Goal: Task Accomplishment & Management: Use online tool/utility

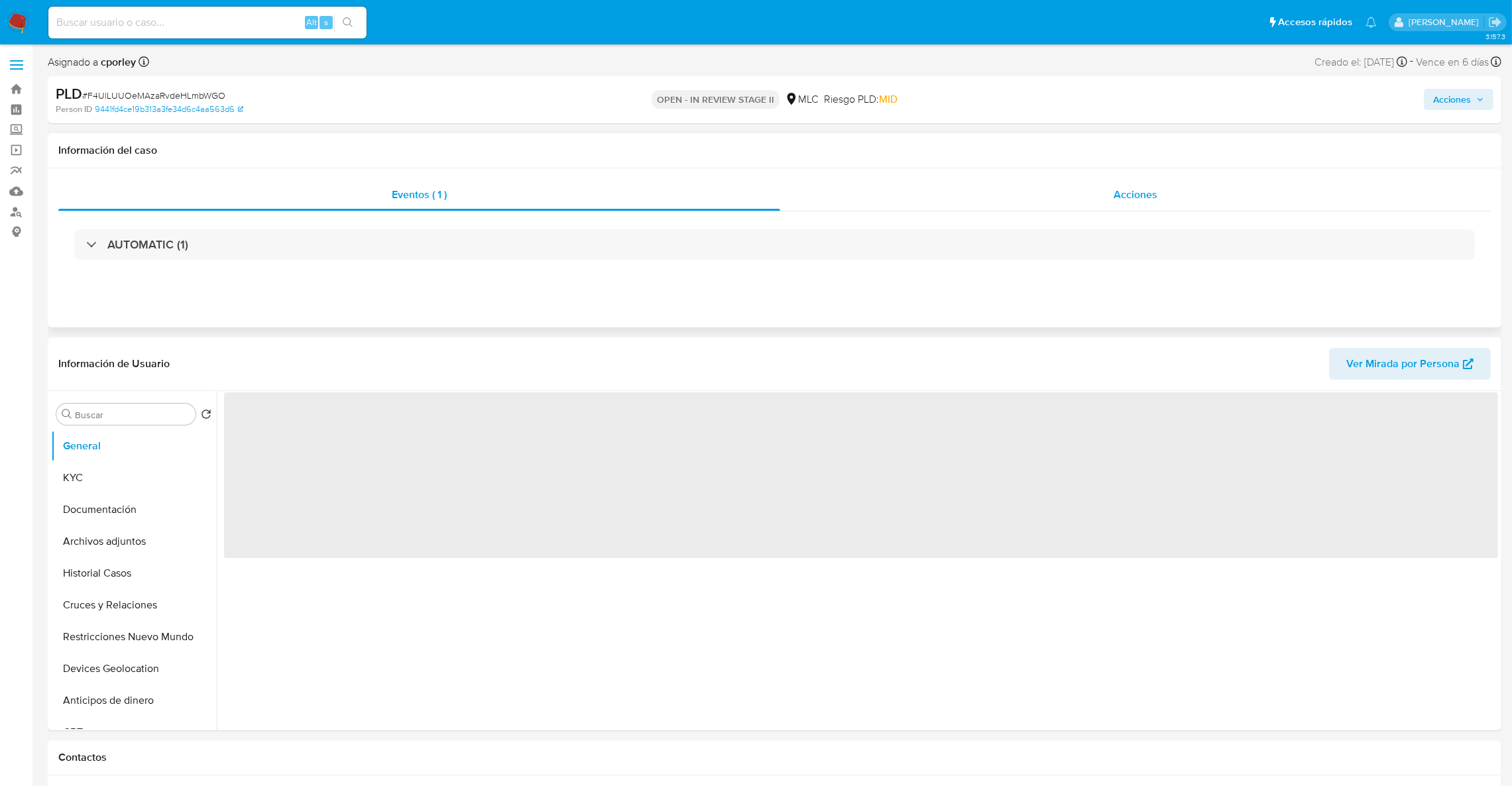
click at [947, 203] on div "Acciones" at bounding box center [1135, 194] width 710 height 32
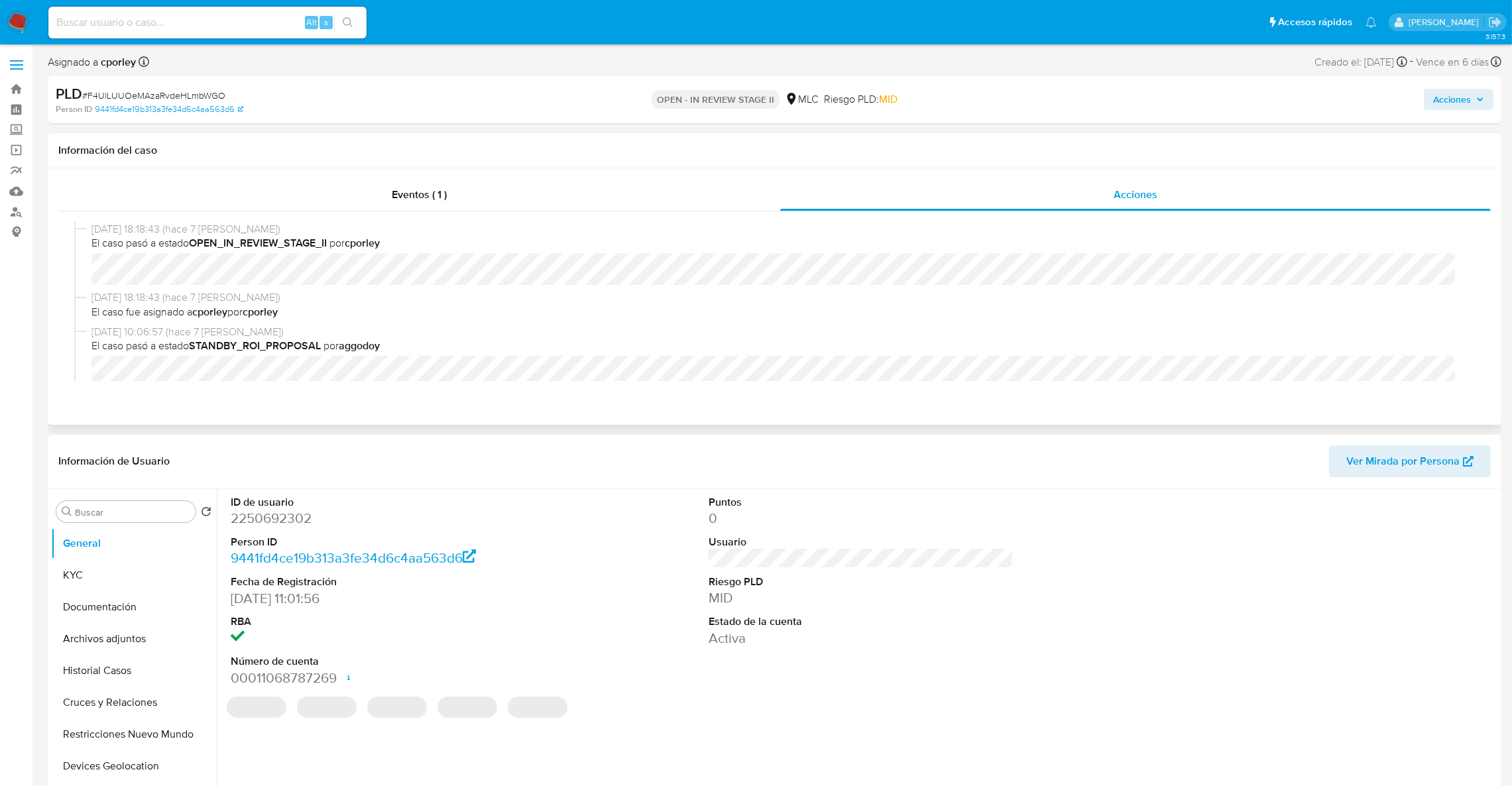
select select "10"
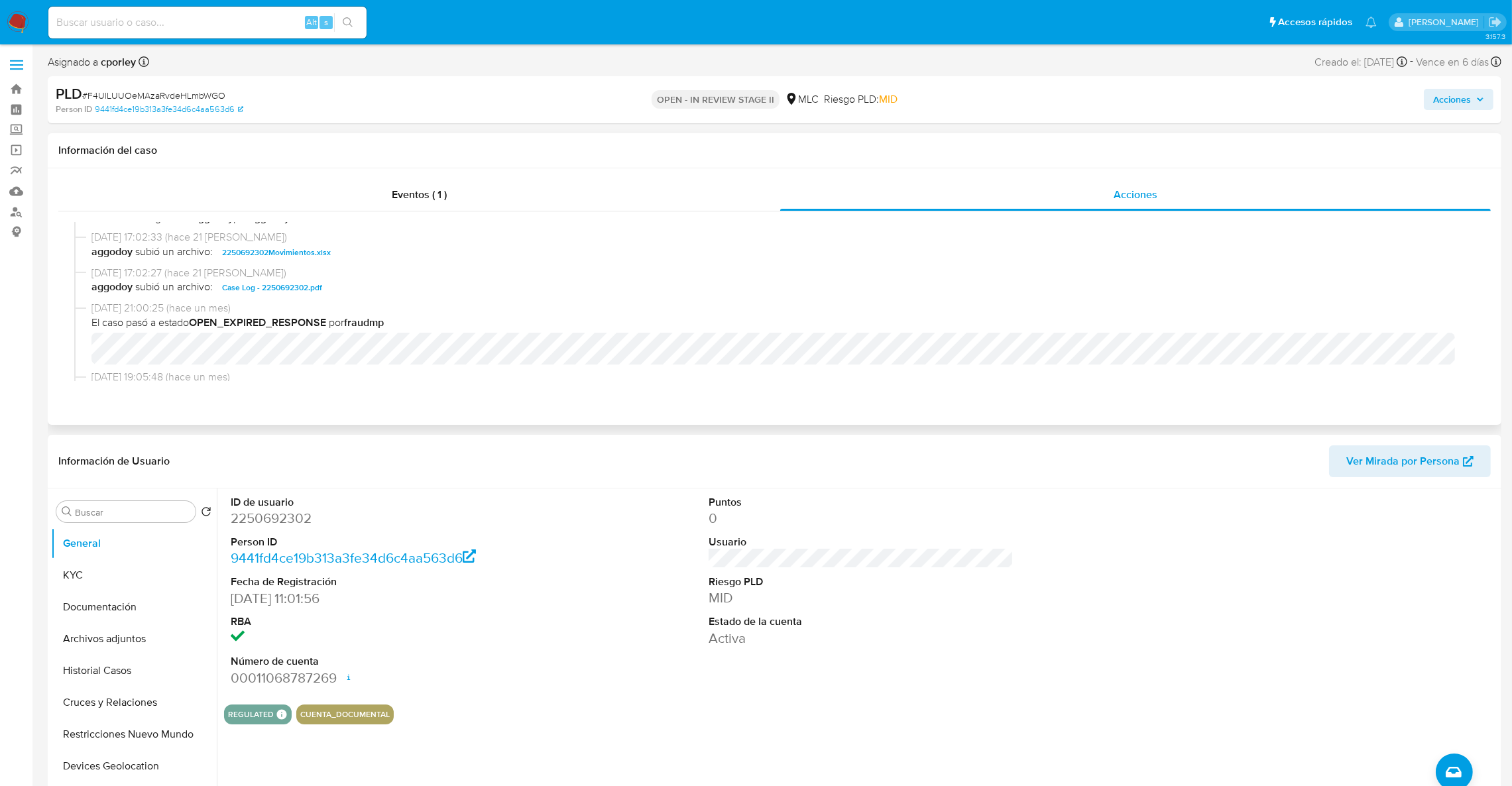
scroll to position [596, 0]
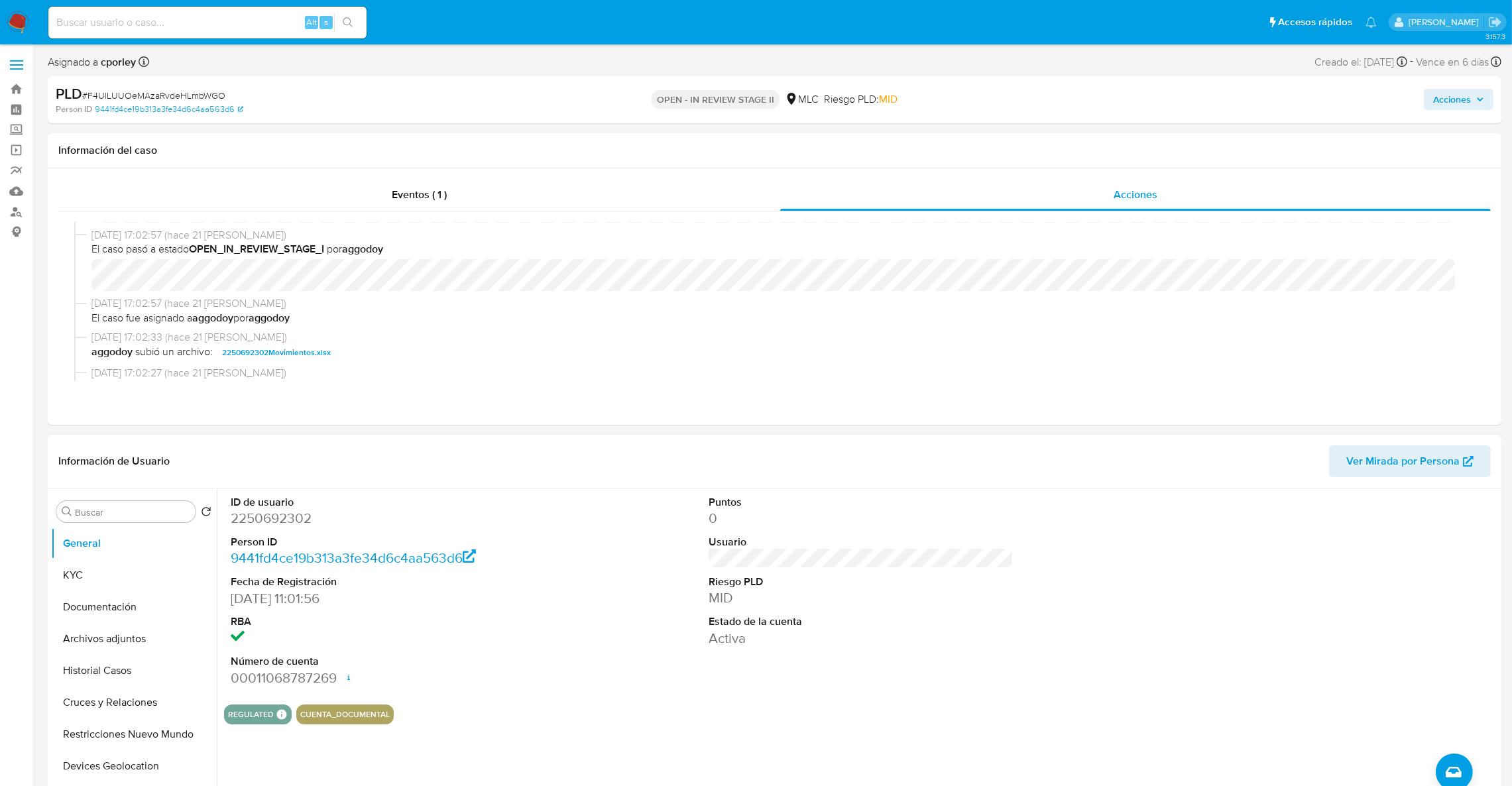
click at [311, 519] on dd "2250692302" at bounding box center [384, 518] width 306 height 19
click at [309, 519] on dd "2250692302" at bounding box center [384, 518] width 306 height 19
copy dd "2250692302"
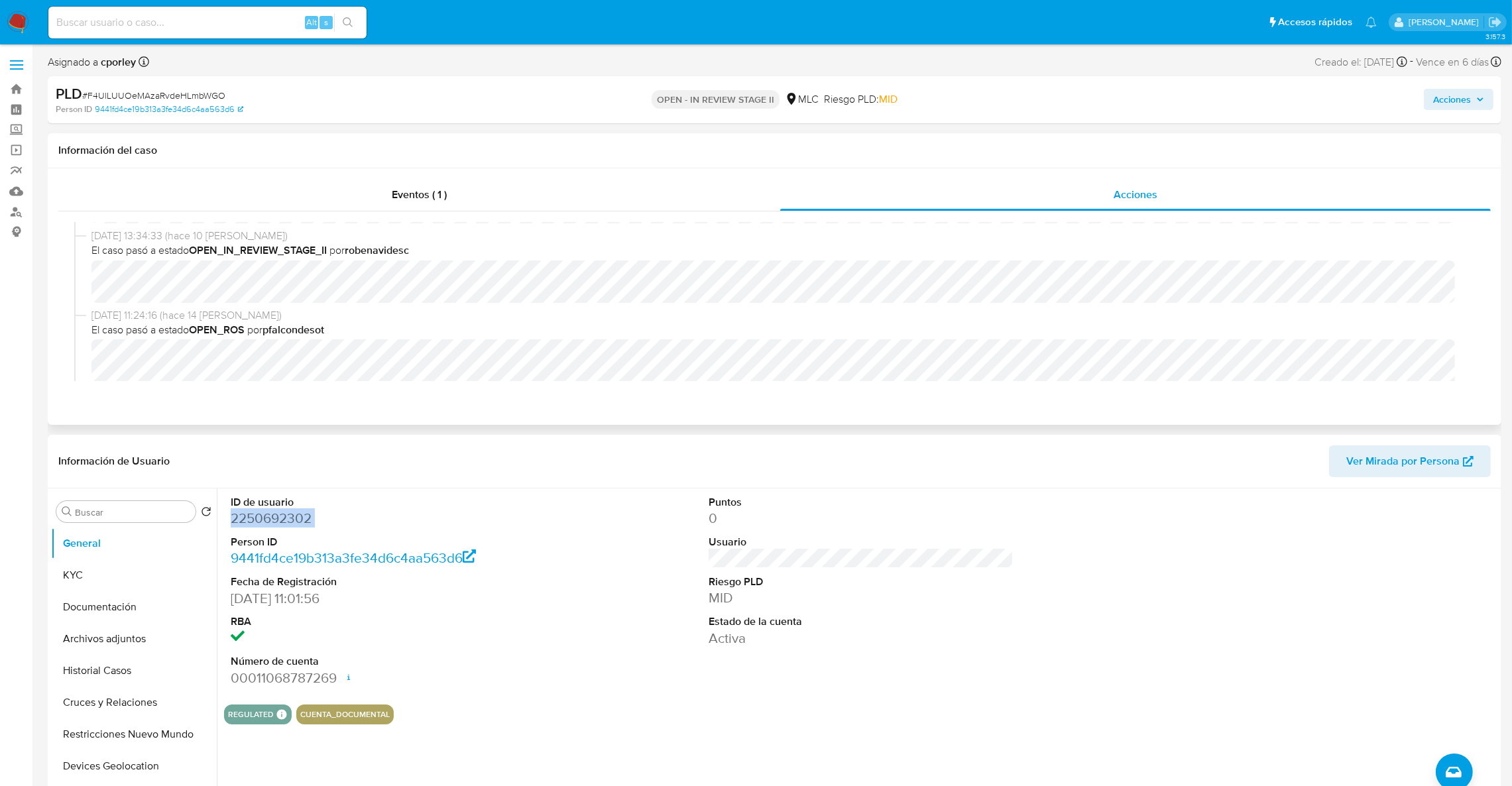
scroll to position [199, 0]
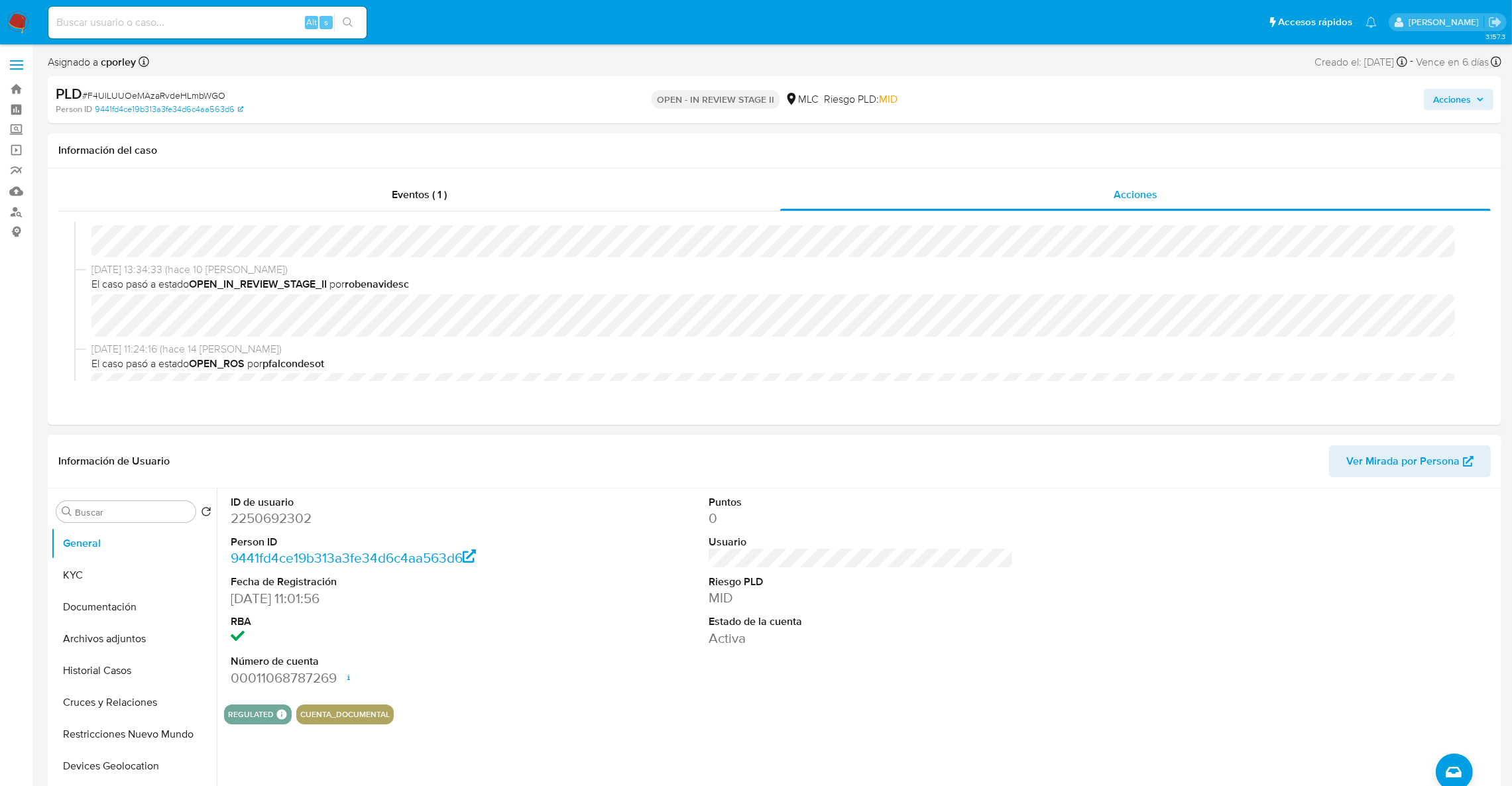
click at [288, 531] on dl "ID de usuario 2250692302 Person ID 9441fd4ce19b313a3fe34d6c4aa563d6 Fecha de Re…" at bounding box center [384, 592] width 306 height 192
click at [276, 522] on dd "2250692302" at bounding box center [384, 518] width 306 height 19
copy dd "2250692302"
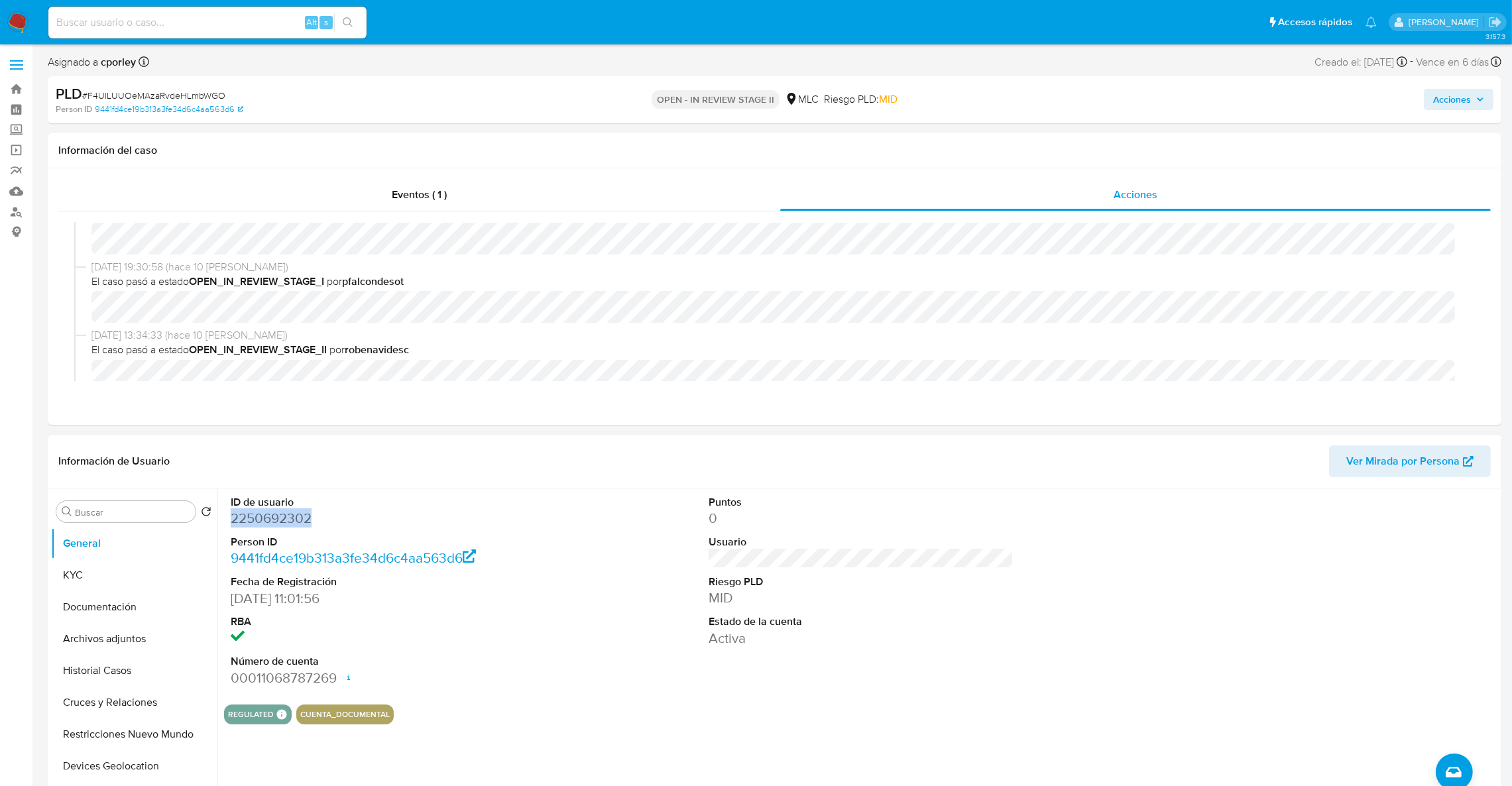
scroll to position [99, 0]
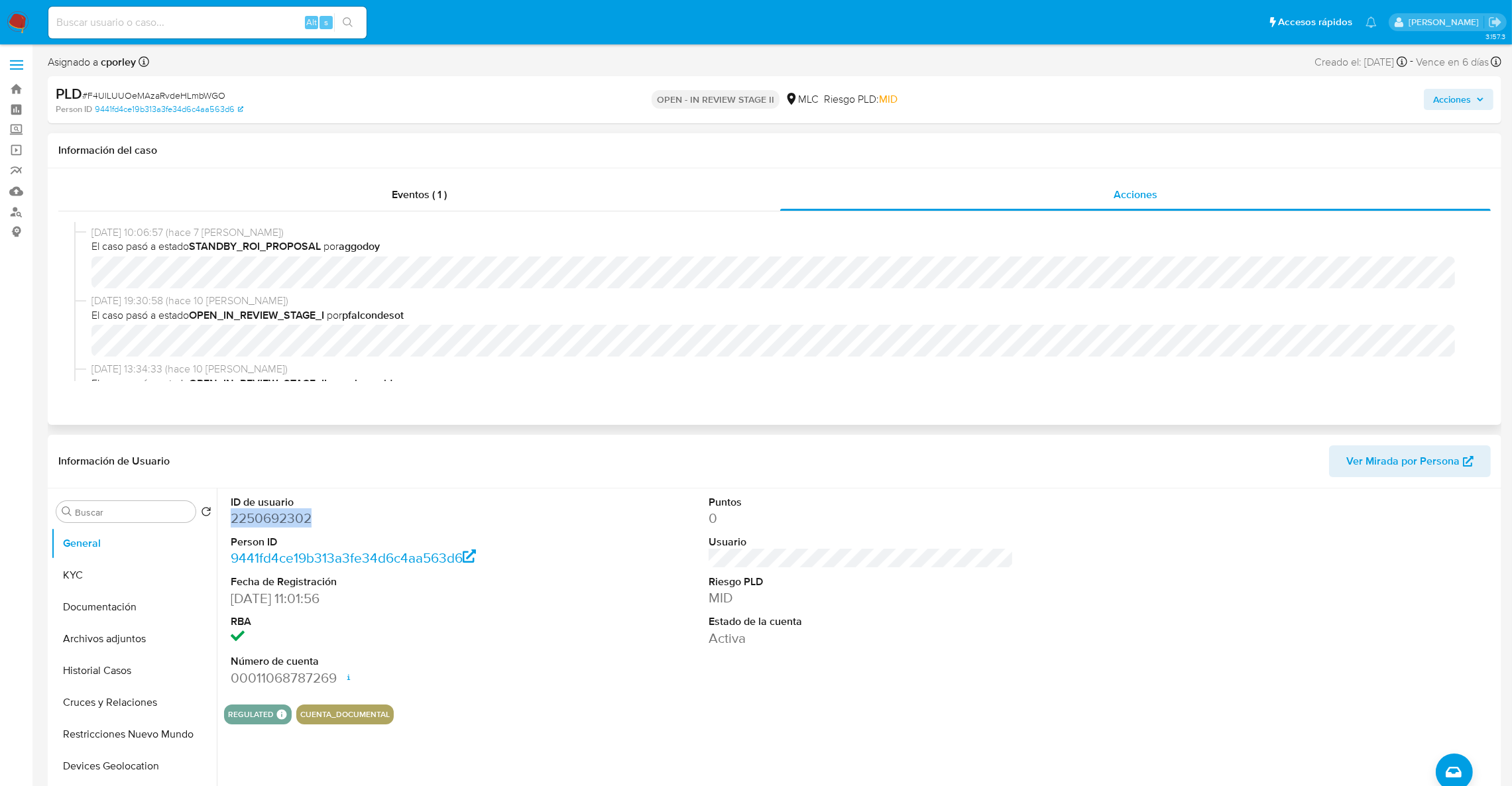
drag, startPoint x: 133, startPoint y: 574, endPoint x: 346, endPoint y: 362, distance: 300.5
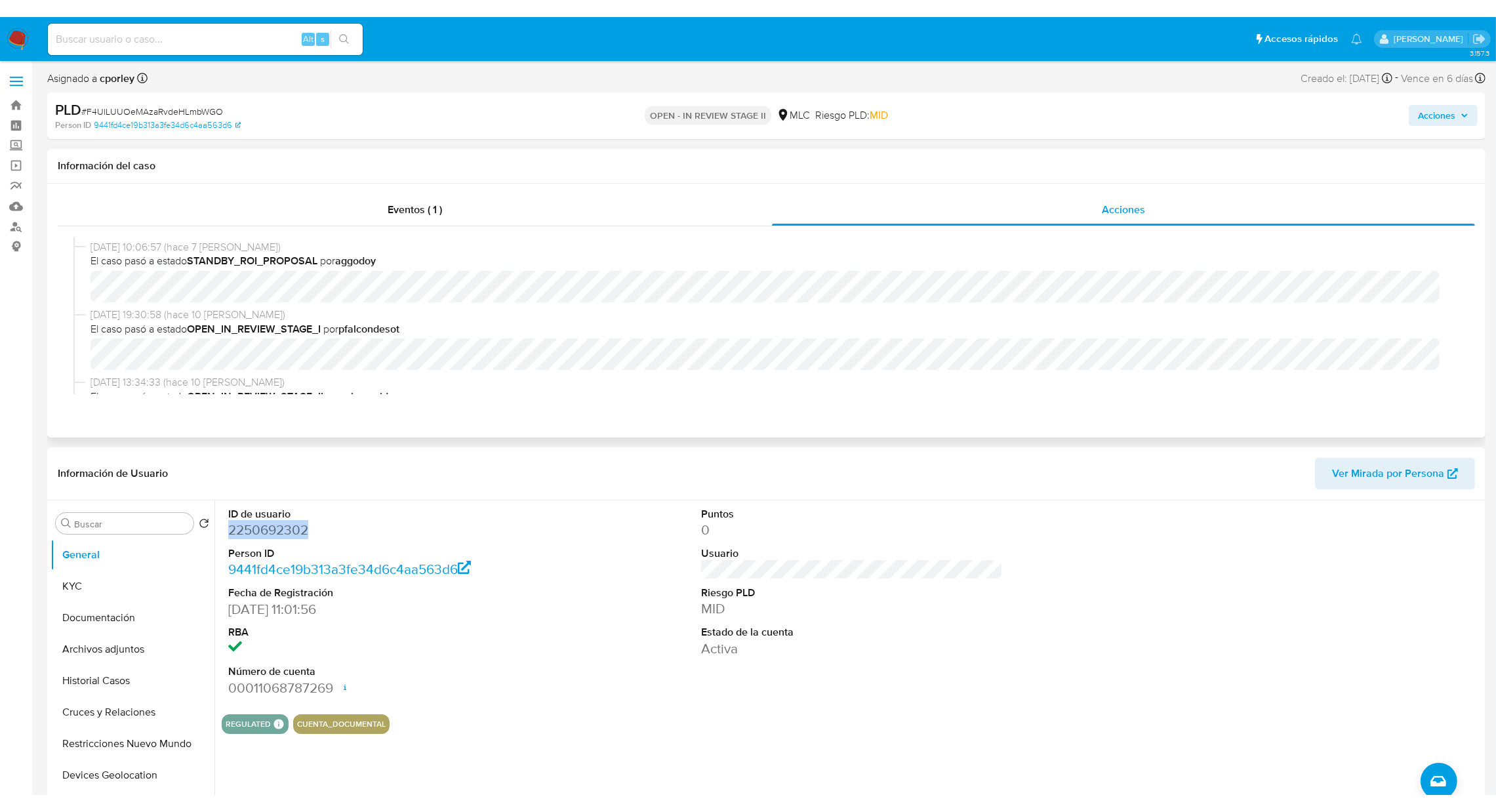
scroll to position [394, 0]
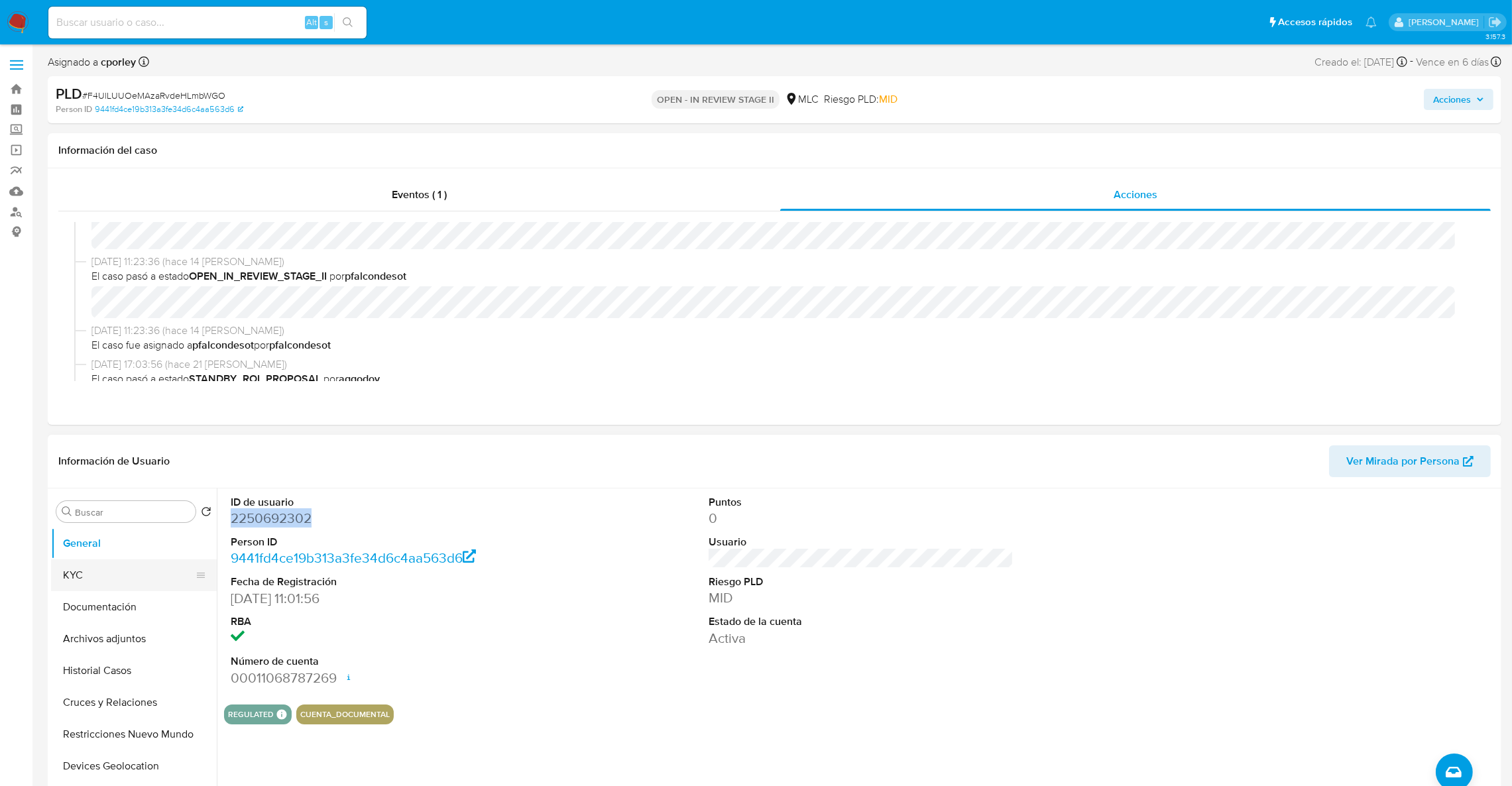
click at [102, 587] on button "KYC" at bounding box center [129, 575] width 155 height 32
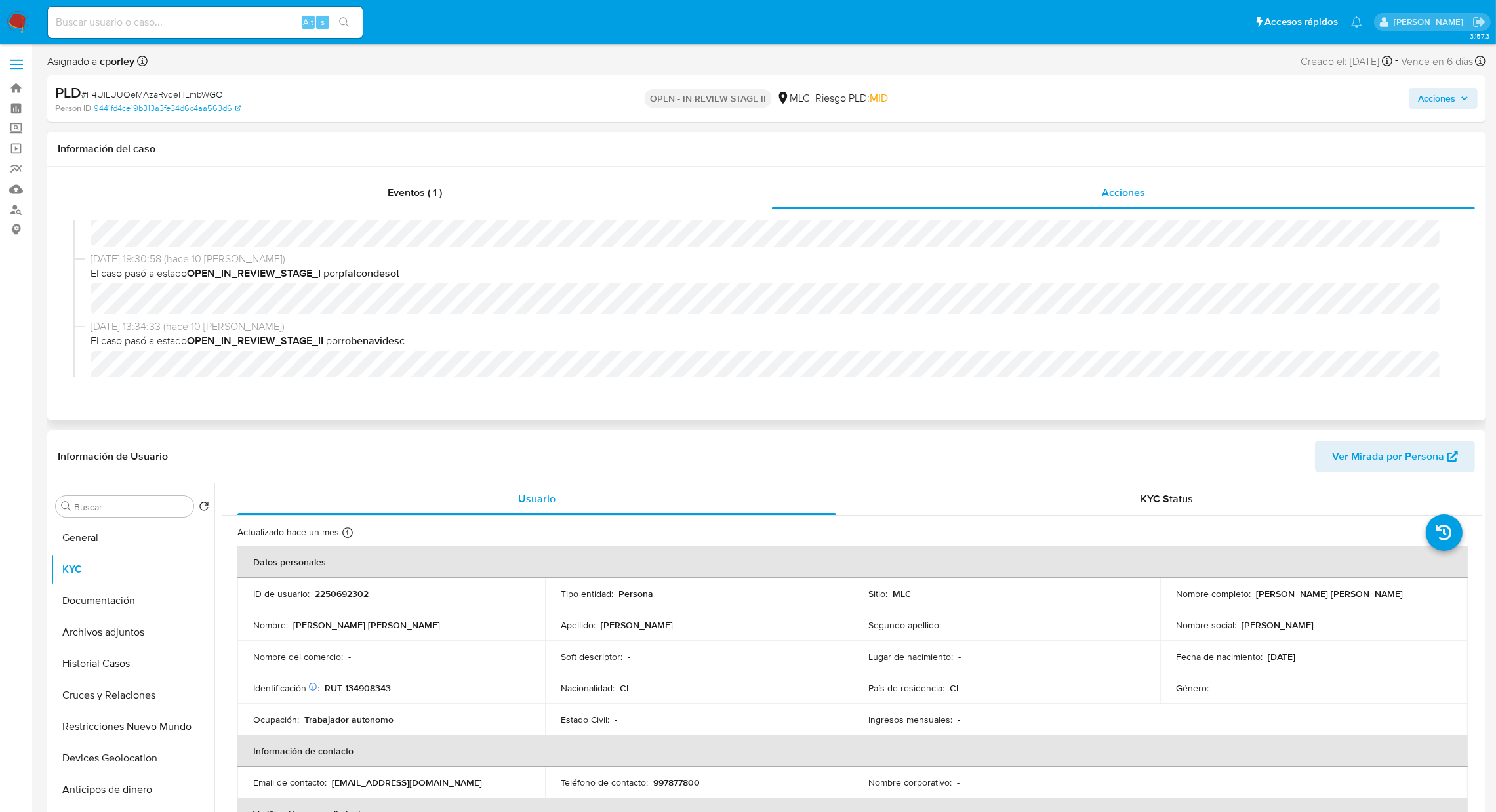
scroll to position [196, 0]
click at [320, 596] on p "2250692302" at bounding box center [341, 593] width 54 height 12
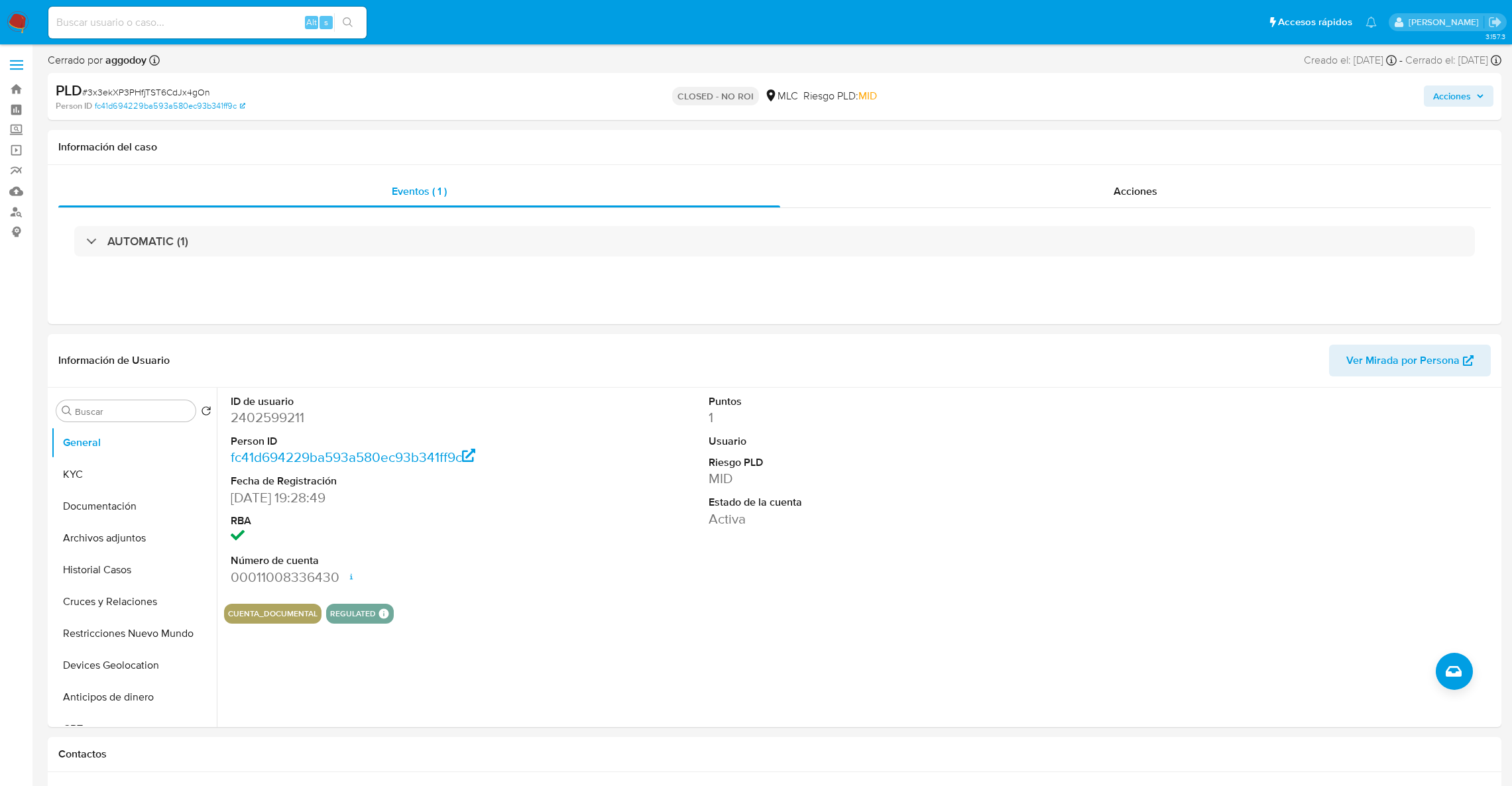
select select "10"
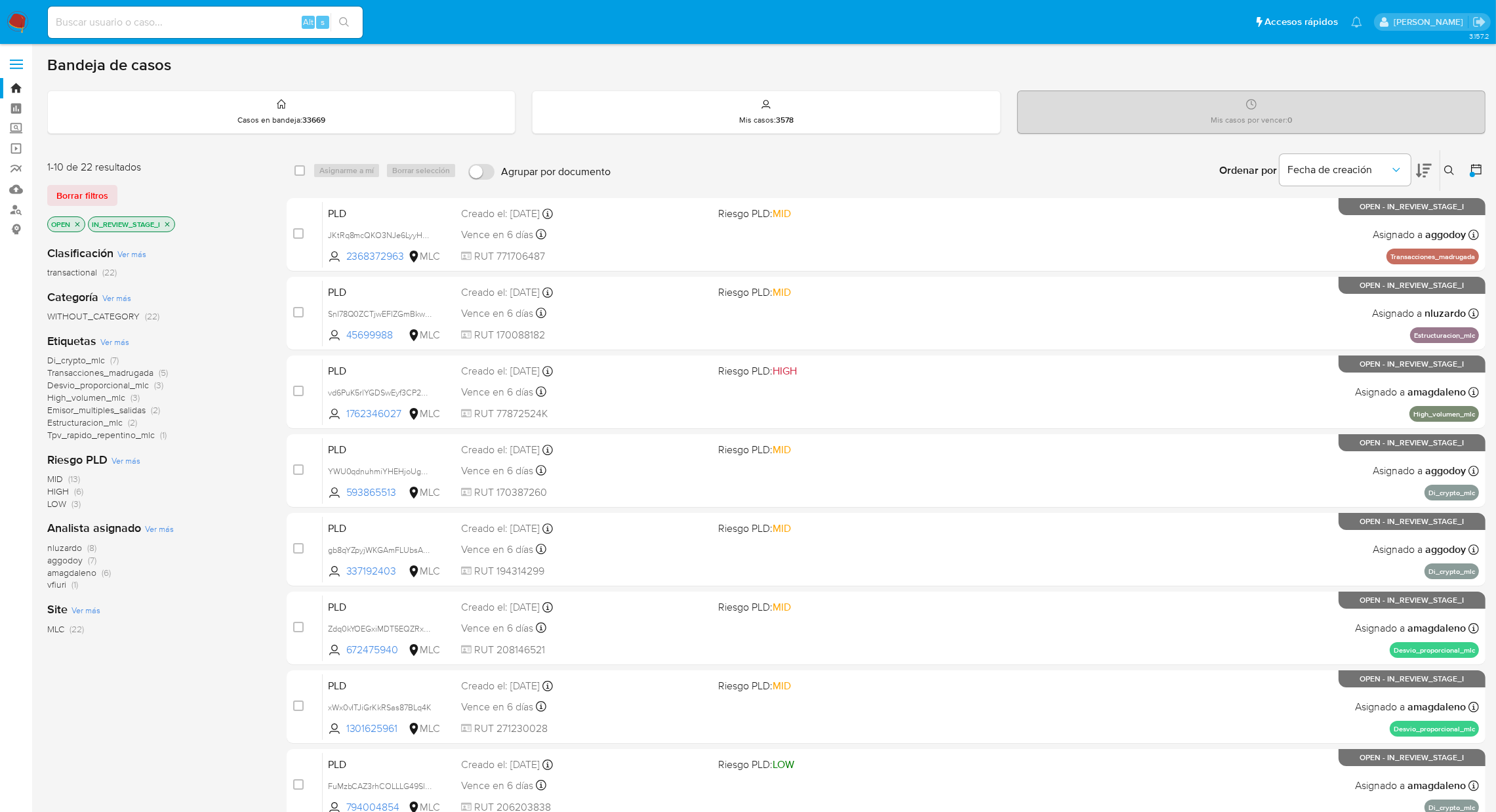
click at [1450, 170] on icon at bounding box center [1449, 170] width 10 height 10
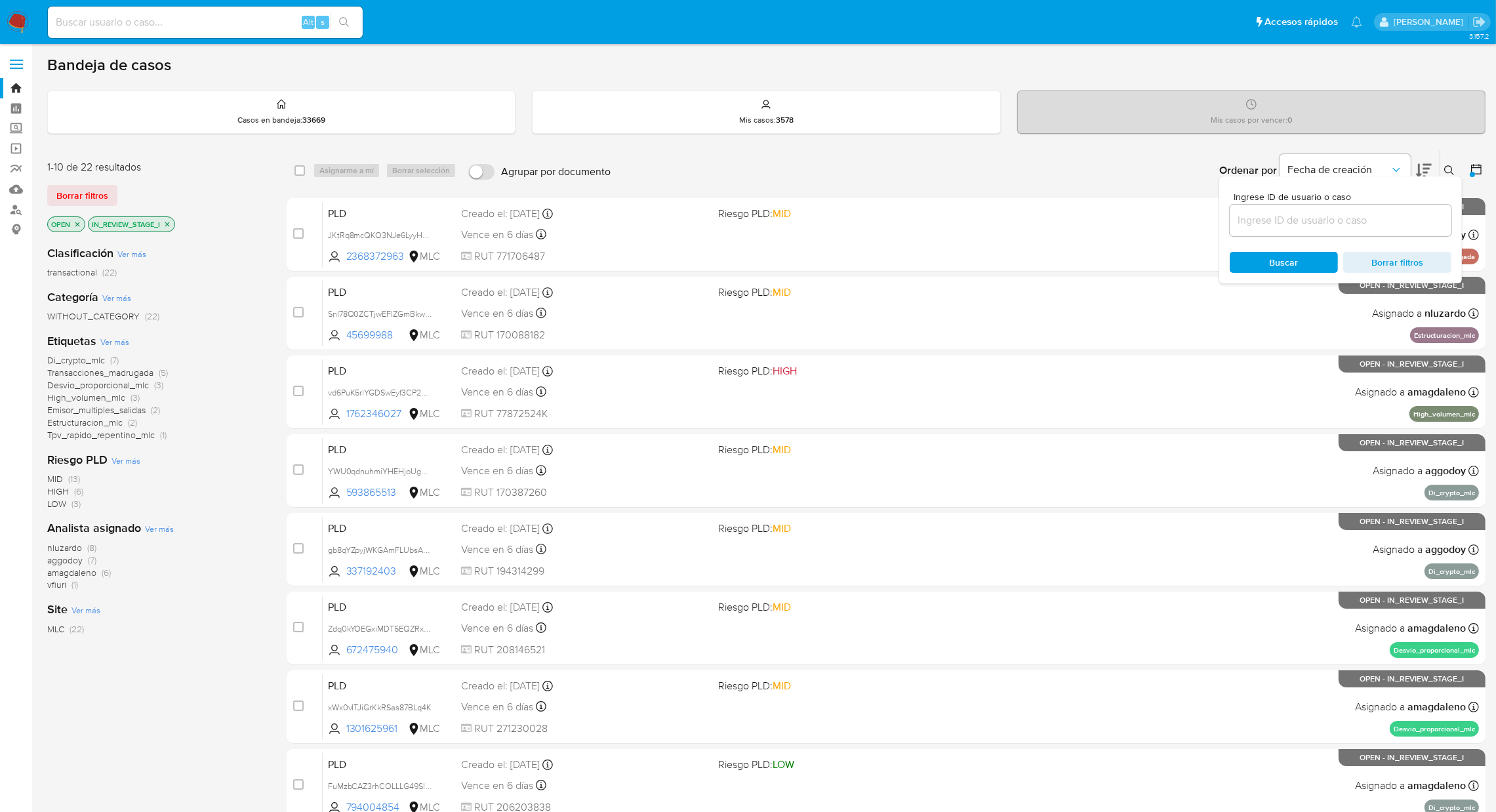
drag, startPoint x: 1358, startPoint y: 217, endPoint x: 1378, endPoint y: 214, distance: 20.2
click at [1358, 217] on input at bounding box center [1340, 220] width 221 height 17
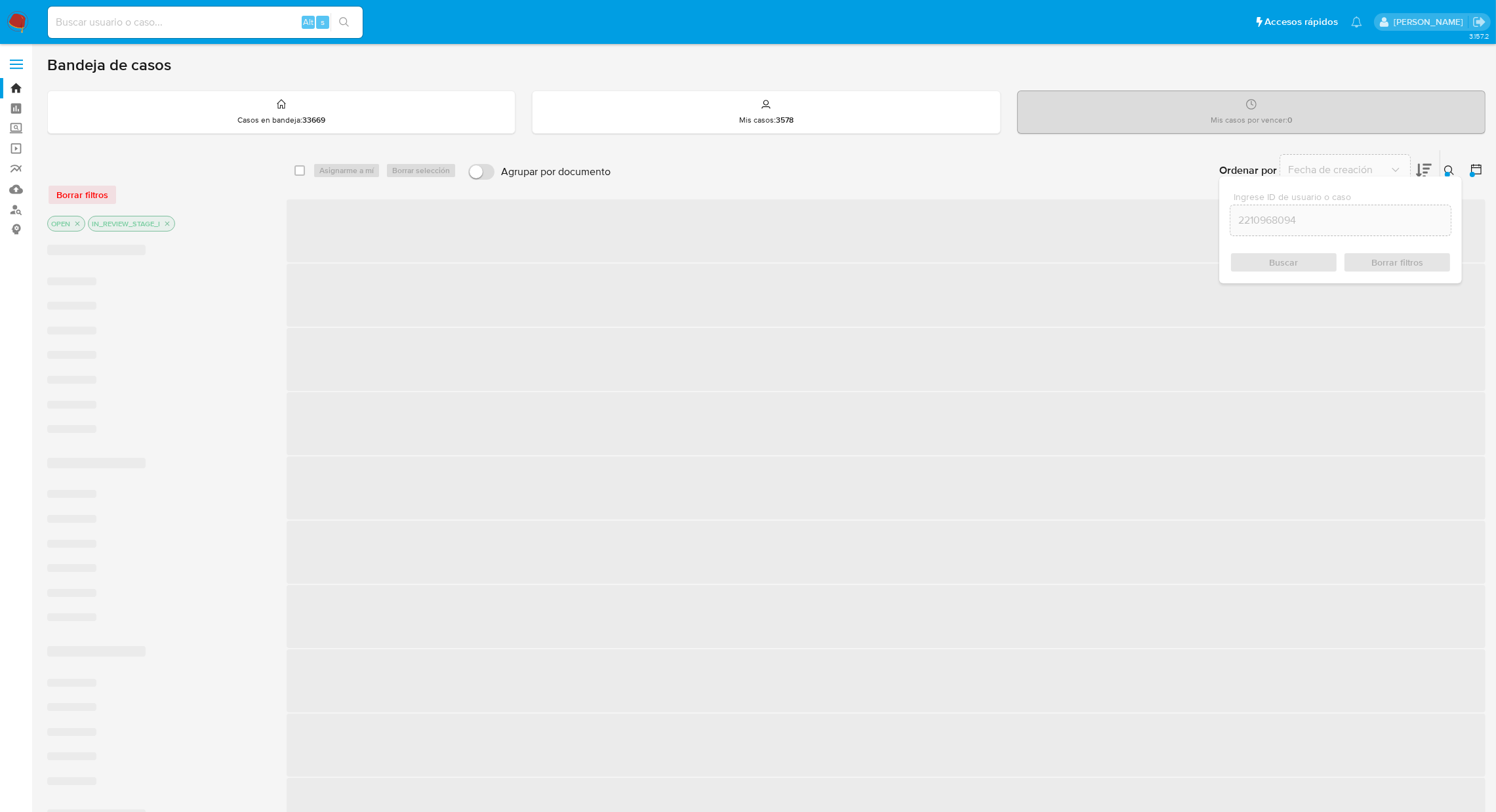
click at [1354, 218] on input "2210968094" at bounding box center [1341, 220] width 220 height 17
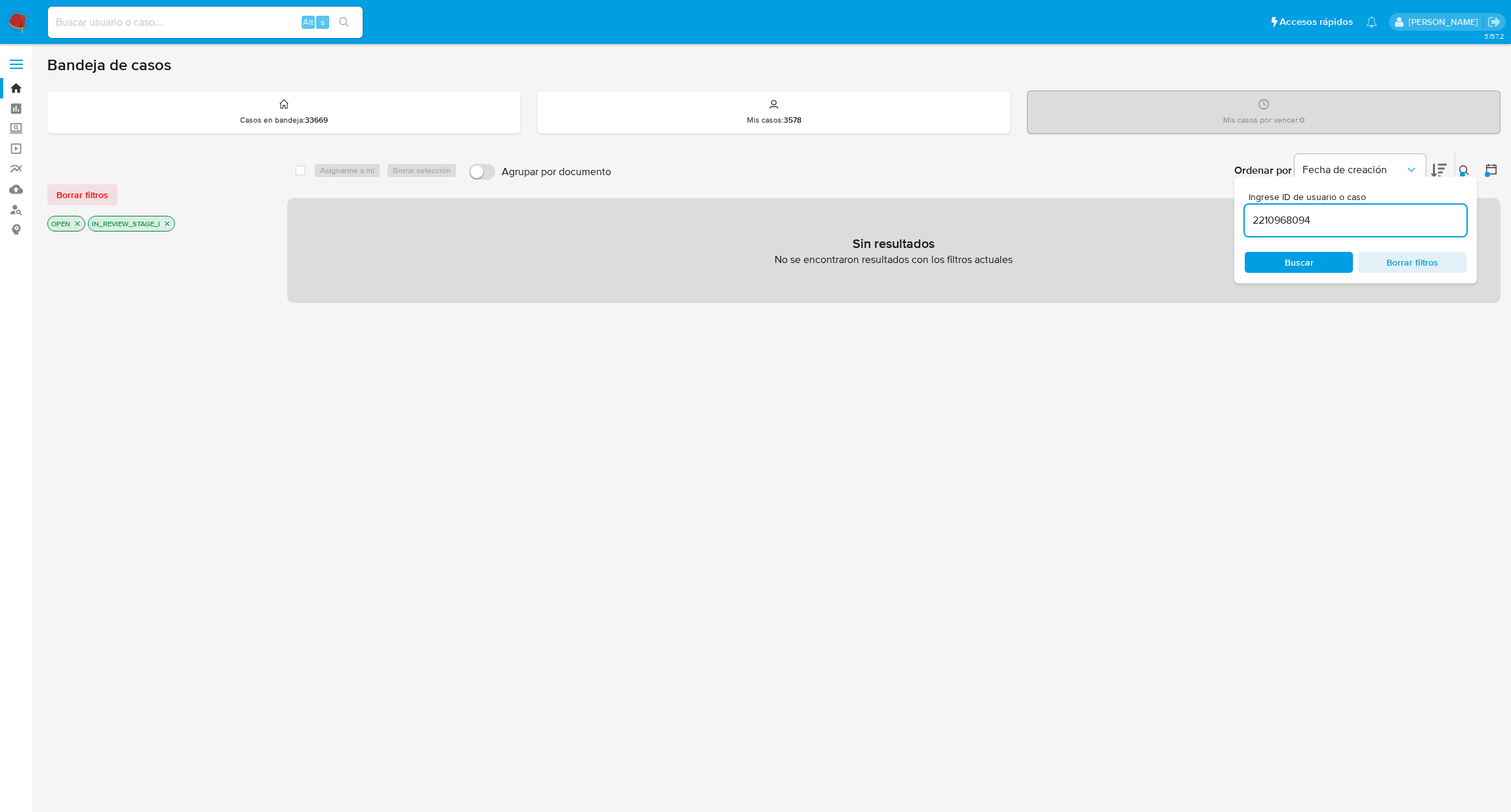
click at [1355, 218] on input "2210968094" at bounding box center [1356, 220] width 221 height 17
type input "2210968094"
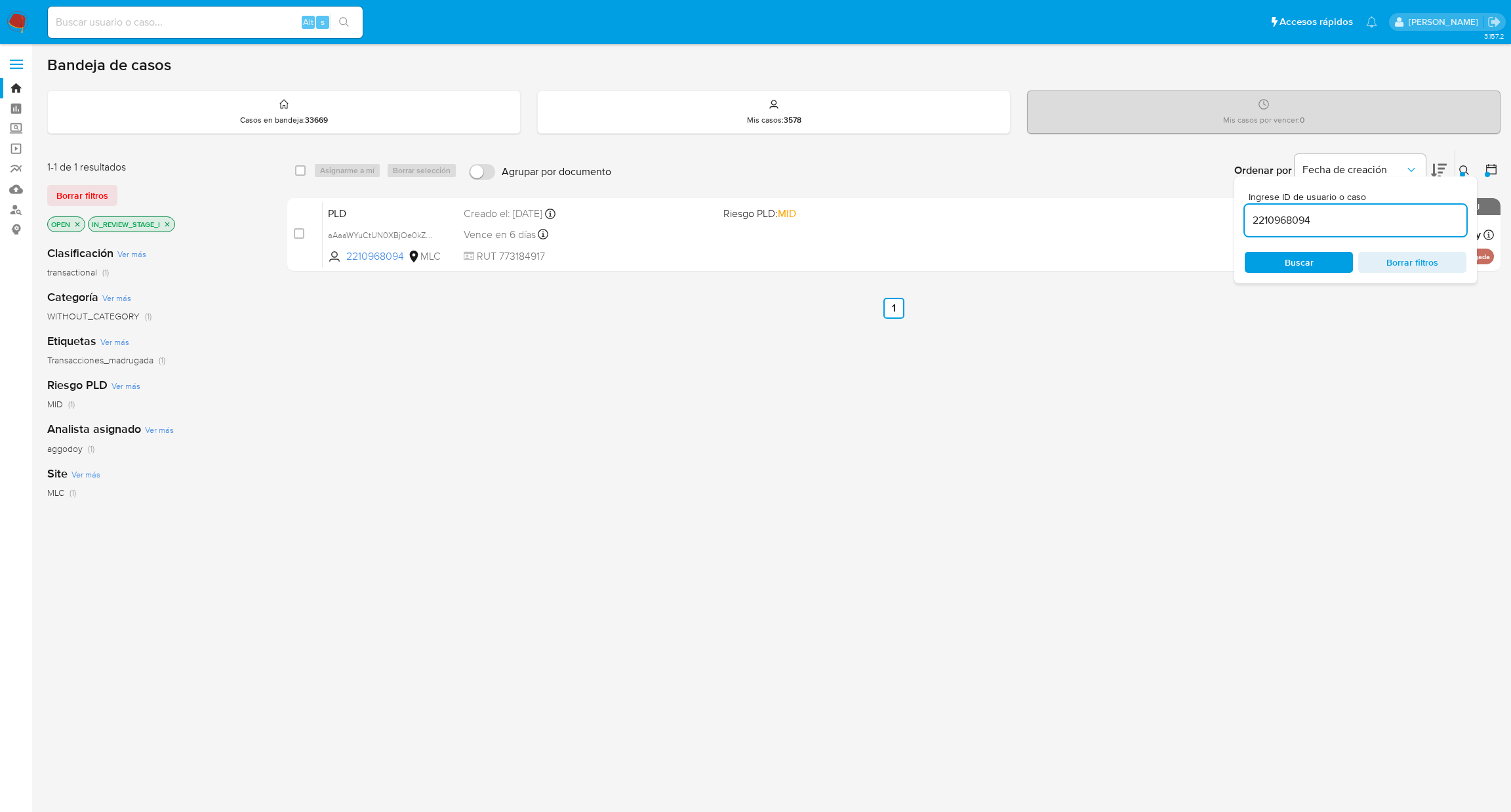
click at [1468, 165] on icon at bounding box center [1464, 170] width 10 height 10
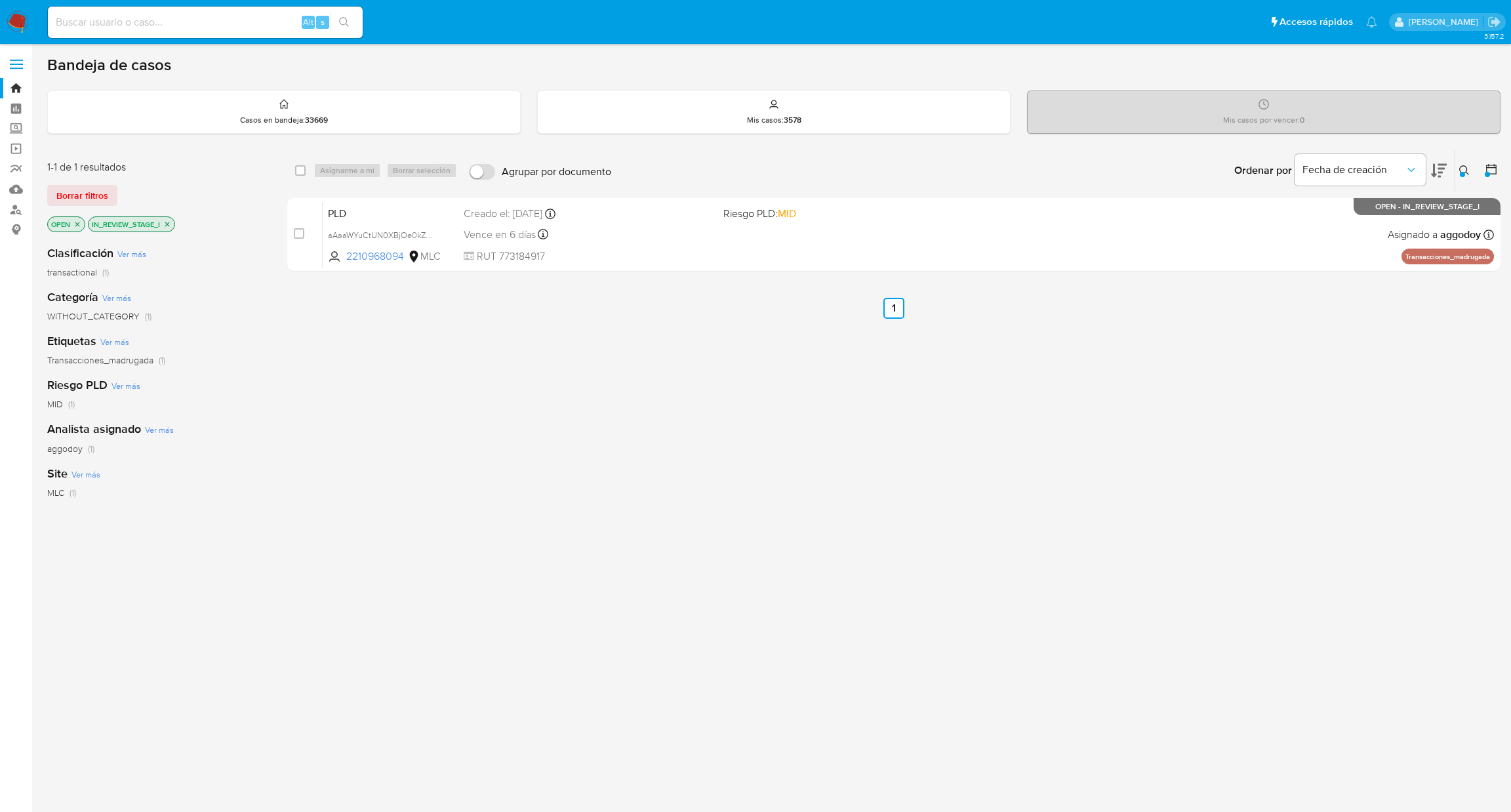
click at [1455, 165] on button at bounding box center [1466, 171] width 22 height 16
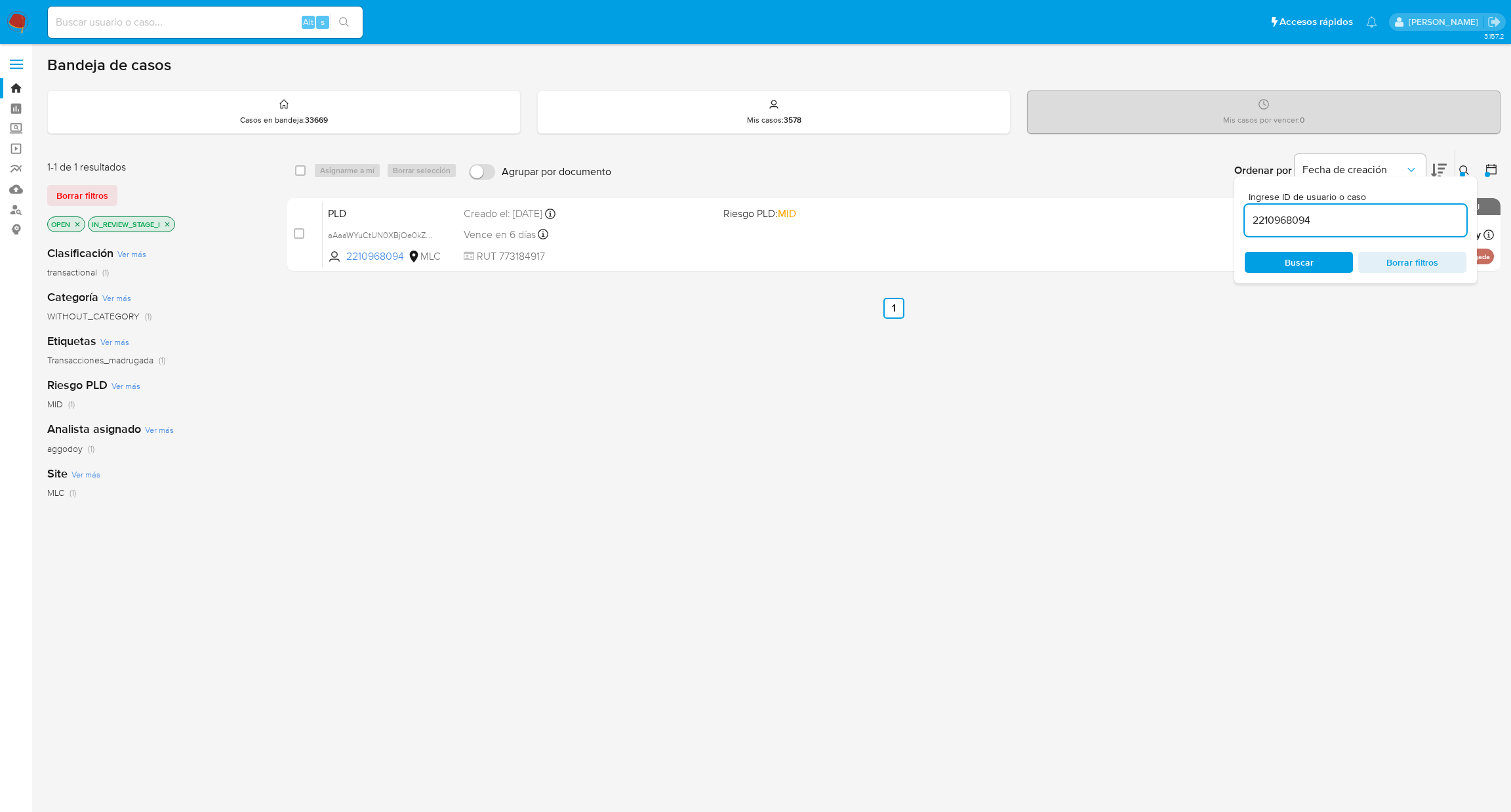
click at [1455, 165] on button at bounding box center [1466, 171] width 22 height 16
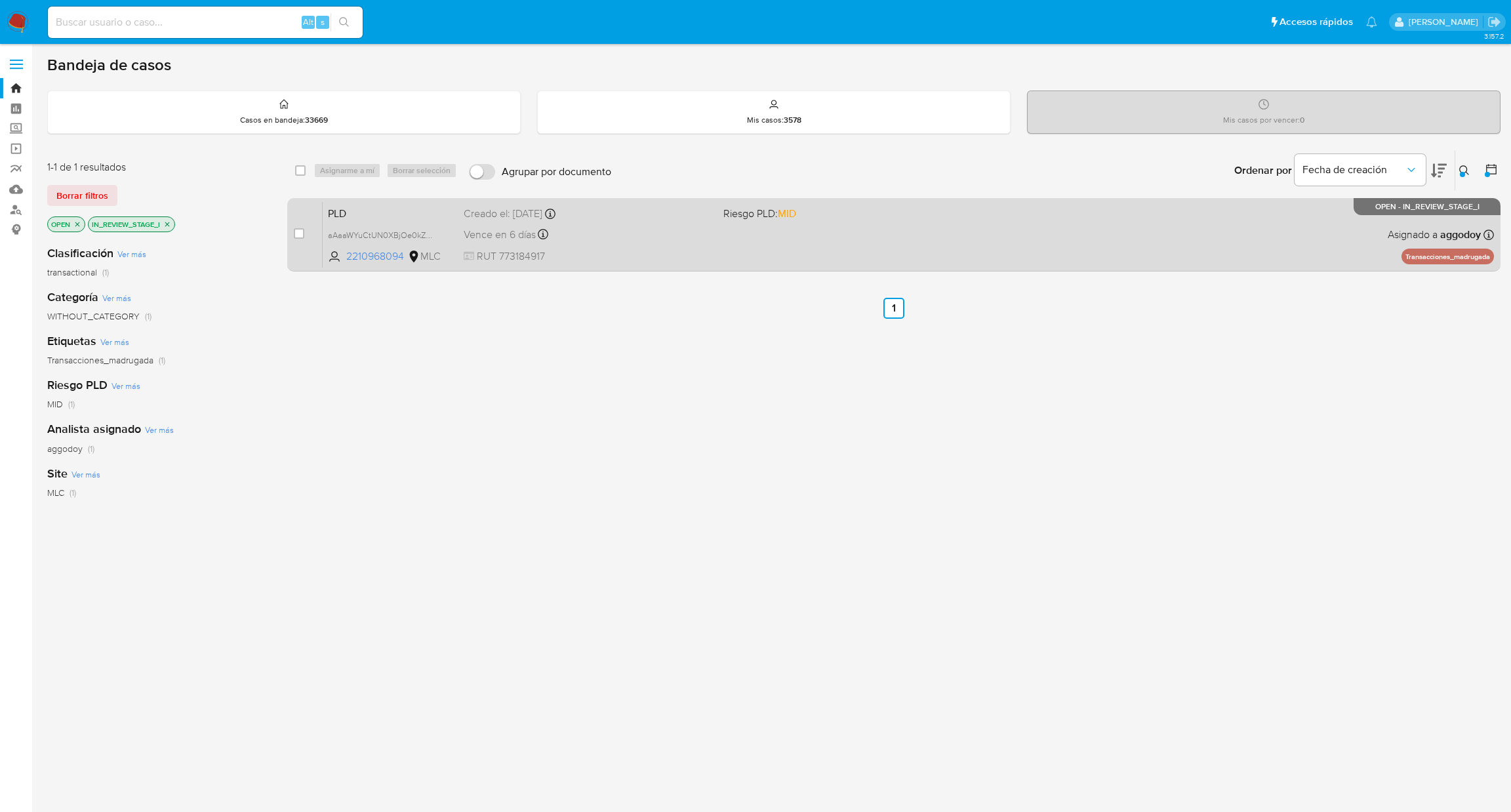
click at [720, 229] on div "PLD aAaaWYuCtUN0XBjOe0kZPEmf 2210968094 MLC Riesgo PLD: MID Creado el: 12/06/20…" at bounding box center [908, 234] width 1171 height 66
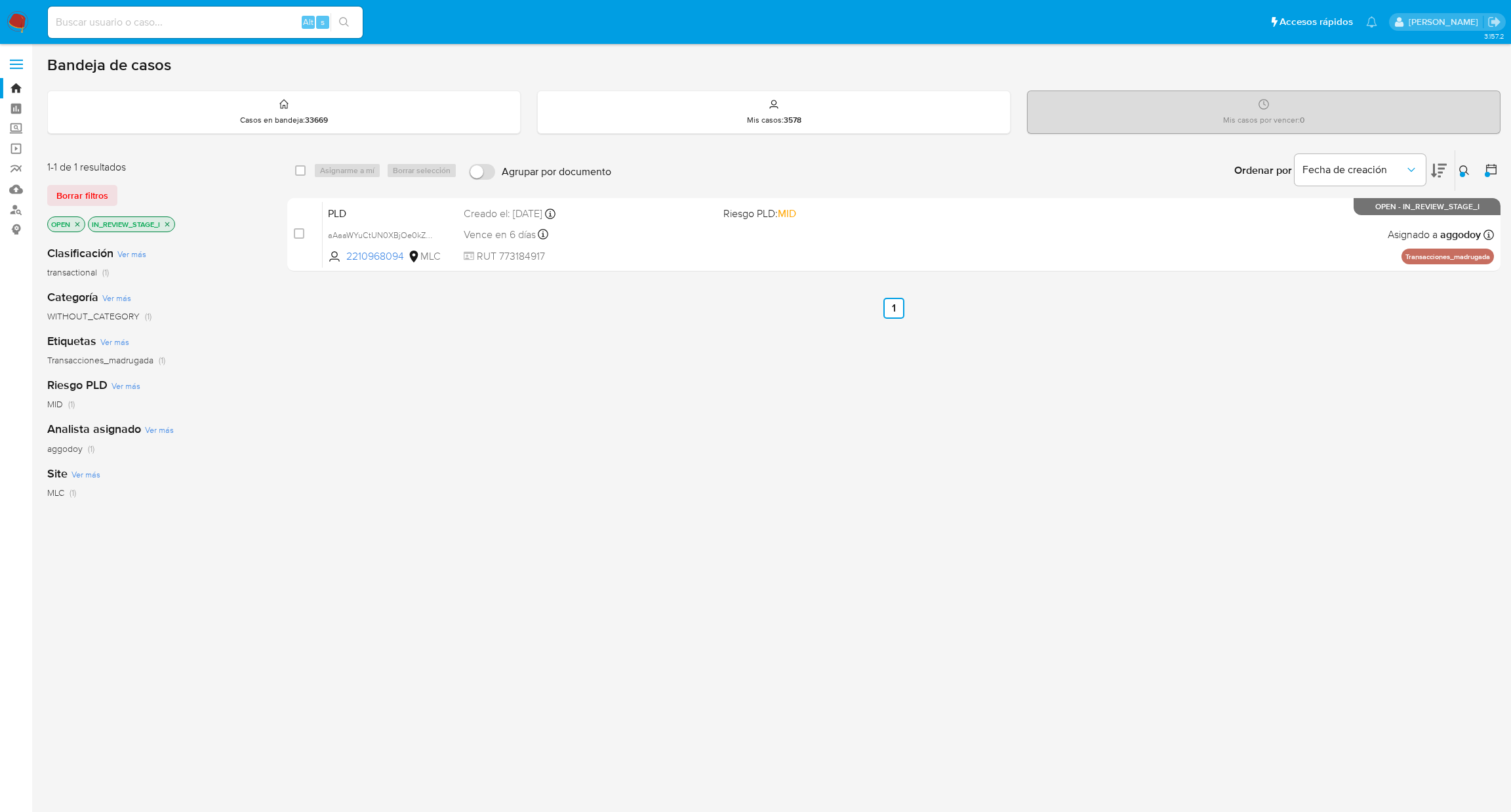
click at [1457, 167] on div "Ingrese ID de usuario o caso 2210968094 Buscar Borrar filtros" at bounding box center [1466, 171] width 23 height 41
click at [1458, 167] on button at bounding box center [1466, 171] width 22 height 16
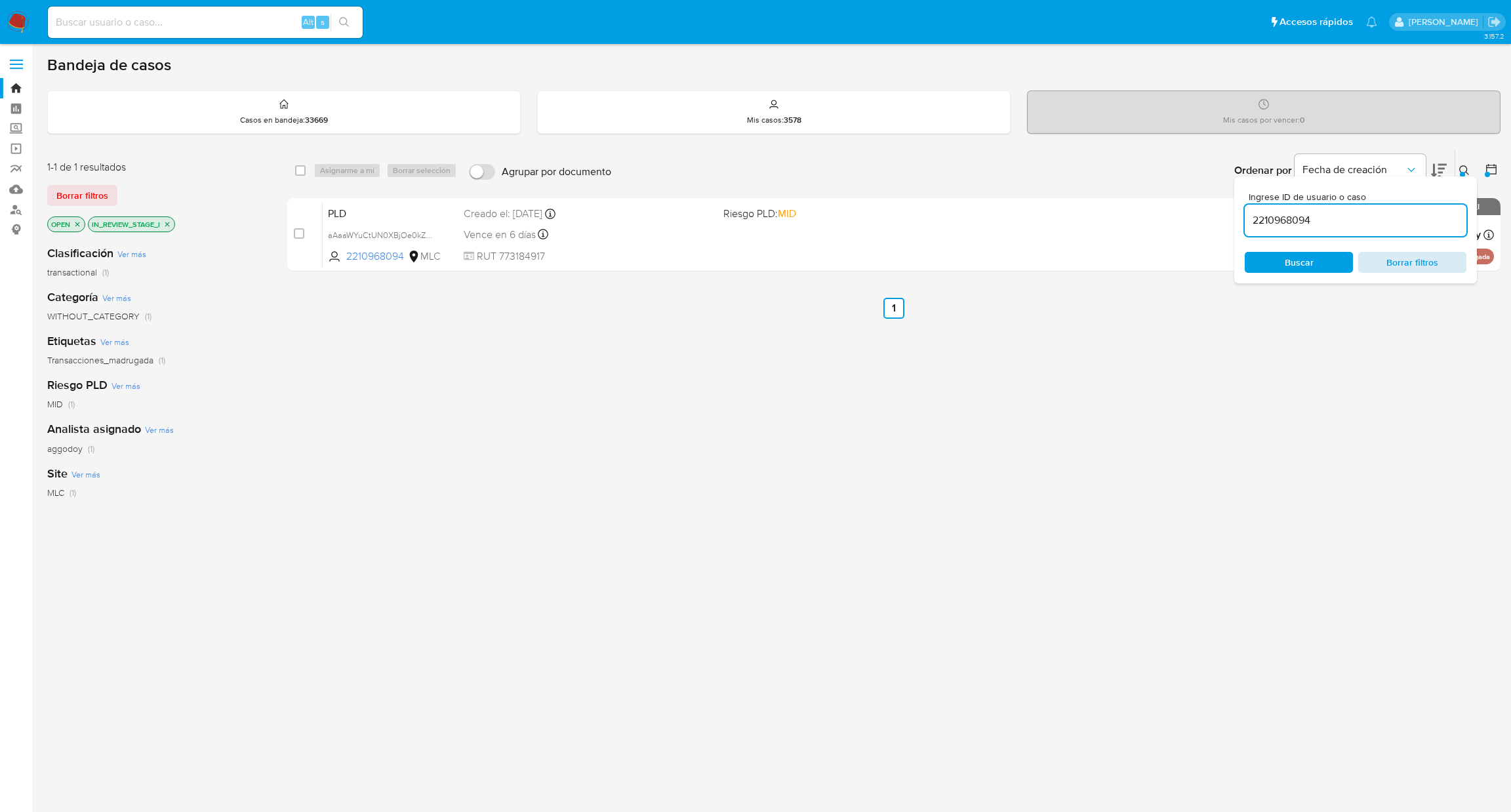
click at [1431, 255] on span "Borrar filtros" at bounding box center [1413, 262] width 90 height 19
click at [184, 233] on div "OPEN IN_REVIEW_STAGE_I" at bounding box center [152, 225] width 210 height 19
click at [167, 225] on icon "close-filter" at bounding box center [167, 225] width 8 height 8
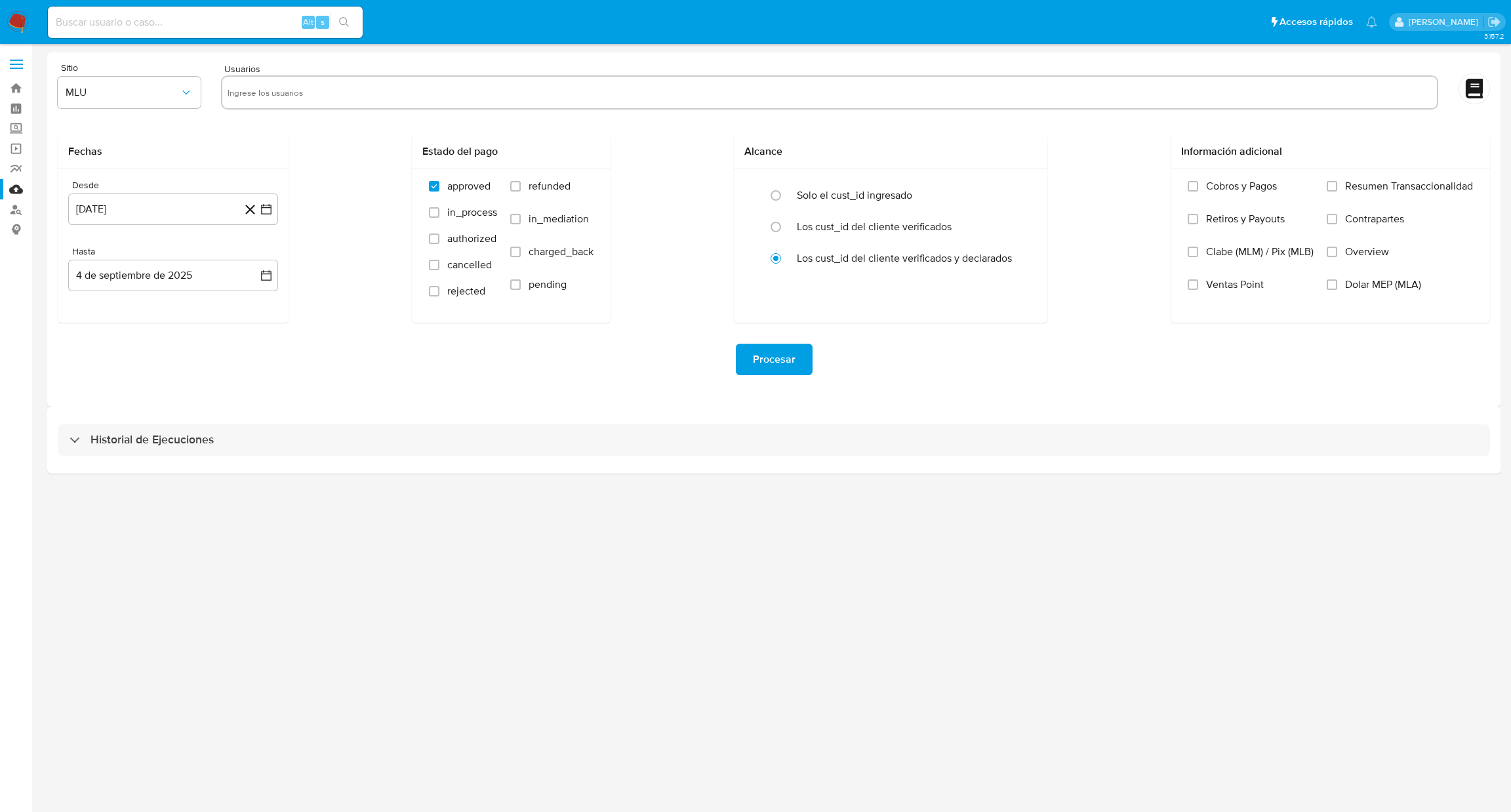
click at [432, 76] on div at bounding box center [830, 93] width 1217 height 34
drag, startPoint x: 318, startPoint y: 112, endPoint x: 302, endPoint y: 93, distance: 24.8
click at [312, 106] on div "Sitio MLU Usuarios" at bounding box center [774, 88] width 1433 height 51
click at [302, 93] on input "text" at bounding box center [830, 93] width 1204 height 21
paste input "2210968094"
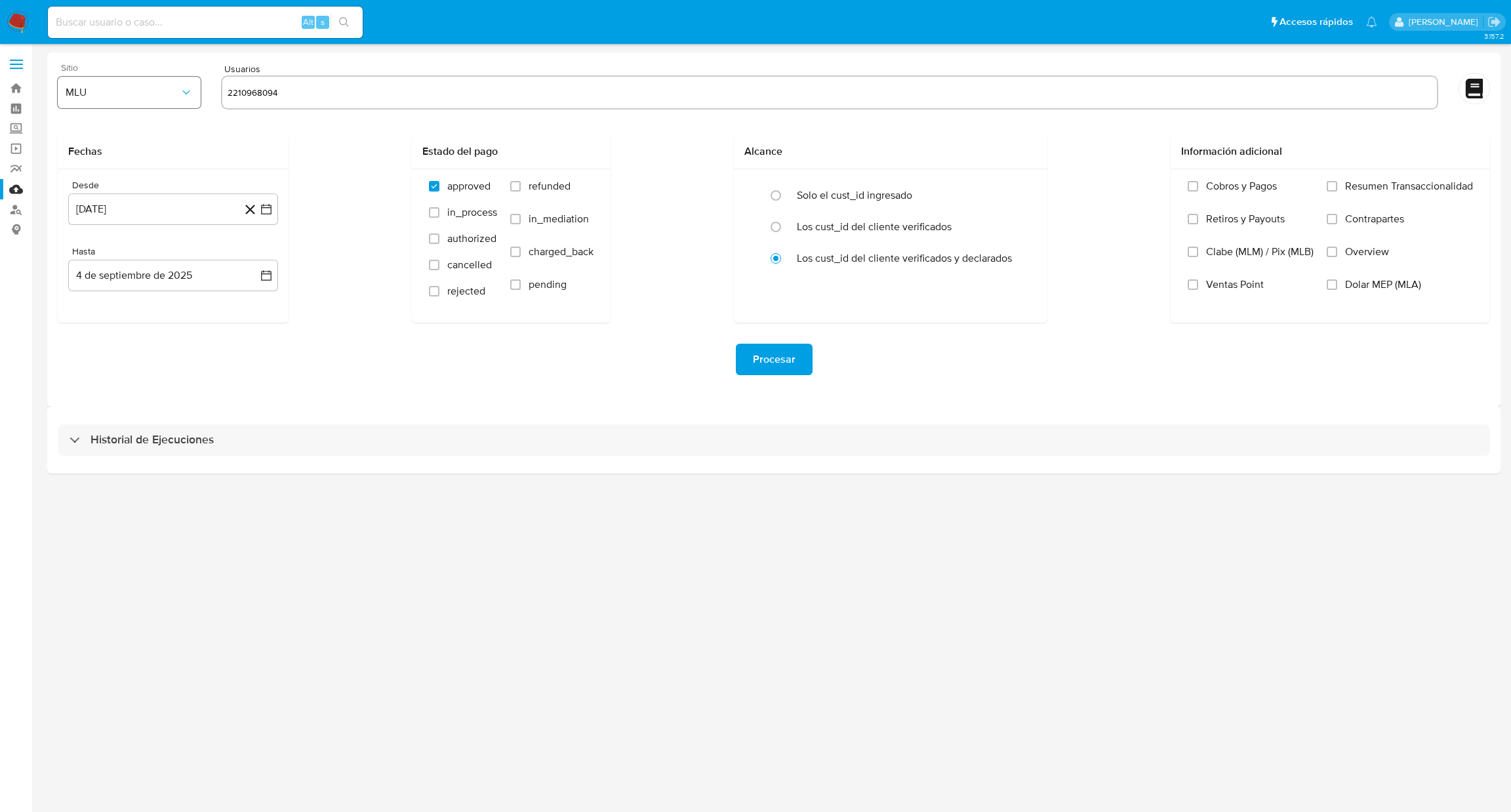
type input "2210968094"
click at [147, 94] on span "MLU" at bounding box center [122, 93] width 114 height 13
click at [115, 308] on div "MLC" at bounding box center [125, 316] width 119 height 31
click at [263, 214] on button "4 de agosto de 2024" at bounding box center [173, 208] width 210 height 31
click at [119, 359] on button "13" at bounding box center [121, 357] width 21 height 21
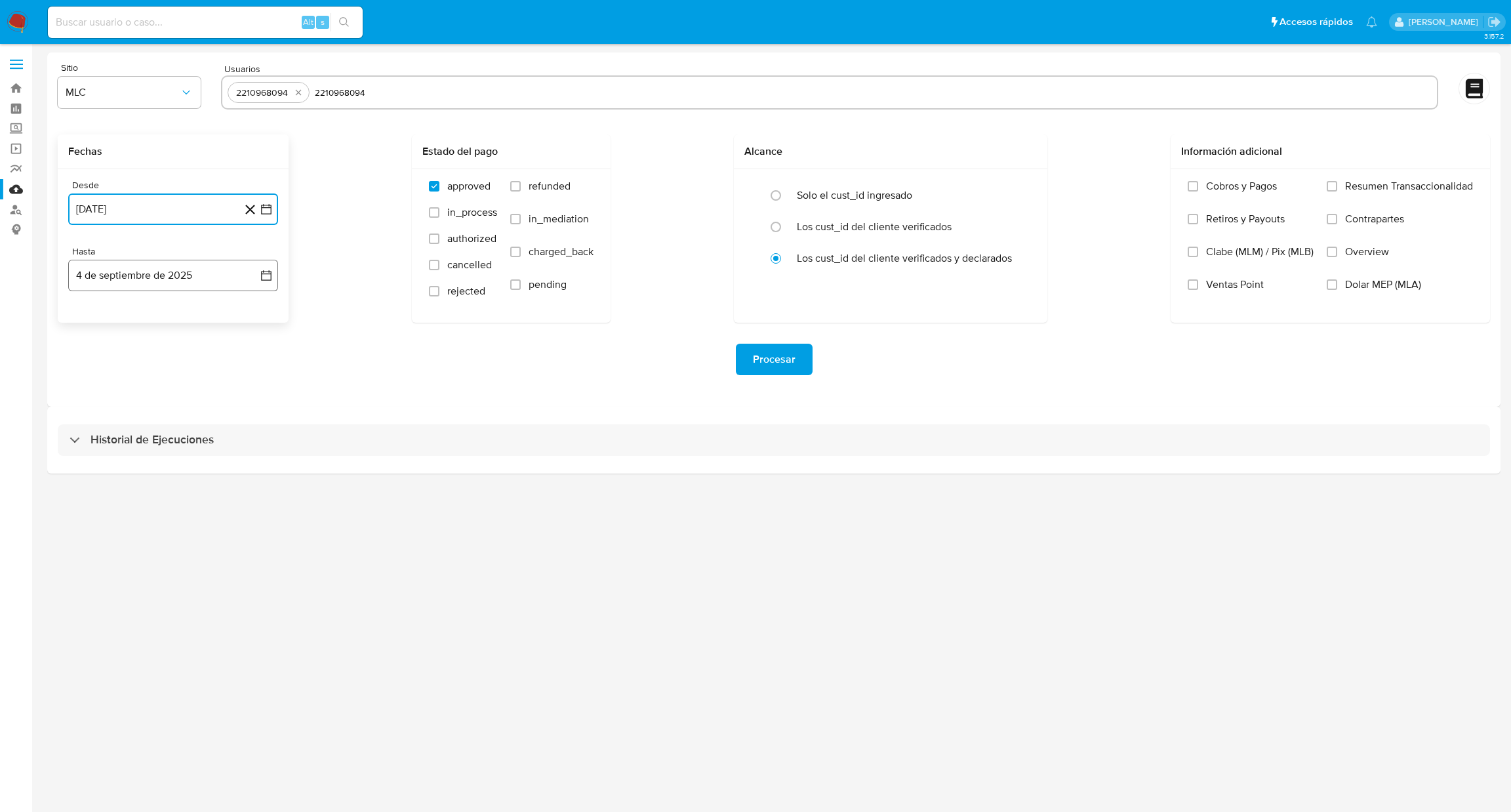
click at [275, 269] on button "4 de septiembre de 2025" at bounding box center [173, 275] width 210 height 31
click at [89, 326] on icon "Mes anterior" at bounding box center [92, 323] width 16 height 16
click at [167, 429] on button "14" at bounding box center [173, 423] width 21 height 21
click at [766, 373] on span "Procesar" at bounding box center [774, 360] width 43 height 29
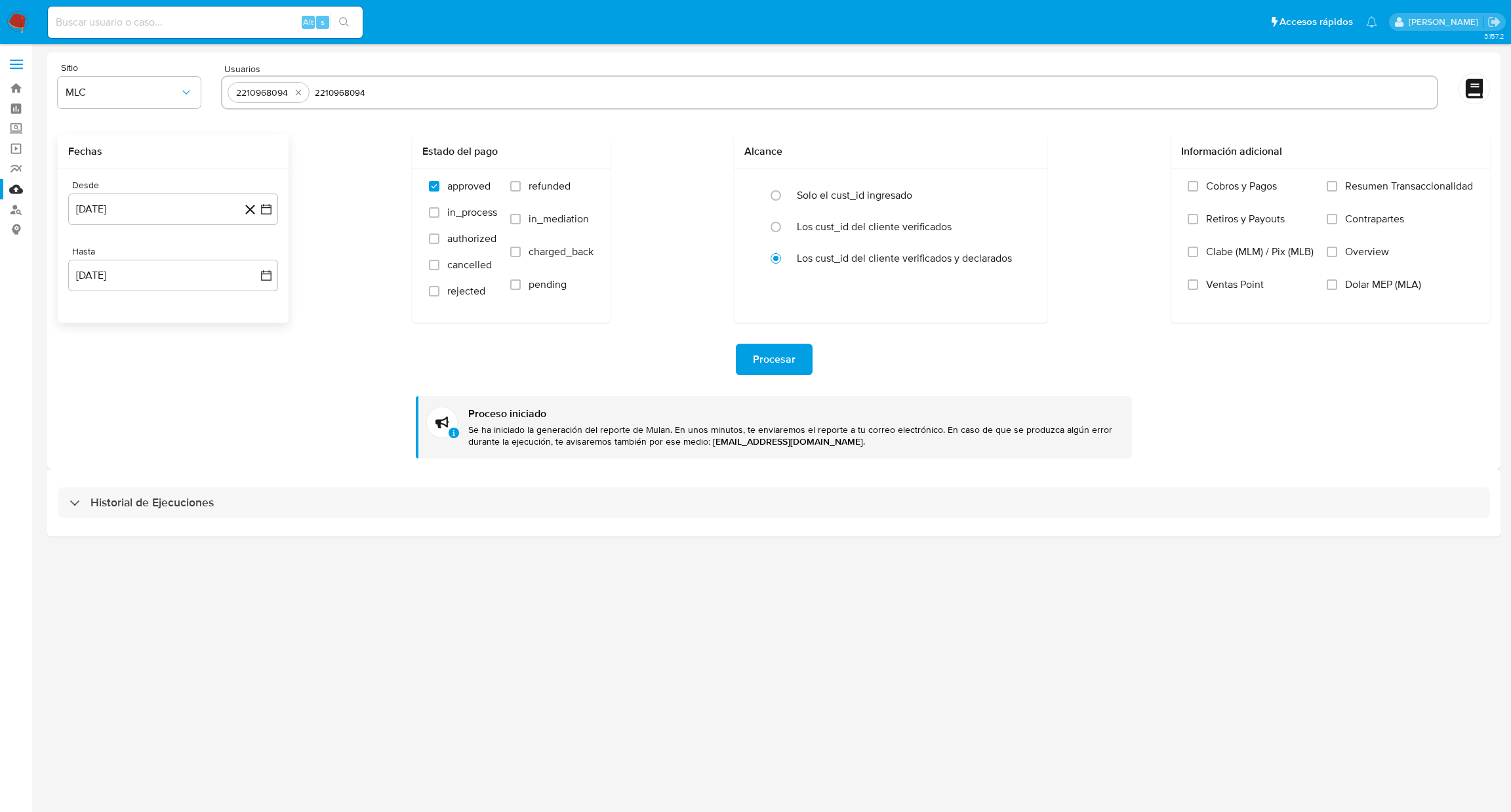
click at [756, 354] on span "Procesar" at bounding box center [774, 360] width 43 height 29
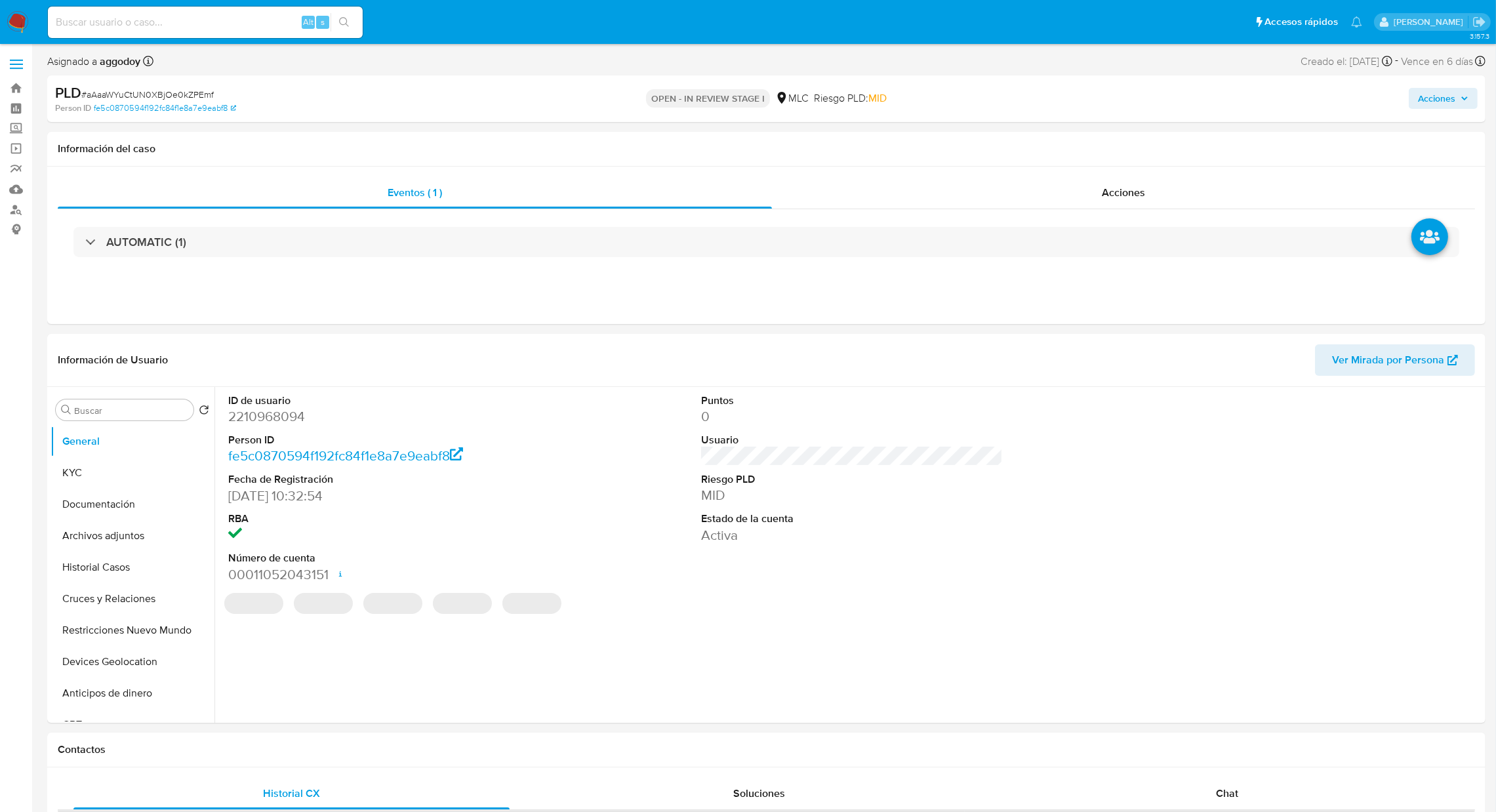
select select "10"
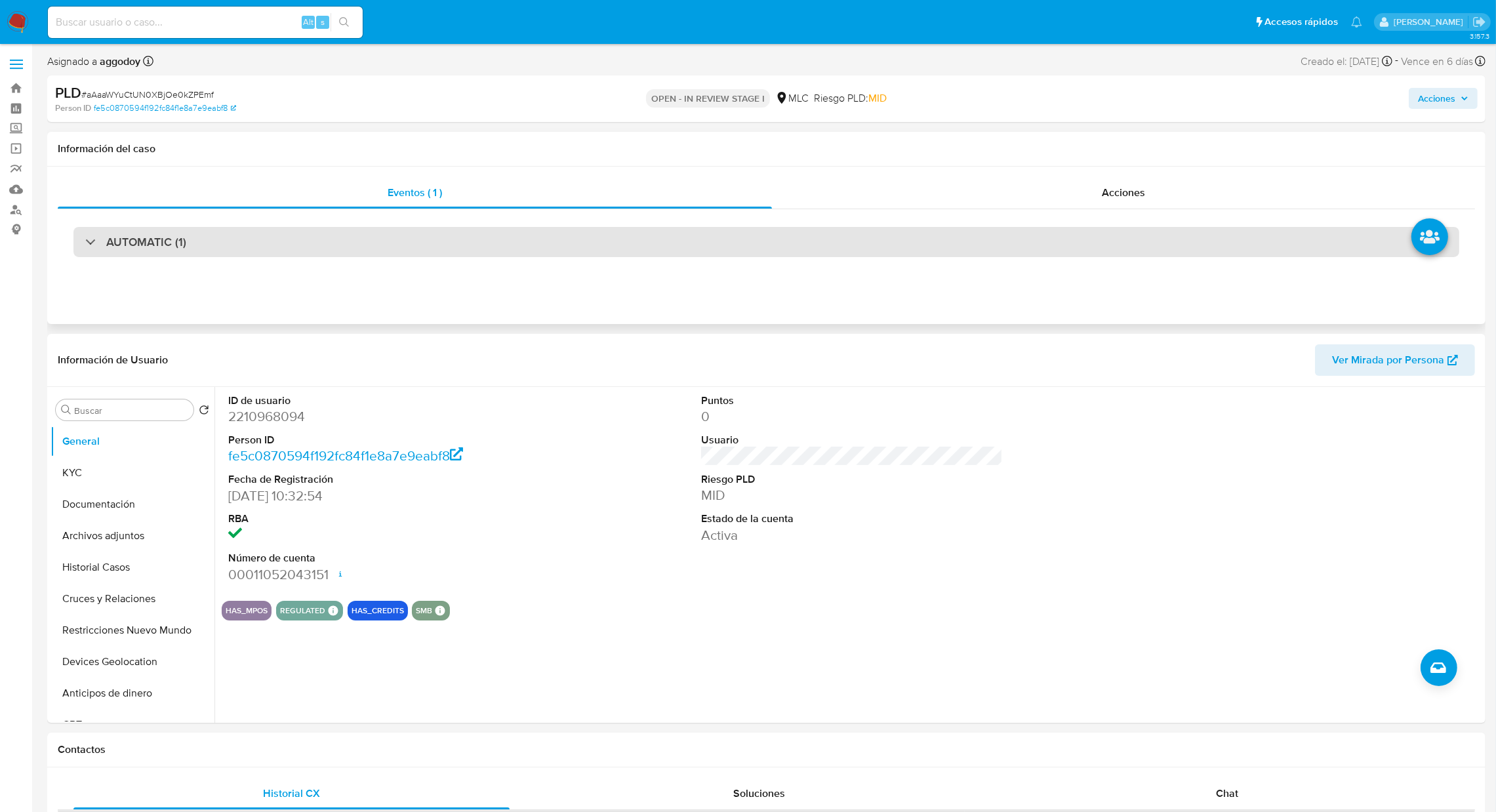
click at [370, 244] on div "AUTOMATIC (1)" at bounding box center [766, 241] width 1386 height 30
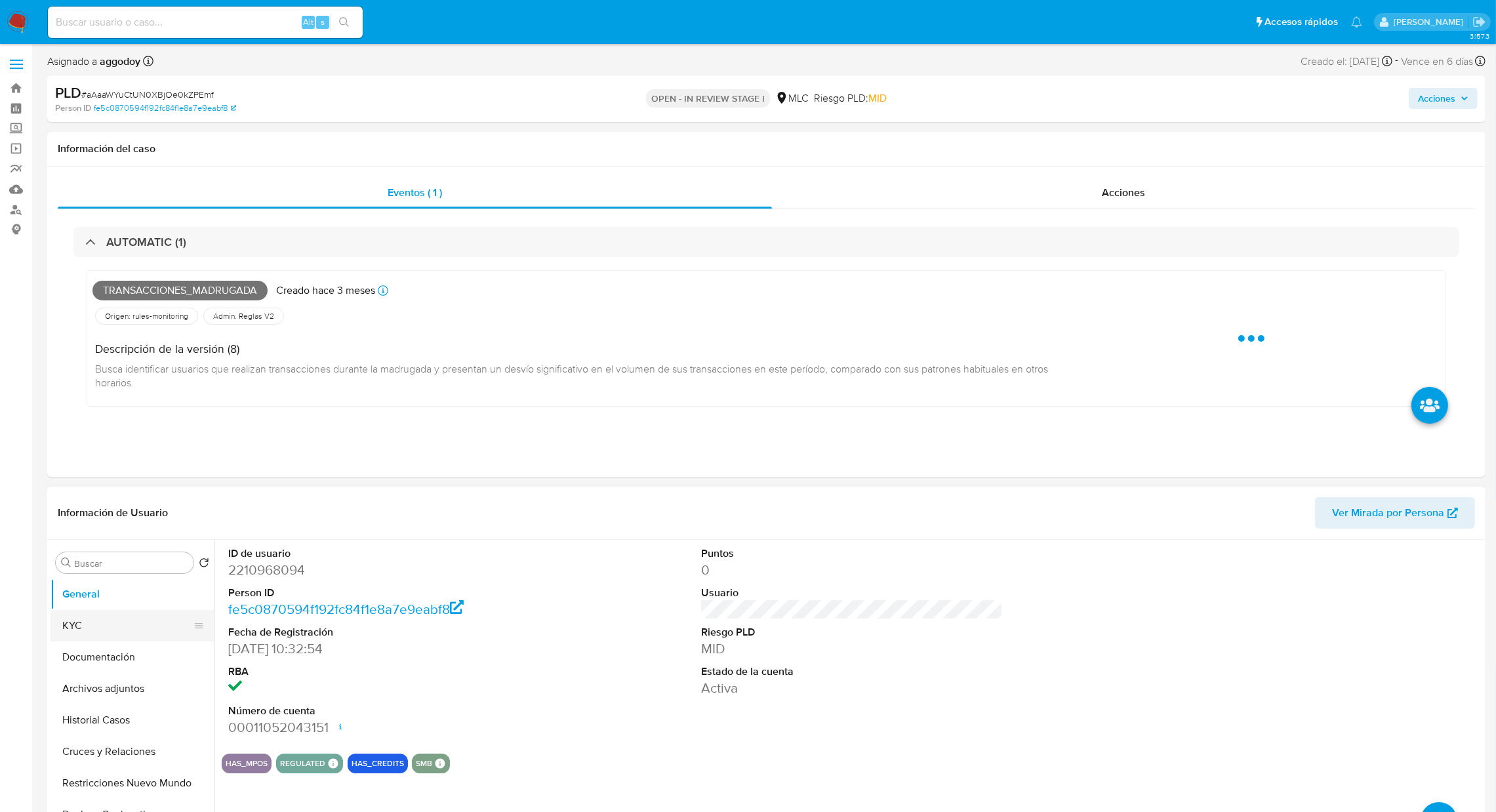
click at [105, 620] on button "KYC" at bounding box center [127, 625] width 154 height 31
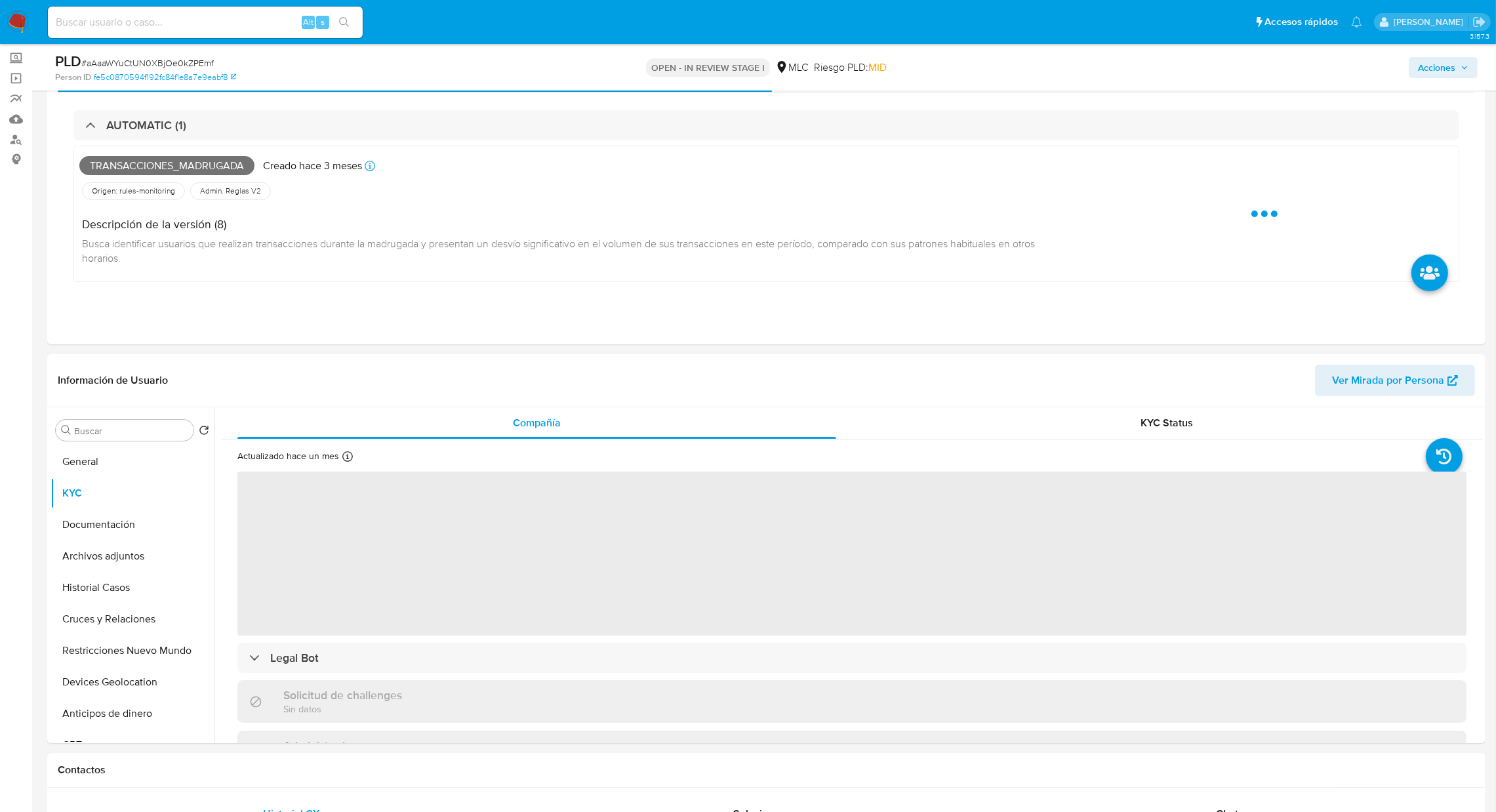
scroll to position [93, 0]
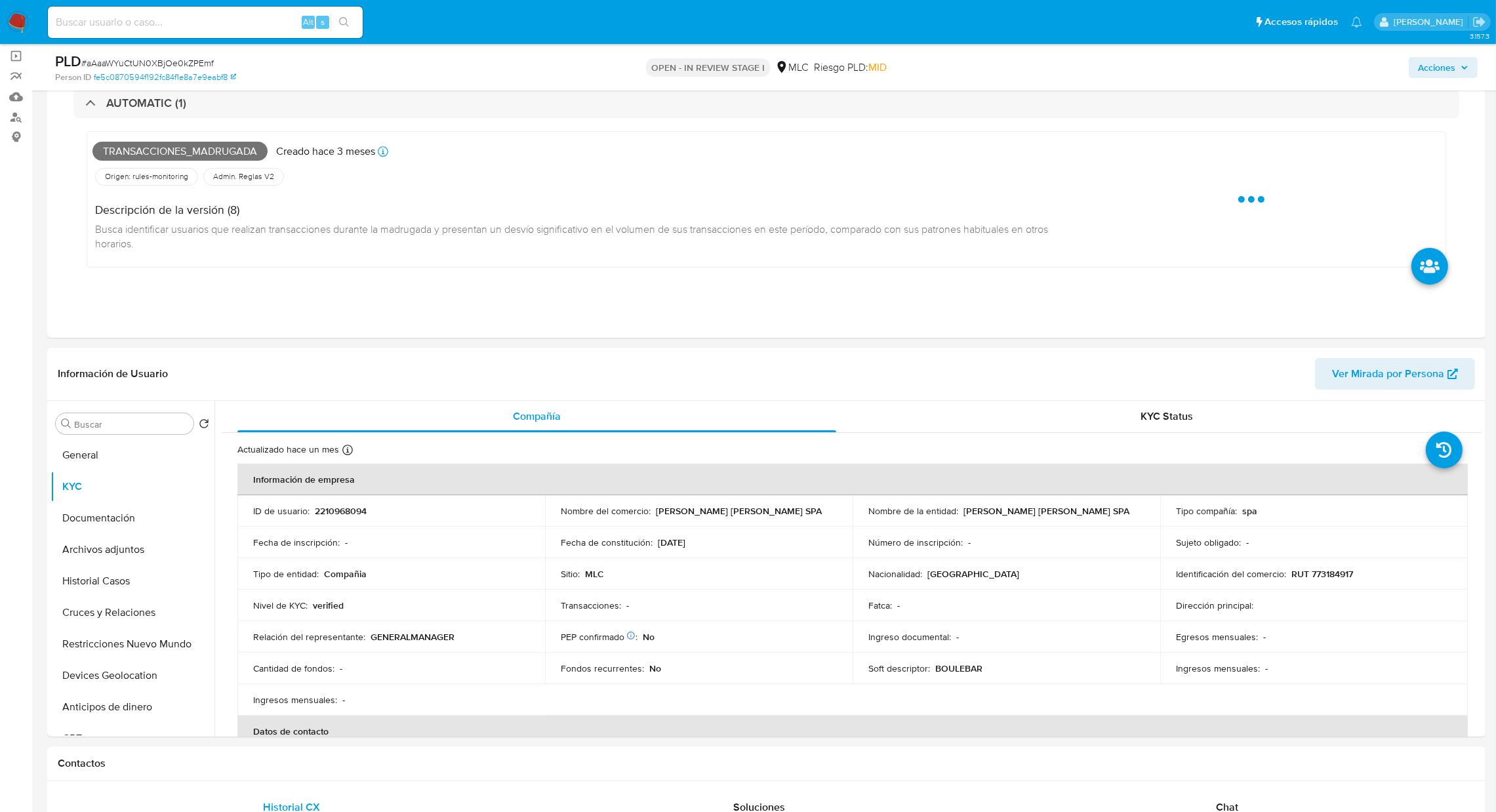
click at [105, 61] on span "# aAaaWYuCtUN0XBjOe0kZPEmf" at bounding box center [147, 63] width 133 height 13
click at [105, 64] on span "# aAaaWYuCtUN0XBjOe0kZPEmf" at bounding box center [147, 63] width 133 height 13
copy span "aAaaWYuCtUN0XBjOe0kZPEmf"
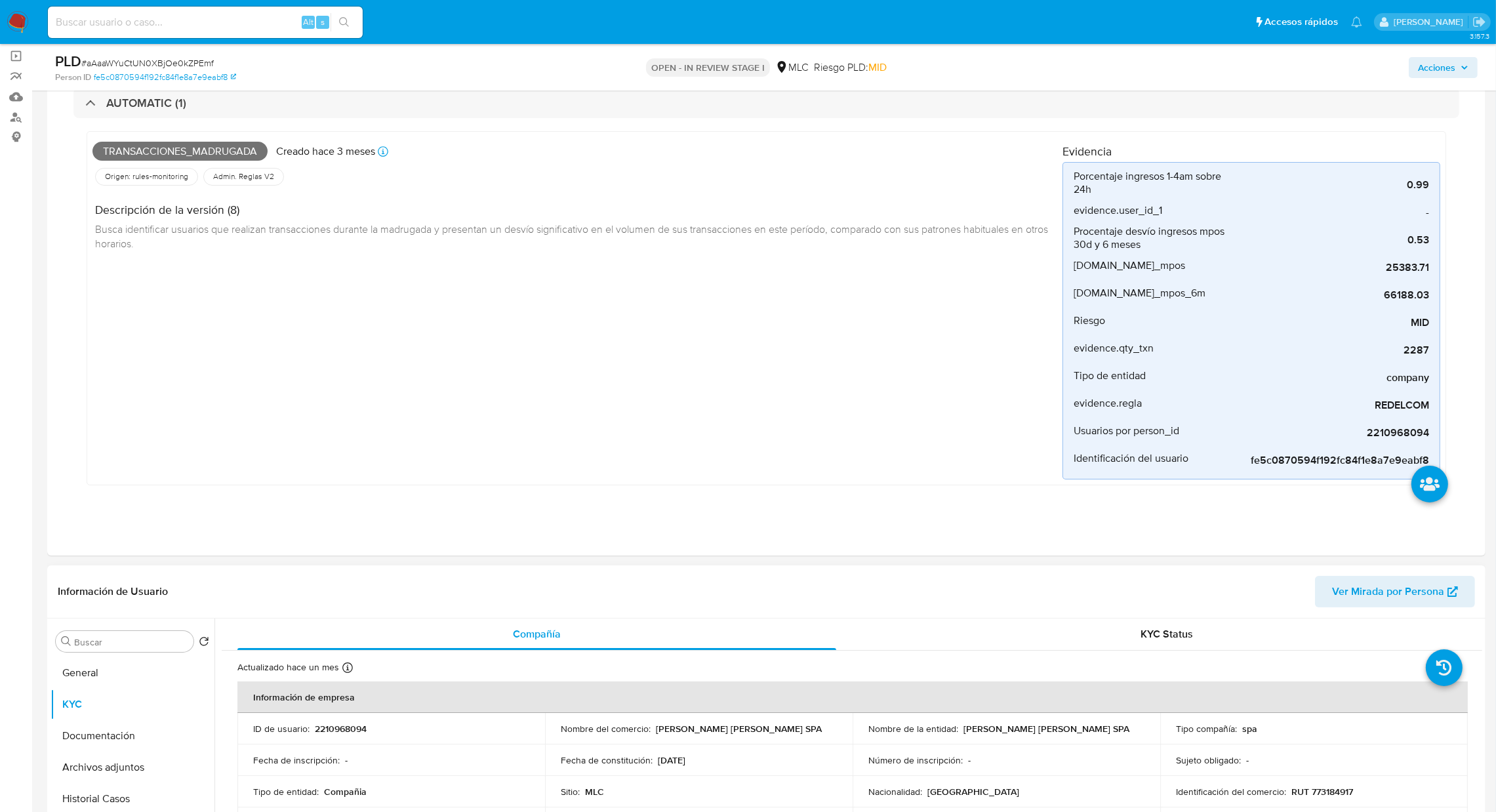
click at [343, 732] on p "2210968094" at bounding box center [340, 728] width 52 height 12
copy p "2210968094"
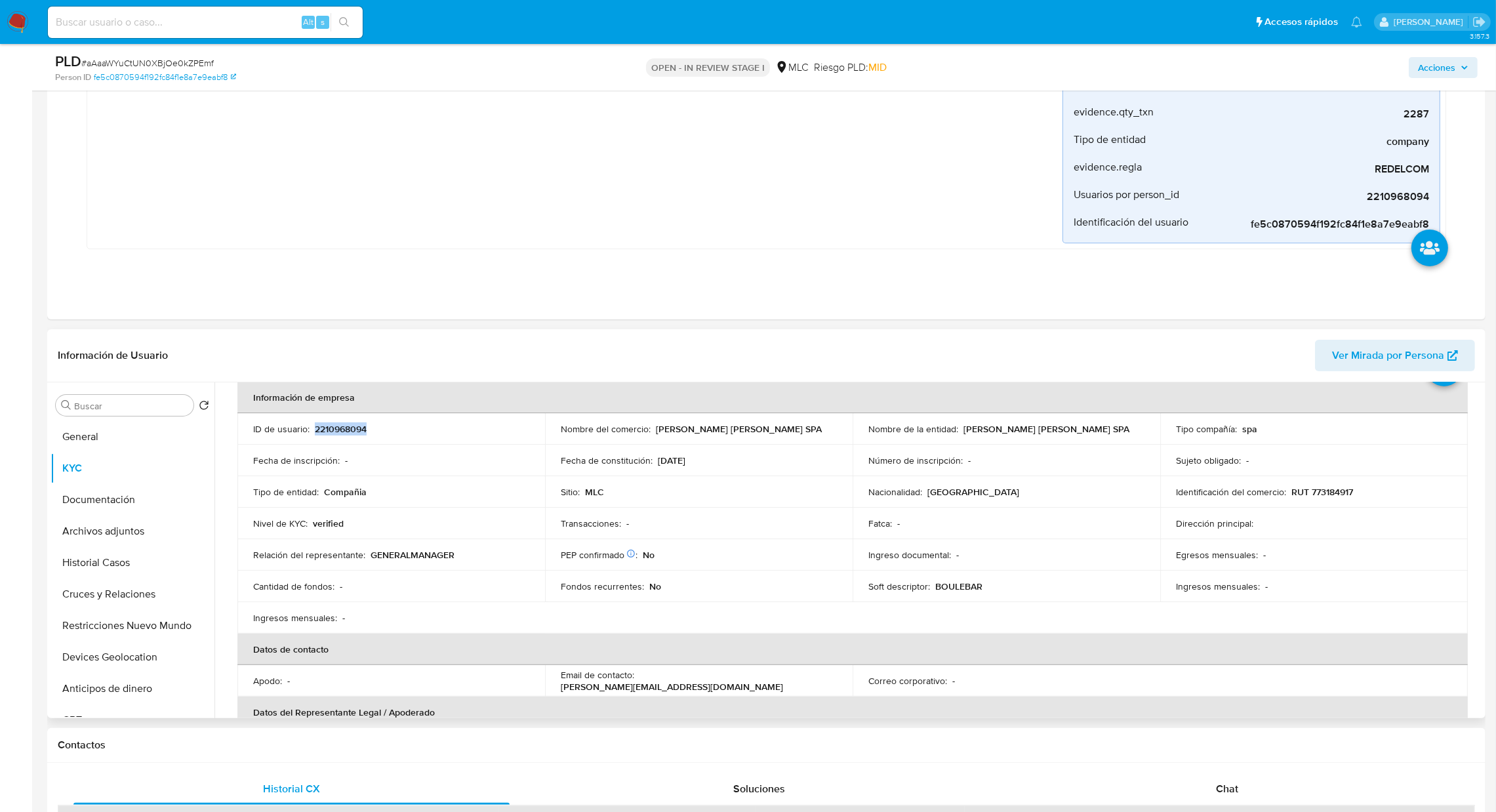
scroll to position [66, 0]
drag, startPoint x: 654, startPoint y: 431, endPoint x: 778, endPoint y: 422, distance: 124.3
click at [778, 422] on div "Nombre del comercio : Fernandez Rochow SPA" at bounding box center [699, 426] width 276 height 12
drag, startPoint x: 778, startPoint y: 422, endPoint x: 653, endPoint y: 425, distance: 125.0
click at [653, 425] on div "Nombre del comercio : Fernandez Rochow SPA" at bounding box center [699, 426] width 276 height 12
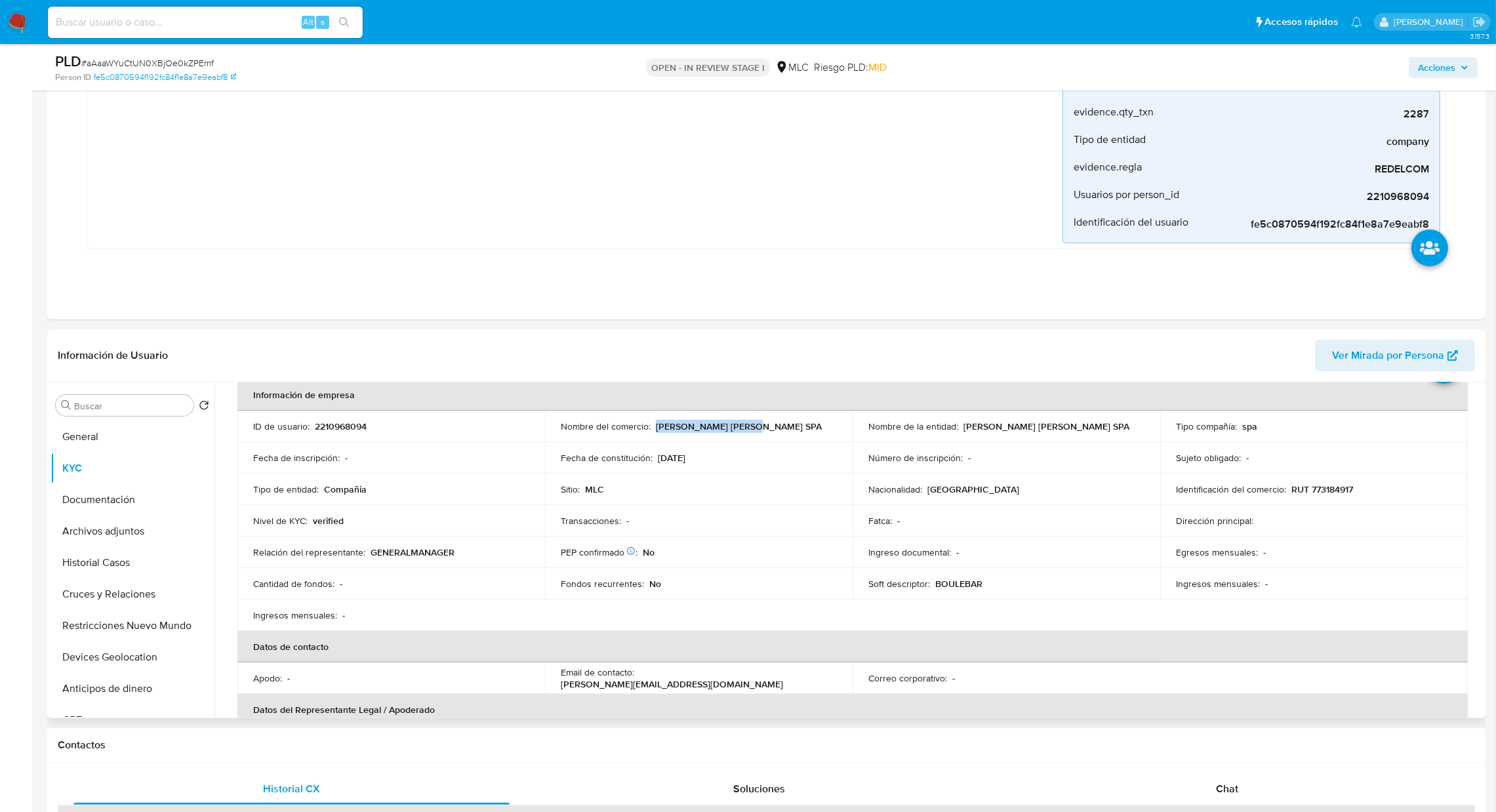
copy p "Fernandez Rochow SPA"
click at [1311, 494] on p "RUT 773184917" at bounding box center [1321, 489] width 62 height 12
copy p "773184917"
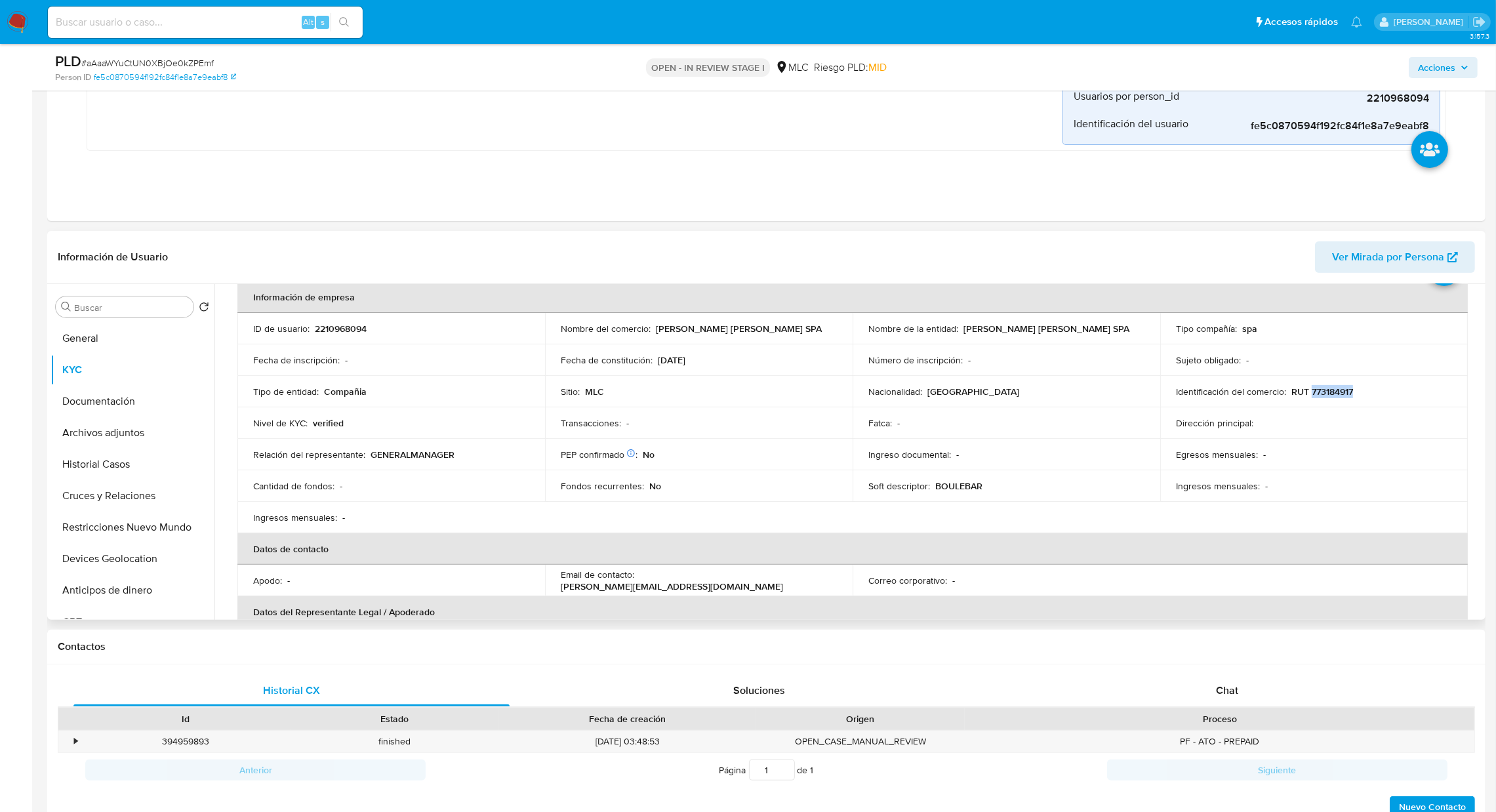
scroll to position [394, 0]
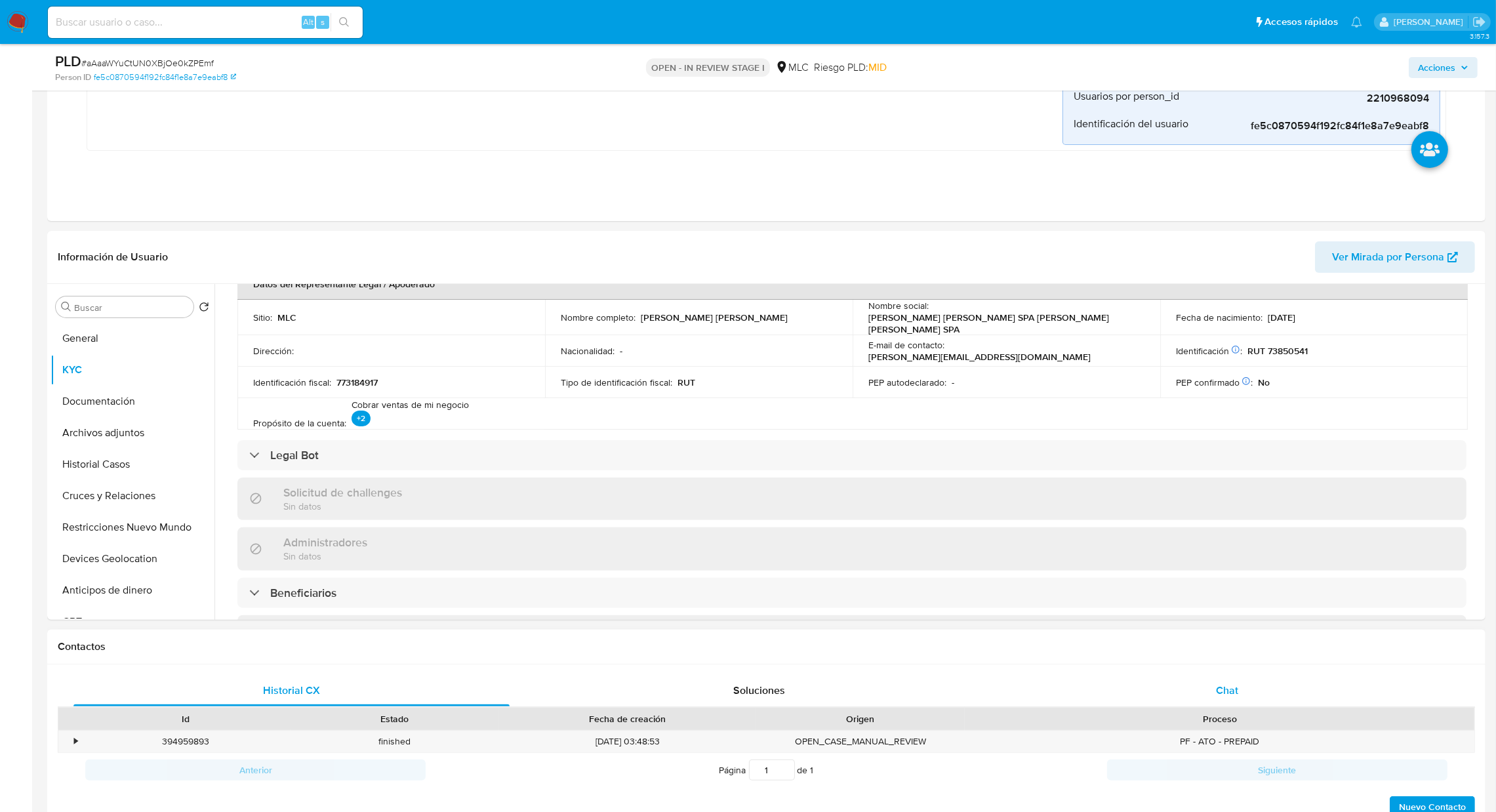
click at [1238, 702] on div "Chat" at bounding box center [1226, 690] width 436 height 31
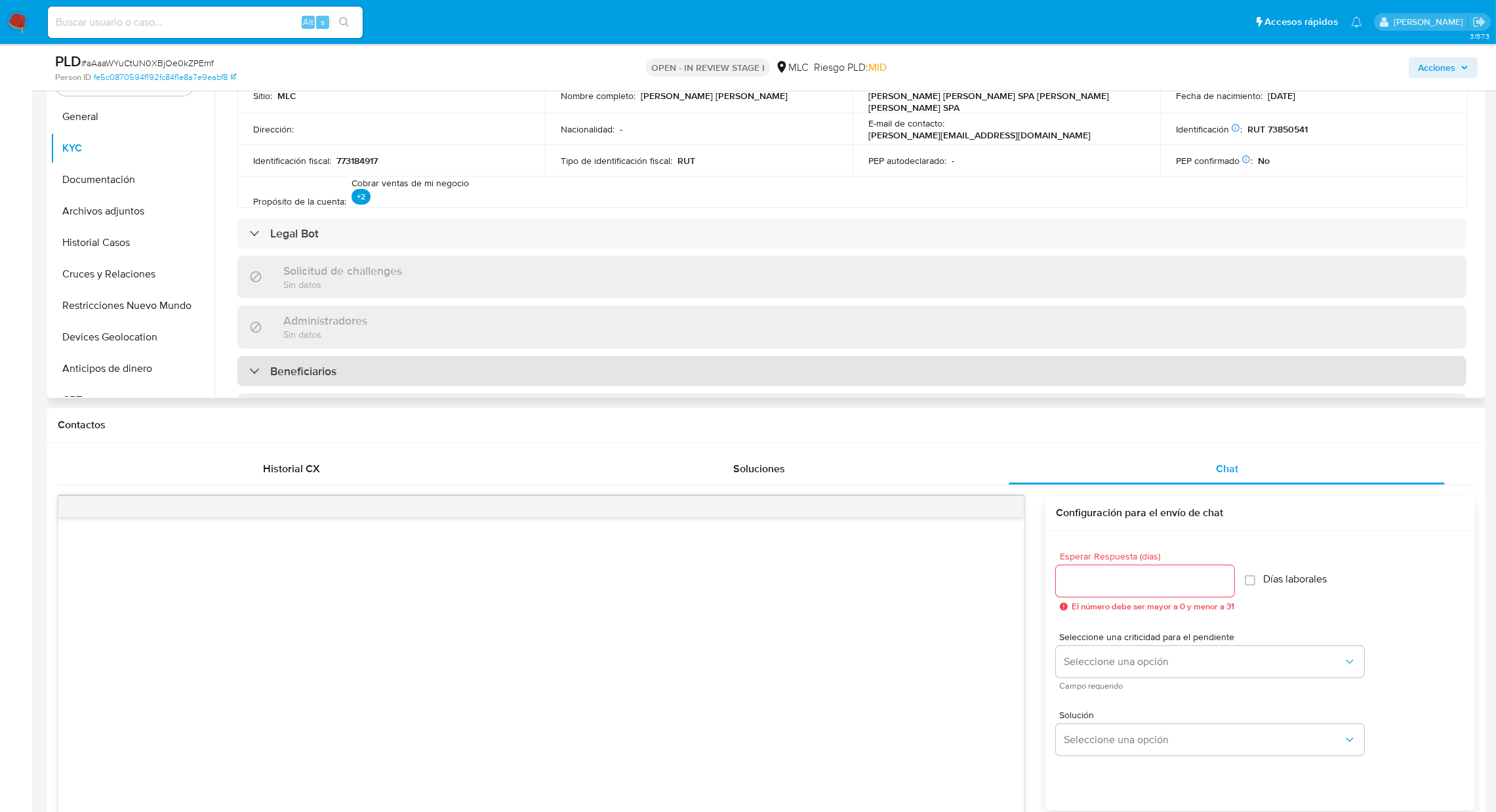
scroll to position [674, 0]
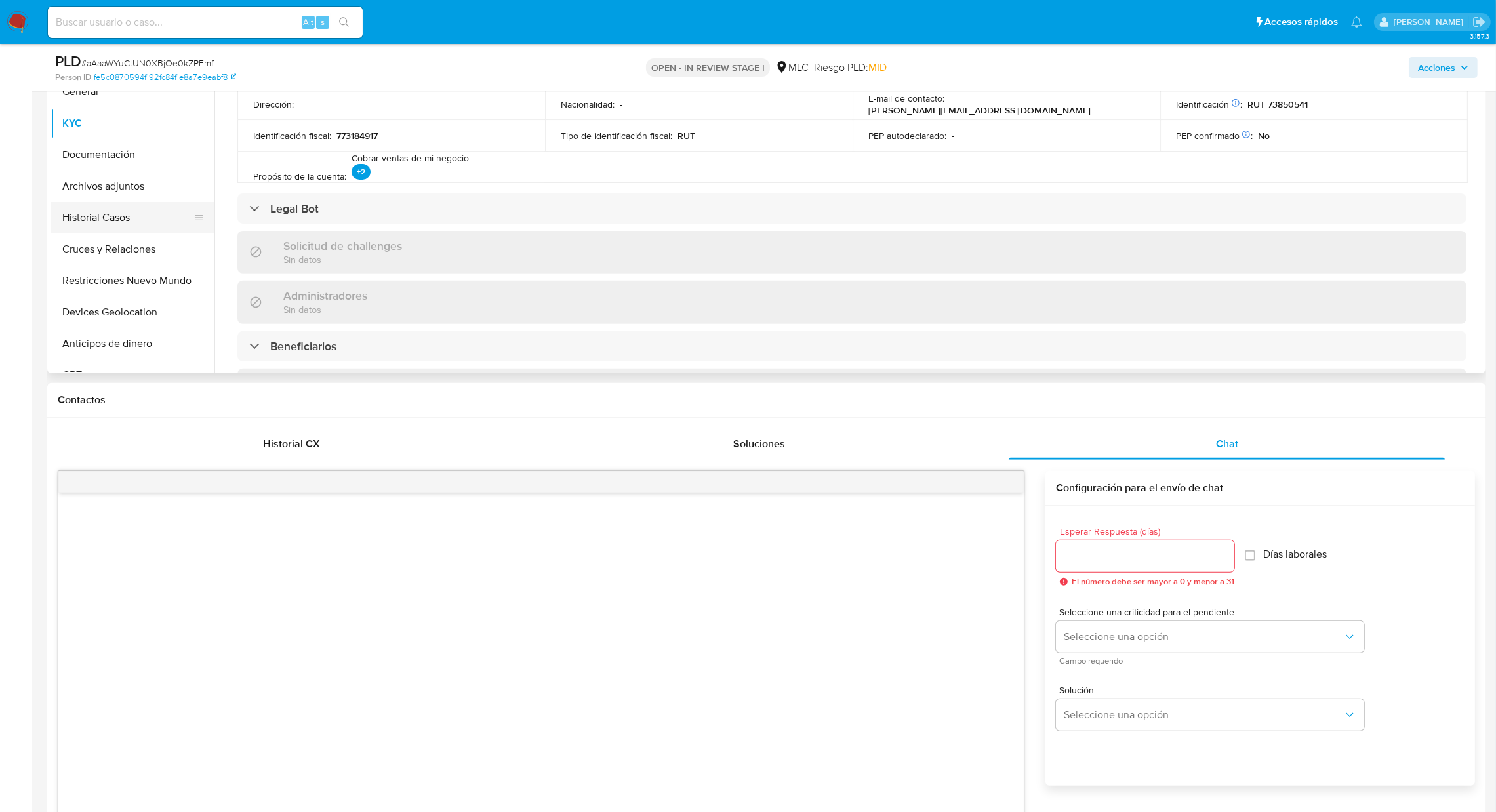
click at [115, 212] on button "Historial Casos" at bounding box center [127, 217] width 154 height 31
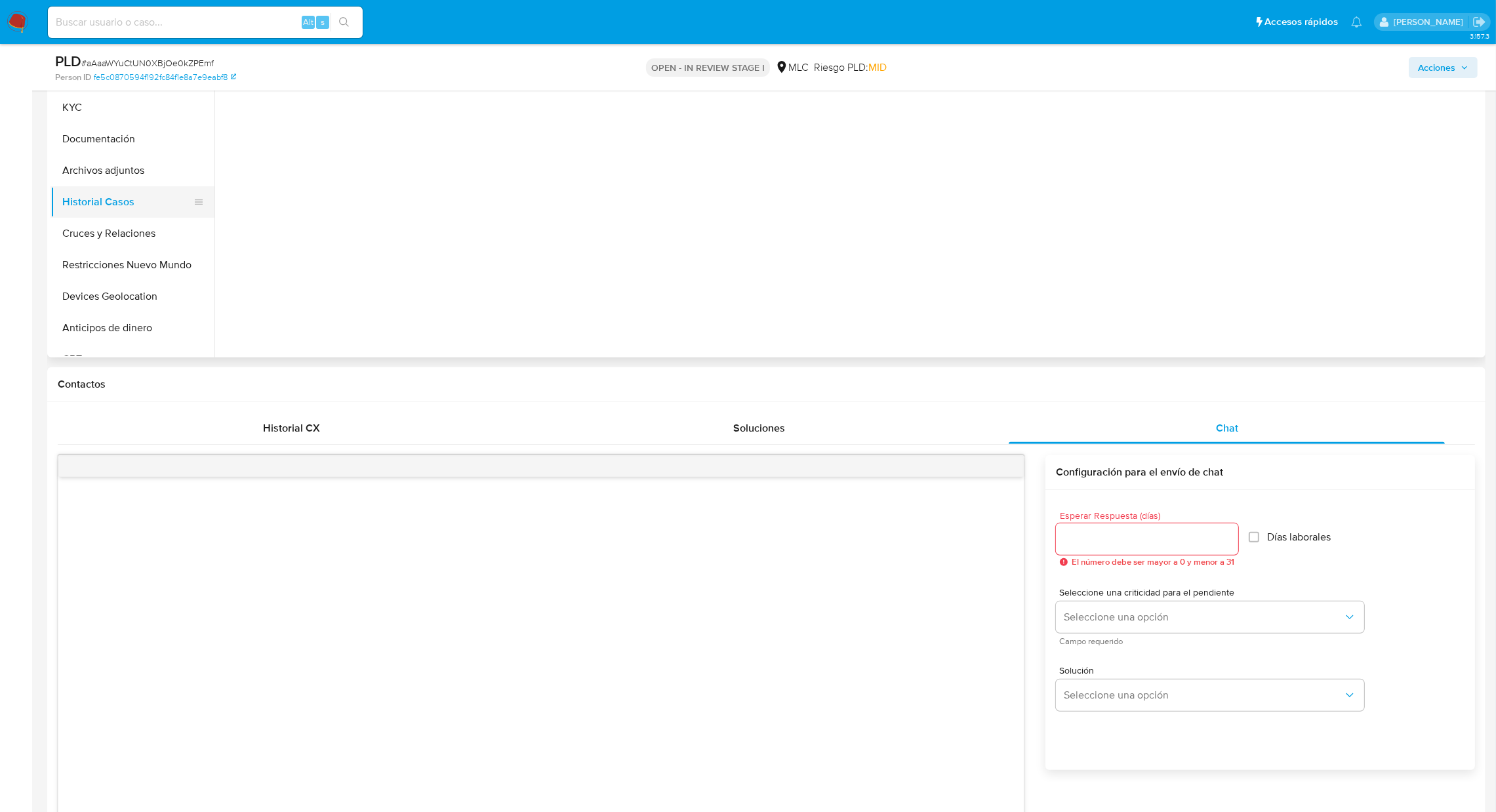
scroll to position [0, 0]
click at [118, 189] on button "Historial Casos" at bounding box center [127, 201] width 154 height 31
click at [112, 221] on button "Cruces y Relaciones" at bounding box center [127, 233] width 154 height 31
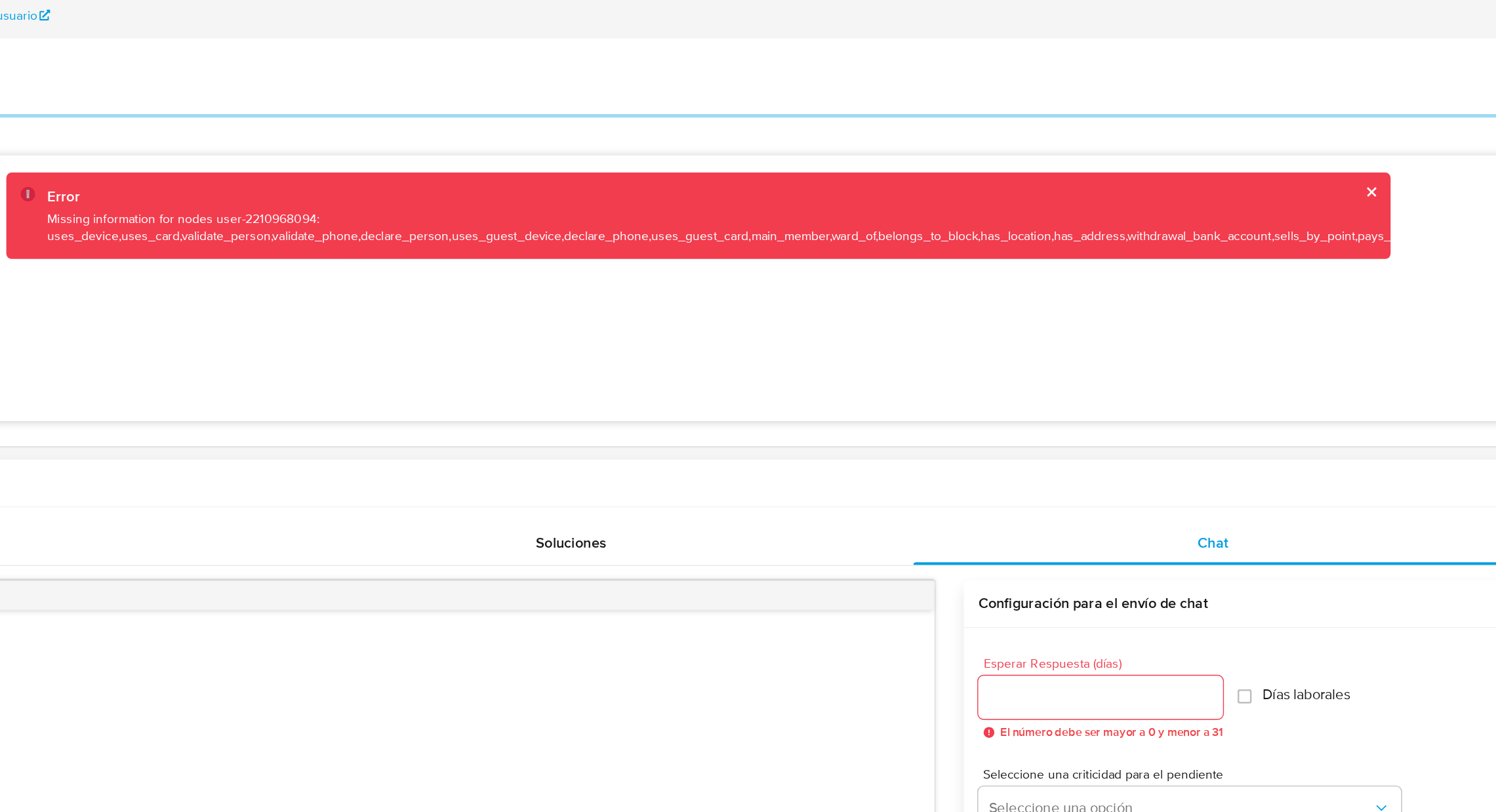
scroll to position [583, 0]
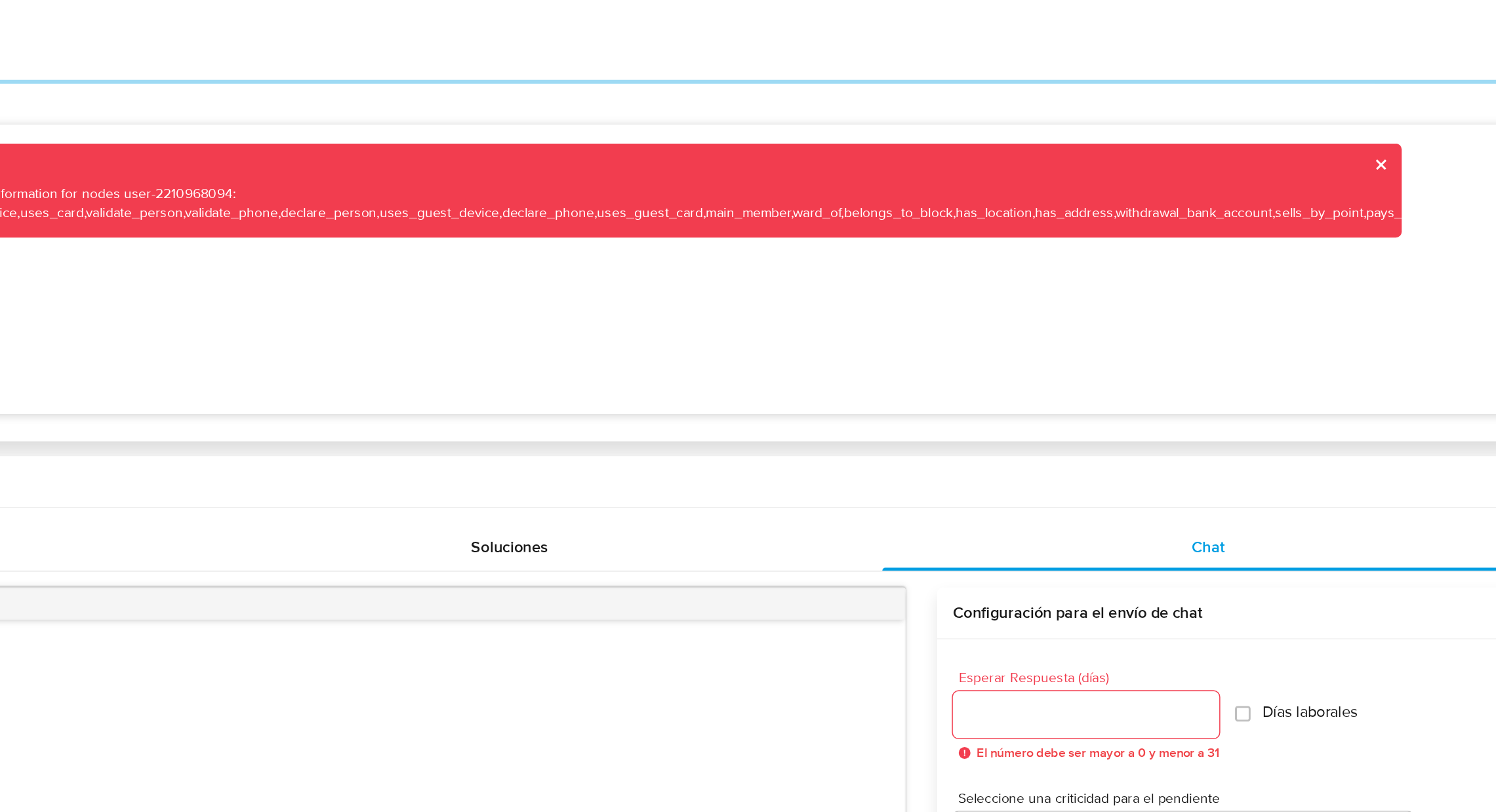
click at [1341, 282] on button "cerrar" at bounding box center [1341, 278] width 9 height 9
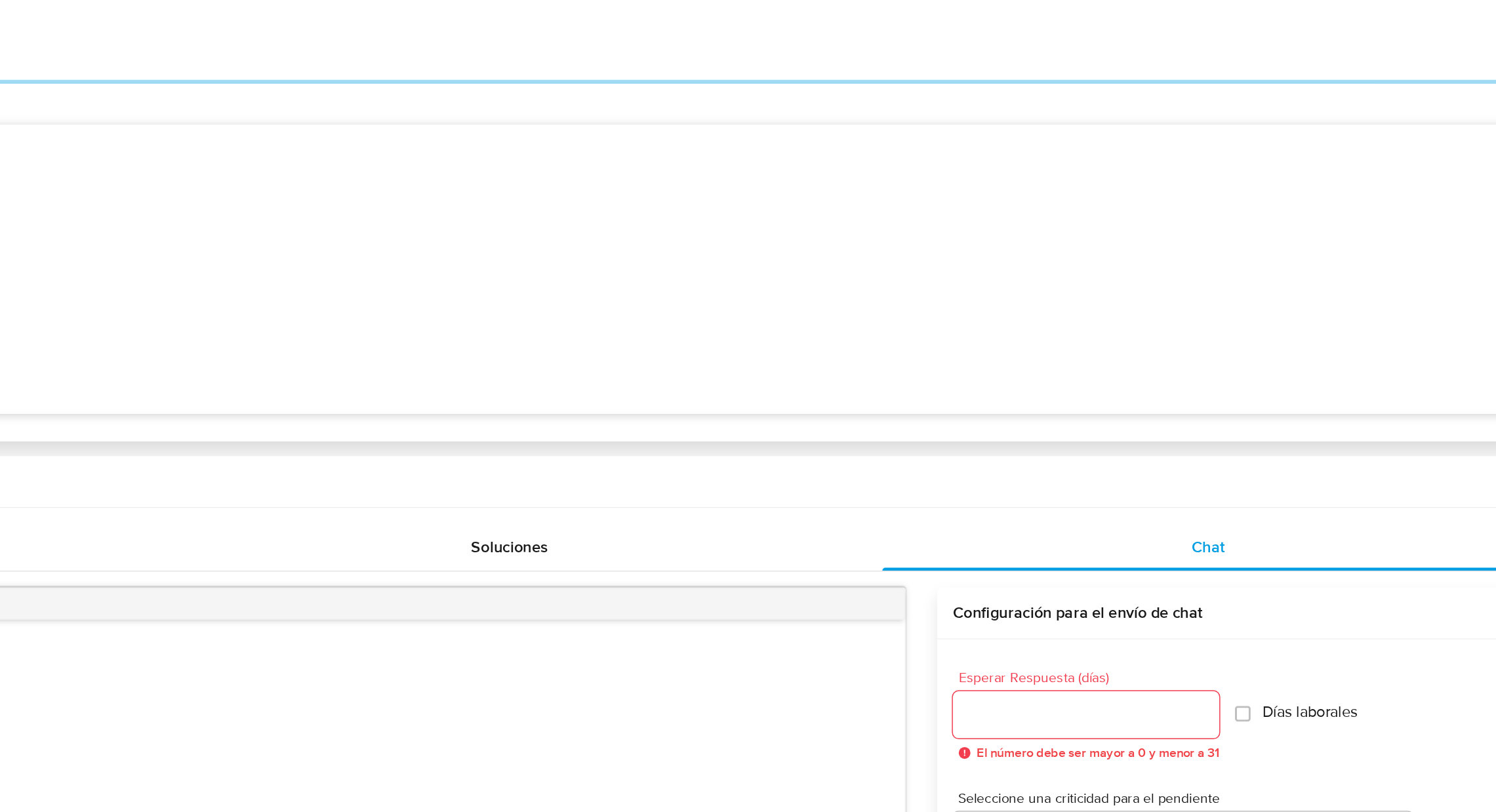
click at [977, 348] on icon at bounding box center [861, 346] width 1241 height 190
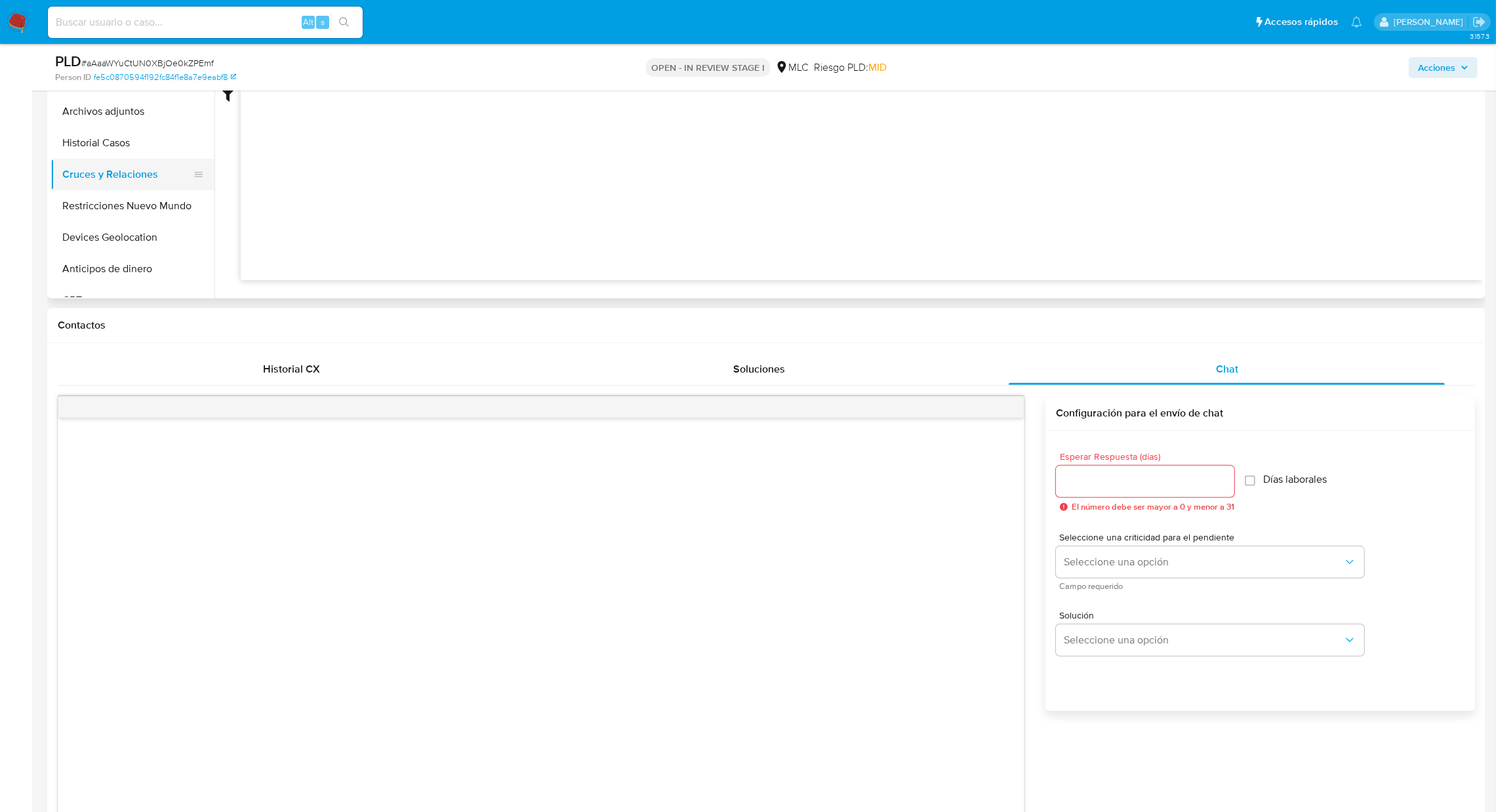
scroll to position [636, 0]
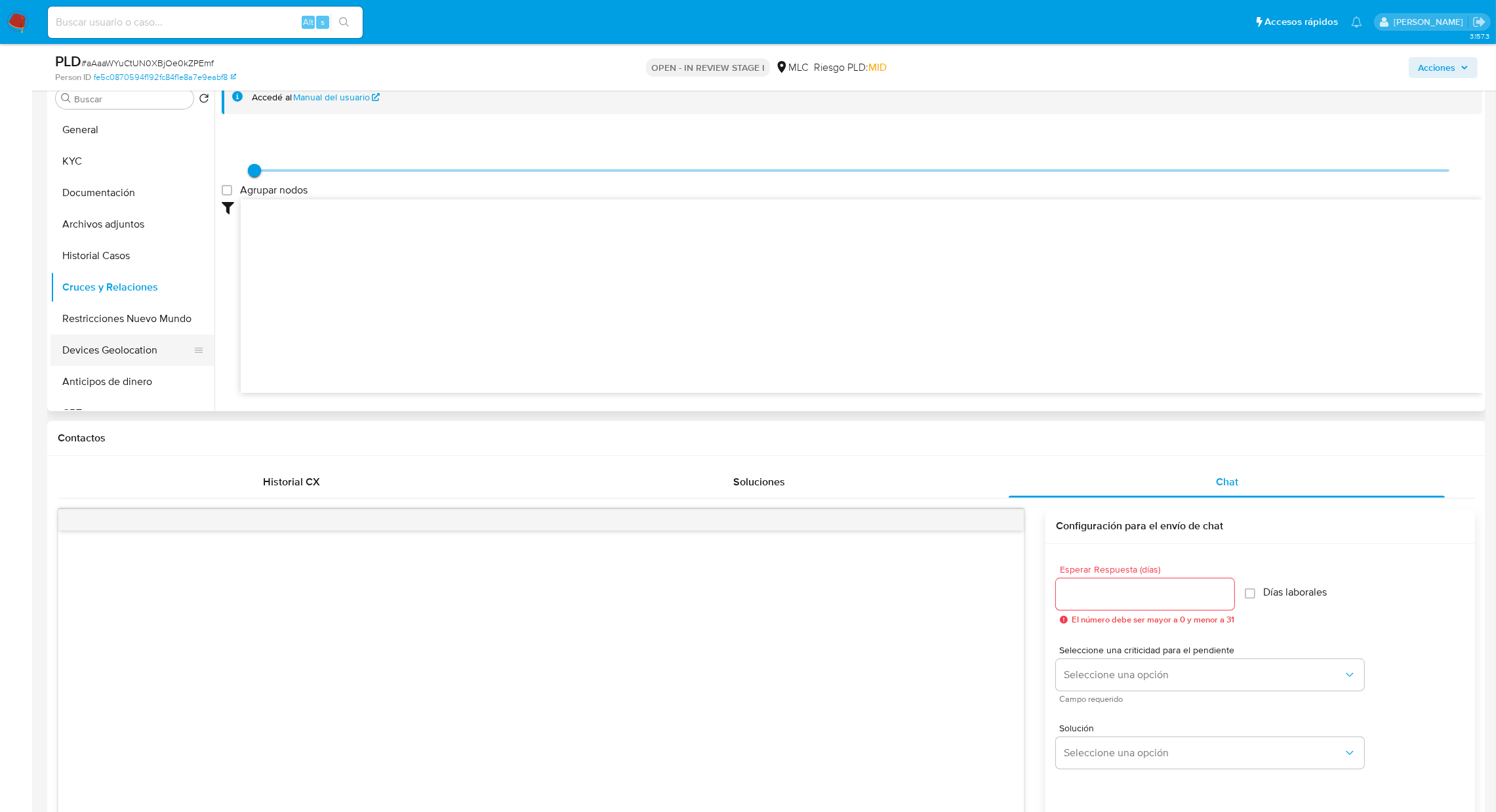
click at [137, 345] on button "Devices Geolocation" at bounding box center [127, 350] width 154 height 31
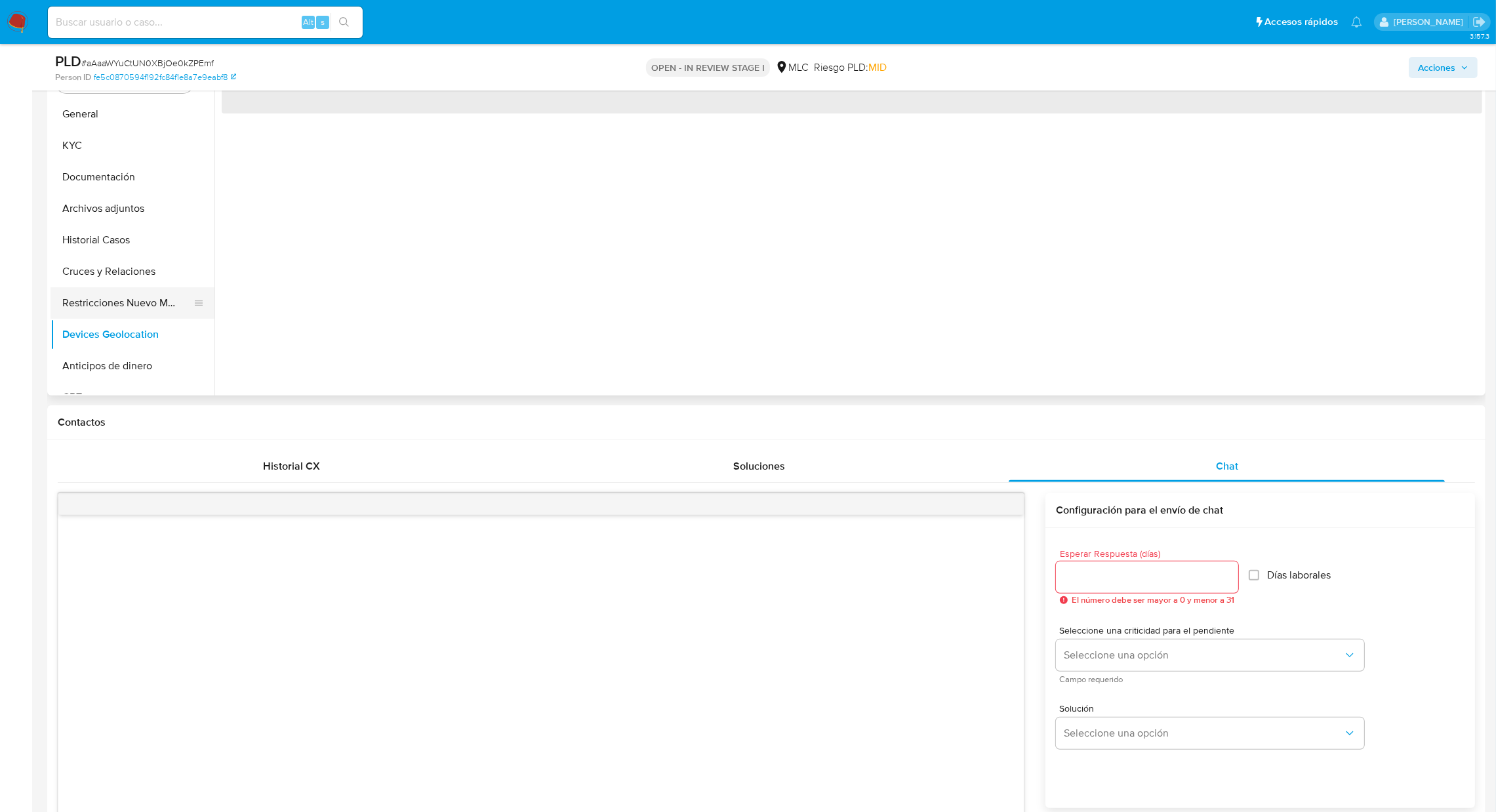
click at [123, 301] on button "Restricciones Nuevo Mundo" at bounding box center [127, 303] width 154 height 31
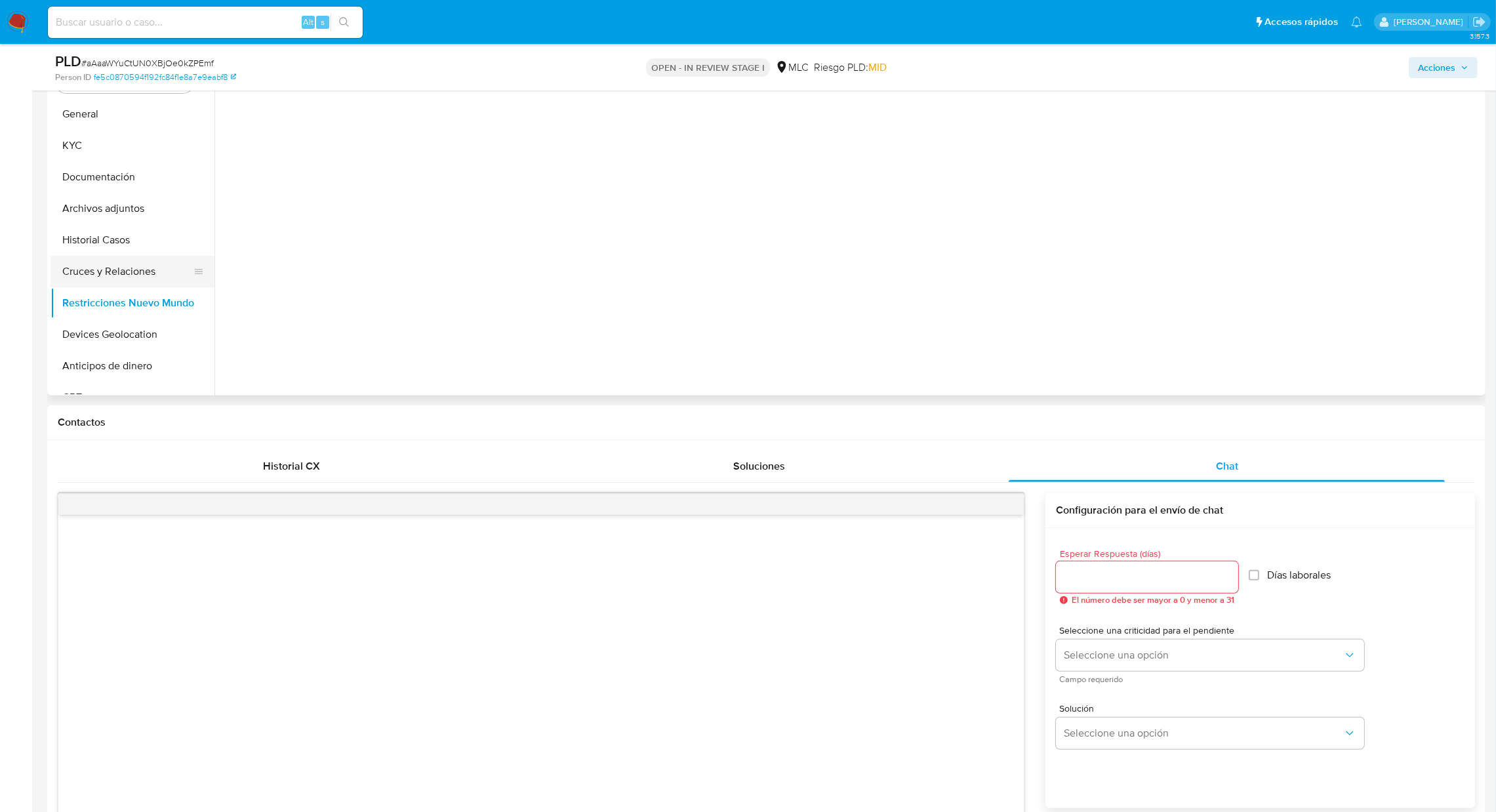
click at [113, 271] on button "Cruces y Relaciones" at bounding box center [127, 271] width 154 height 31
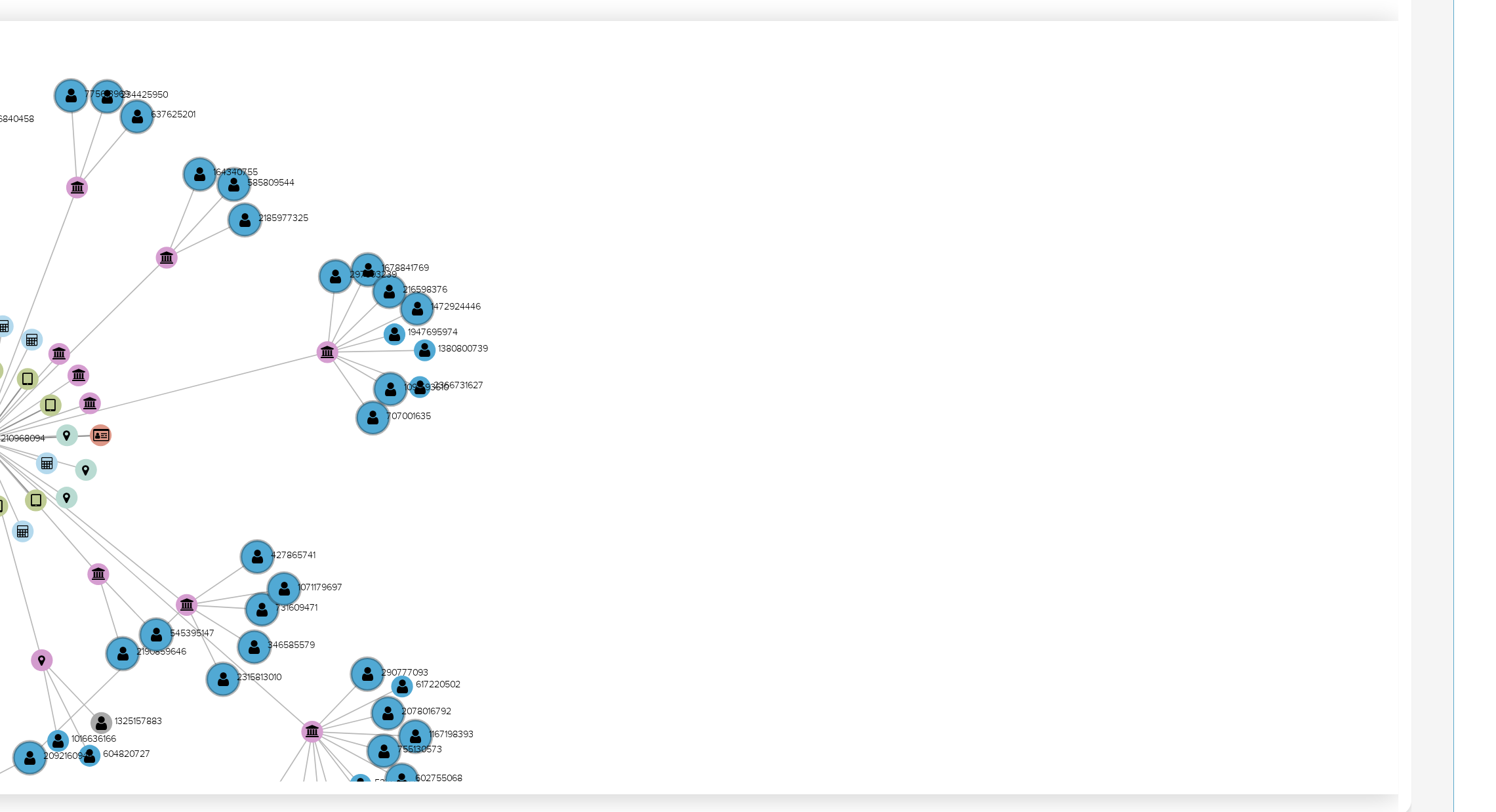
scroll to position [728, 0]
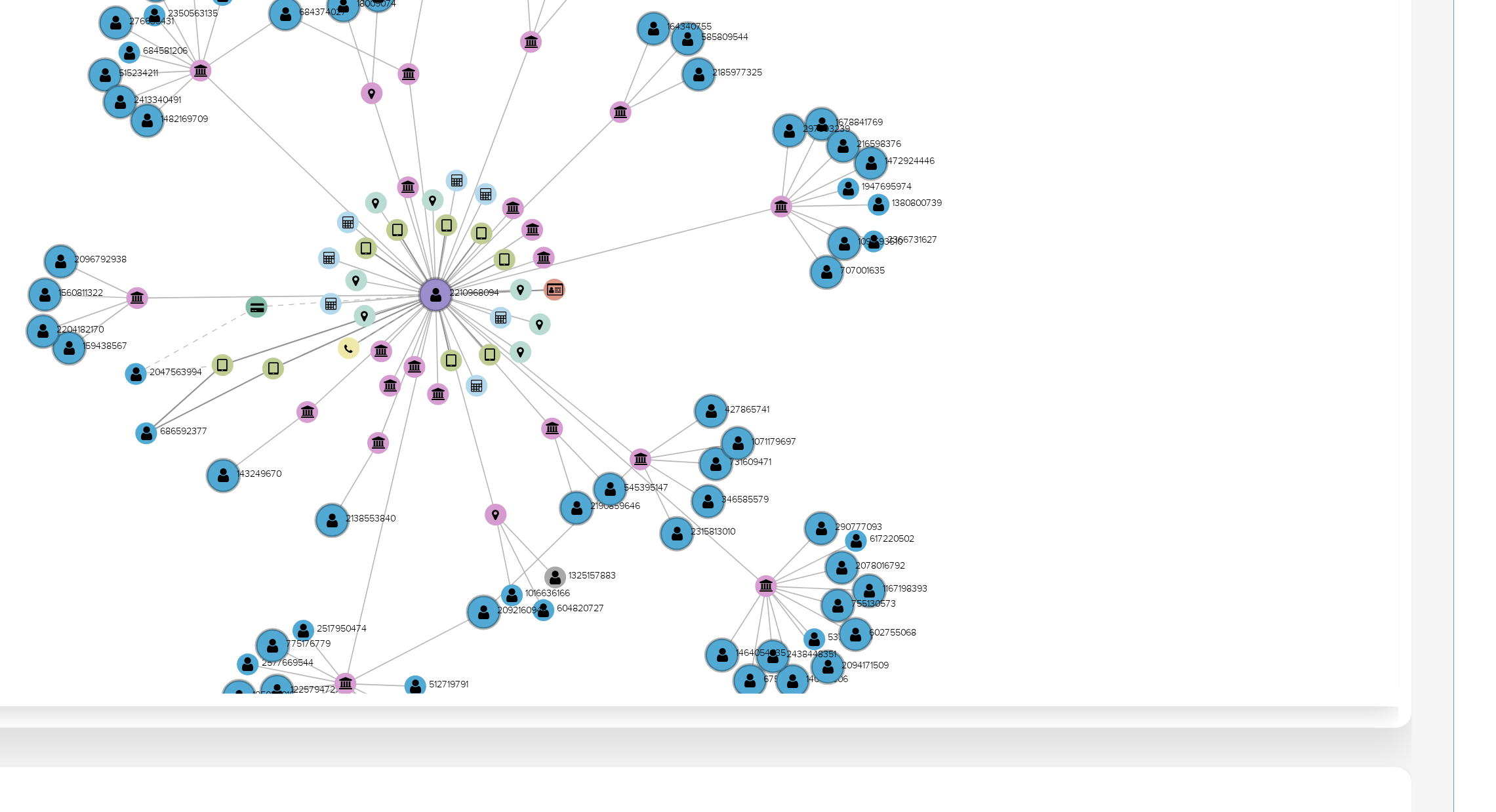
drag, startPoint x: 1298, startPoint y: 217, endPoint x: 1411, endPoint y: 203, distance: 113.9
click at [1411, 203] on icon "device-6817309ef6e7efcf4064372a  user-2210968094  2210968094 device-68827f78f…" at bounding box center [861, 214] width 1241 height 190
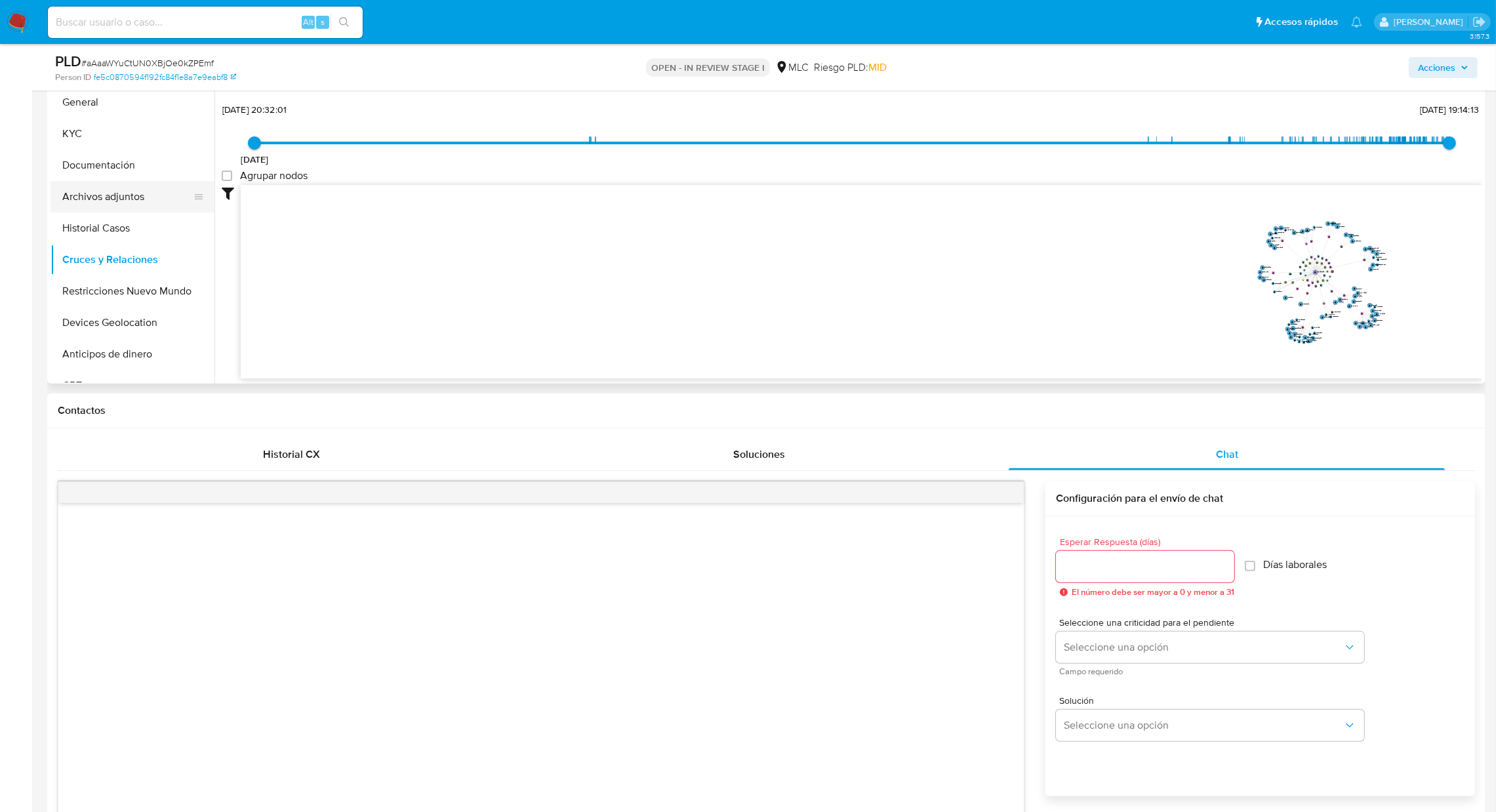
scroll to position [630, 0]
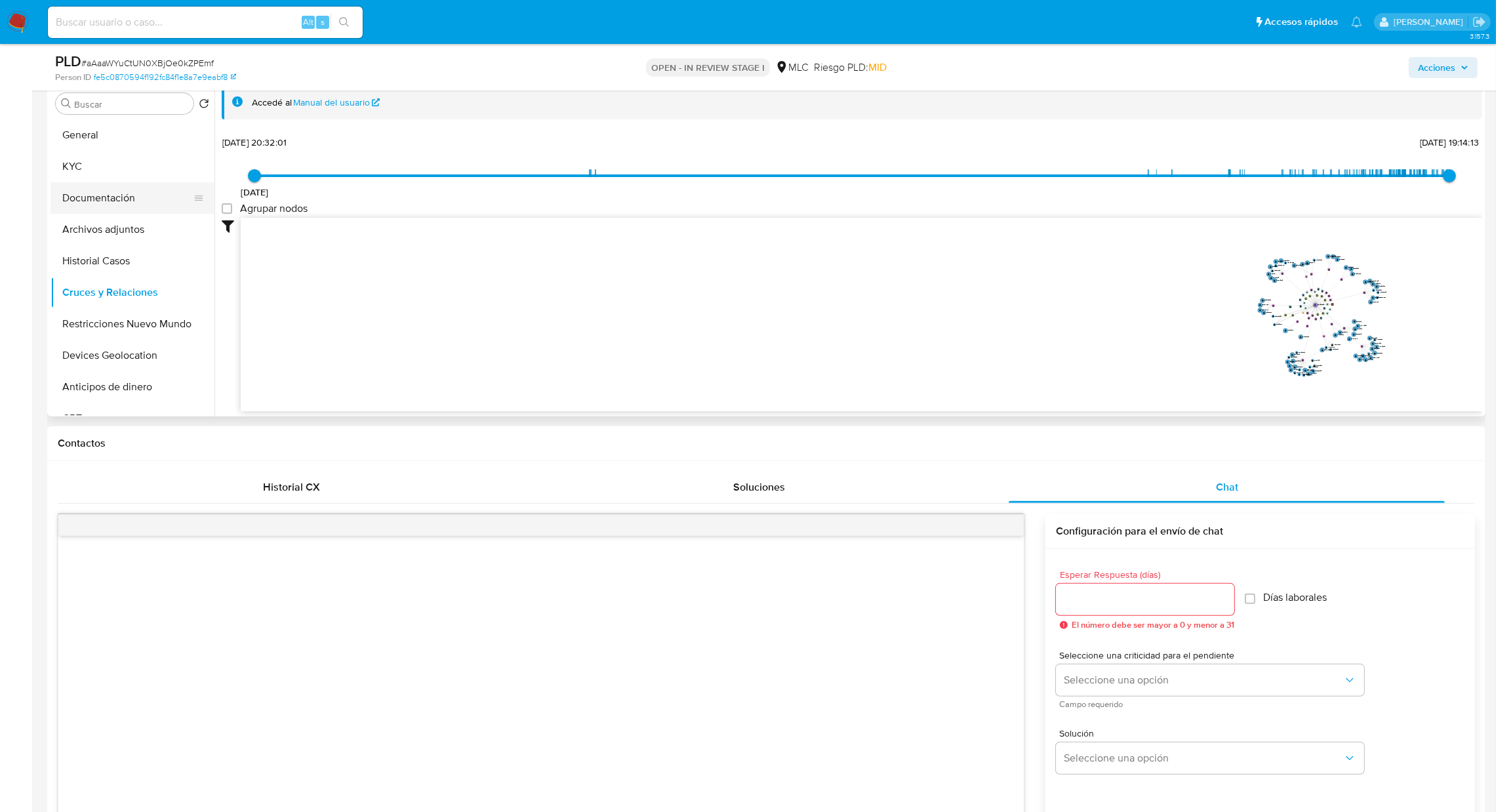
click at [117, 207] on button "Documentación" at bounding box center [127, 198] width 154 height 31
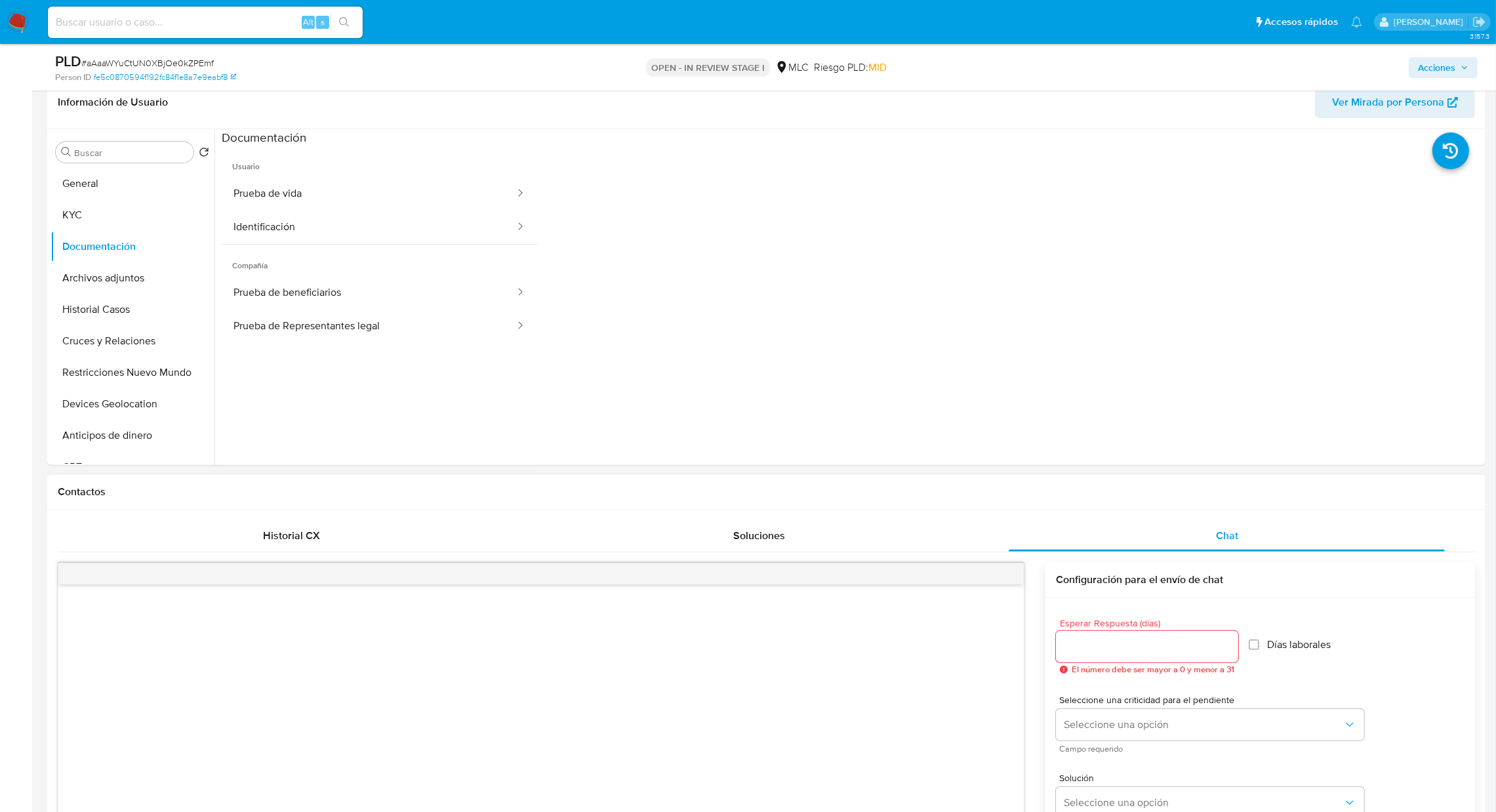
scroll to position [335, 0]
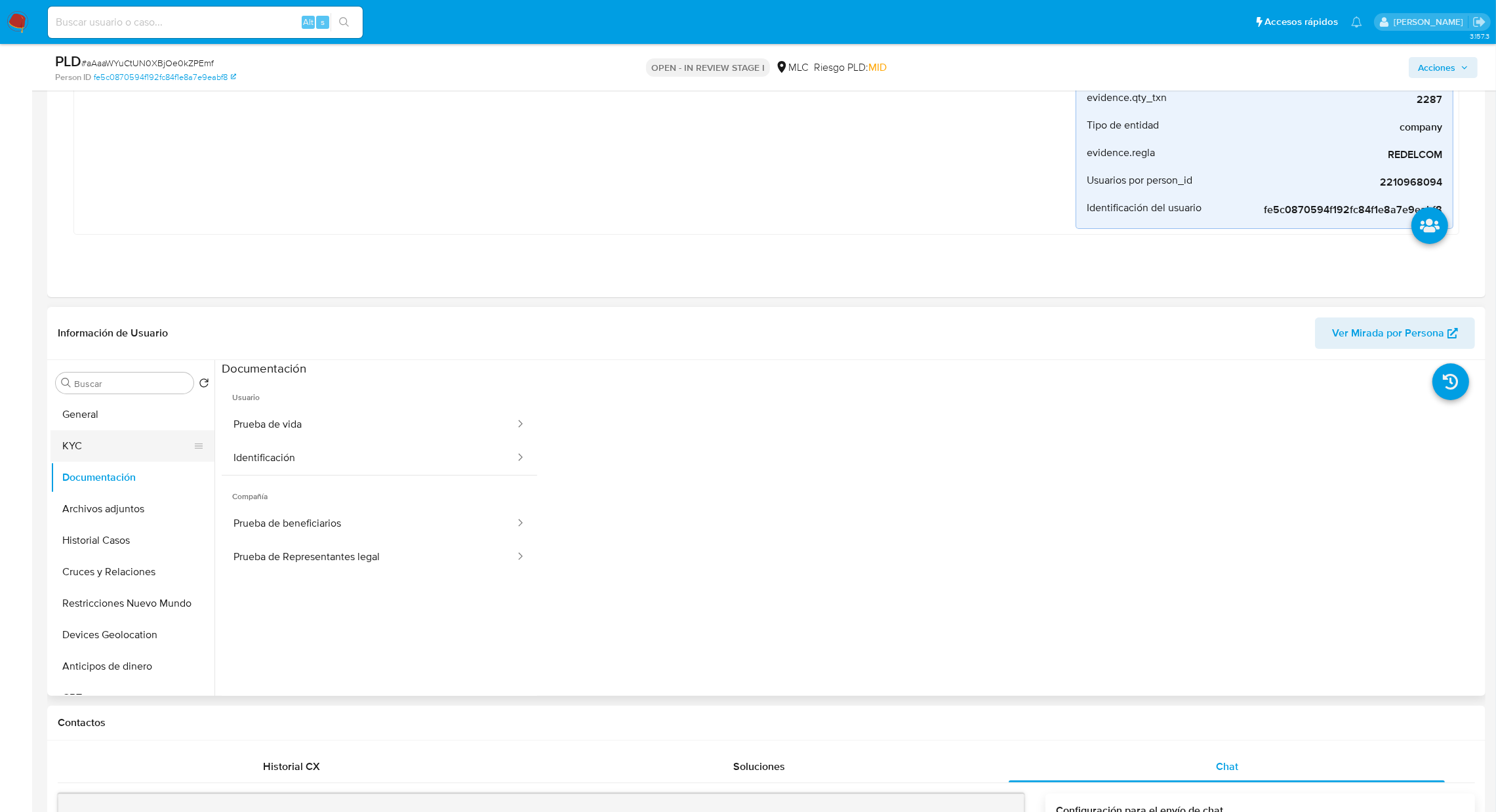
click at [105, 455] on button "KYC" at bounding box center [127, 446] width 154 height 31
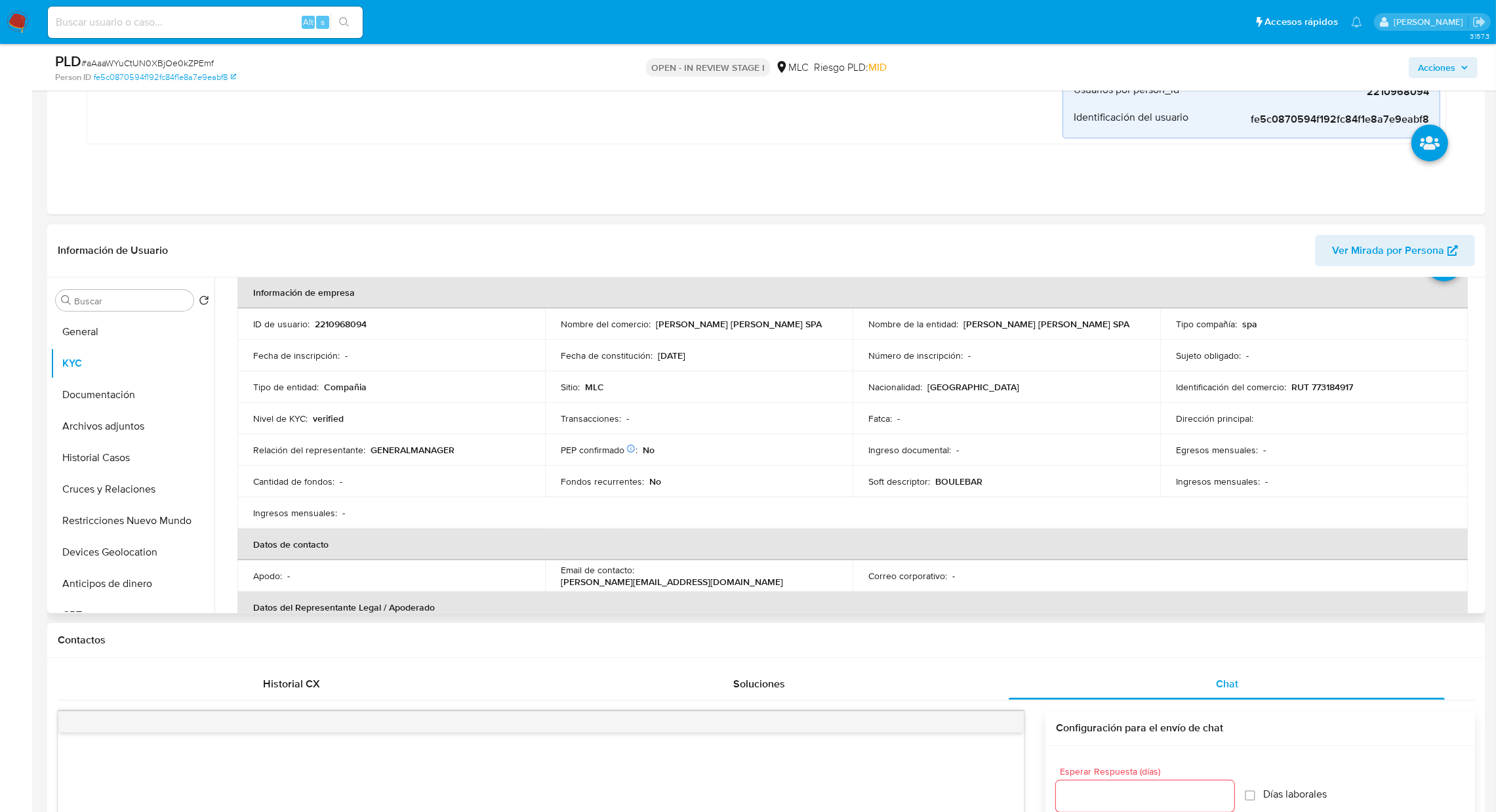
scroll to position [69, 0]
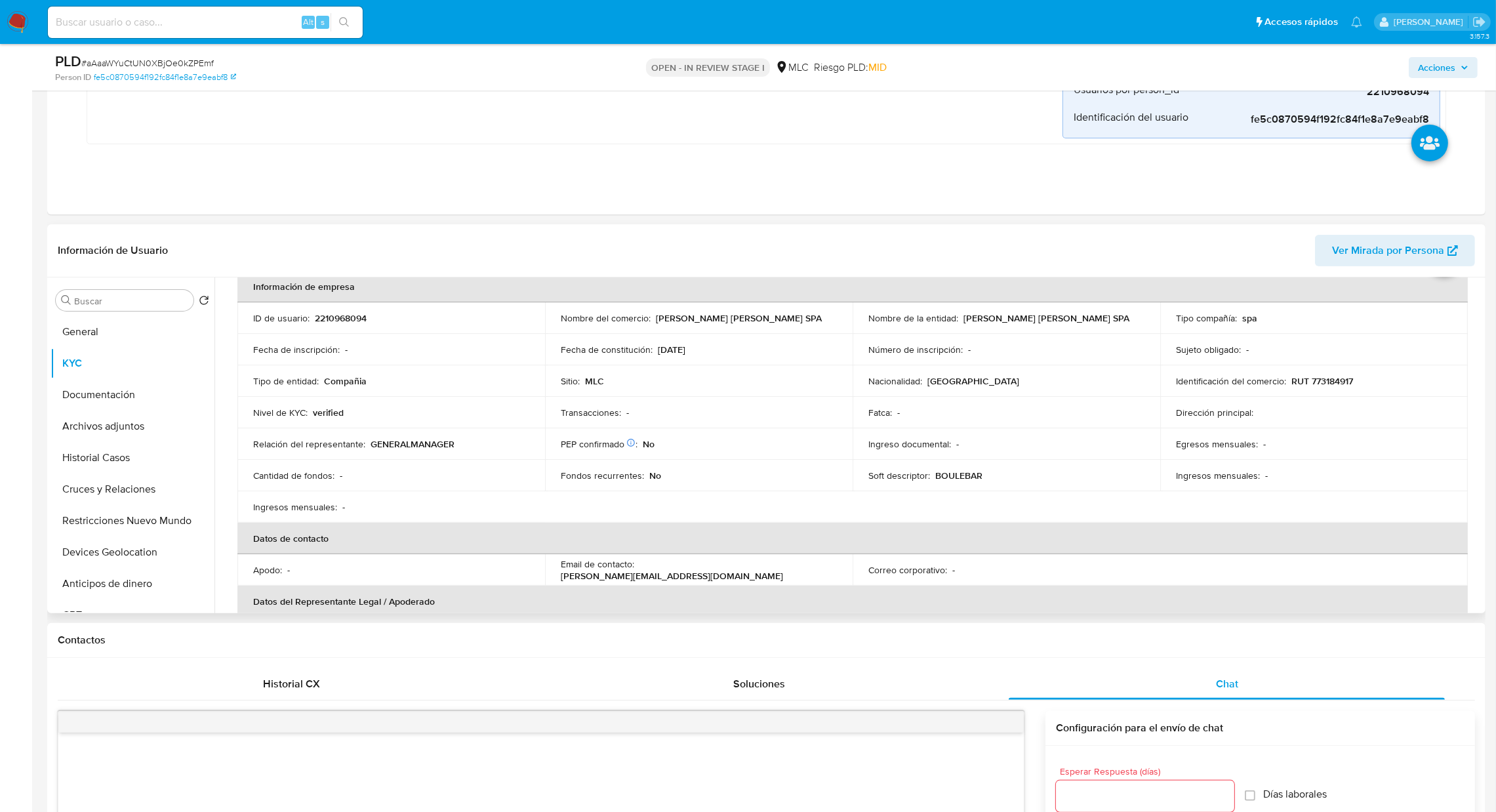
click at [1195, 481] on p "Ingresos mensuales :" at bounding box center [1218, 475] width 84 height 12
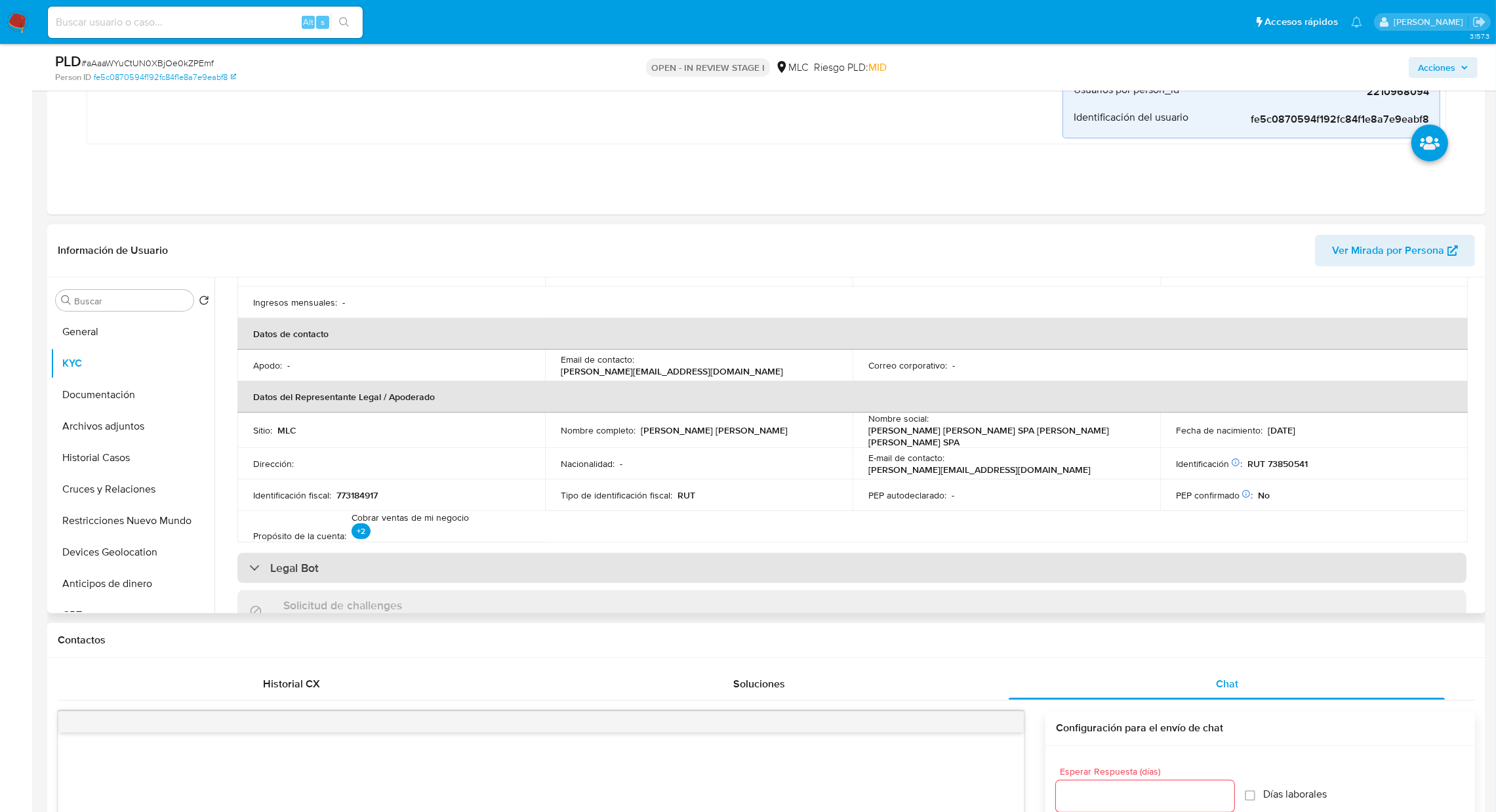
scroll to position [365, 0]
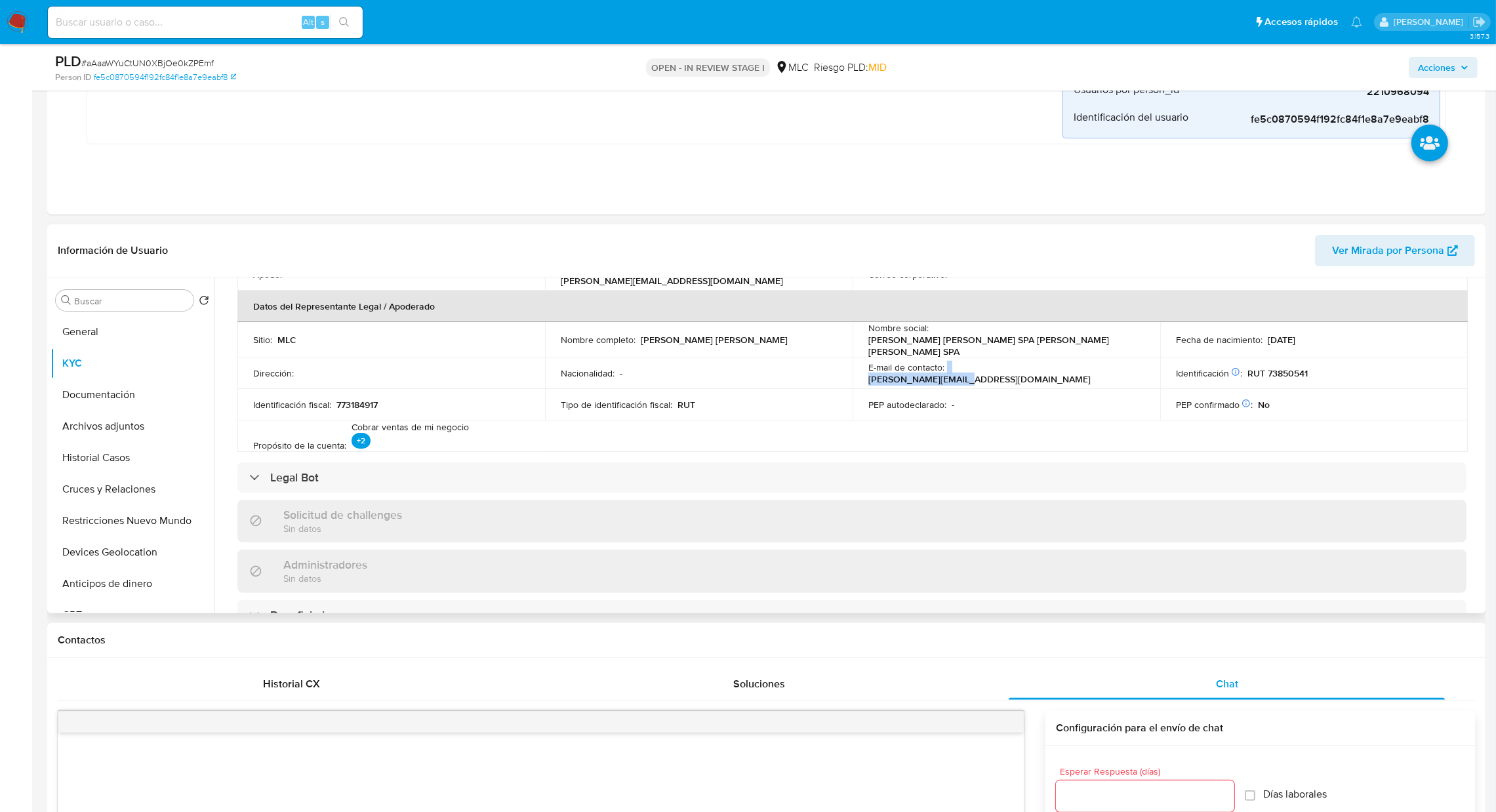
drag, startPoint x: 1042, startPoint y: 373, endPoint x: 944, endPoint y: 375, distance: 98.0
click at [944, 375] on div "E-mail de contacto : rochow.job@gmail.com" at bounding box center [1006, 373] width 276 height 23
copy div "rochow.job@gmail.com"
click at [109, 455] on button "Historial Casos" at bounding box center [127, 457] width 154 height 31
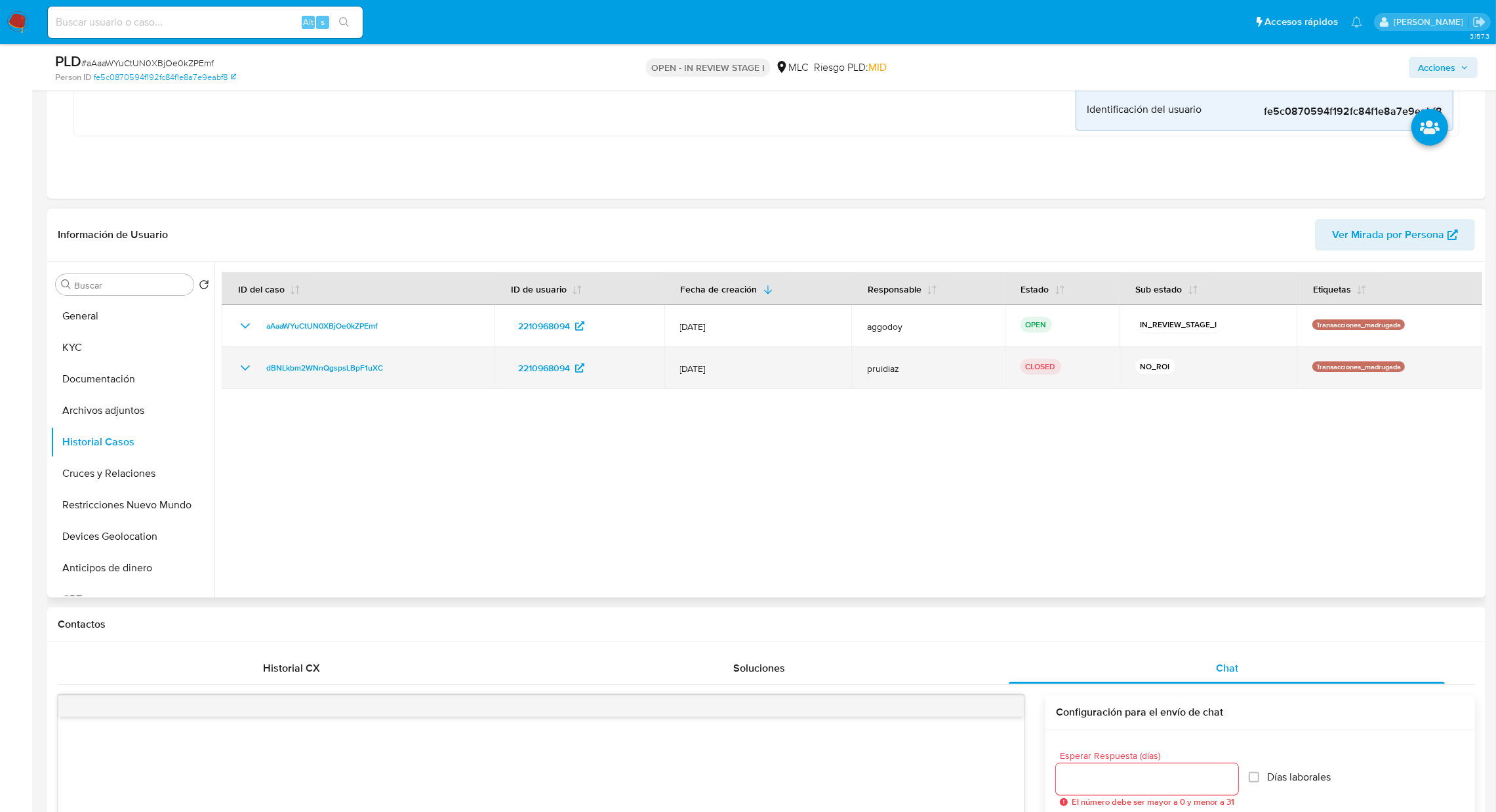
click at [335, 380] on td "dBNLkbm2WNnQgspsLBpF1uXC" at bounding box center [357, 368] width 273 height 42
click at [326, 376] on td "dBNLkbm2WNnQgspsLBpF1uXC" at bounding box center [357, 368] width 273 height 42
click at [310, 370] on span "dBNLkbm2WNnQgspsLBpF1uXC" at bounding box center [324, 368] width 117 height 16
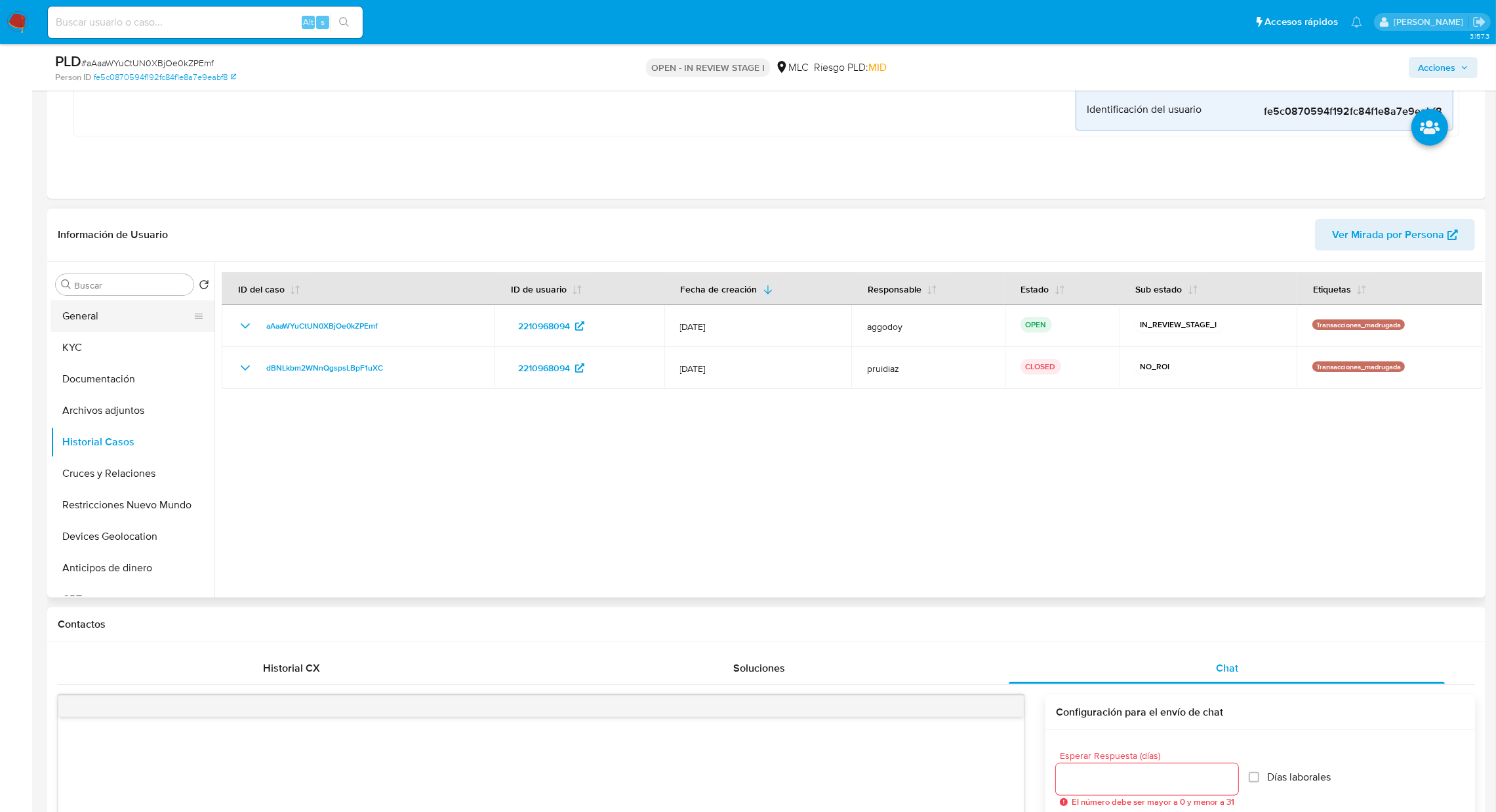
click at [153, 320] on button "General" at bounding box center [127, 315] width 154 height 31
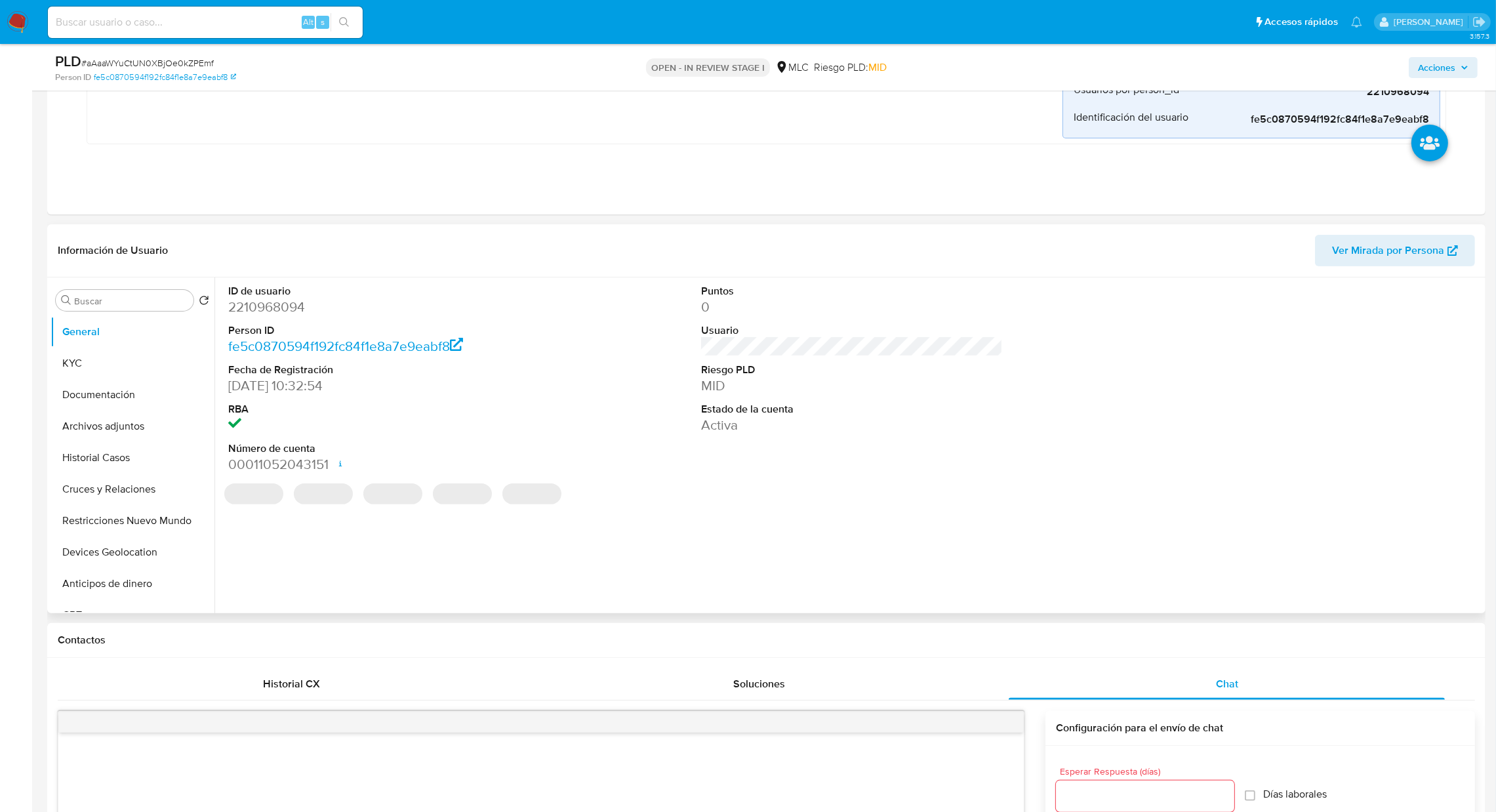
click at [289, 307] on dd "2210968094" at bounding box center [380, 307] width 303 height 19
copy dd "2210968094"
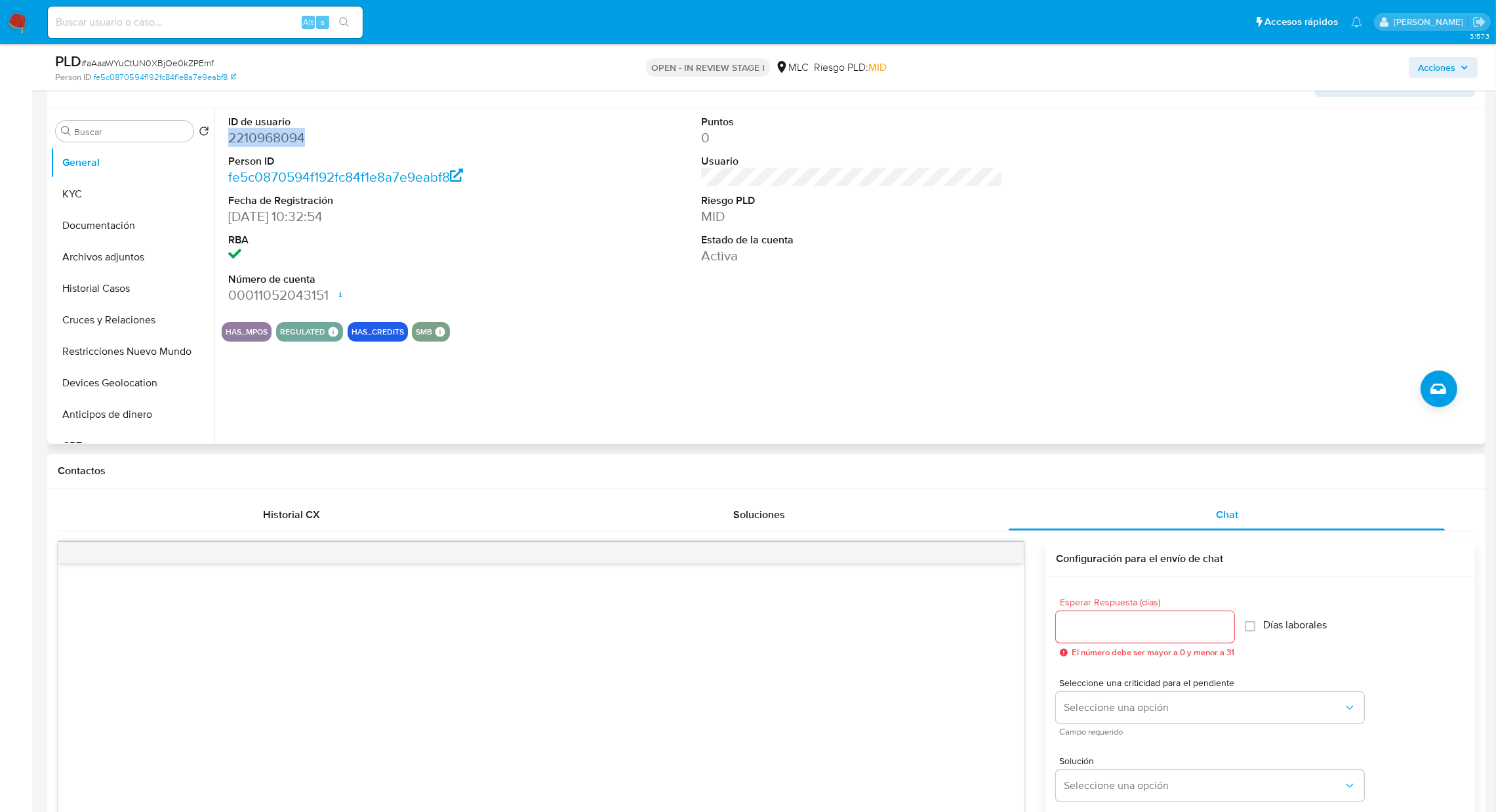
scroll to position [434, 0]
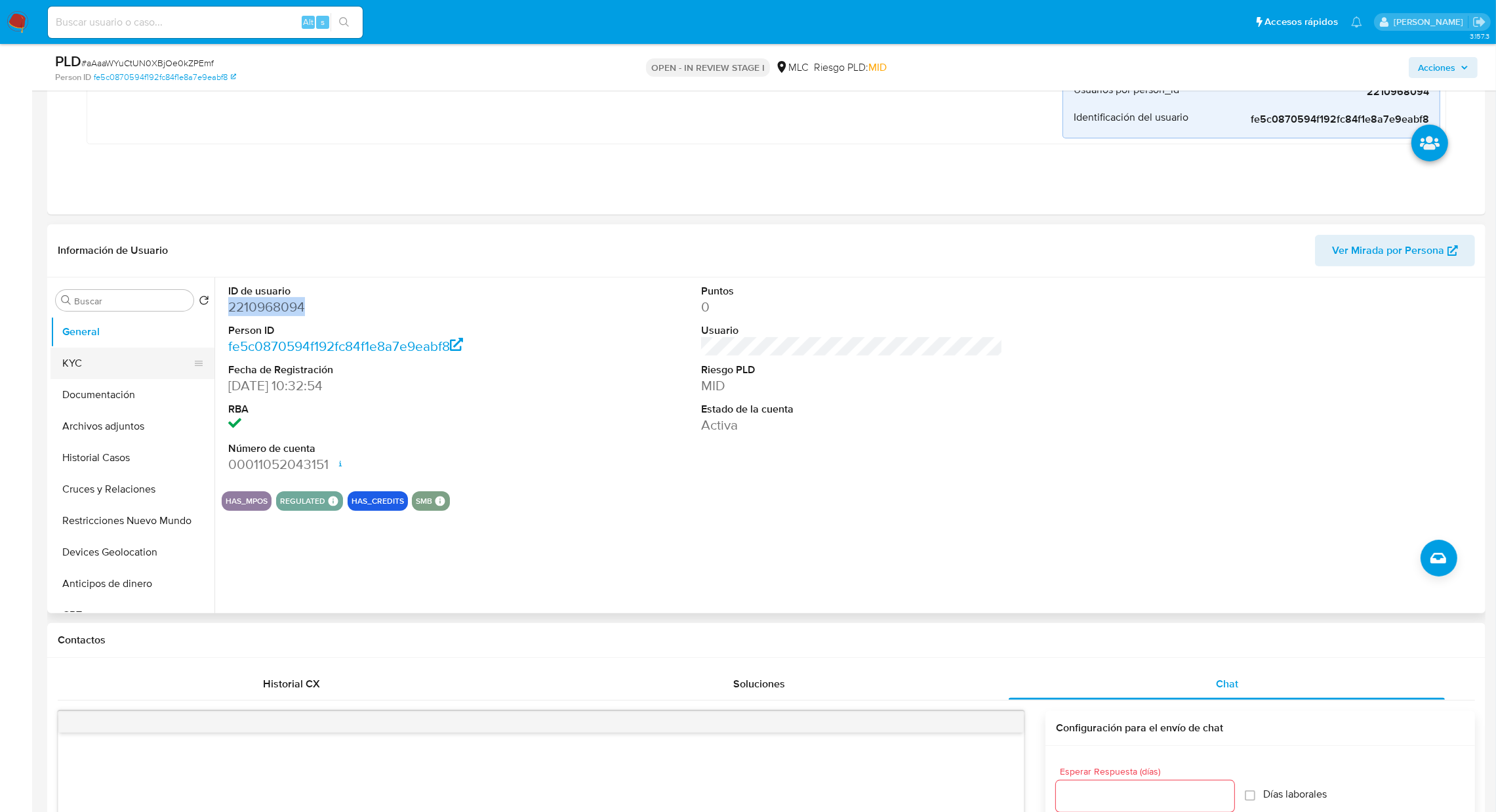
click at [130, 352] on button "KYC" at bounding box center [127, 363] width 154 height 31
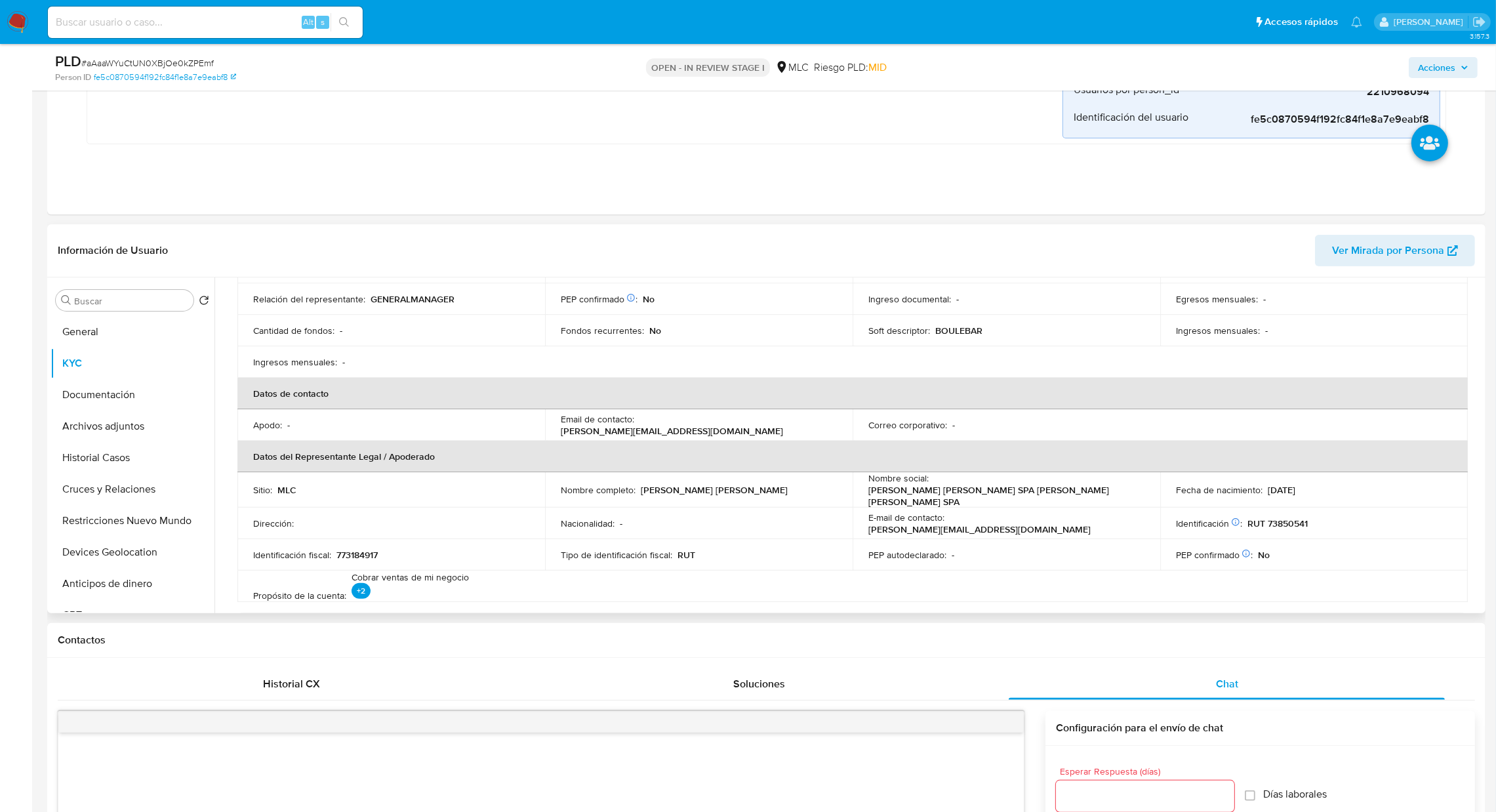
scroll to position [61, 0]
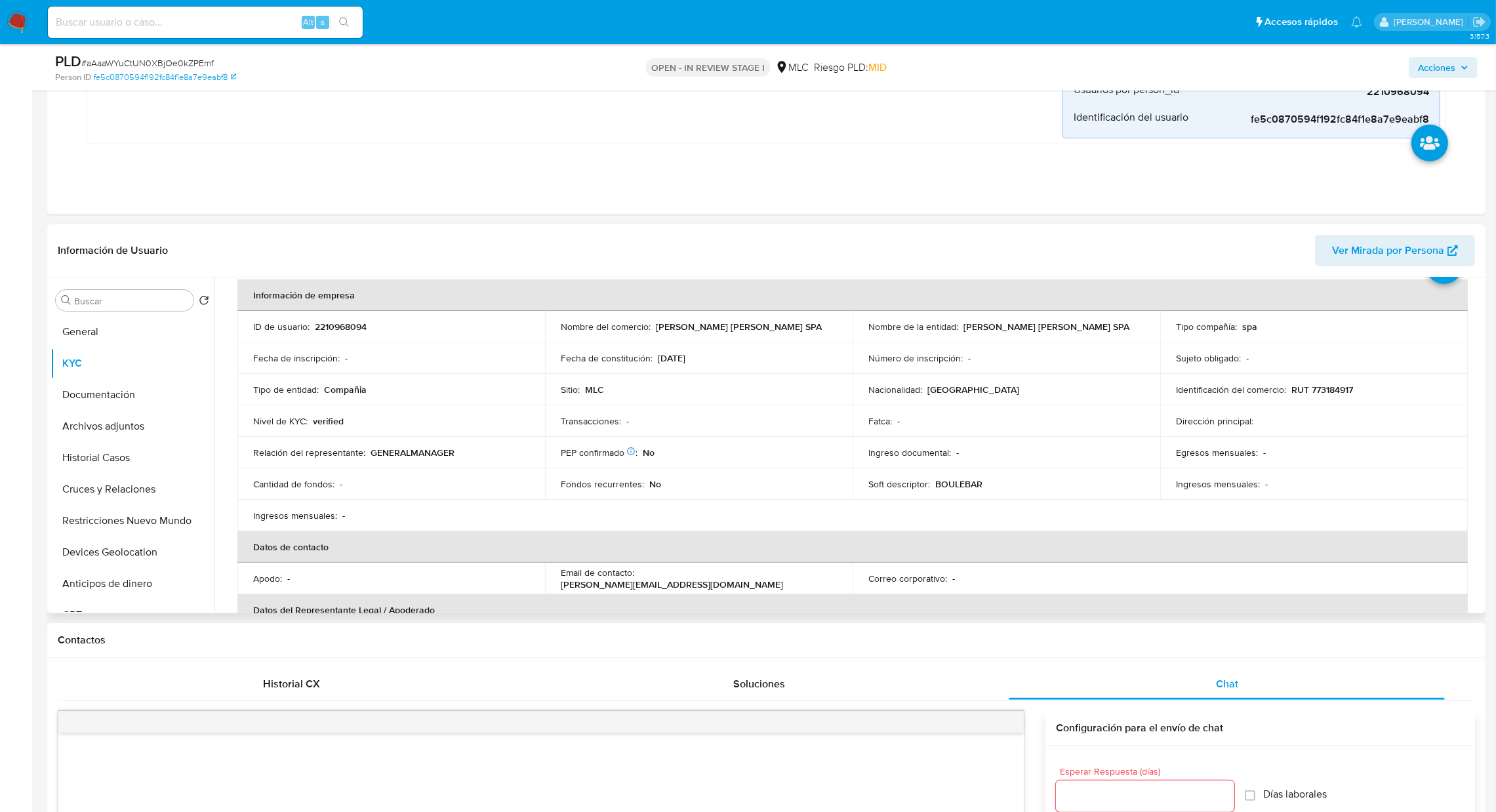
click at [345, 328] on p "2210968094" at bounding box center [340, 326] width 52 height 12
copy p "2210968094"
click at [133, 426] on button "Archivos adjuntos" at bounding box center [127, 426] width 154 height 31
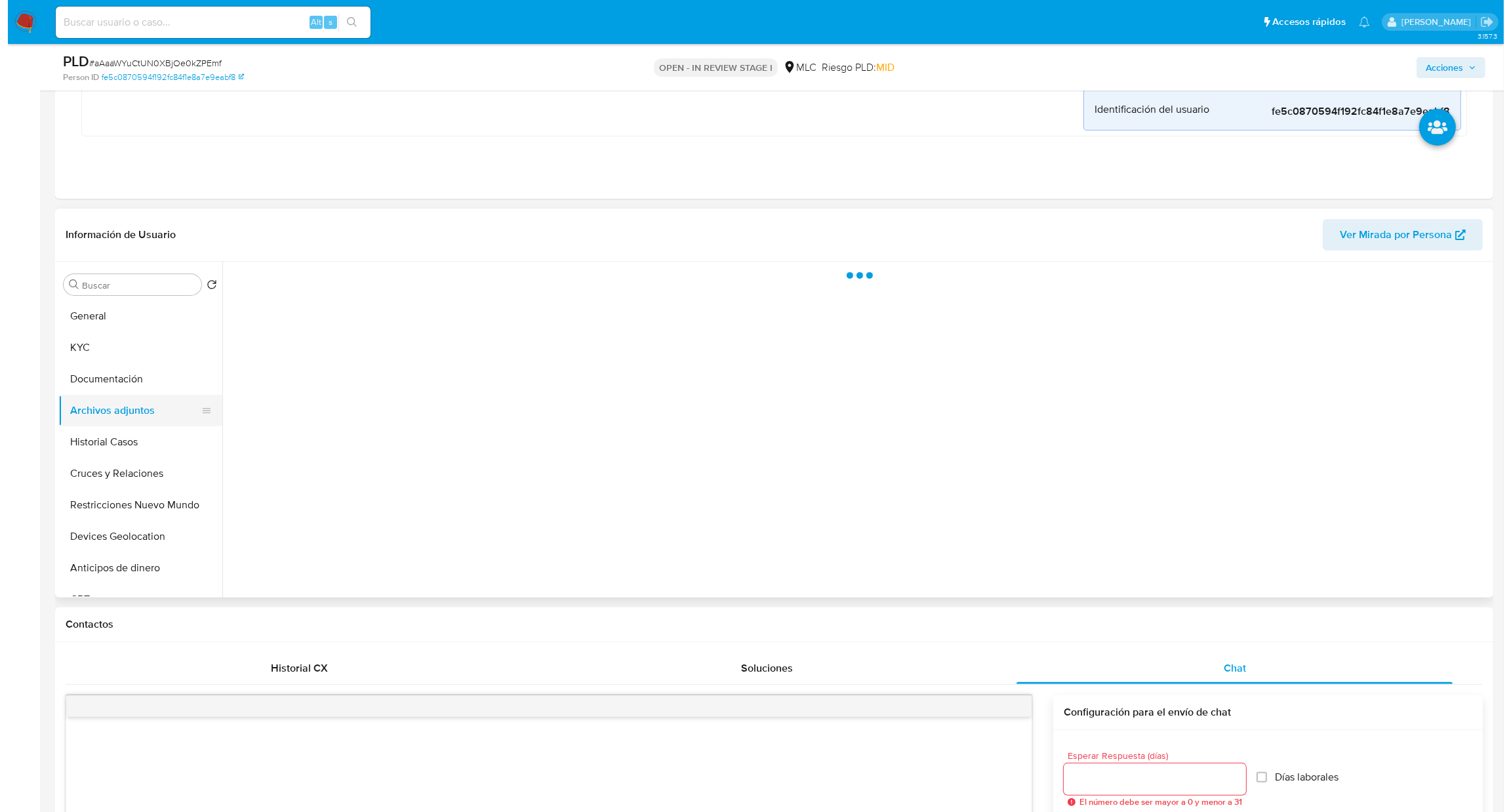
scroll to position [0, 0]
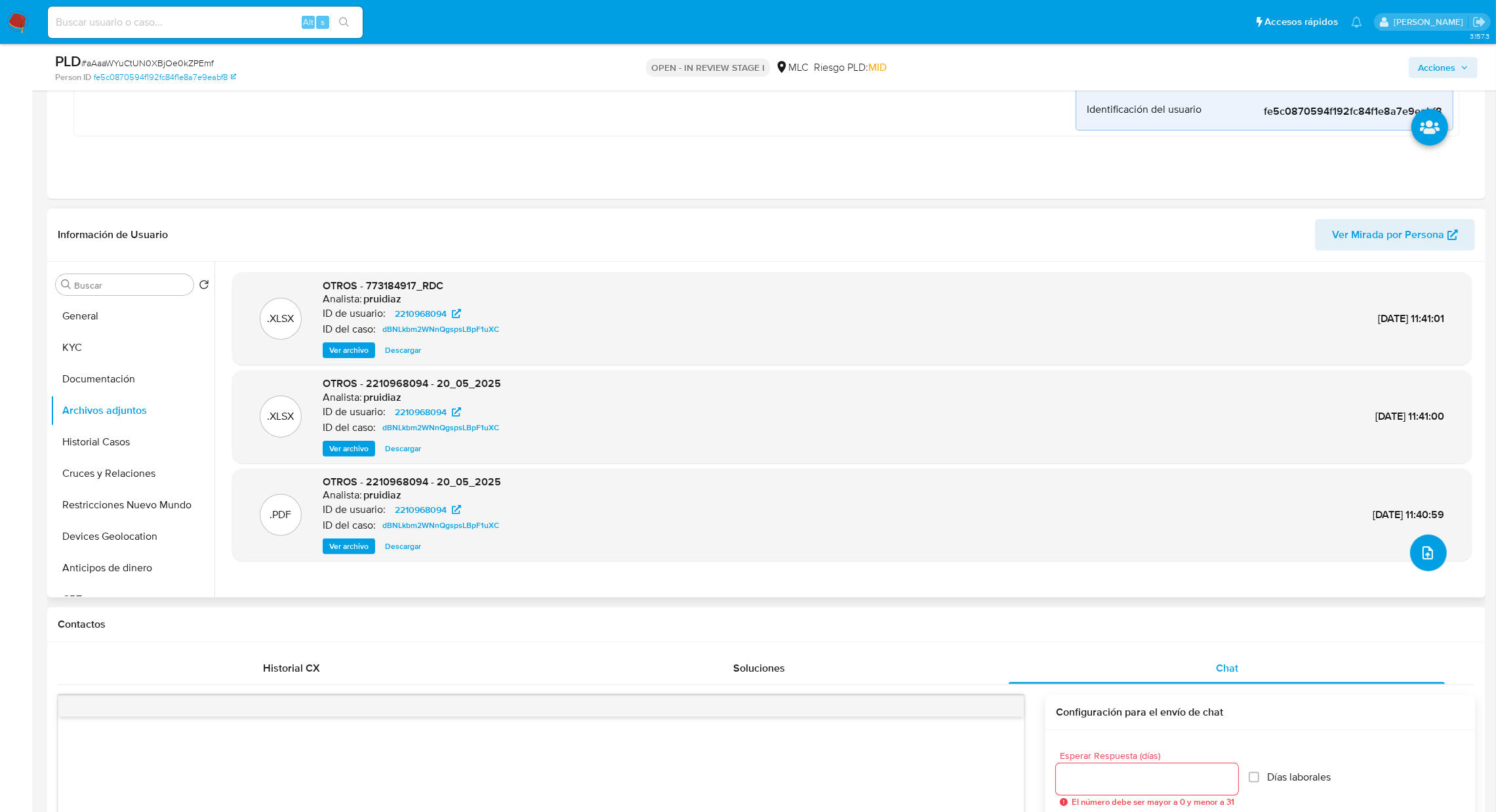
click at [1425, 543] on button "upload-file" at bounding box center [1428, 553] width 37 height 37
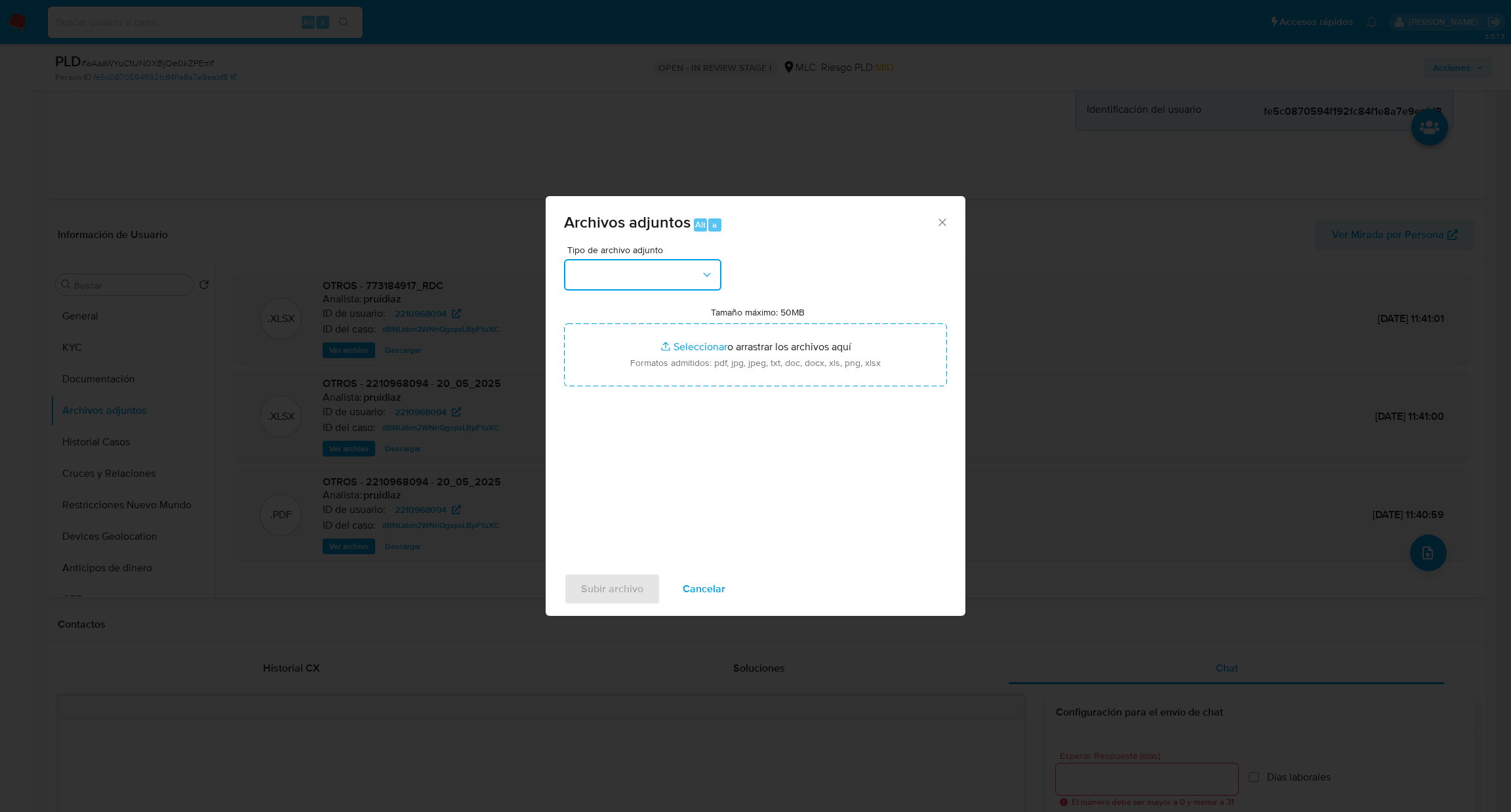
click at [644, 272] on button "button" at bounding box center [643, 274] width 158 height 31
drag, startPoint x: 710, startPoint y: 335, endPoint x: 717, endPoint y: 359, distance: 25.0
click at [717, 358] on div "CAPTURA BUREAU CAPTURA DOWJONES CAPTURA GOOGLE CAPTURA WEB INFORMACIÓN SCREENIN…" at bounding box center [642, 393] width 163 height 196
click at [613, 428] on div "OTROS" at bounding box center [639, 418] width 134 height 31
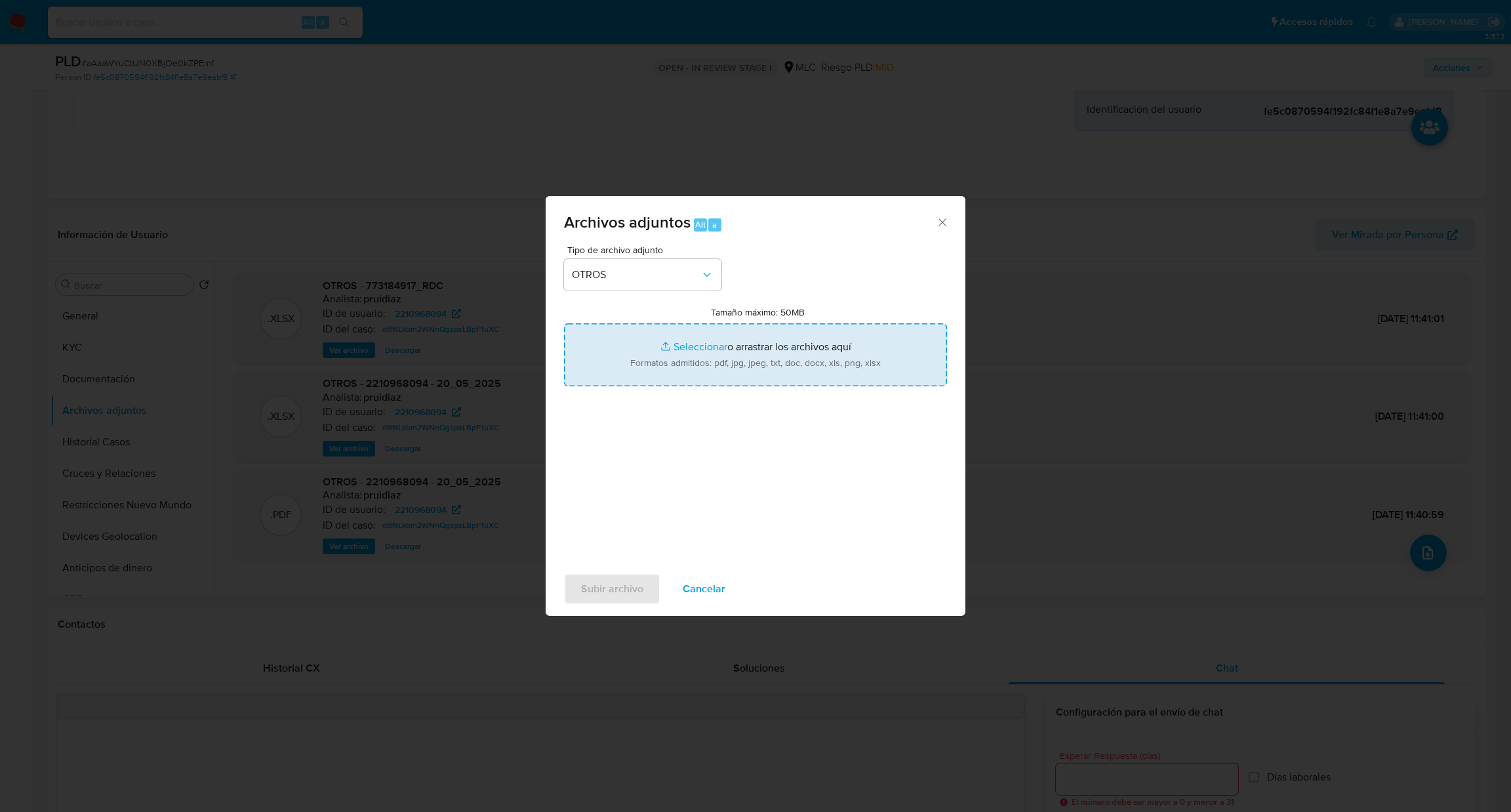
click at [632, 369] on input "Tamaño máximo: 50MB Seleccionar archivos" at bounding box center [756, 355] width 383 height 63
type input "C:\fakepath\2210968094Movimientos.xlsx"
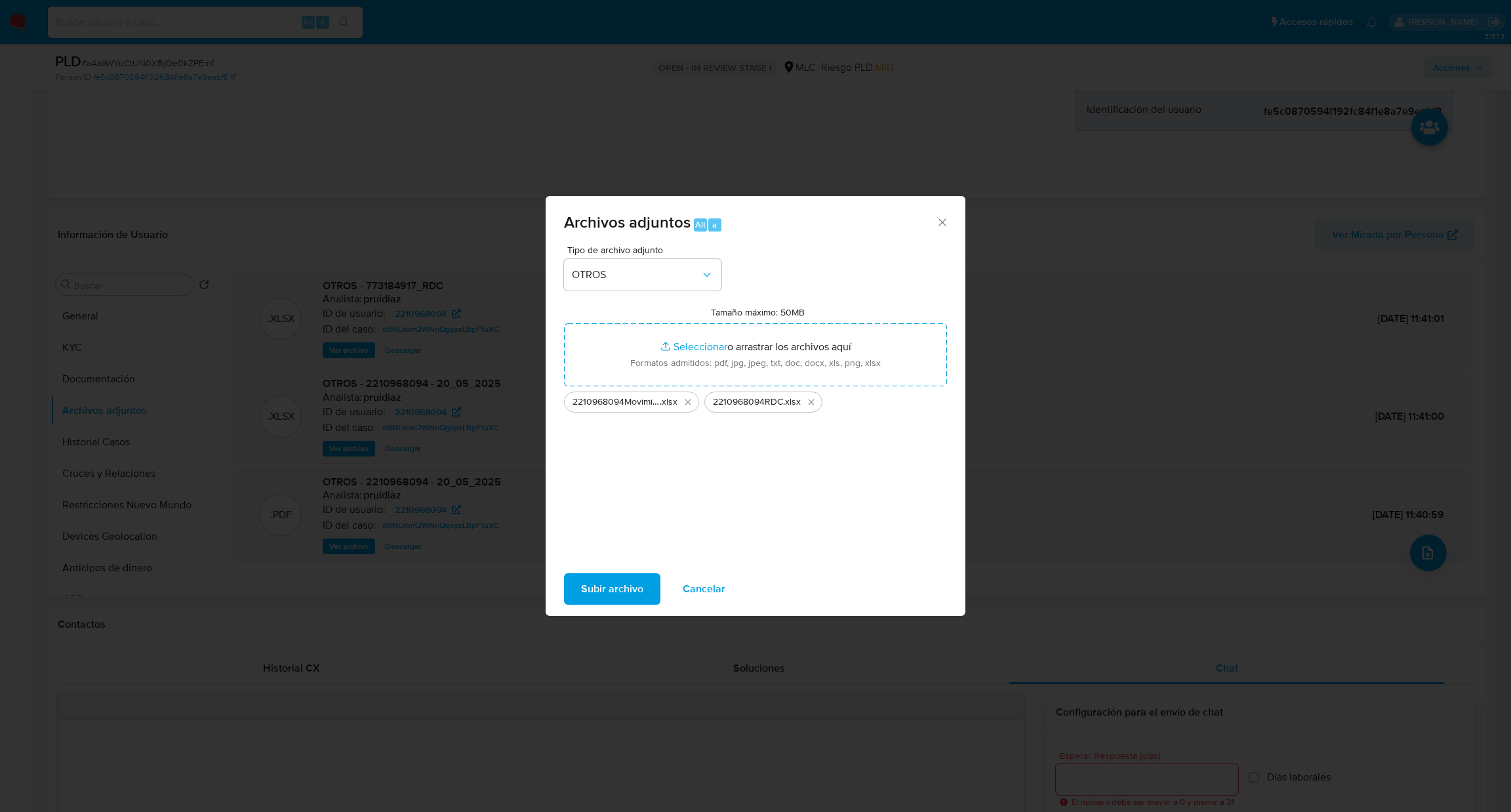
click at [613, 579] on span "Subir archivo" at bounding box center [612, 589] width 62 height 29
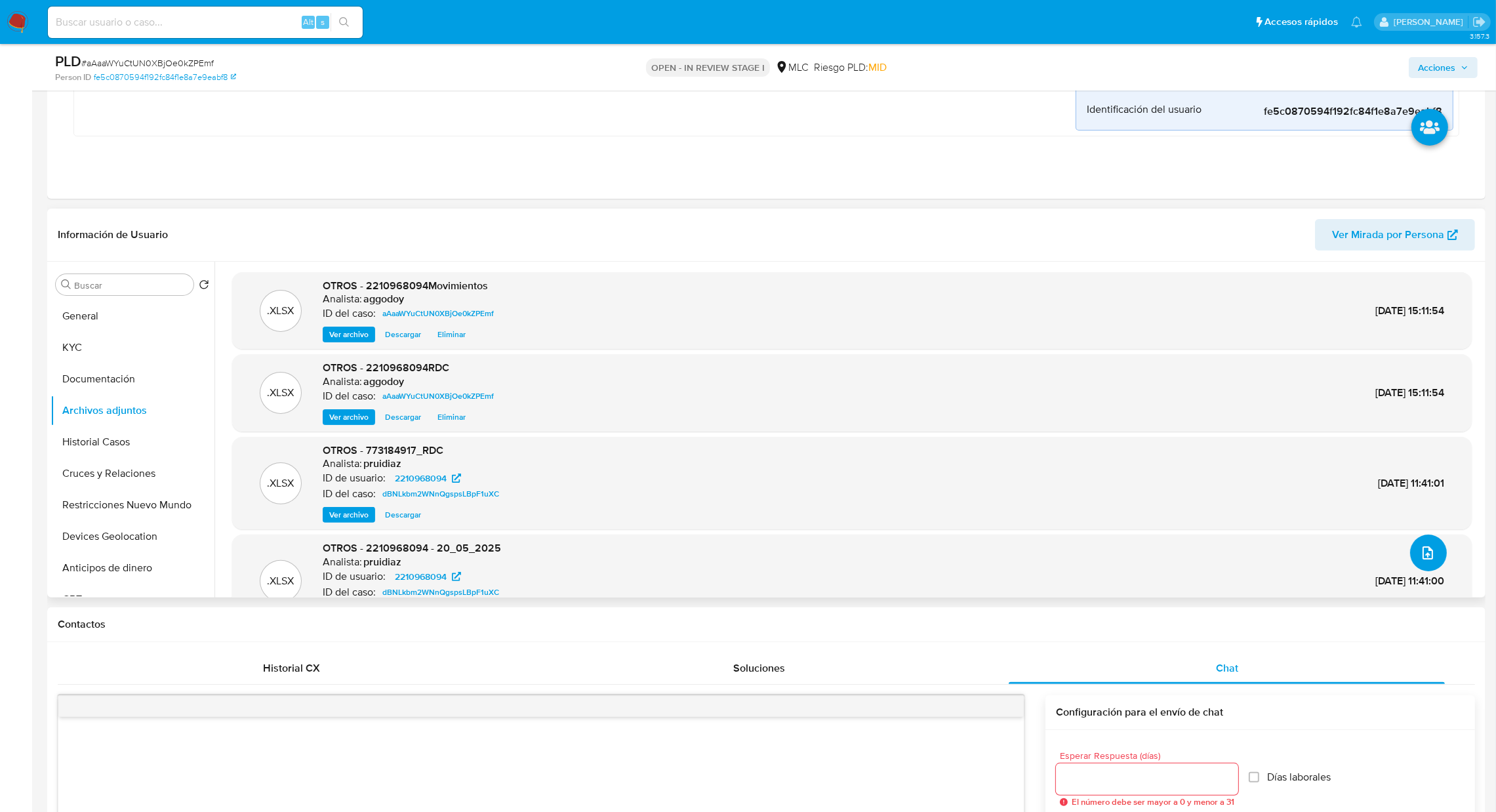
click at [1426, 543] on button "upload-file" at bounding box center [1428, 553] width 37 height 37
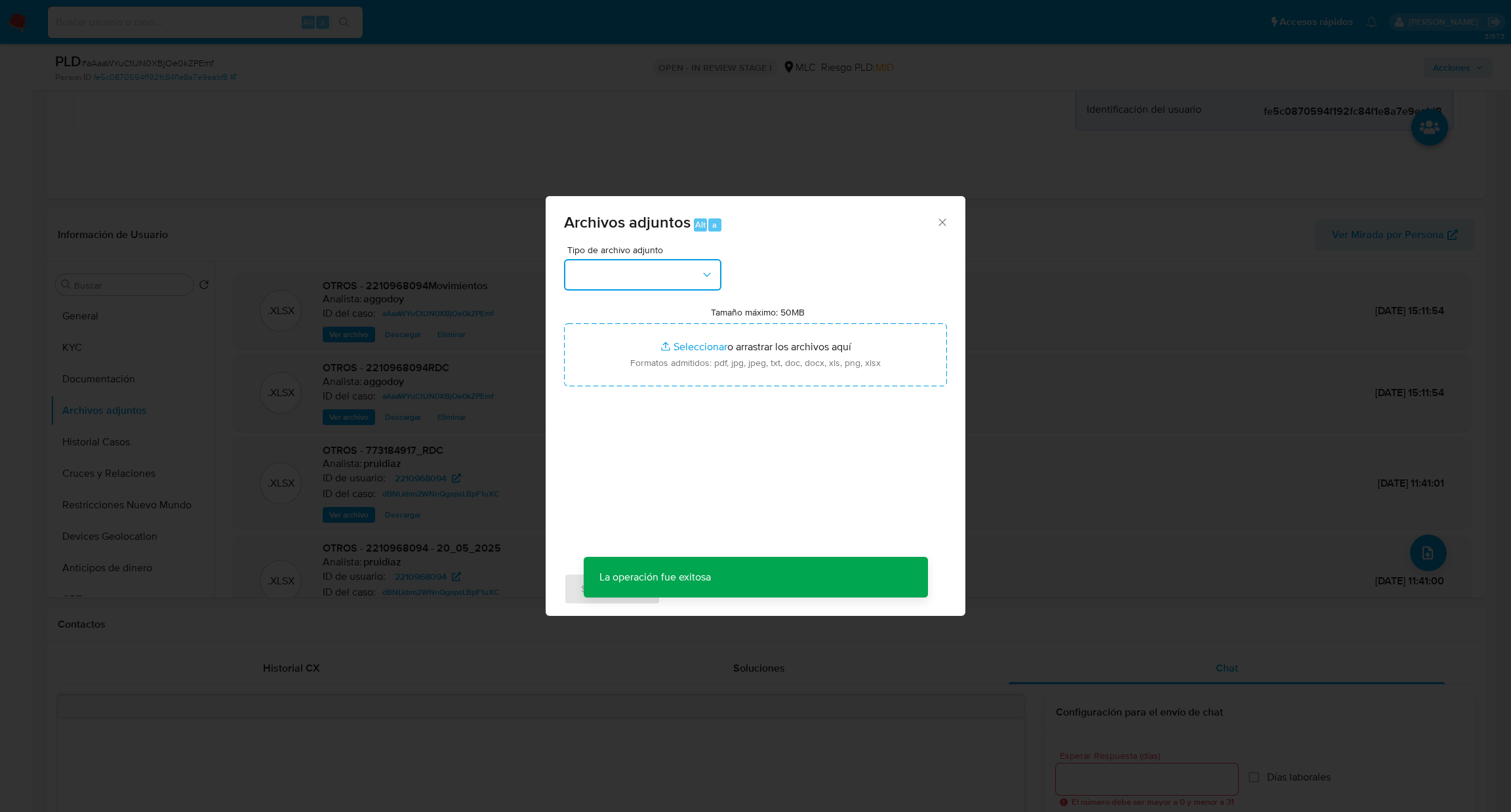
drag, startPoint x: 710, startPoint y: 268, endPoint x: 707, endPoint y: 278, distance: 10.4
click at [710, 268] on icon "button" at bounding box center [707, 274] width 13 height 13
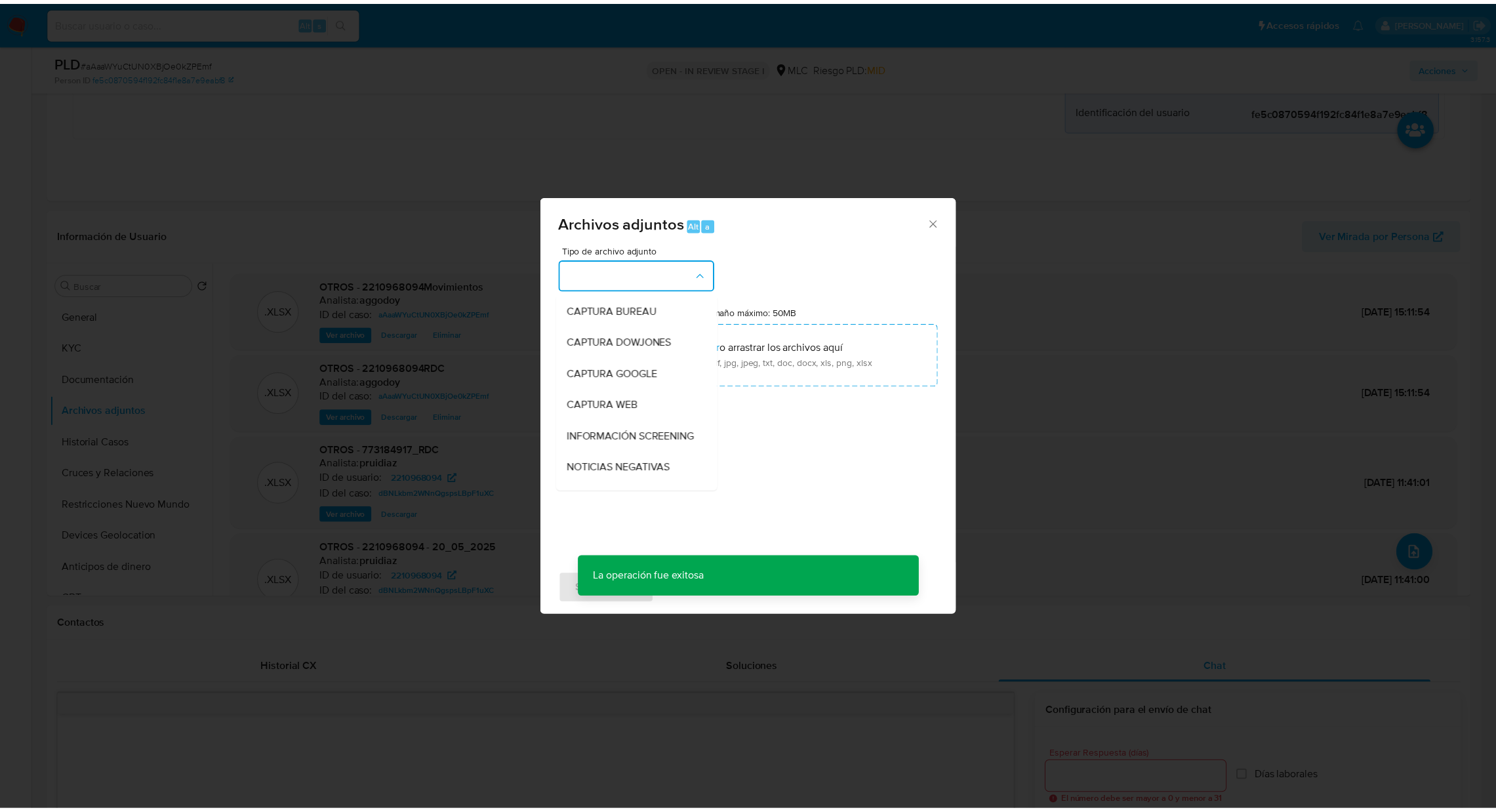
scroll to position [155, 0]
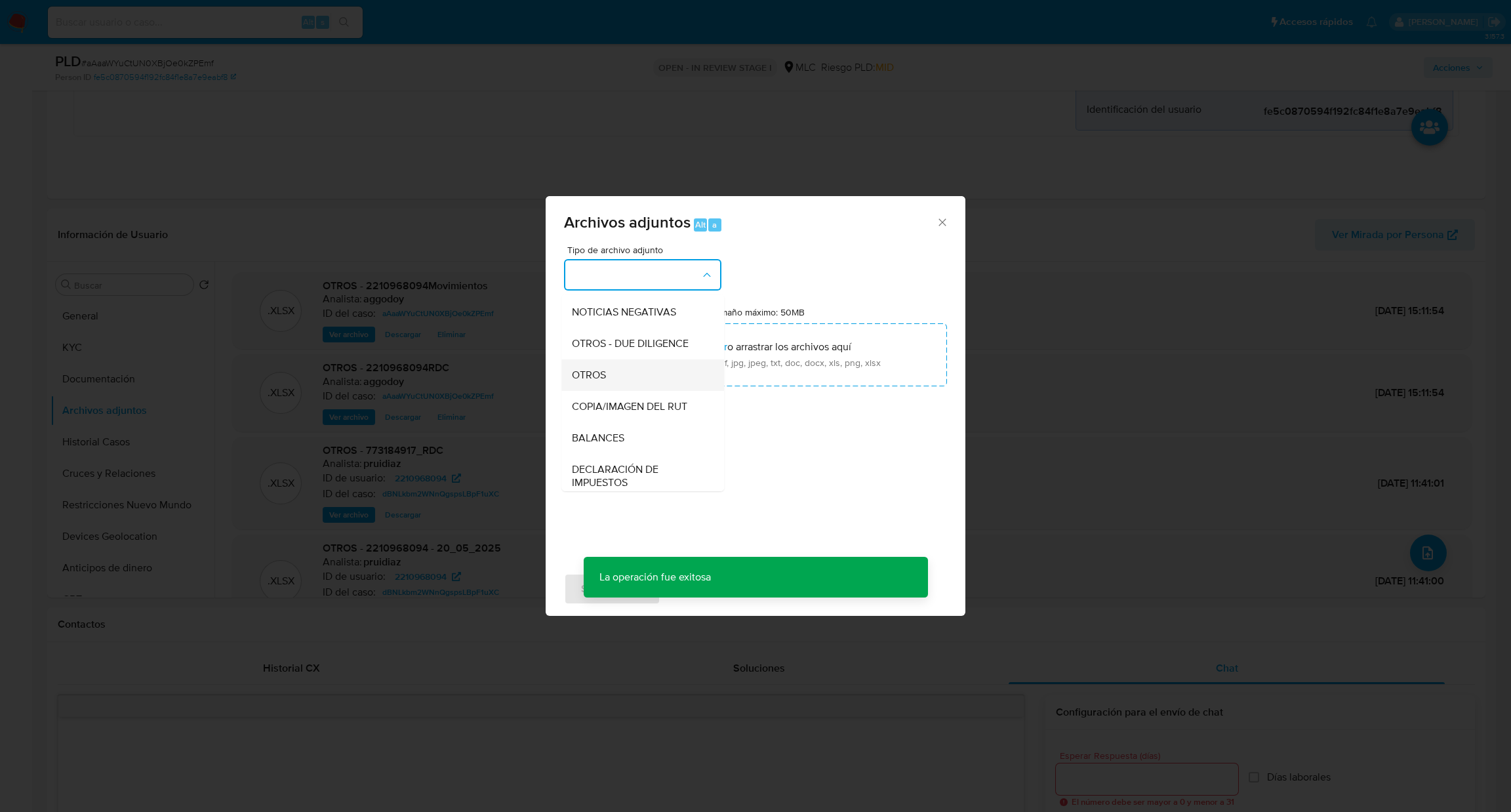
click at [650, 391] on div "OTROS" at bounding box center [639, 375] width 134 height 31
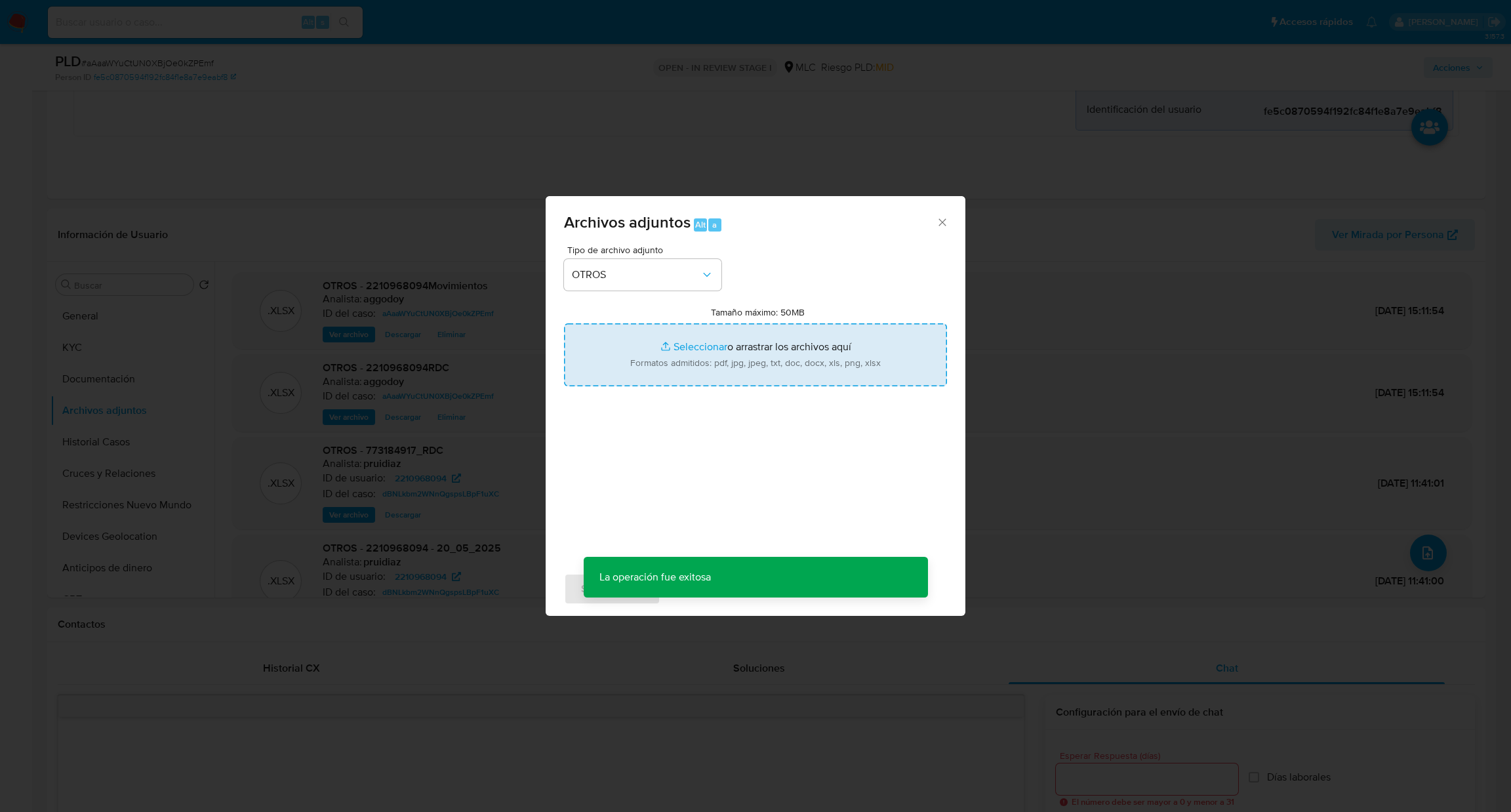
click at [652, 352] on input "Tamaño máximo: 50MB Seleccionar archivos" at bounding box center [756, 355] width 383 height 63
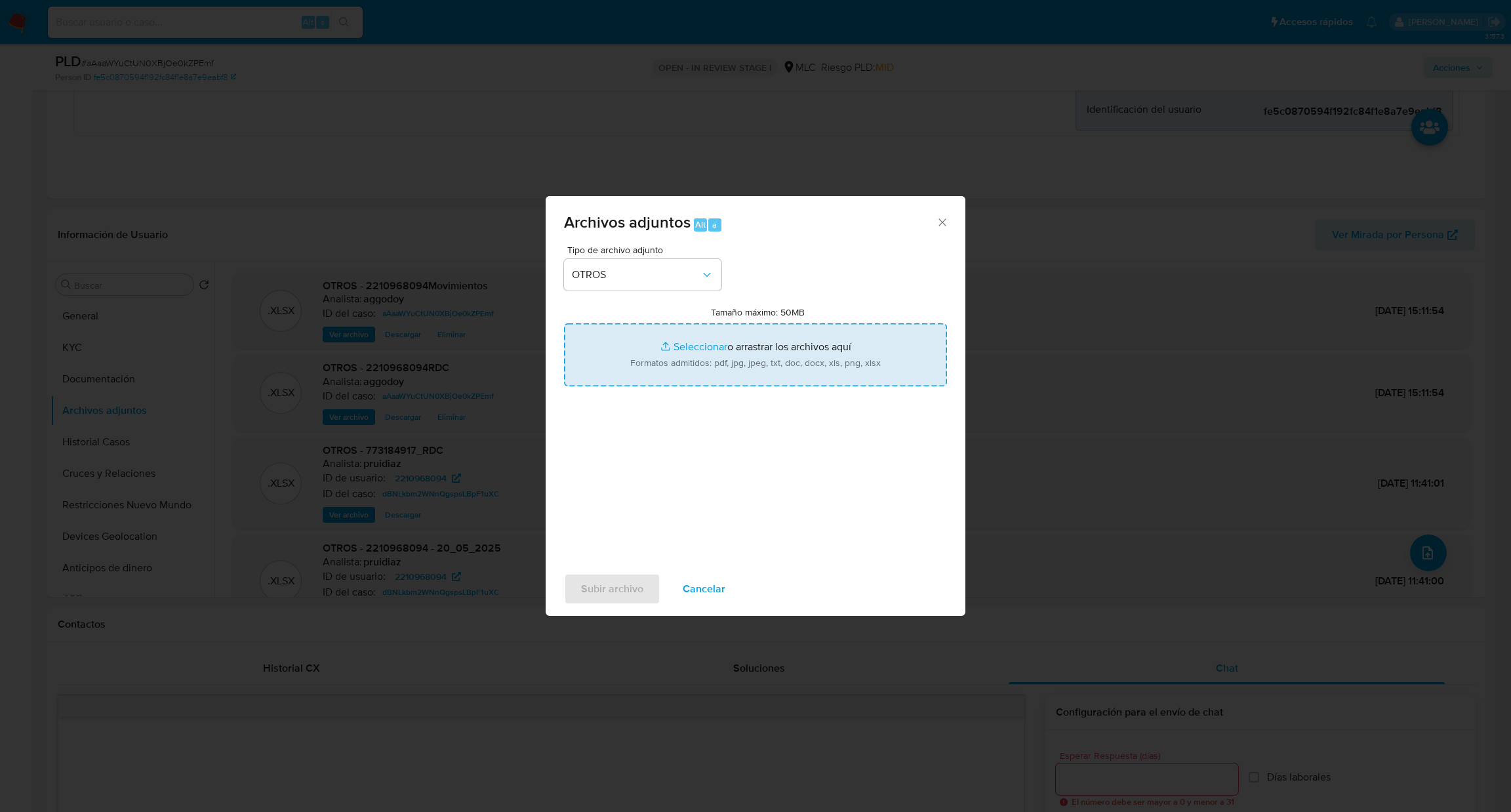
type input "C:\fakepath\Case Log - 2210968094.pdf"
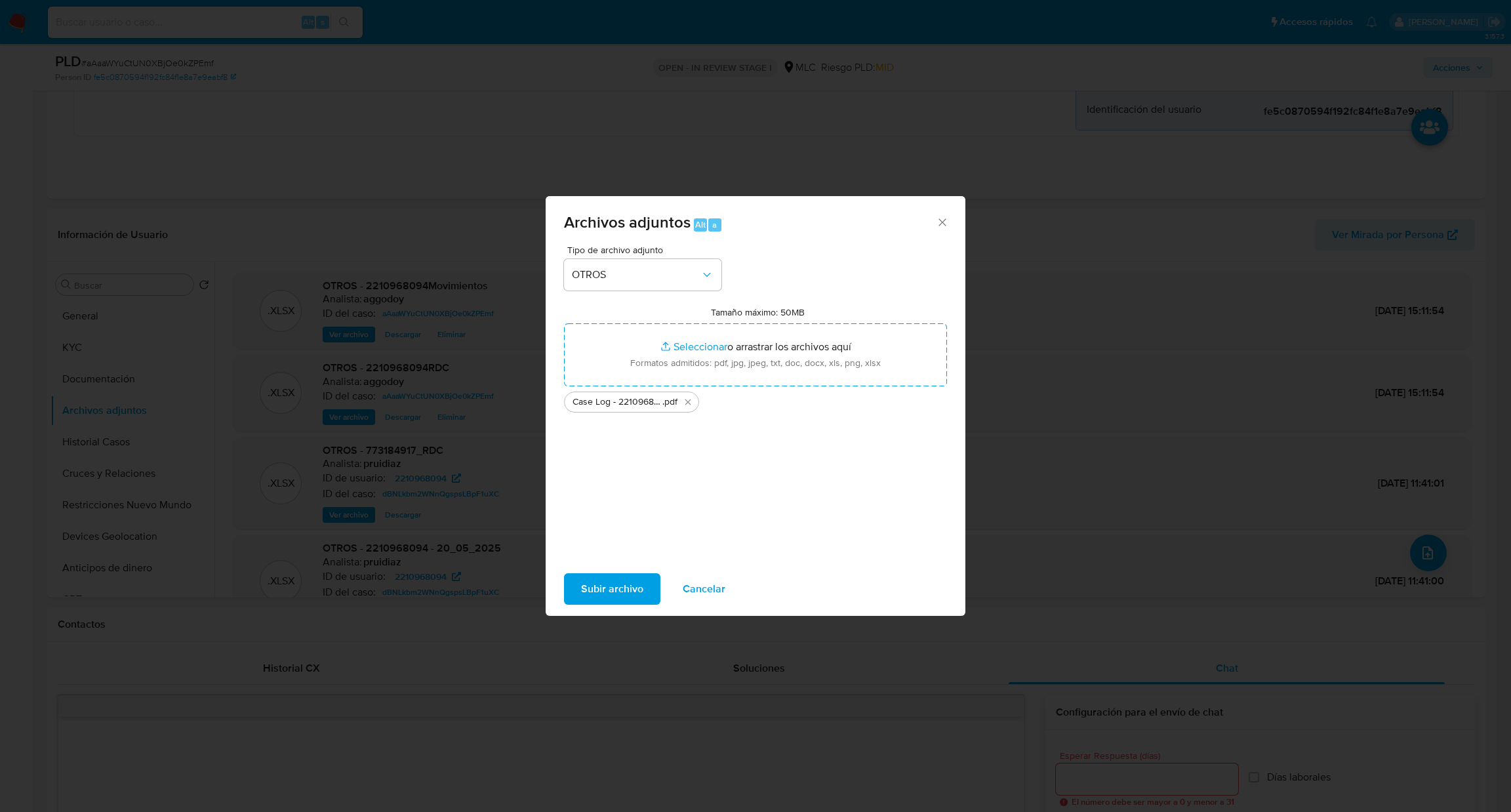
click at [624, 567] on div "Subir archivo Cancelar" at bounding box center [755, 589] width 419 height 50
click at [621, 579] on span "Subir archivo" at bounding box center [612, 589] width 62 height 29
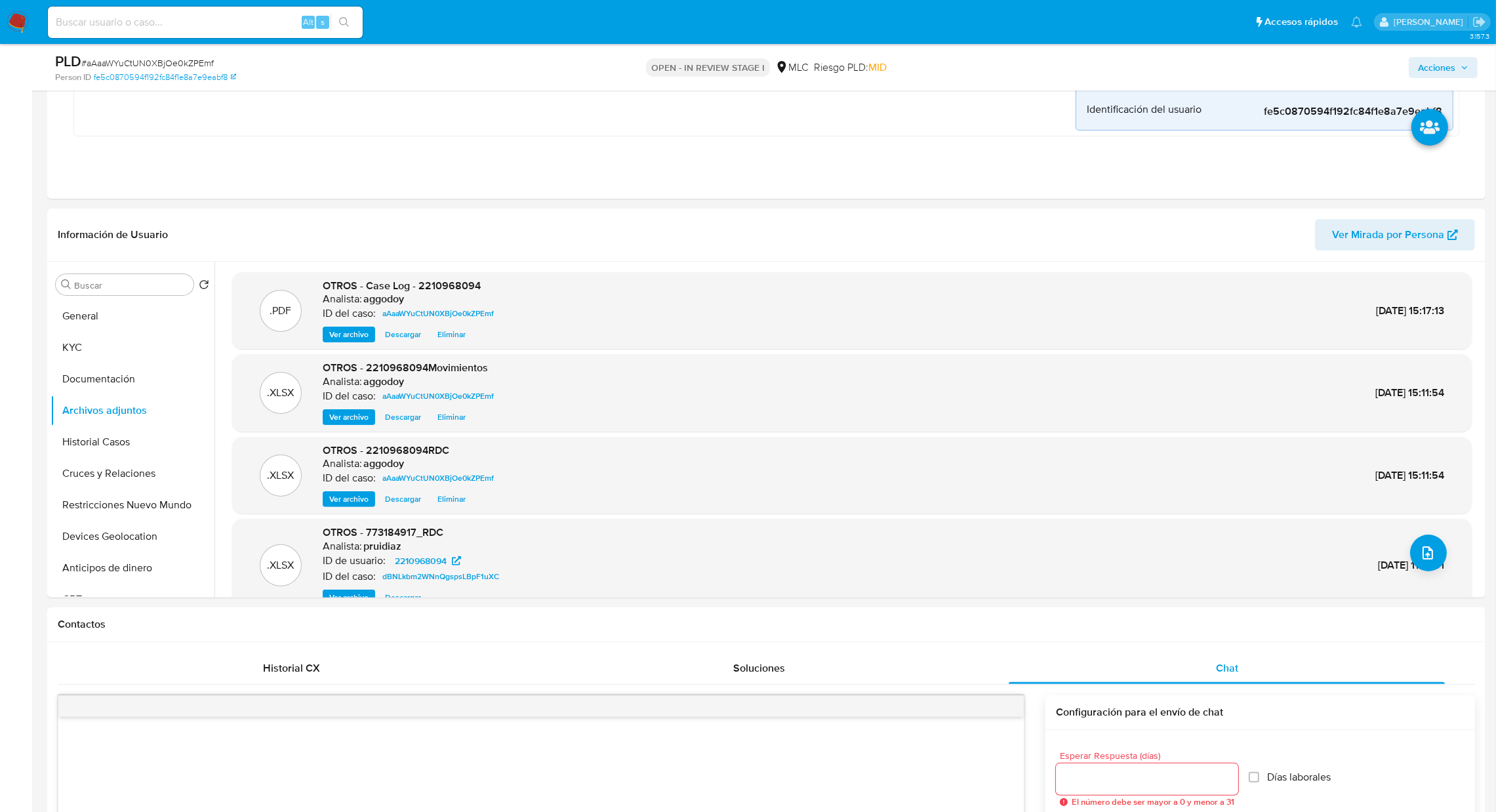
click at [1447, 68] on span "Acciones" at bounding box center [1436, 68] width 37 height 21
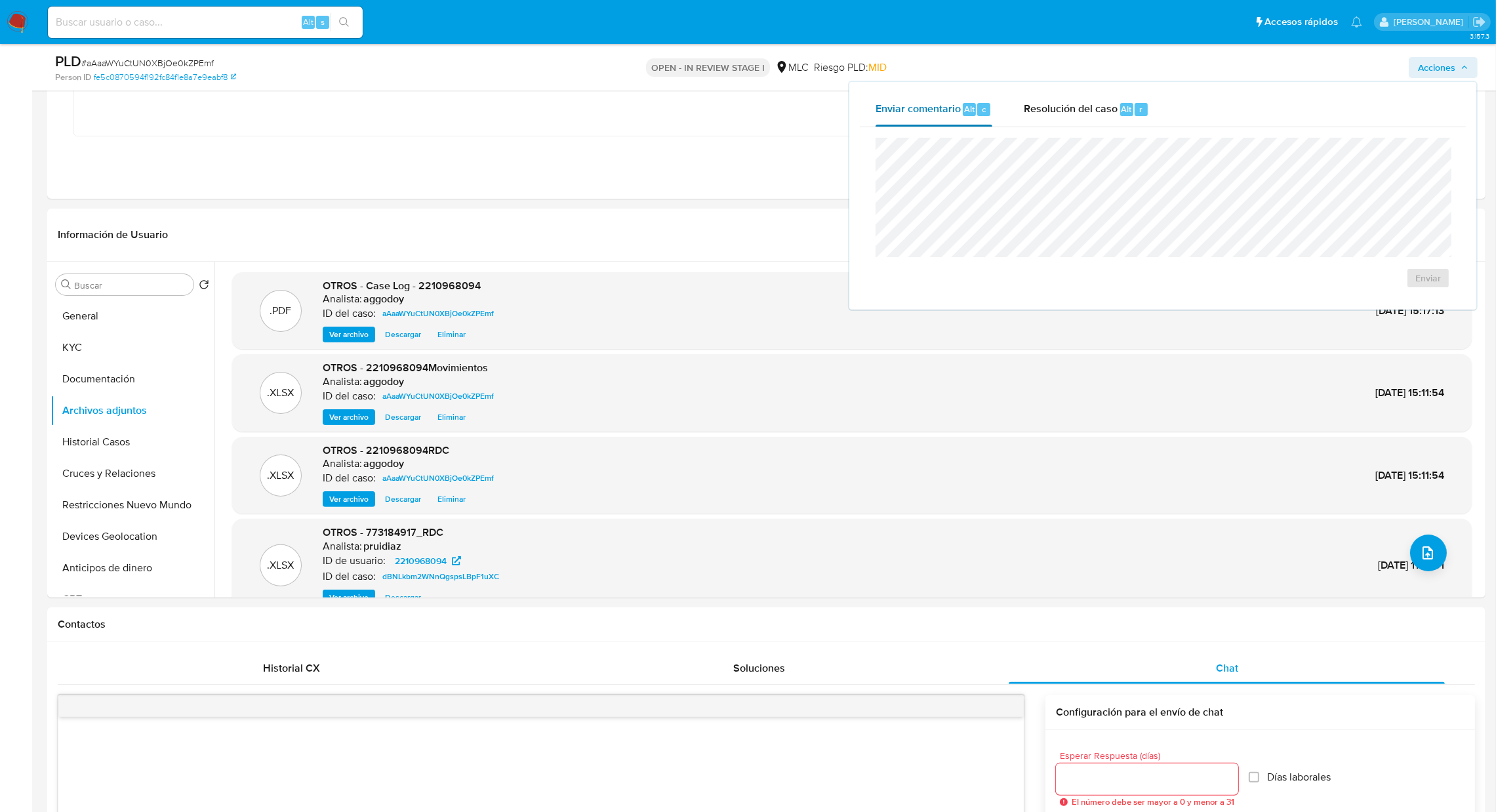
click at [1001, 122] on button "Enviar comentario Alt c" at bounding box center [933, 109] width 148 height 34
click at [1018, 119] on button "Resolución del caso Alt r" at bounding box center [1086, 109] width 157 height 34
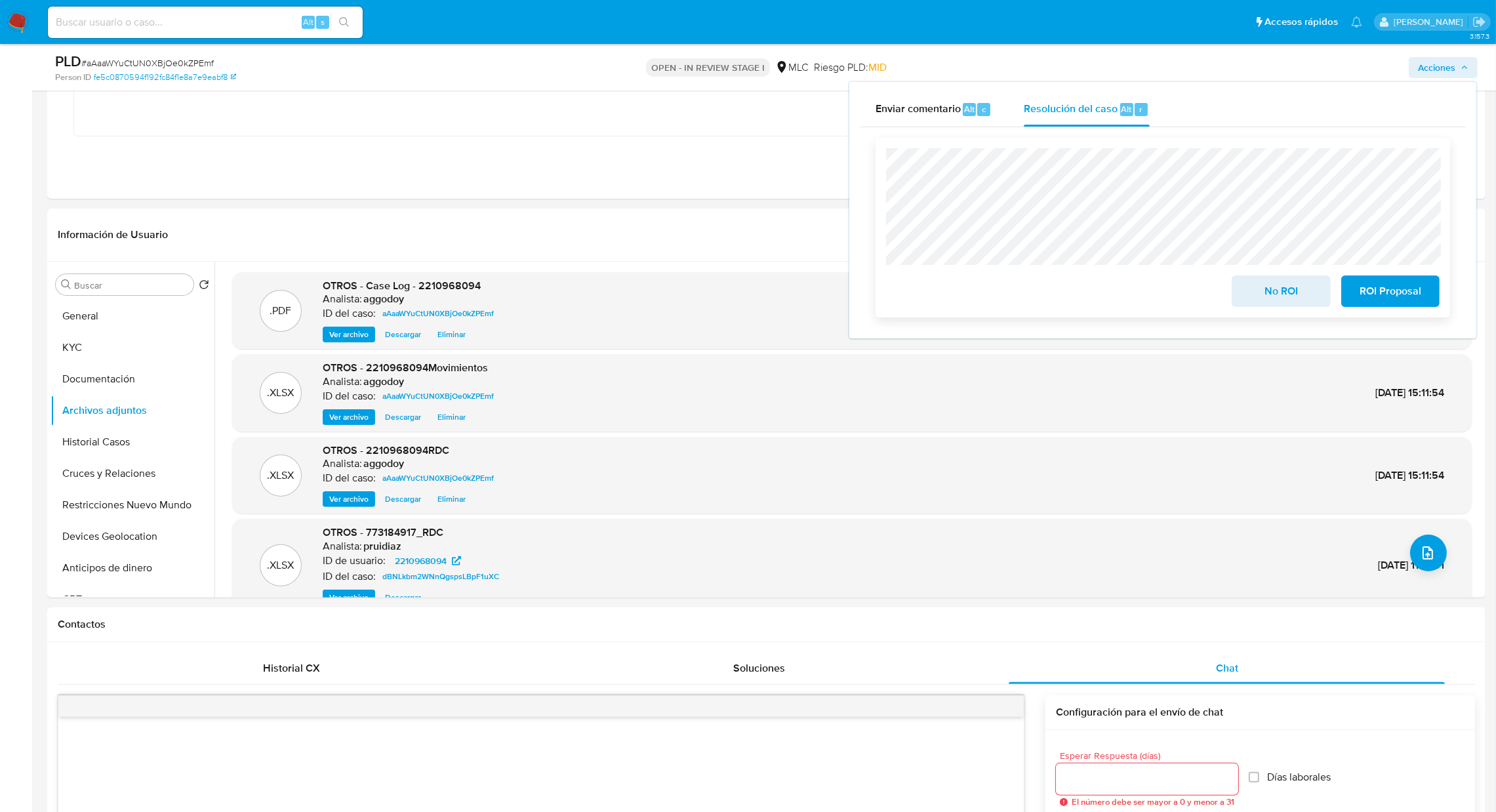
click at [1312, 295] on span "No ROI" at bounding box center [1280, 291] width 64 height 29
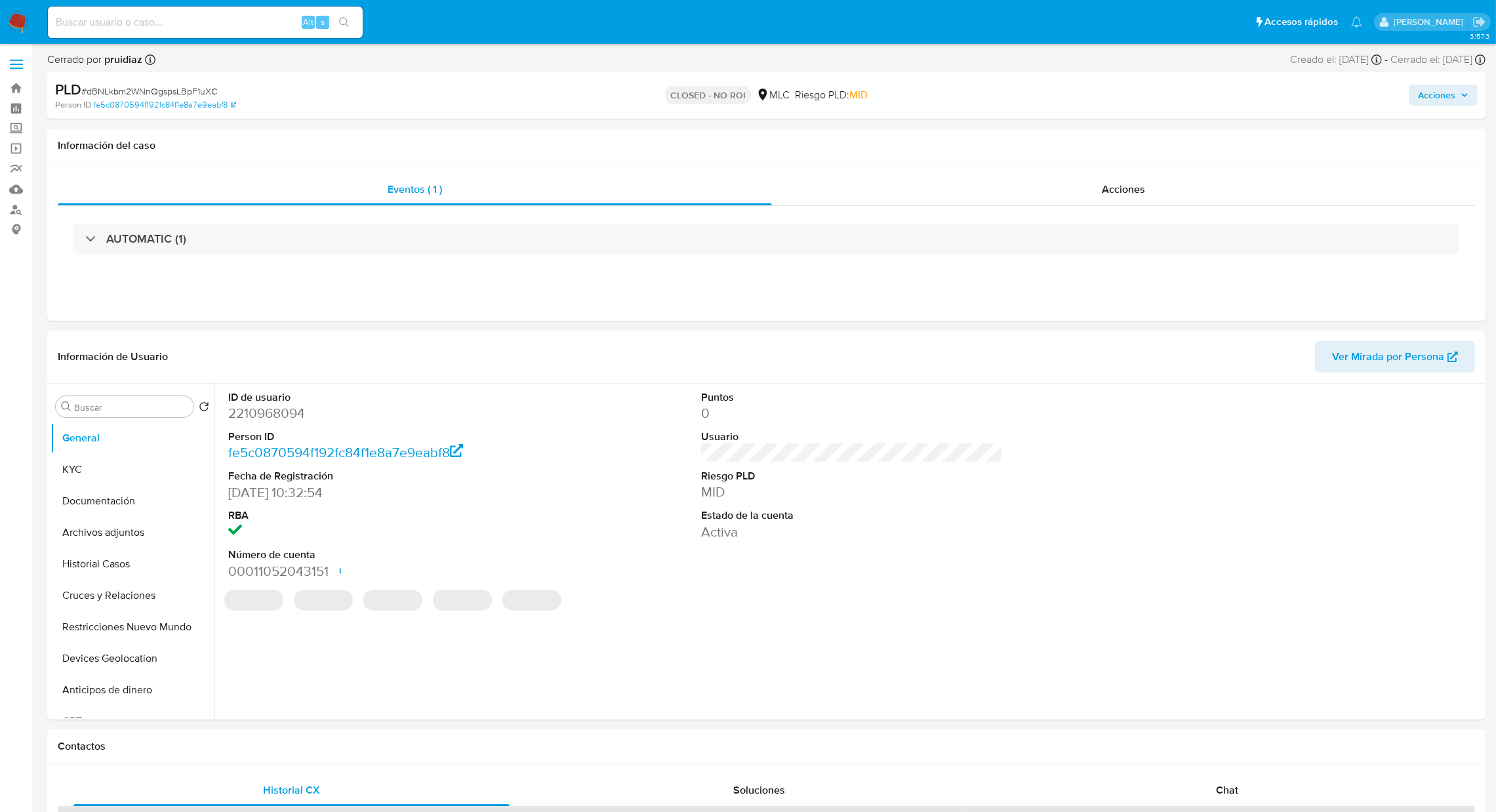
select select "10"
click at [250, 425] on dl "ID de usuario 2210968094 Person ID fe5c0870594f192fc84f1e8a7e9eabf8 Fecha de Re…" at bounding box center [380, 485] width 303 height 190
select select "10"
click at [250, 421] on dd "2210968094" at bounding box center [380, 413] width 303 height 19
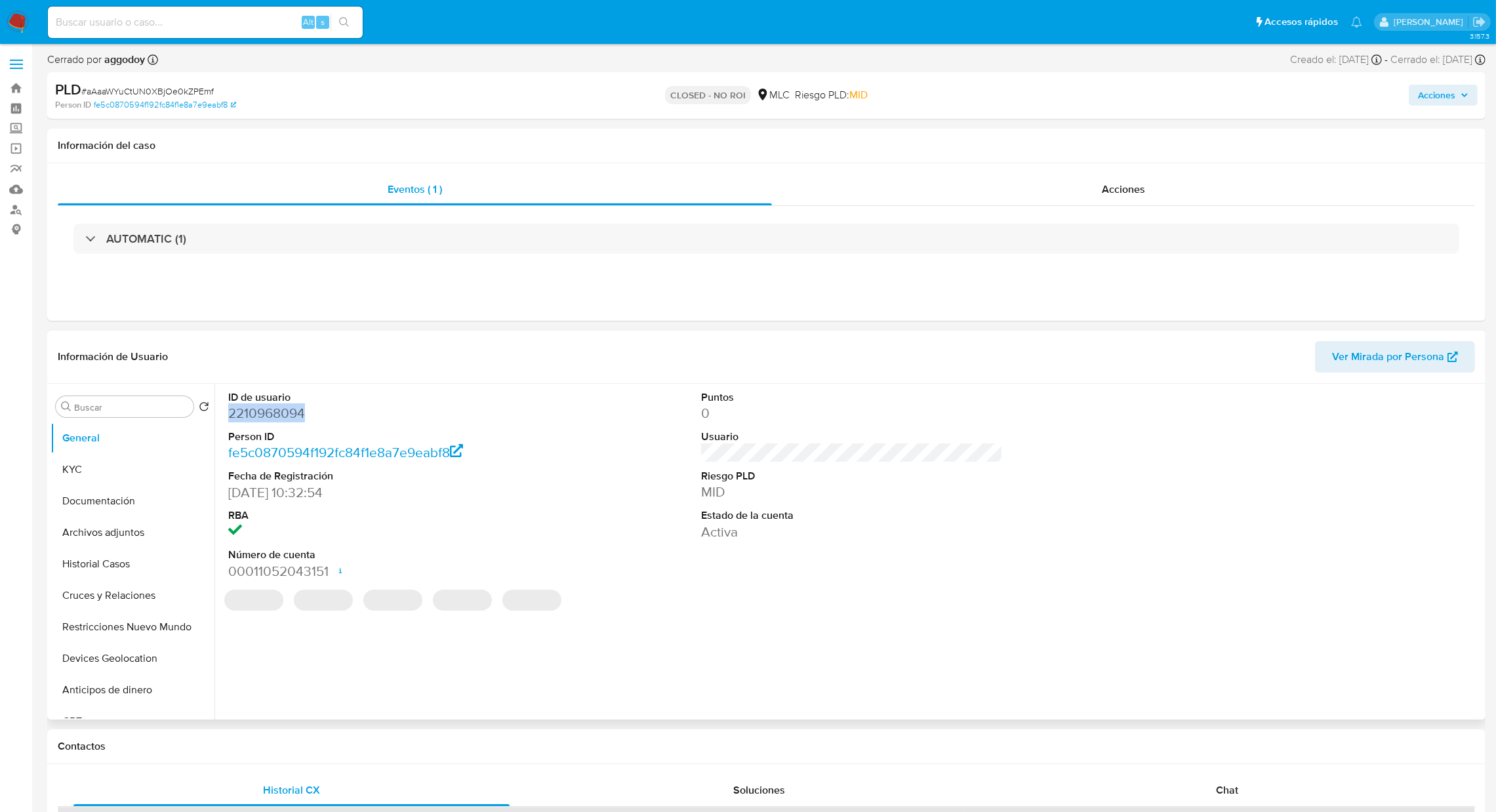
click at [250, 421] on dd "2210968094" at bounding box center [380, 413] width 303 height 19
copy dd "2210968094"
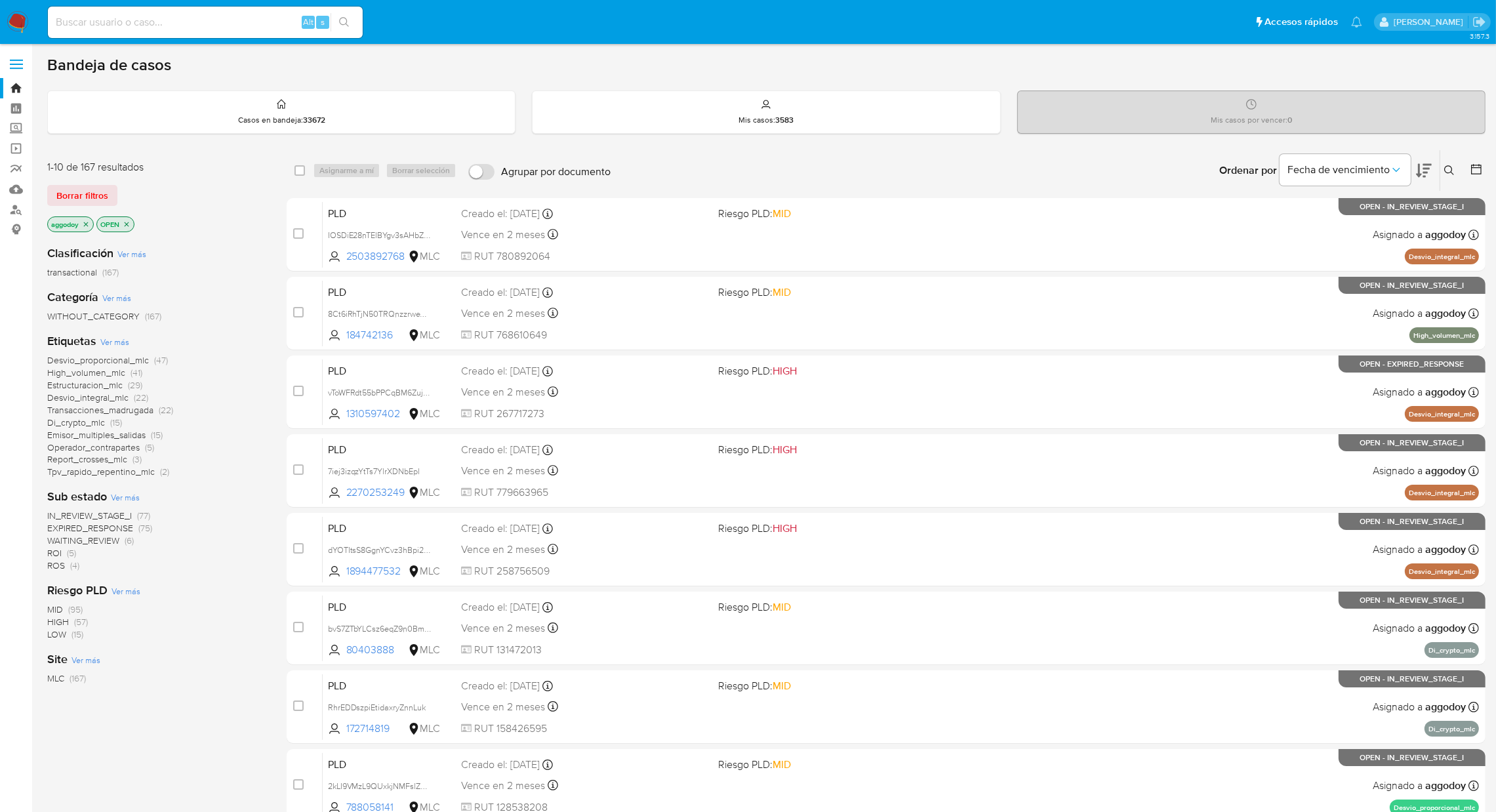
click at [69, 549] on span "(5)" at bounding box center [71, 553] width 9 height 13
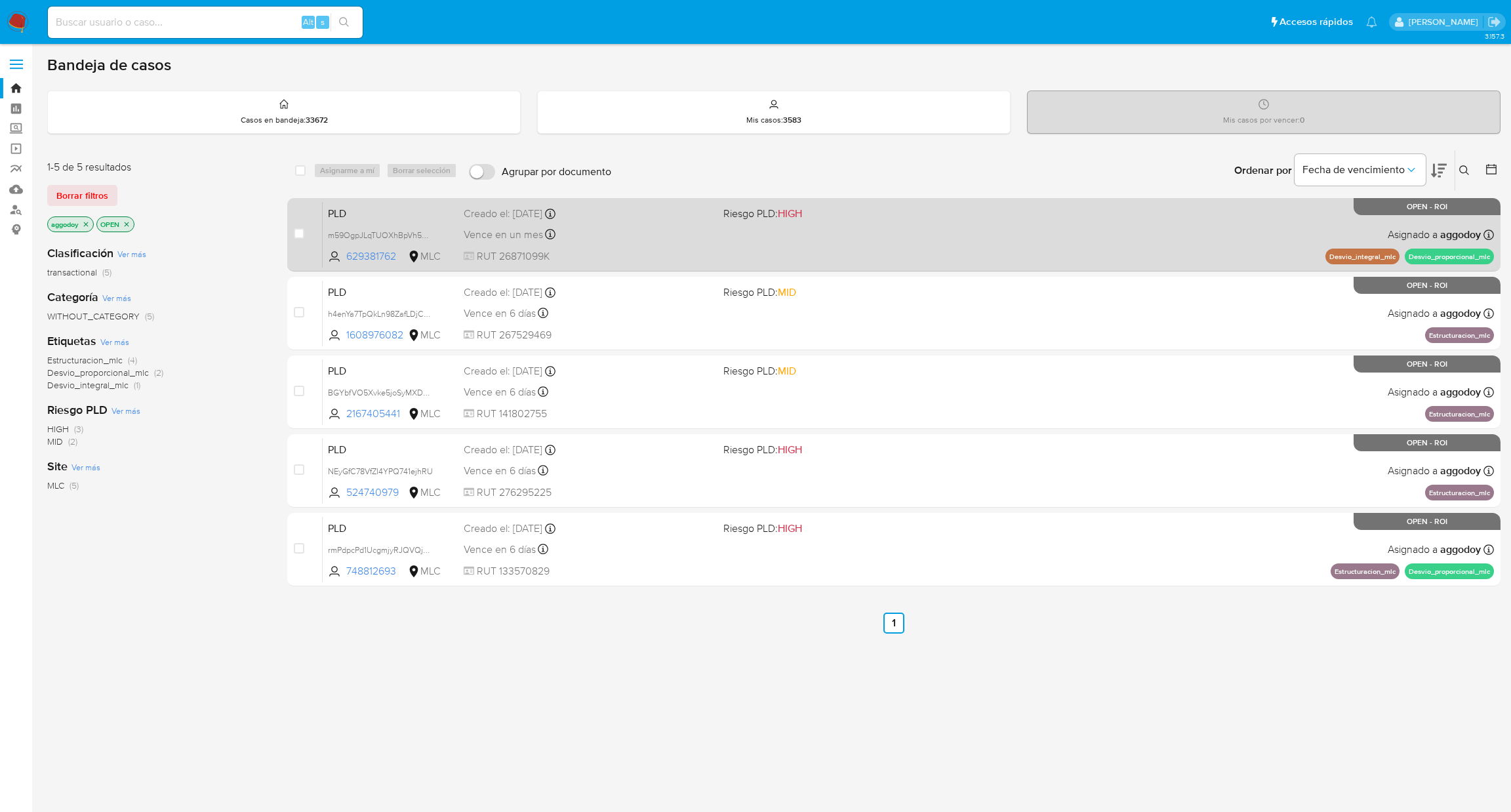
click at [809, 216] on span "Riesgo PLD: HIGH" at bounding box center [848, 212] width 250 height 17
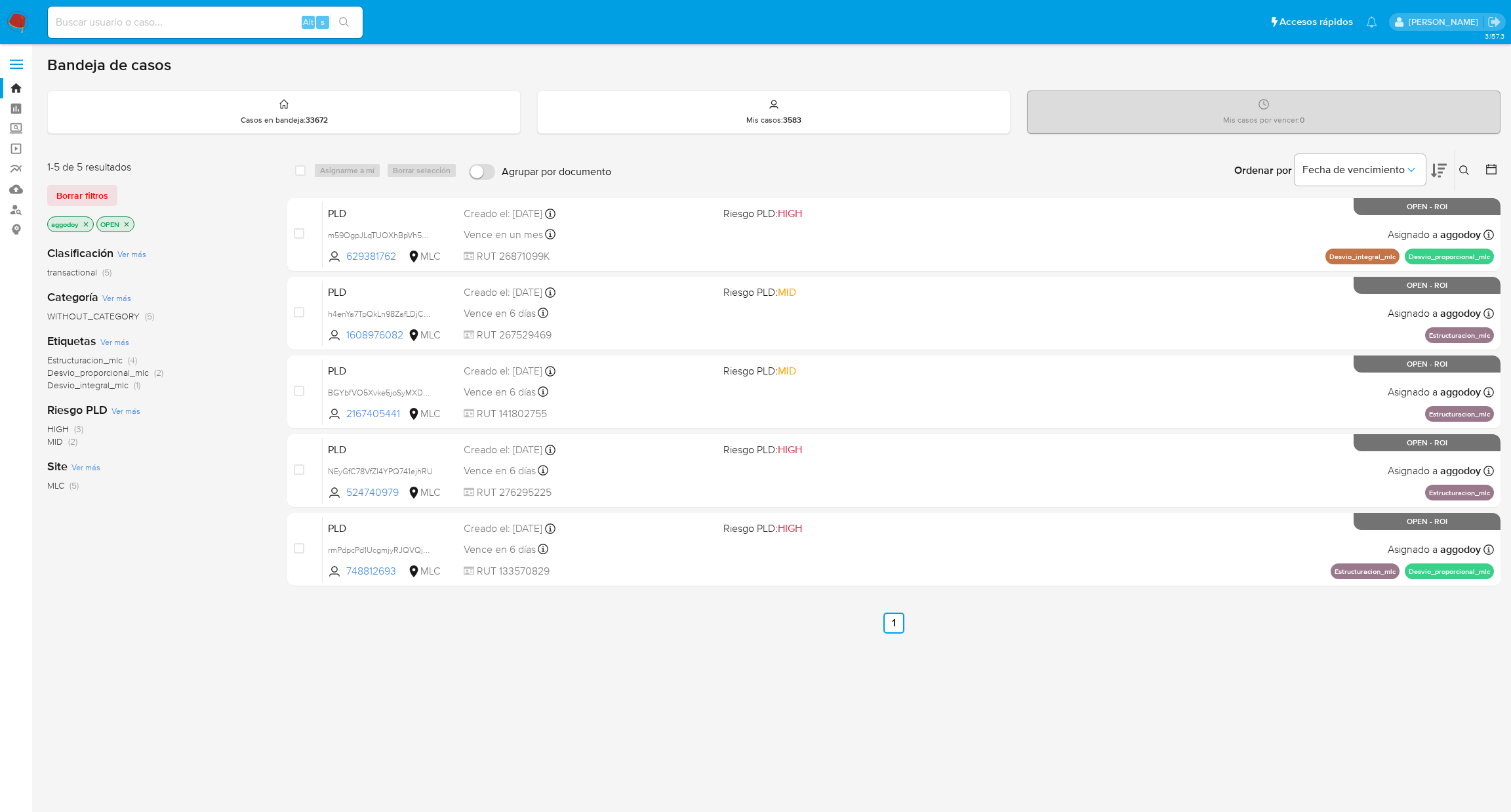
click at [162, 224] on icon "close-filter" at bounding box center [160, 224] width 5 height 5
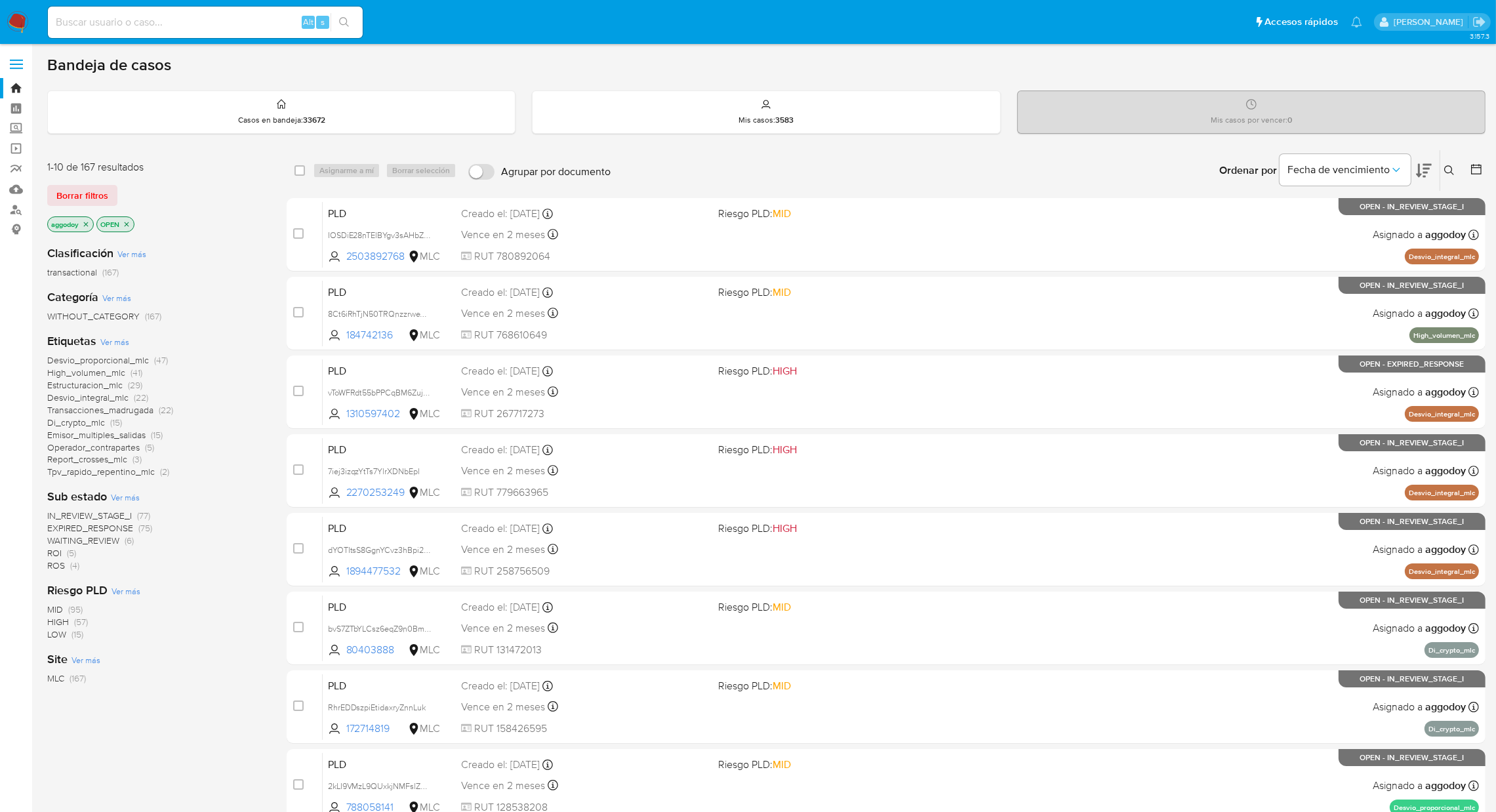
click at [60, 551] on span "ROI" at bounding box center [55, 553] width 14 height 13
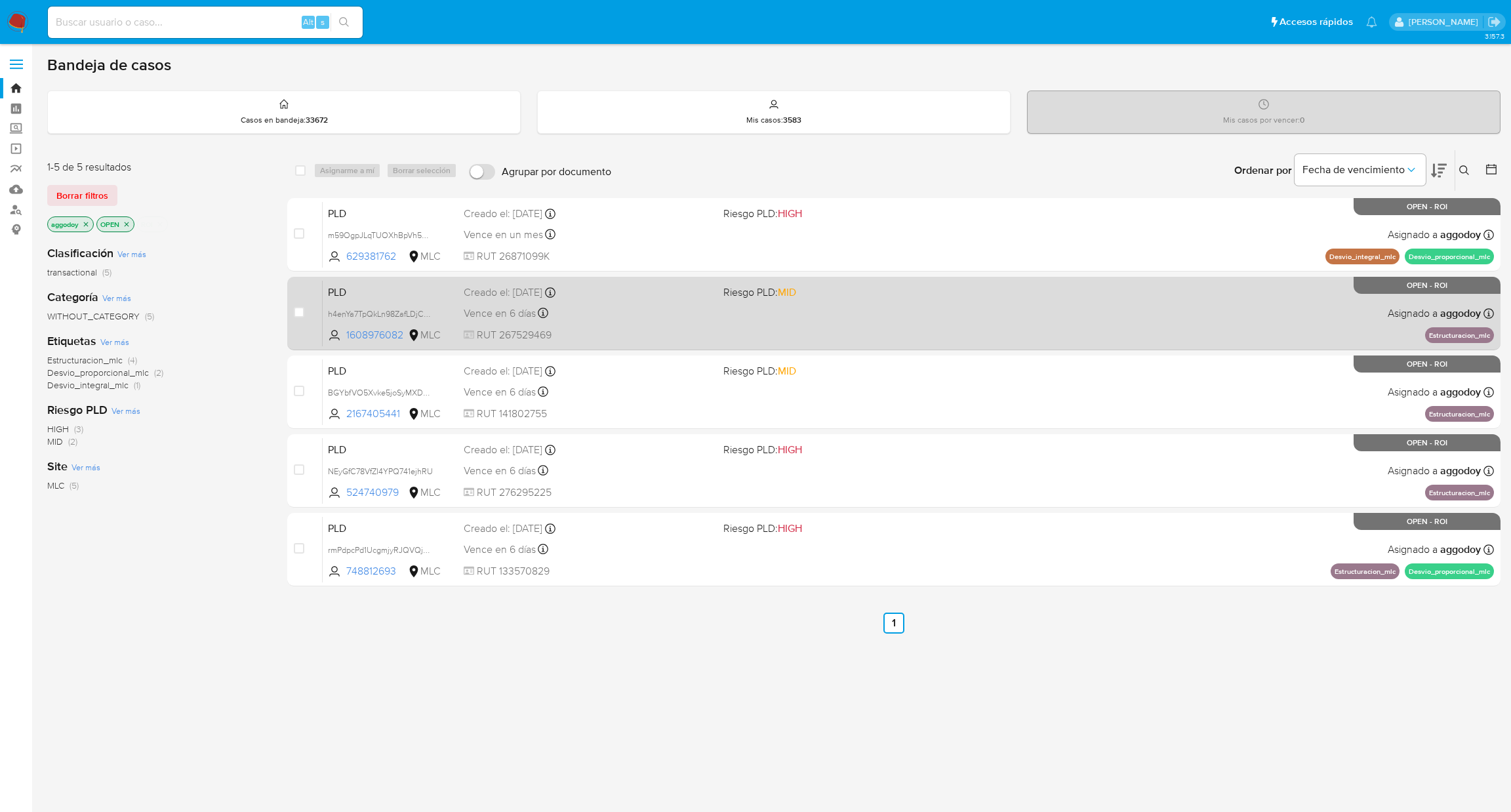
click at [689, 347] on div "case-item-checkbox No es posible asignar el caso PLD h4enYa7TpQkLn98ZafLDjCRR 1…" at bounding box center [894, 313] width 1213 height 73
click at [792, 303] on div "PLD h4enYa7TpQkLn98ZafLDjCRR 1608976082 MLC Riesgo PLD: MID Creado el: [DATE] C…" at bounding box center [908, 313] width 1171 height 66
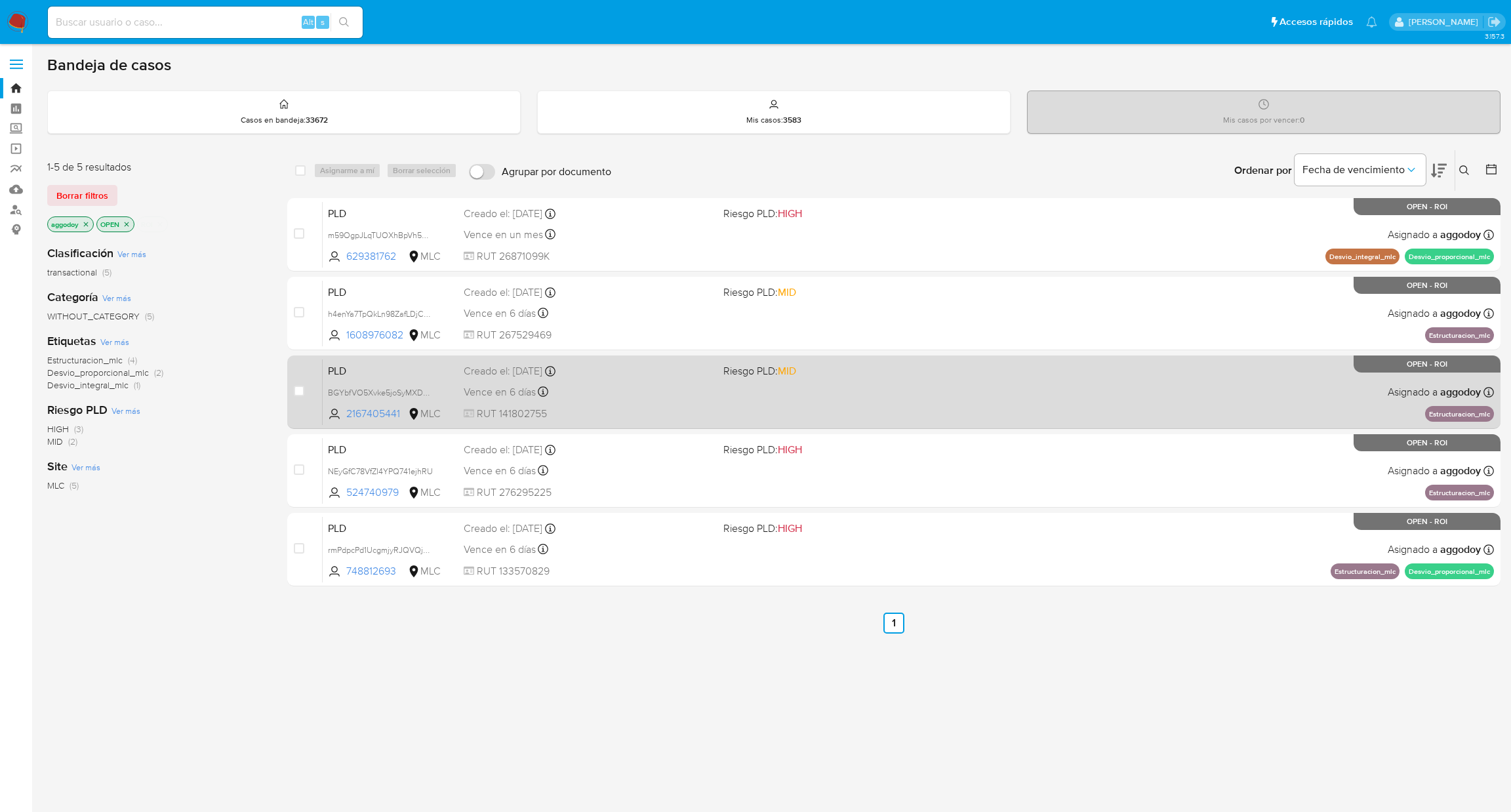
click at [827, 366] on div "PLD BGYbfVO5Xvke5joSyMXDSm7c 2167405441 MLC Riesgo PLD: MID Creado el: [DATE] C…" at bounding box center [908, 392] width 1171 height 66
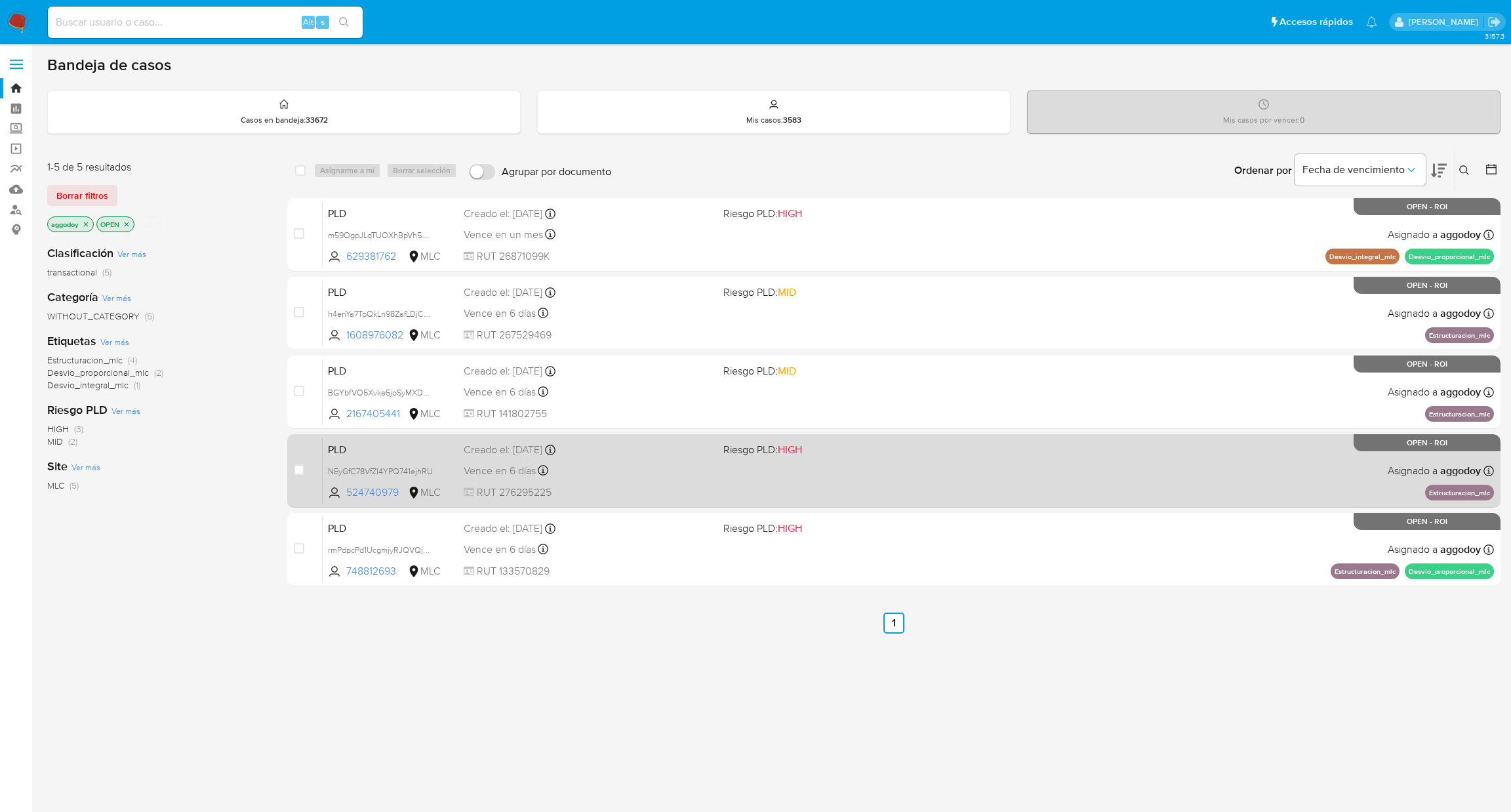
click at [884, 468] on div "PLD NEyGfC78VfZI4YPQ741ejhRU 524740979 MLC Riesgo PLD: HIGH Creado el: [DATE] C…" at bounding box center [908, 470] width 1171 height 66
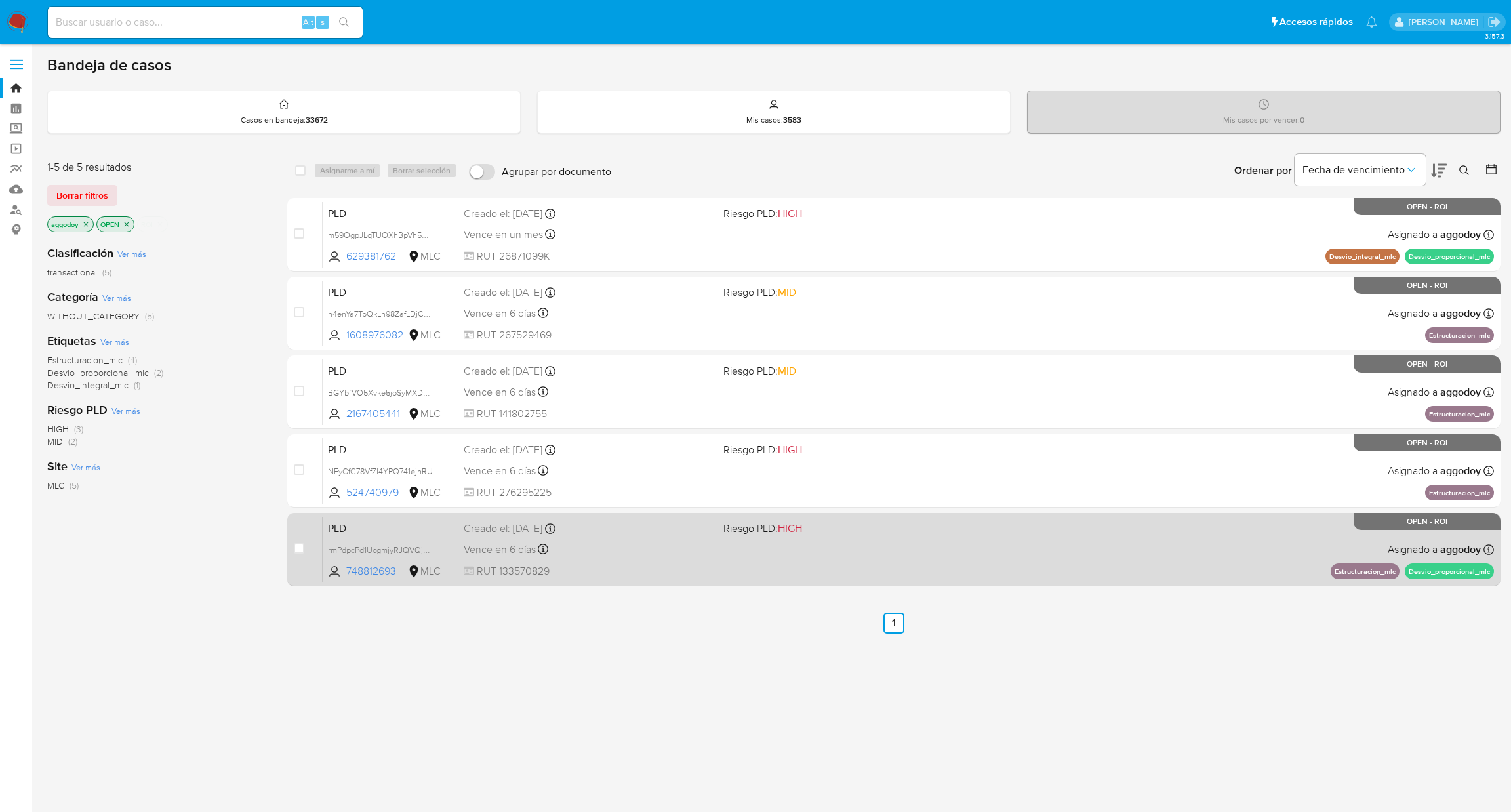
drag, startPoint x: 833, startPoint y: 532, endPoint x: 833, endPoint y: 512, distance: 20.0
click at [833, 529] on span "Riesgo PLD: HIGH" at bounding box center [848, 527] width 250 height 17
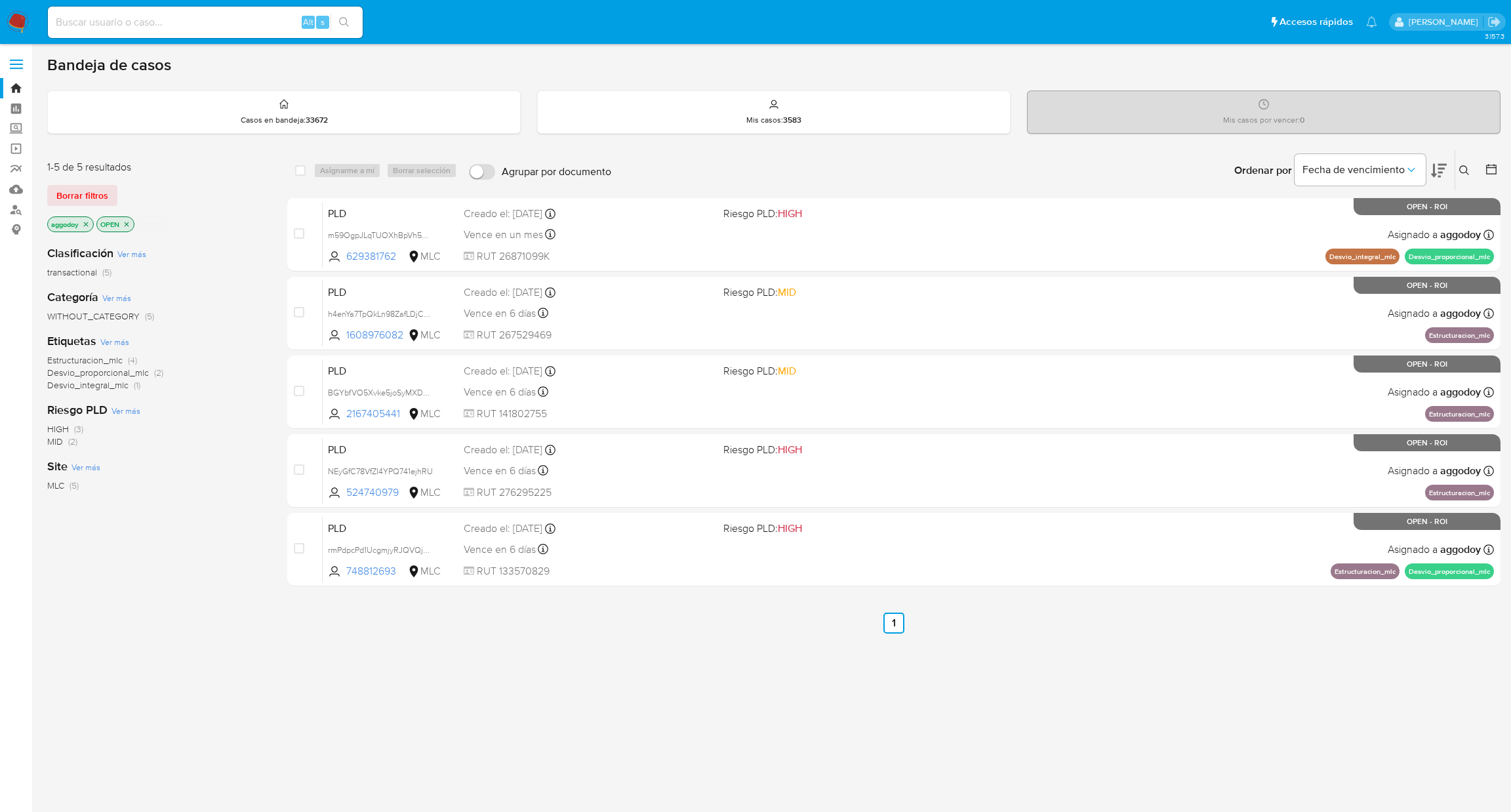
click at [164, 225] on icon "close-filter" at bounding box center [160, 225] width 8 height 8
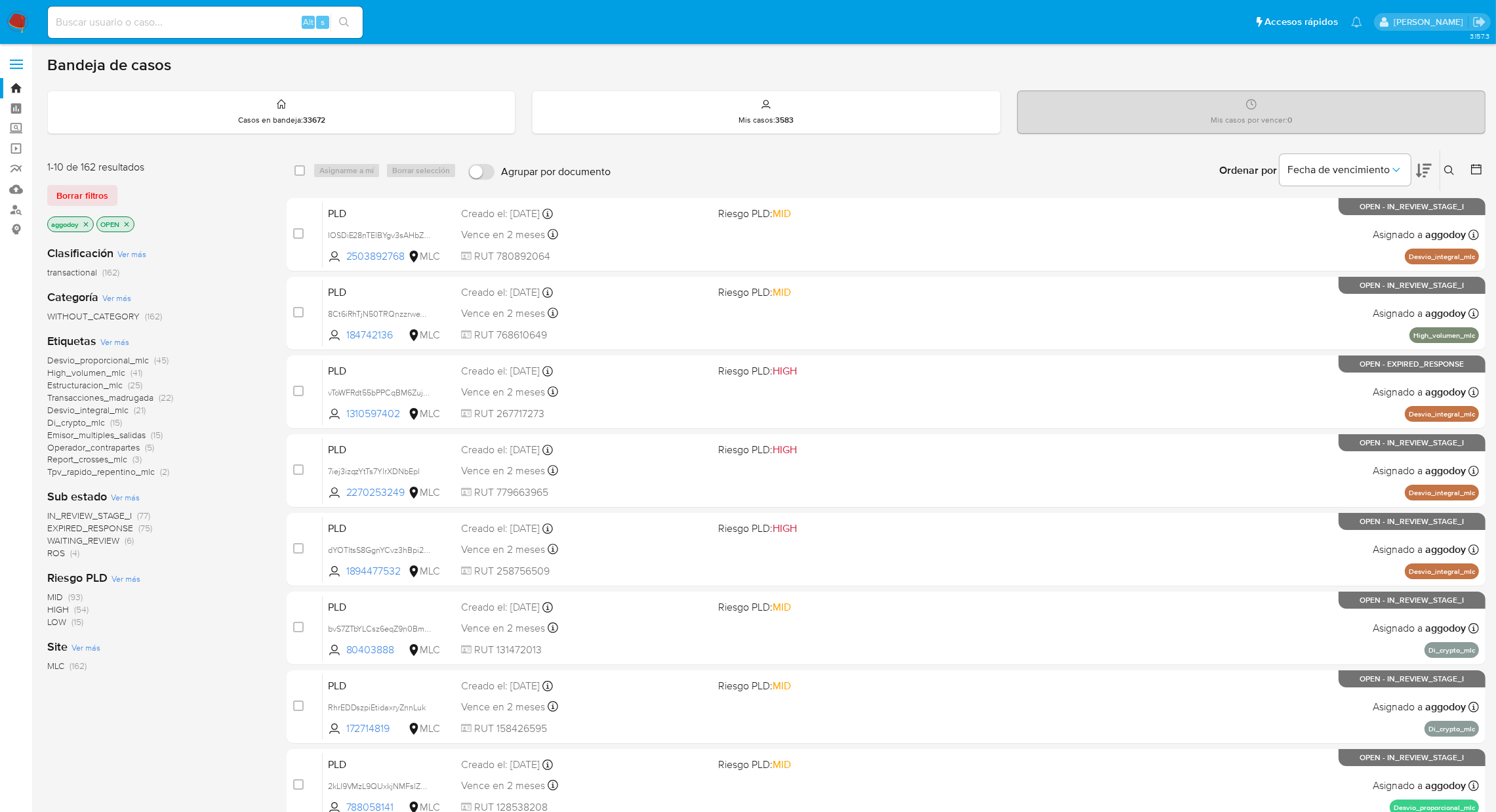
click at [1478, 174] on icon at bounding box center [1476, 169] width 13 height 13
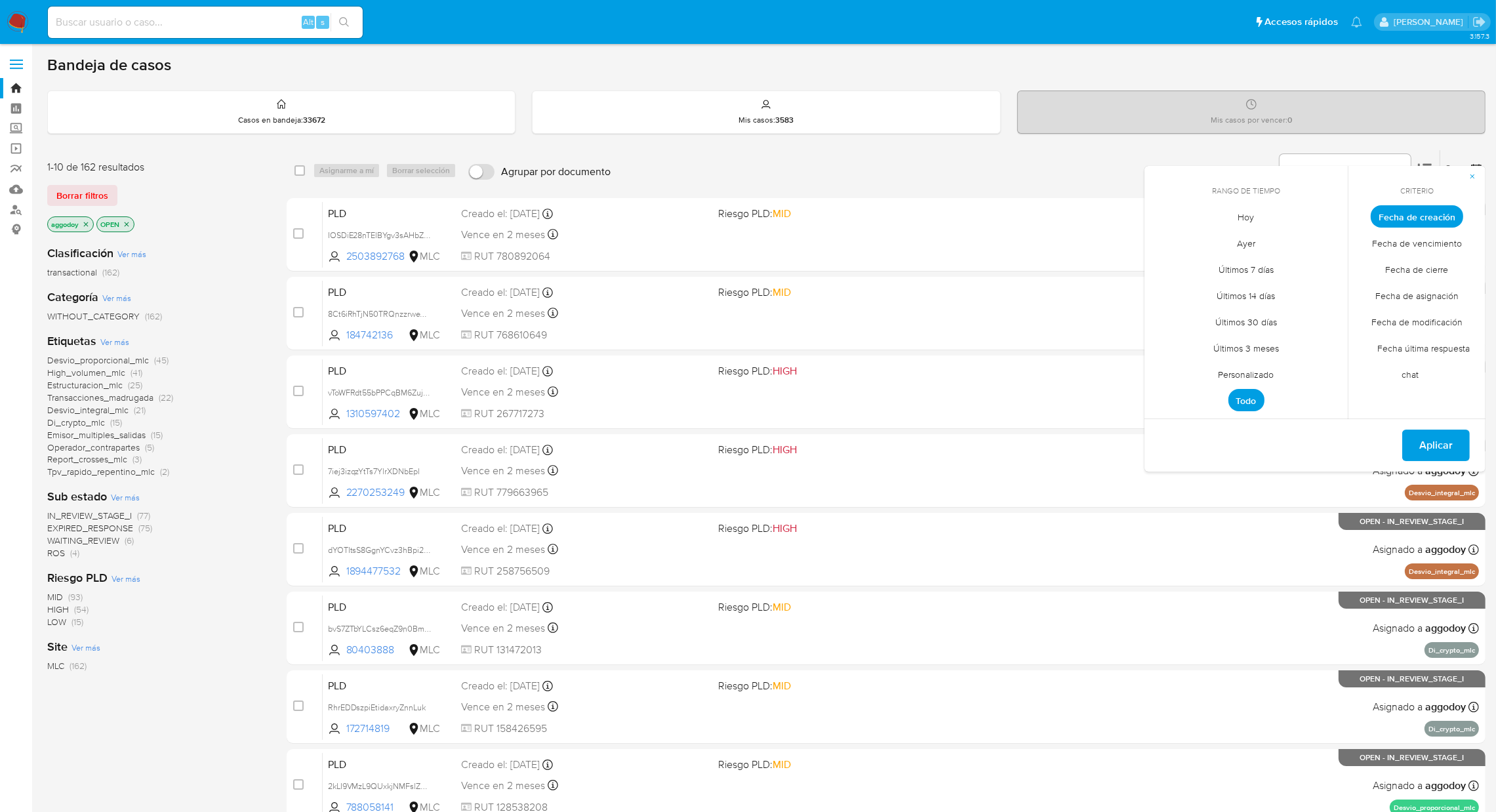
click at [1262, 375] on span "Personalizado" at bounding box center [1246, 374] width 83 height 27
click at [1167, 240] on icon "Mes anterior" at bounding box center [1164, 241] width 16 height 16
drag, startPoint x: 1205, startPoint y: 291, endPoint x: 1210, endPoint y: 295, distance: 6.4
click at [1202, 291] on button "1" at bounding box center [1193, 289] width 21 height 21
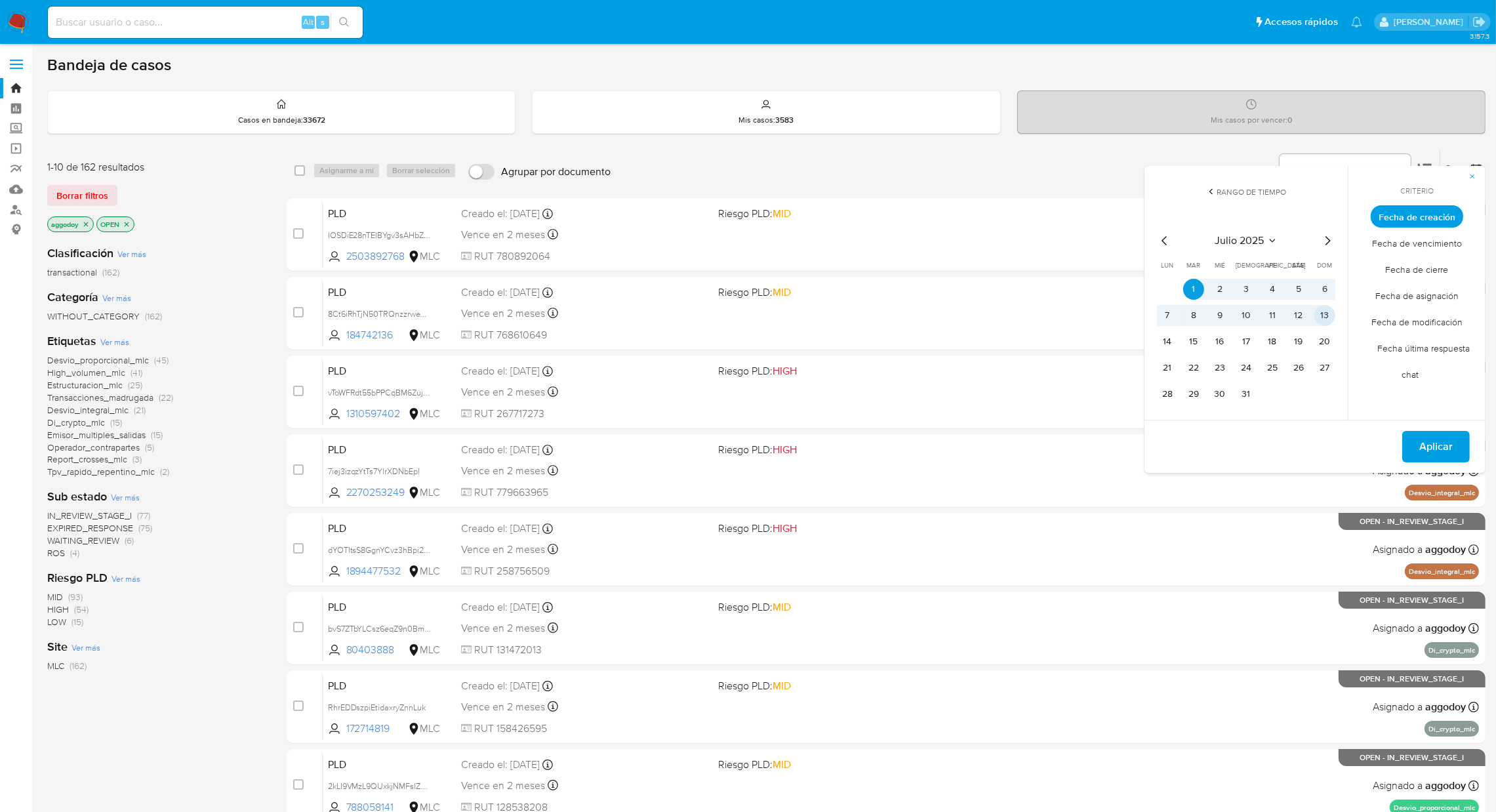
click at [1316, 320] on button "13" at bounding box center [1325, 315] width 21 height 21
click at [1473, 425] on div "Del [DATE] al [DATE] Aplicar" at bounding box center [1315, 446] width 341 height 53
click at [1462, 434] on button "Aplicar" at bounding box center [1436, 446] width 68 height 31
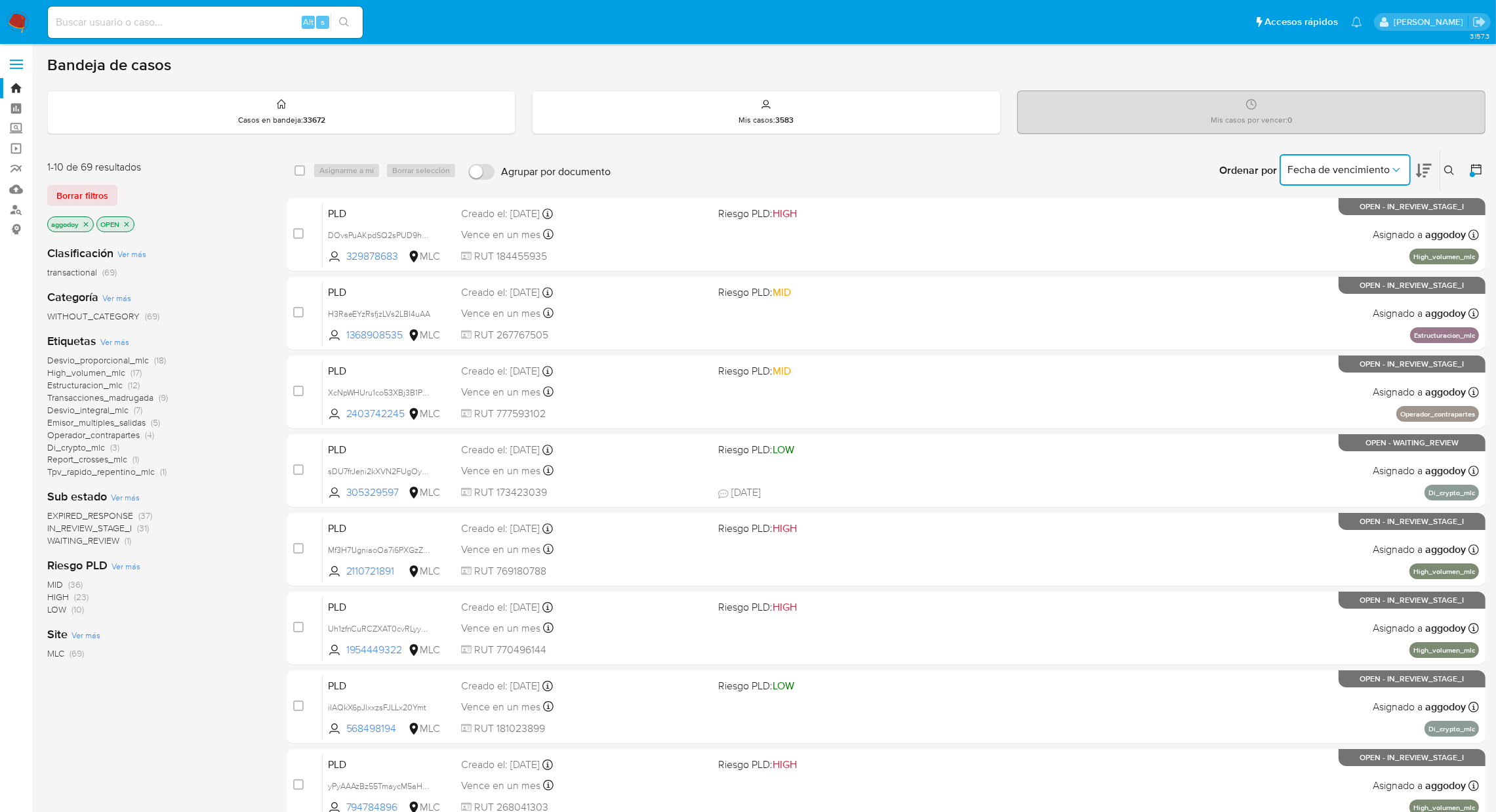
click at [1362, 173] on span "Fecha de vencimiento" at bounding box center [1337, 170] width 102 height 13
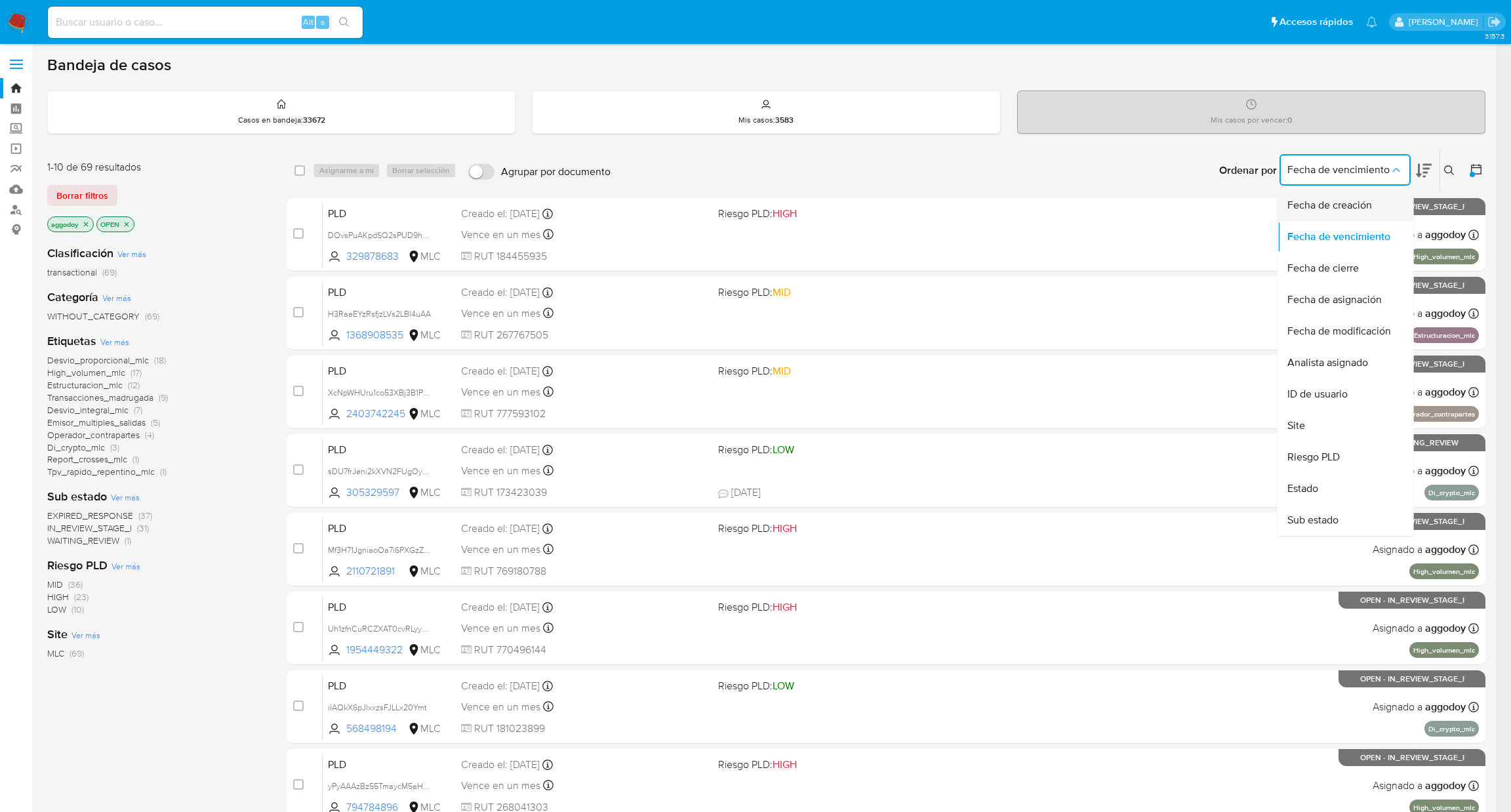
click at [1363, 205] on span "Fecha de creación" at bounding box center [1329, 205] width 85 height 13
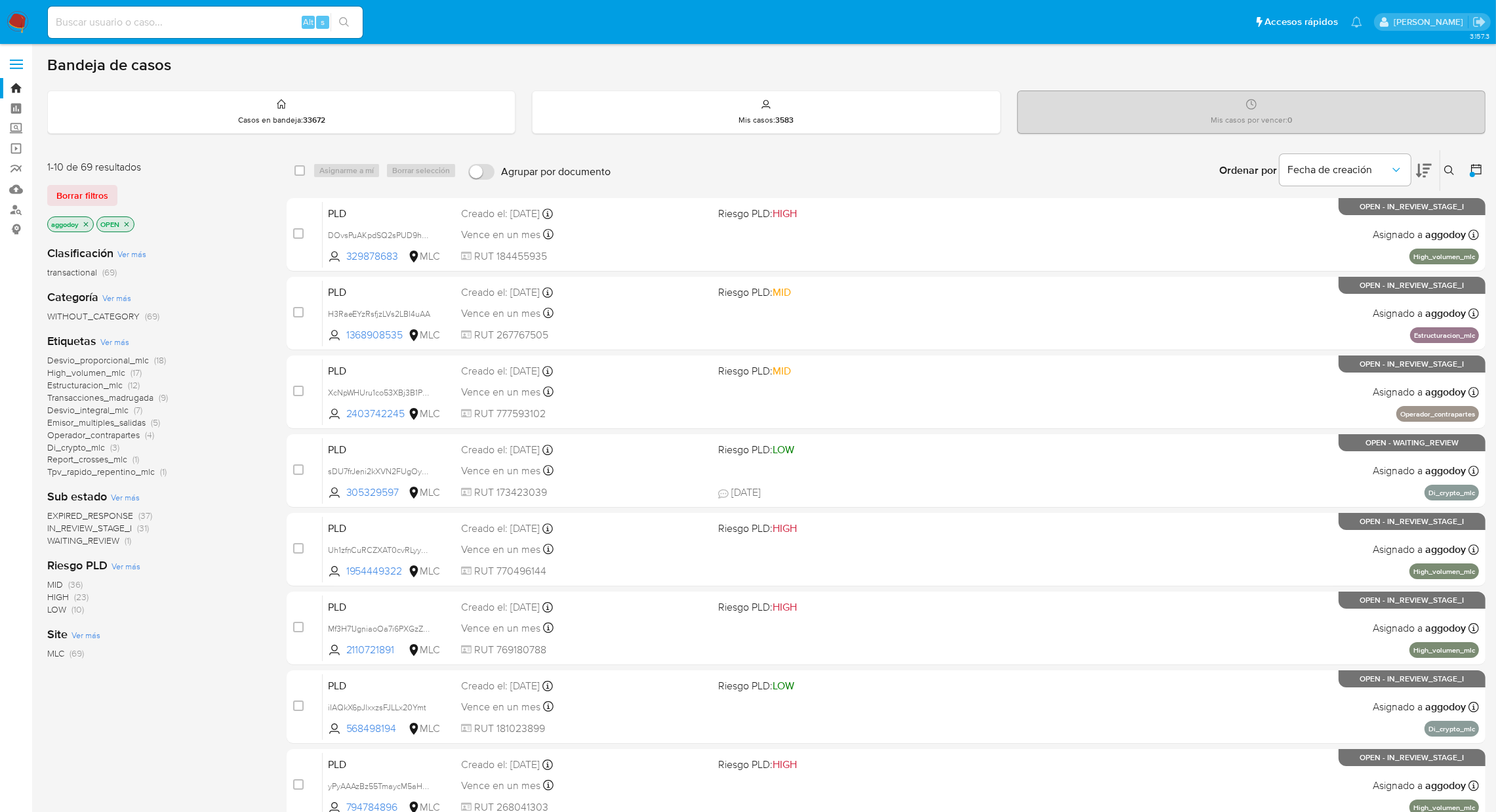
click at [1468, 171] on div at bounding box center [1473, 171] width 23 height 41
click at [1474, 171] on icon at bounding box center [1476, 169] width 13 height 13
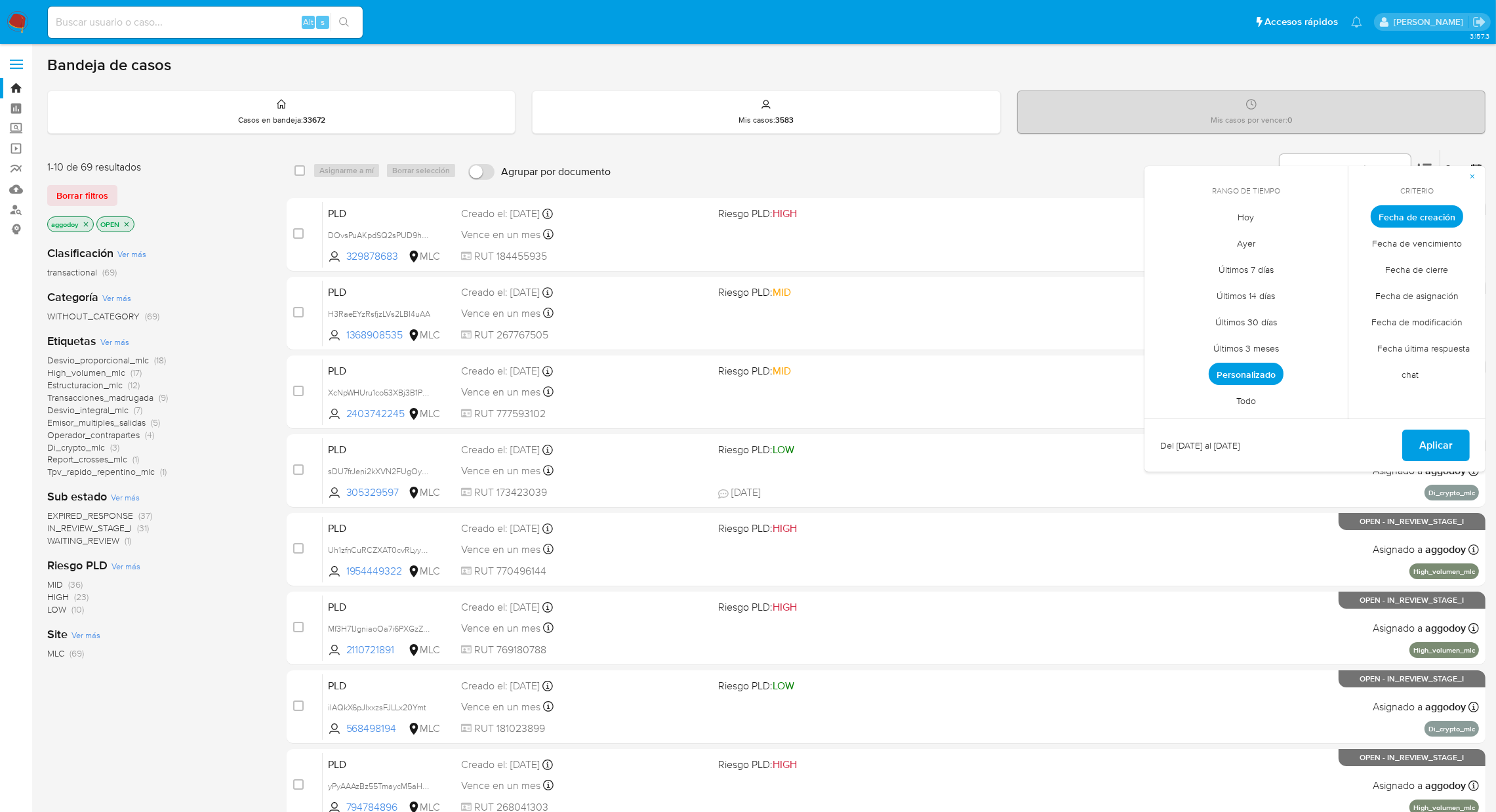
click at [1225, 375] on span "Personalizado" at bounding box center [1246, 374] width 75 height 23
click at [1167, 241] on icon "Mes anterior" at bounding box center [1164, 241] width 16 height 16
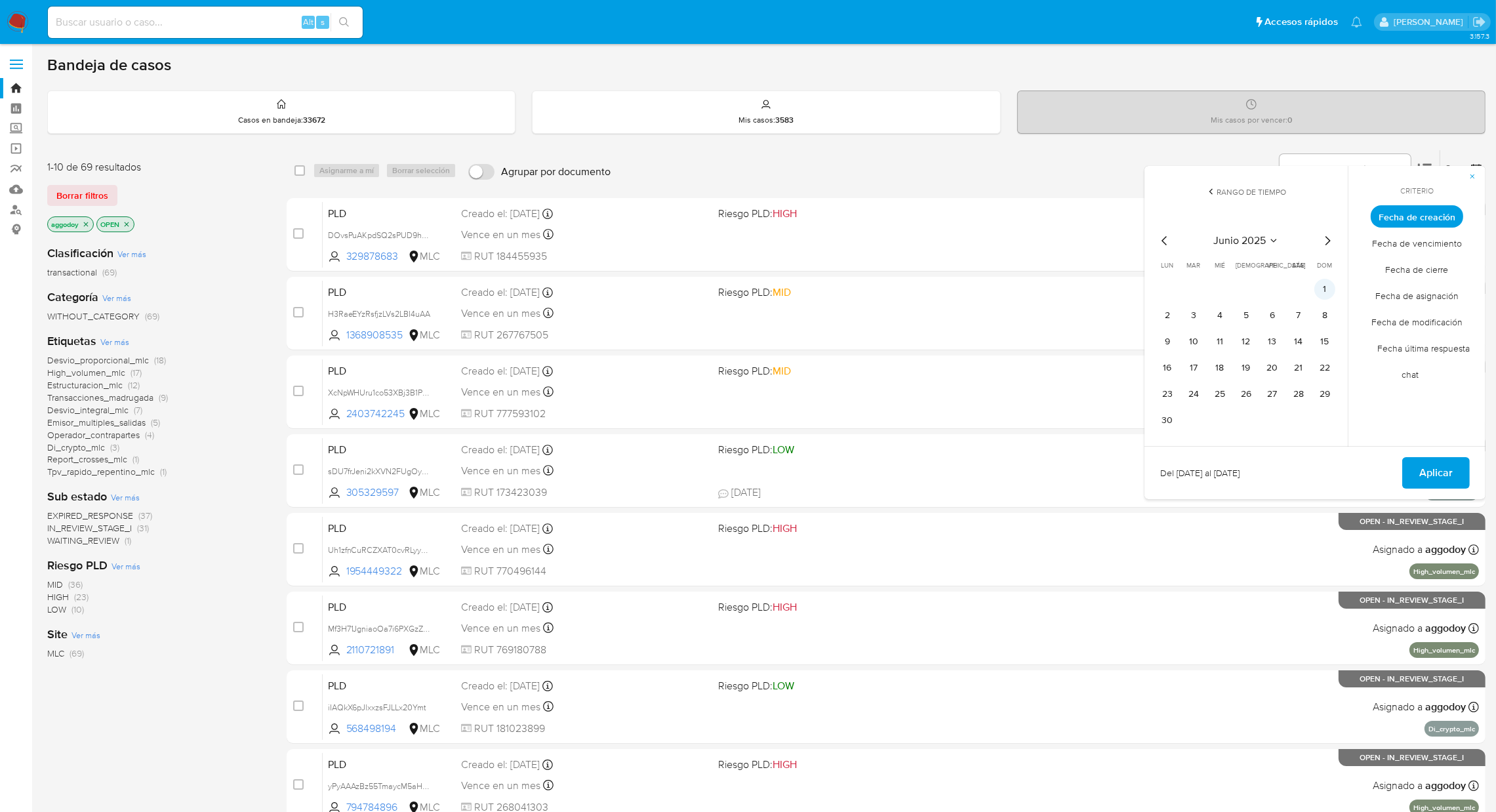
click at [1321, 296] on button "1" at bounding box center [1325, 289] width 21 height 21
click at [1270, 342] on button "13" at bounding box center [1272, 341] width 21 height 21
click at [1411, 455] on div "Del [DATE][PERSON_NAME] al [DATE][PERSON_NAME] Aplicar" at bounding box center [1315, 472] width 341 height 53
click at [1421, 466] on span "Aplicar" at bounding box center [1436, 473] width 34 height 29
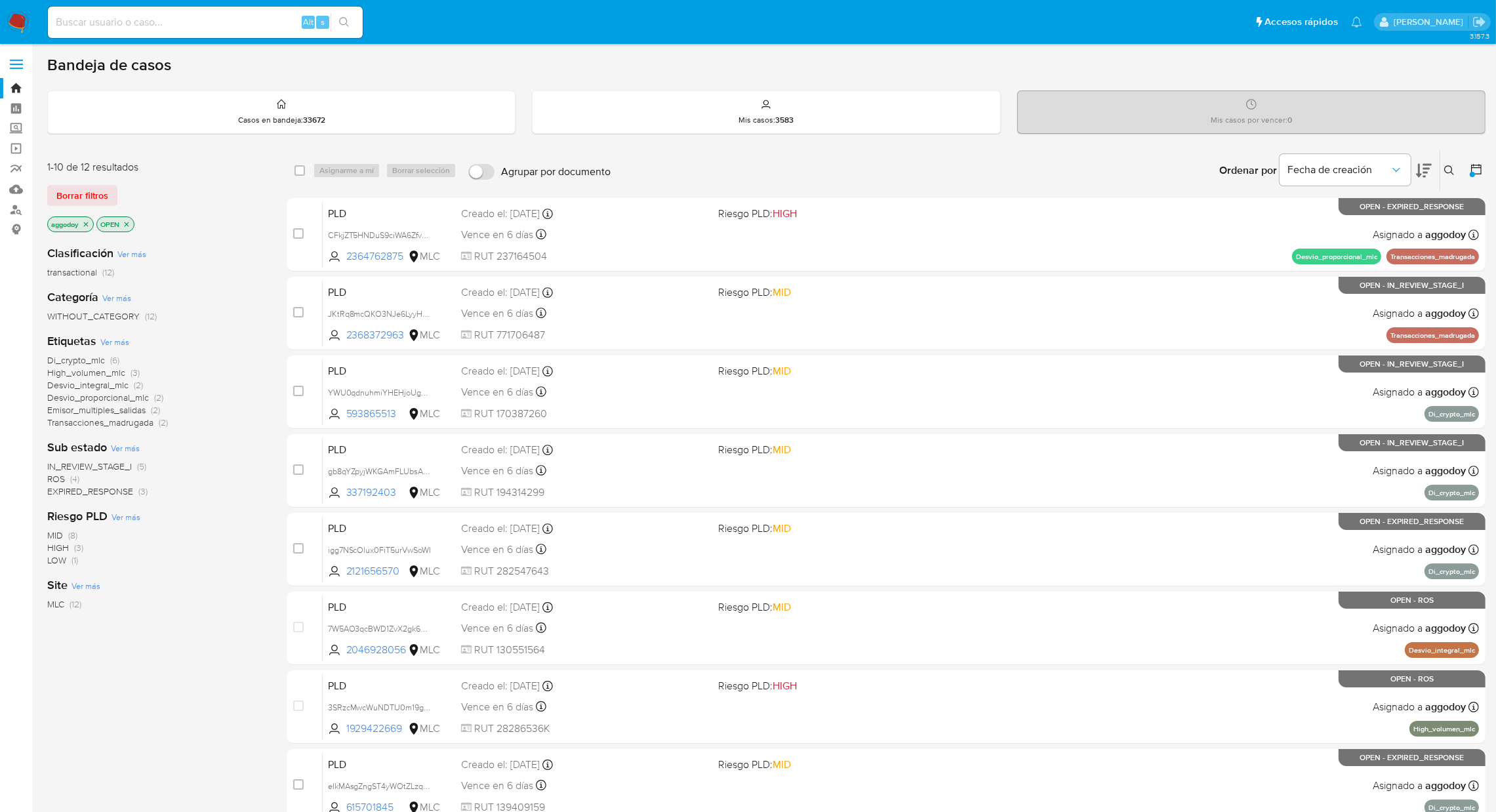
click at [113, 493] on span "EXPIRED_RESPONSE" at bounding box center [90, 491] width 86 height 13
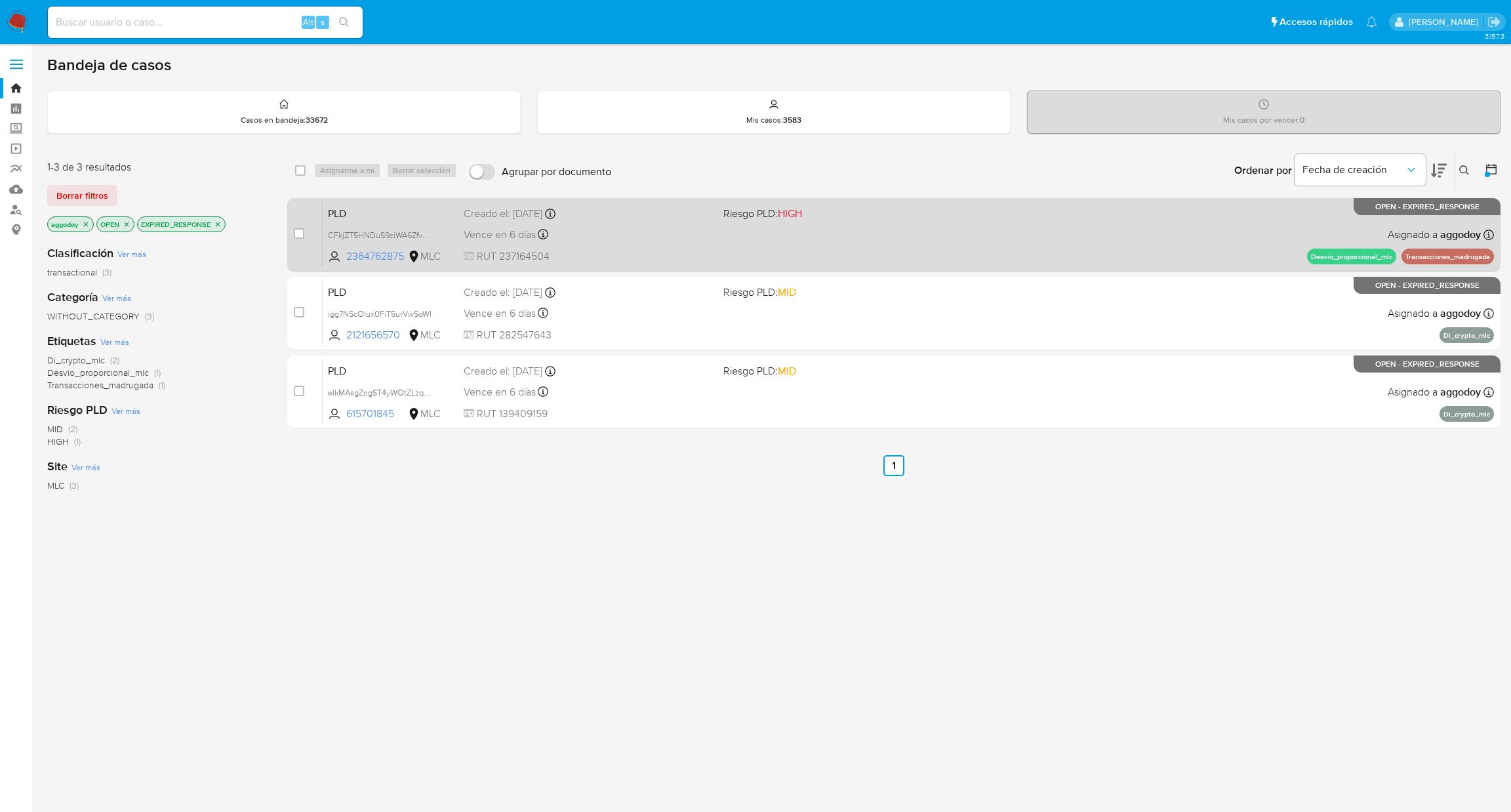
click at [898, 237] on div "PLD CFkjZT5HNDuS9ciWA6Zfv5RS 2364762875 MLC Riesgo PLD: HIGH Creado el: 12/06/2…" at bounding box center [908, 234] width 1171 height 66
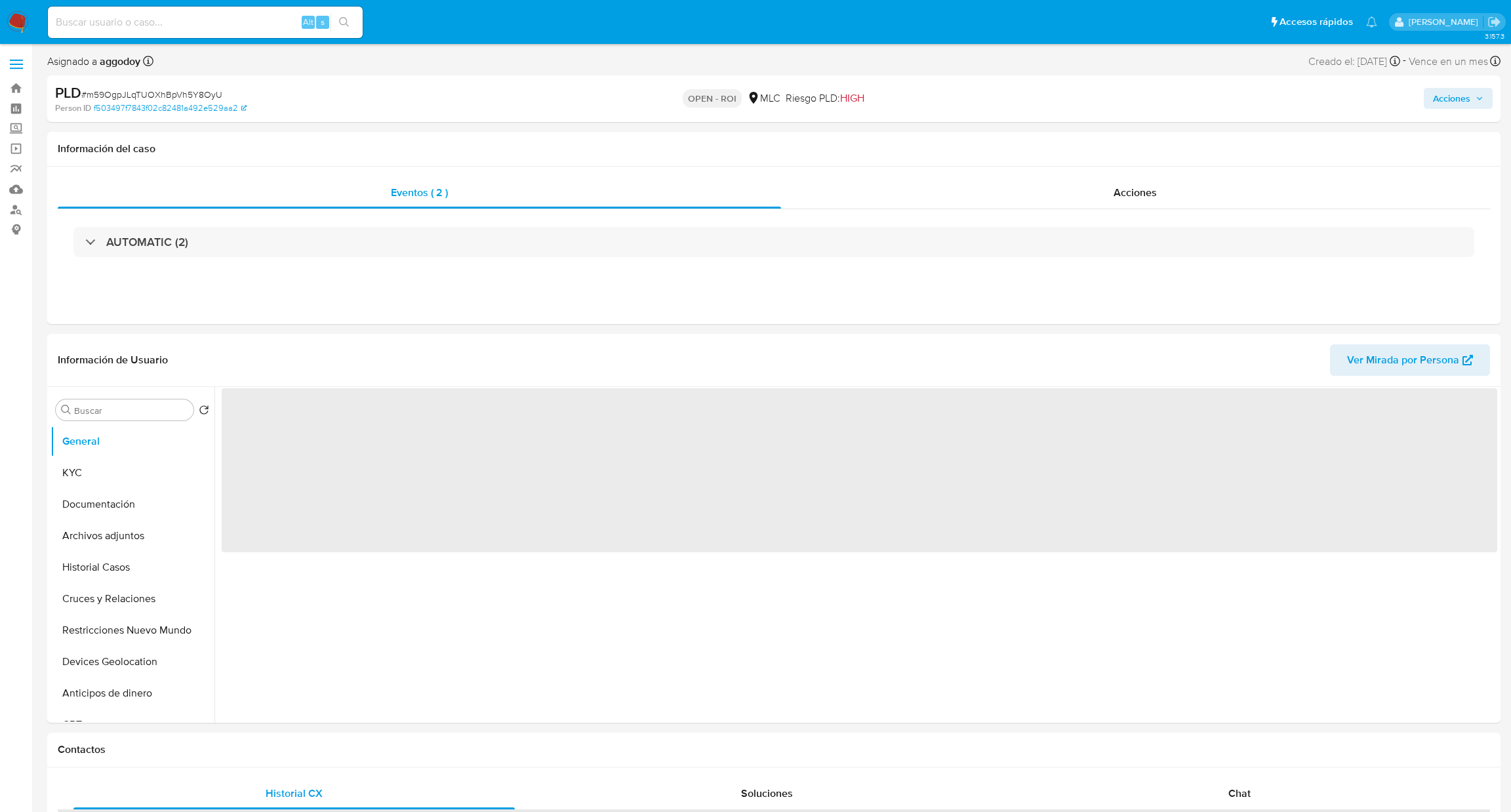
select select "10"
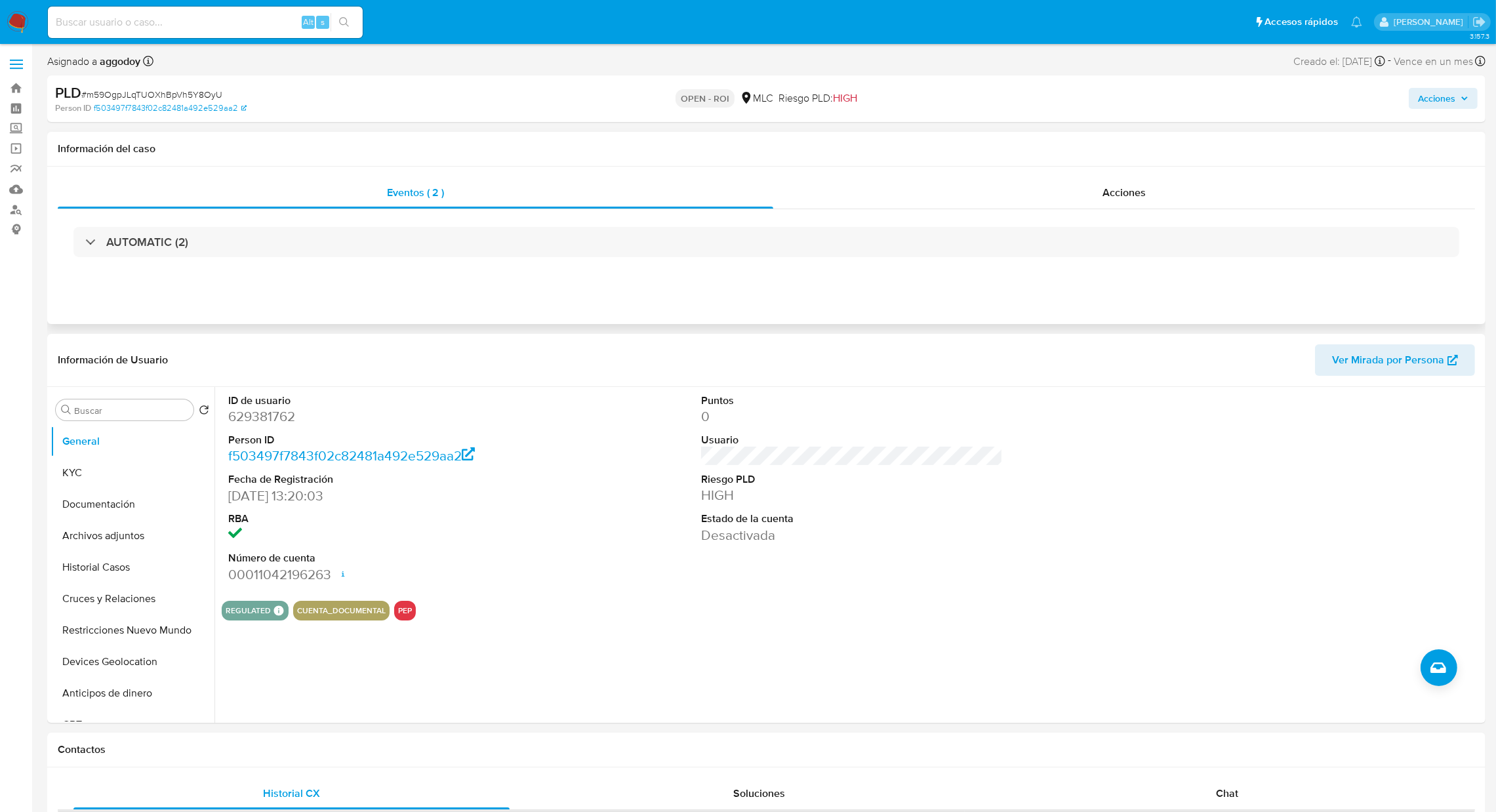
click at [1148, 211] on div "AUTOMATIC (2)" at bounding box center [766, 241] width 1417 height 65
click at [1151, 200] on div "Acciones" at bounding box center [1124, 192] width 702 height 31
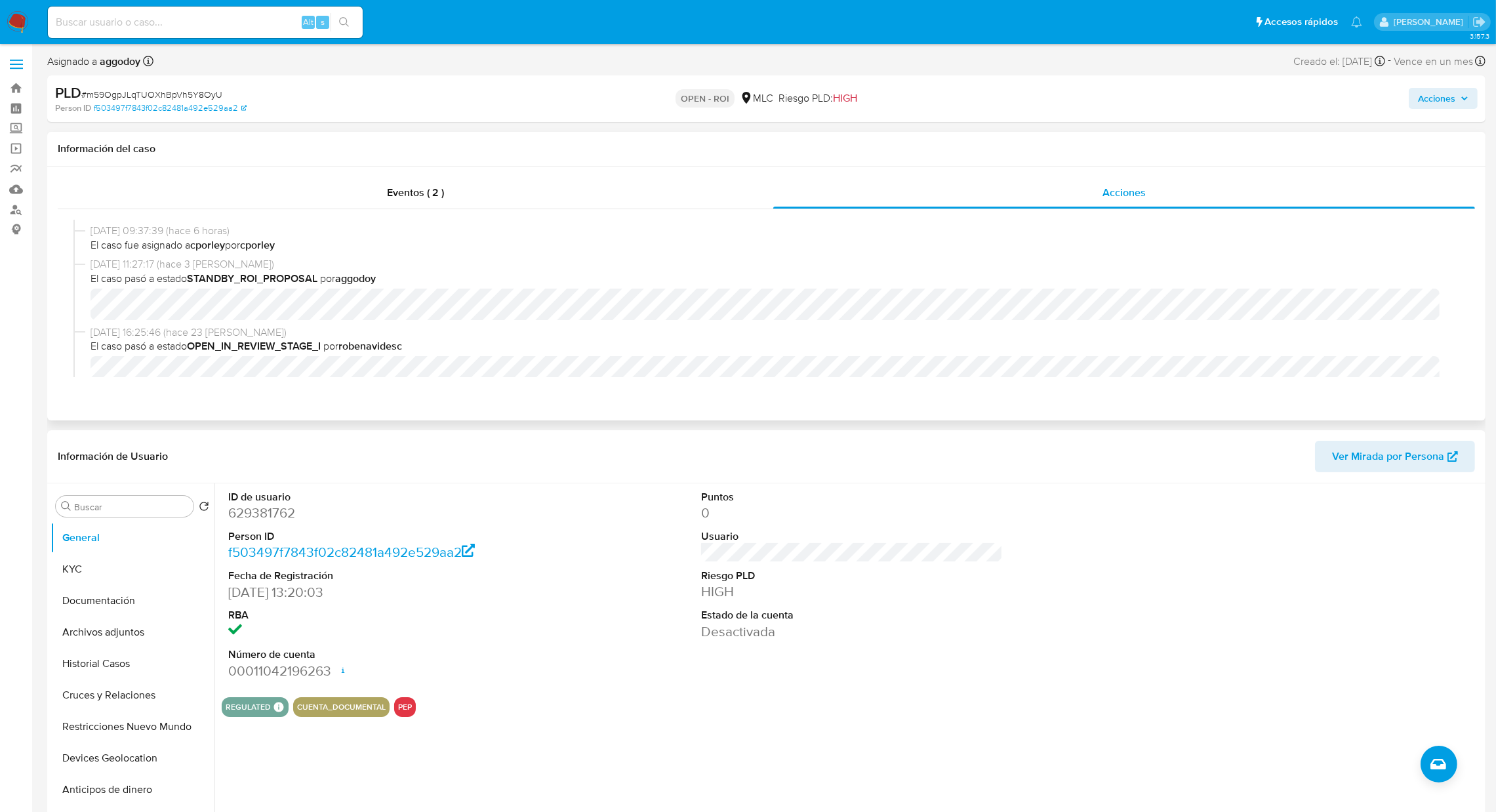
scroll to position [278, 0]
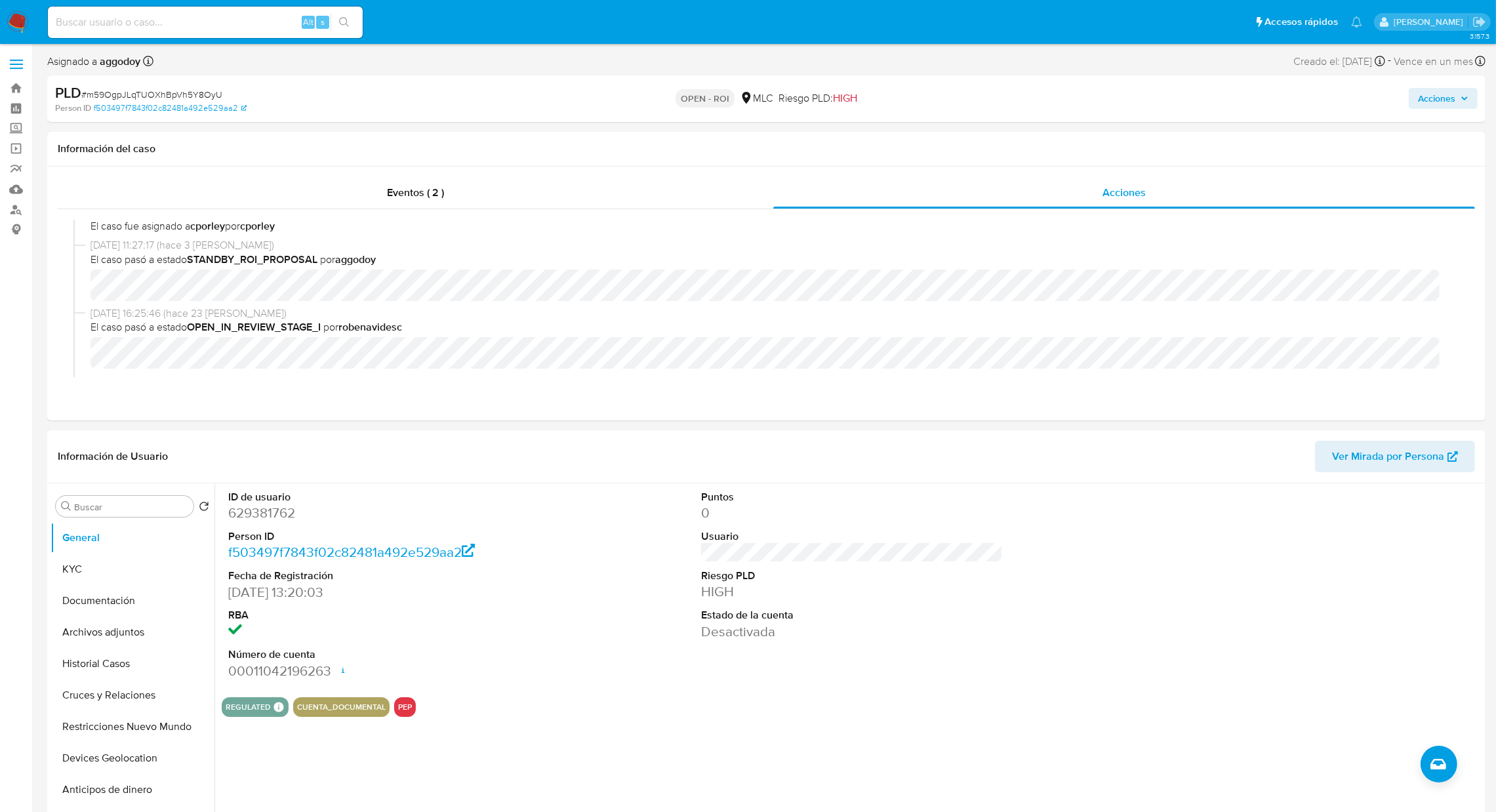
click at [1447, 99] on span "Acciones" at bounding box center [1436, 98] width 37 height 21
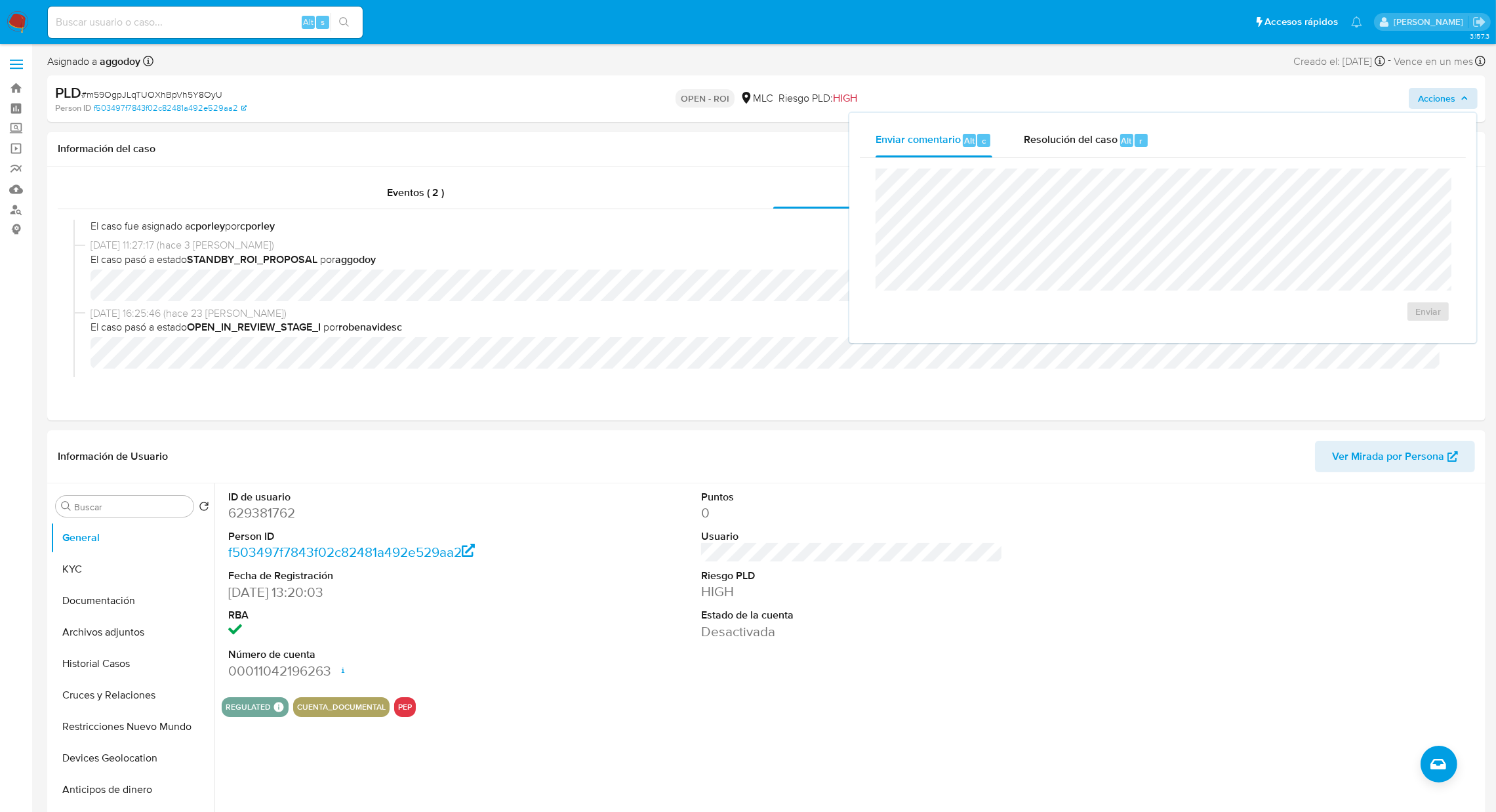
click at [942, 127] on div "Enviar comentario Alt c" at bounding box center [933, 140] width 117 height 34
click at [1028, 128] on div "Resolución del caso Alt r" at bounding box center [1086, 140] width 126 height 34
click at [1390, 332] on span "ROI" at bounding box center [1390, 324] width 64 height 29
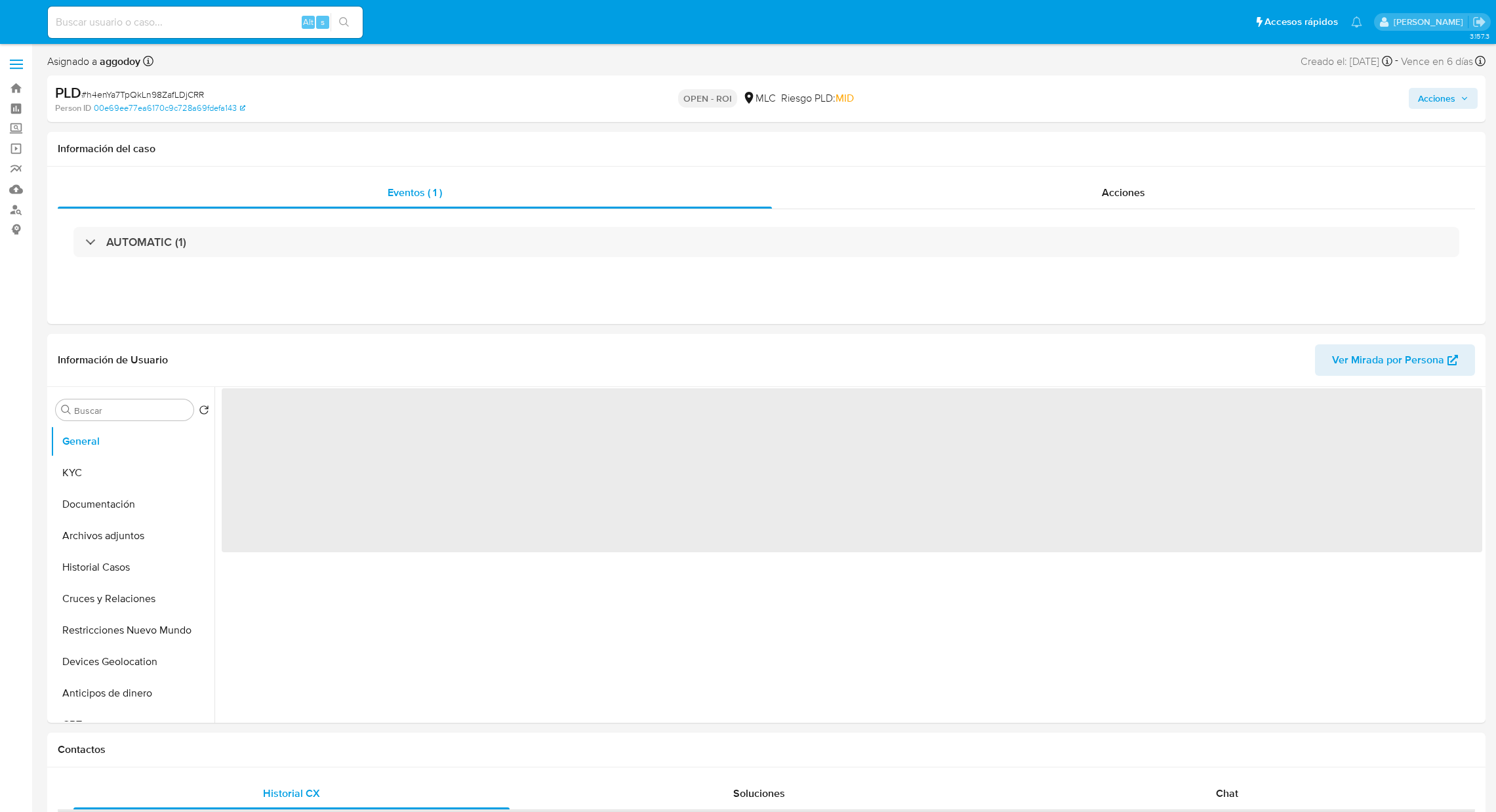
select select "10"
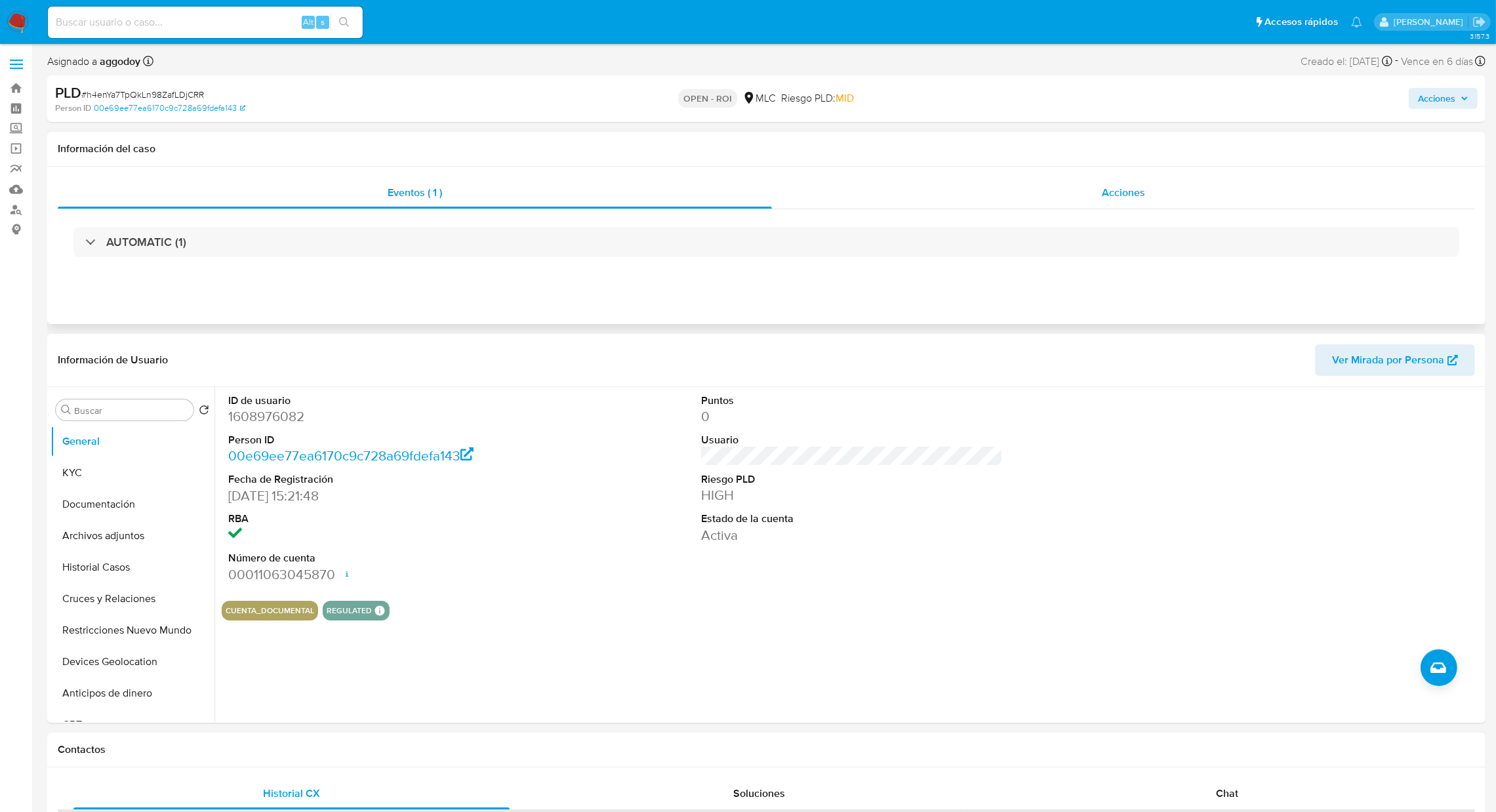
click at [1055, 208] on div "Eventos ( 1 ) Acciones AUTOMATIC (1)" at bounding box center [766, 225] width 1417 height 97
click at [1056, 202] on div "Acciones" at bounding box center [1123, 192] width 703 height 31
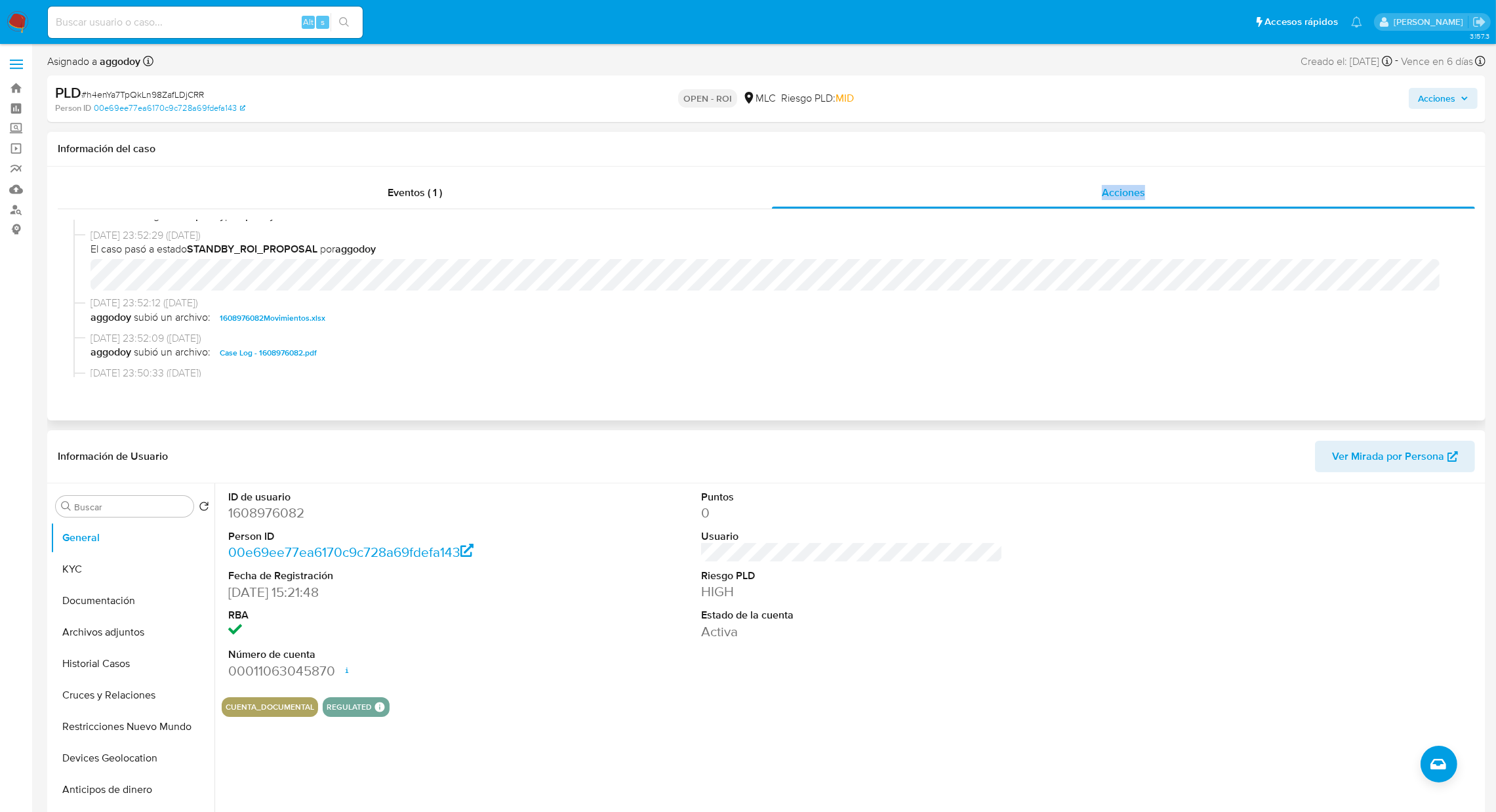
scroll to position [253, 0]
click at [1443, 94] on span "Acciones" at bounding box center [1436, 98] width 37 height 21
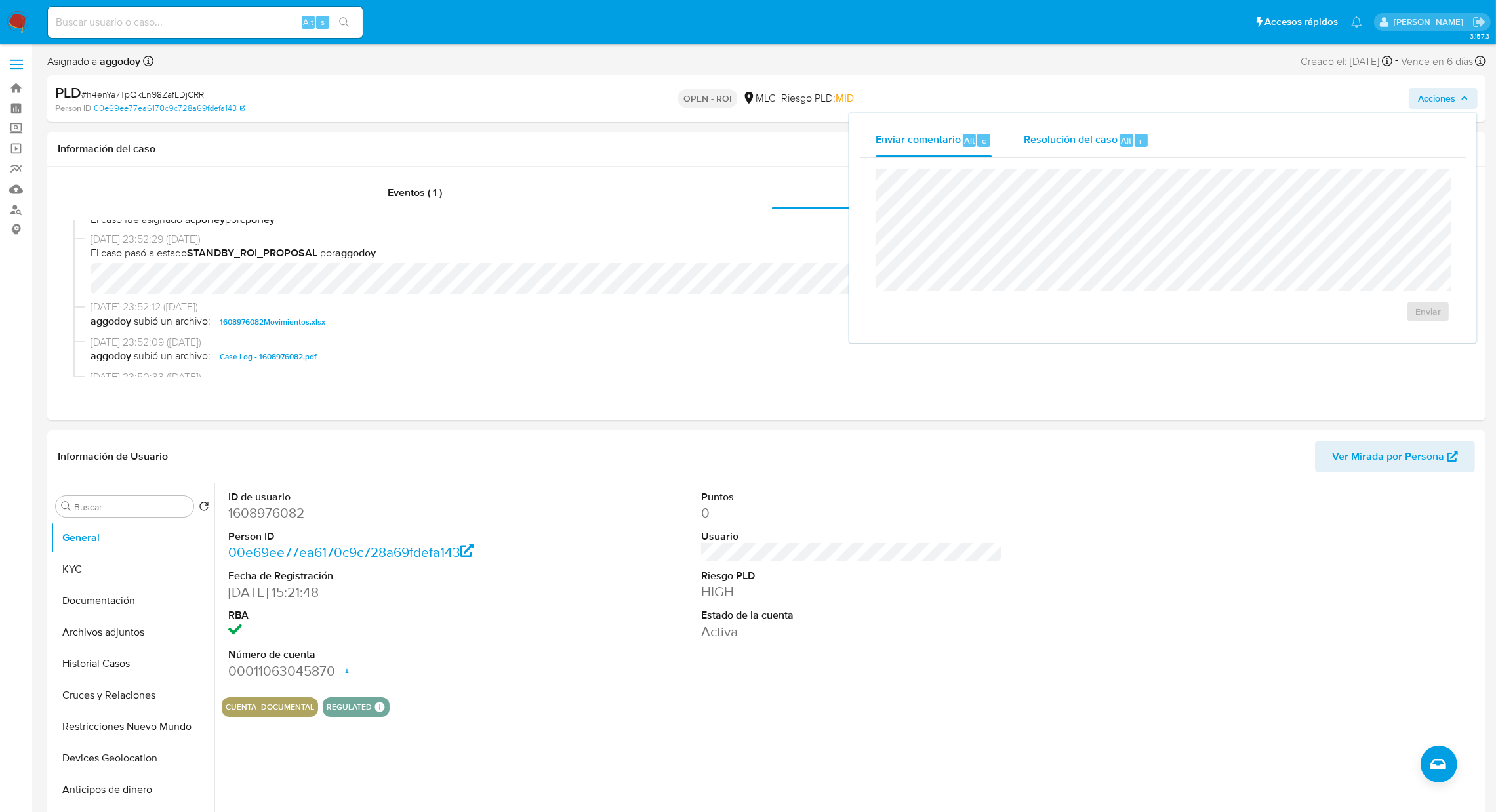
click at [1072, 145] on span "Resolución del caso" at bounding box center [1070, 140] width 94 height 15
click at [1383, 336] on span "ROI" at bounding box center [1390, 324] width 64 height 29
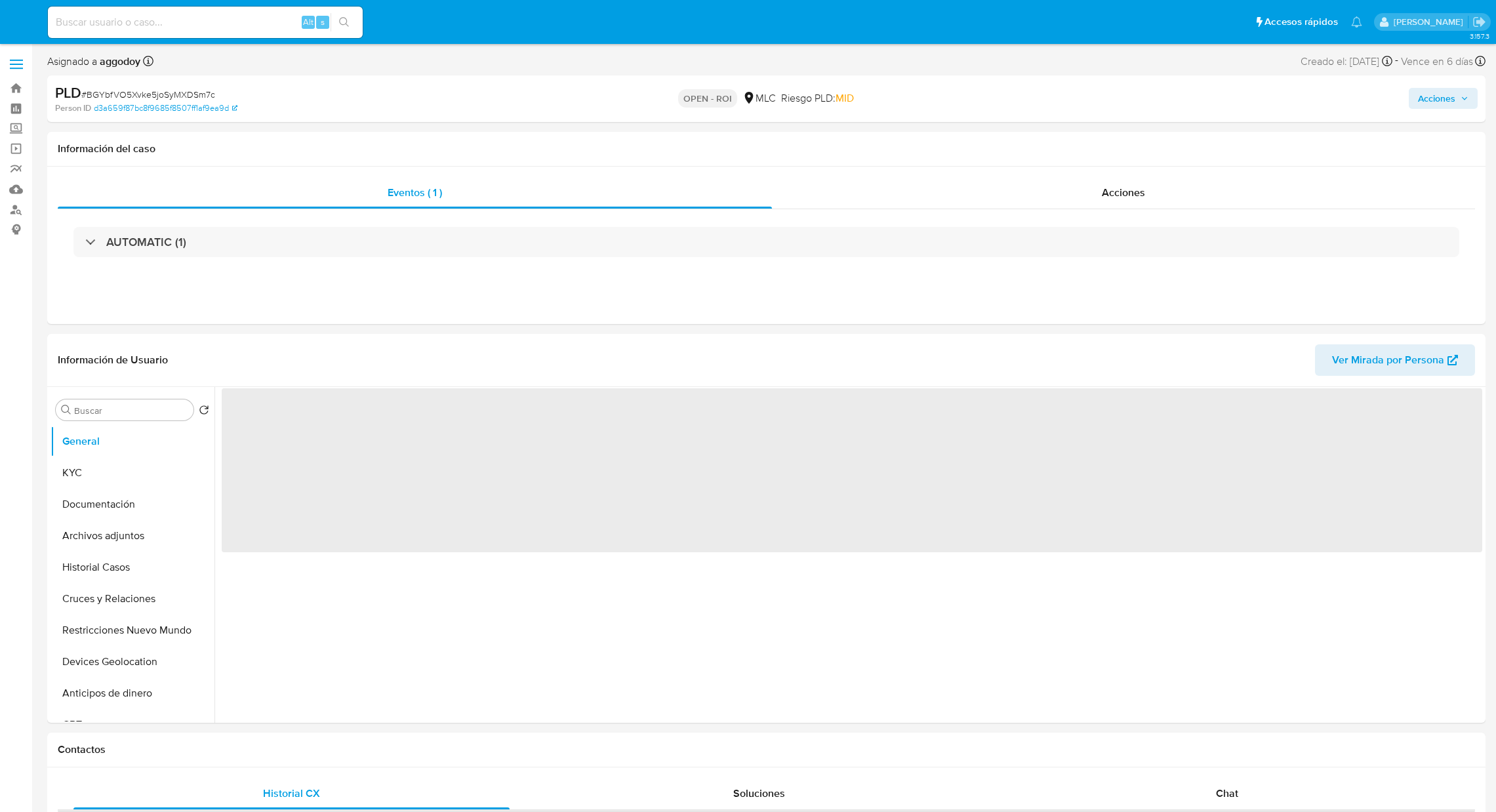
select select "10"
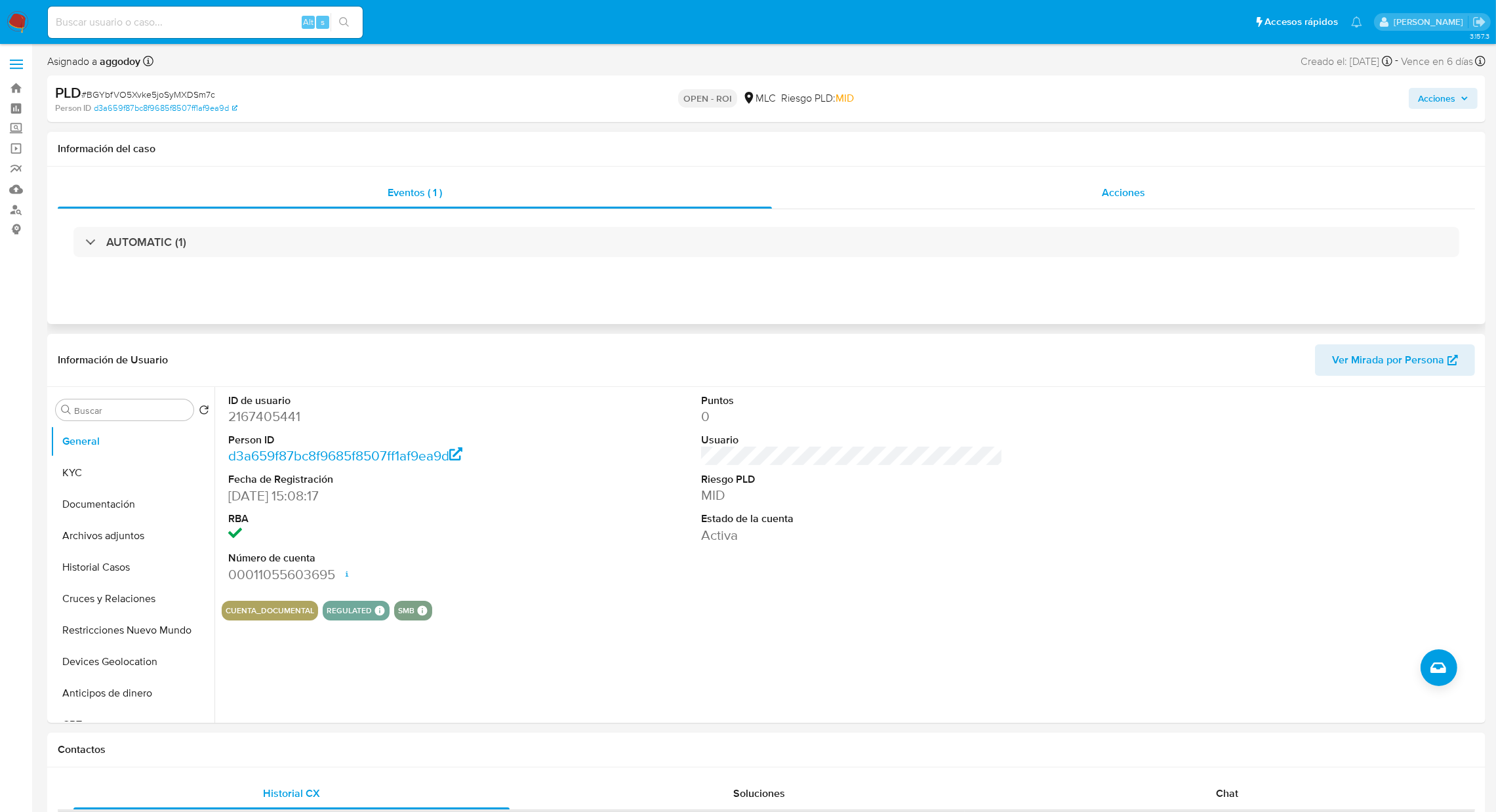
click at [1161, 182] on div "Acciones" at bounding box center [1123, 192] width 703 height 31
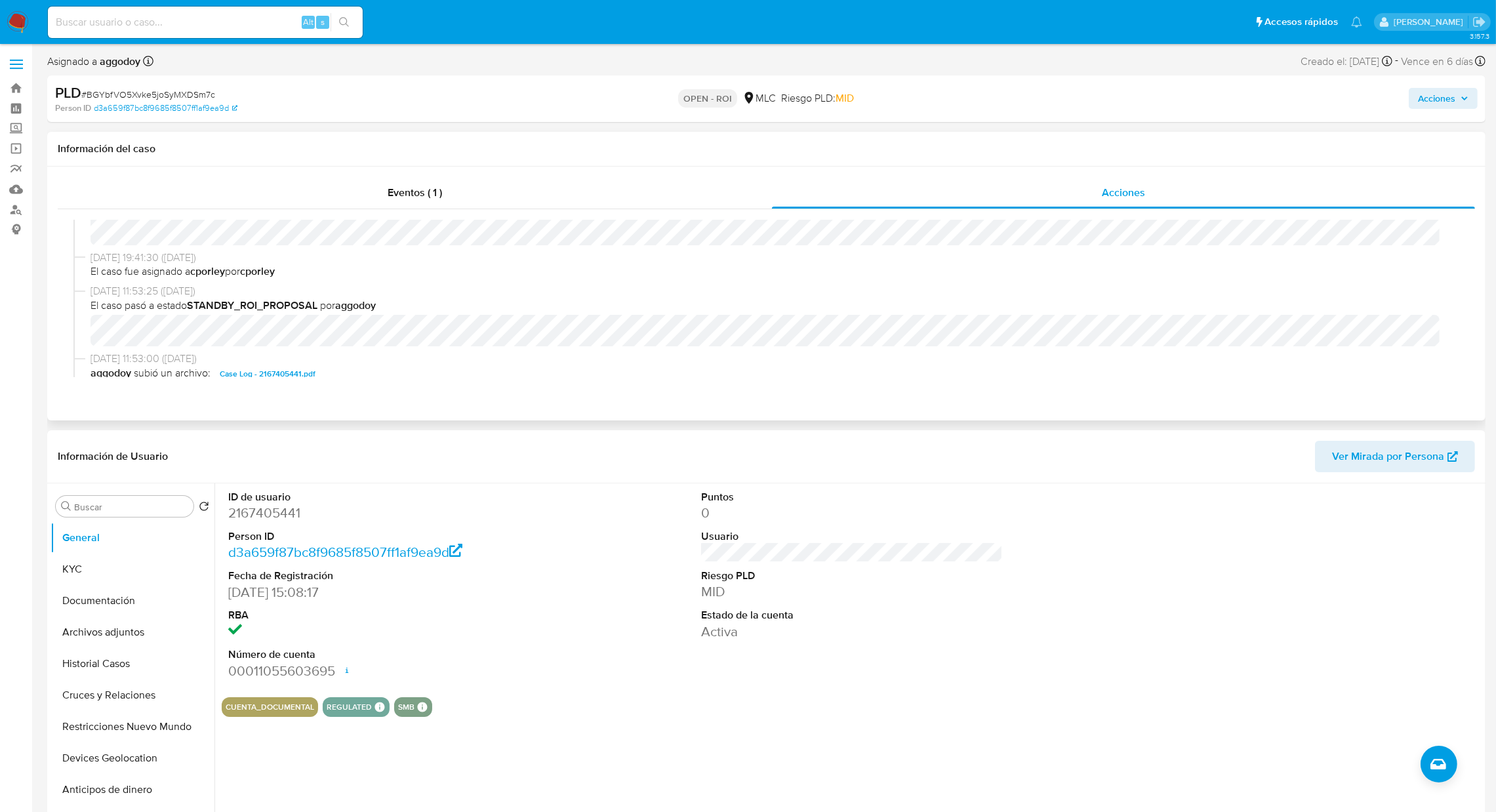
scroll to position [259, 0]
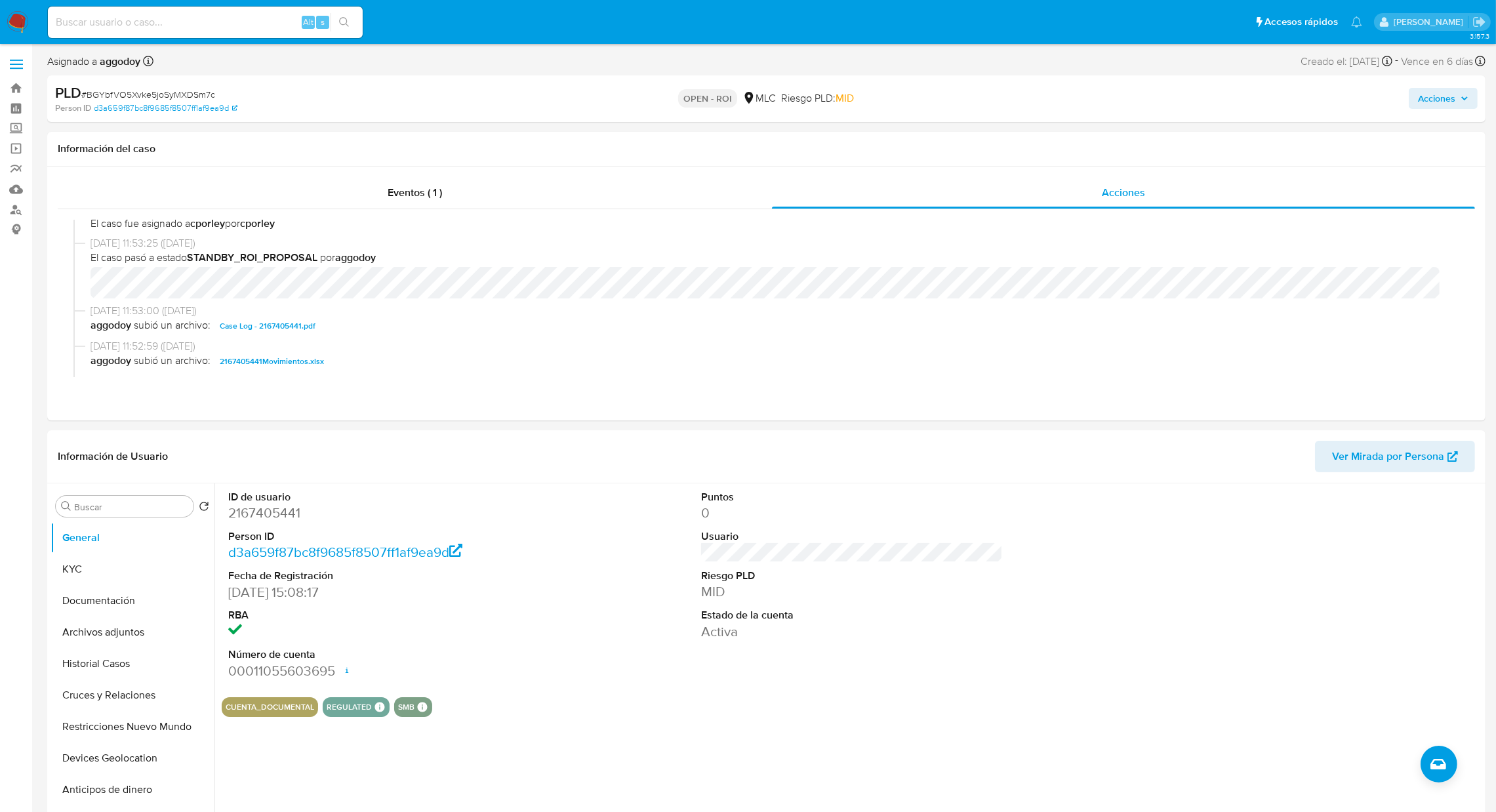
click at [1444, 107] on span "Acciones" at bounding box center [1436, 98] width 37 height 21
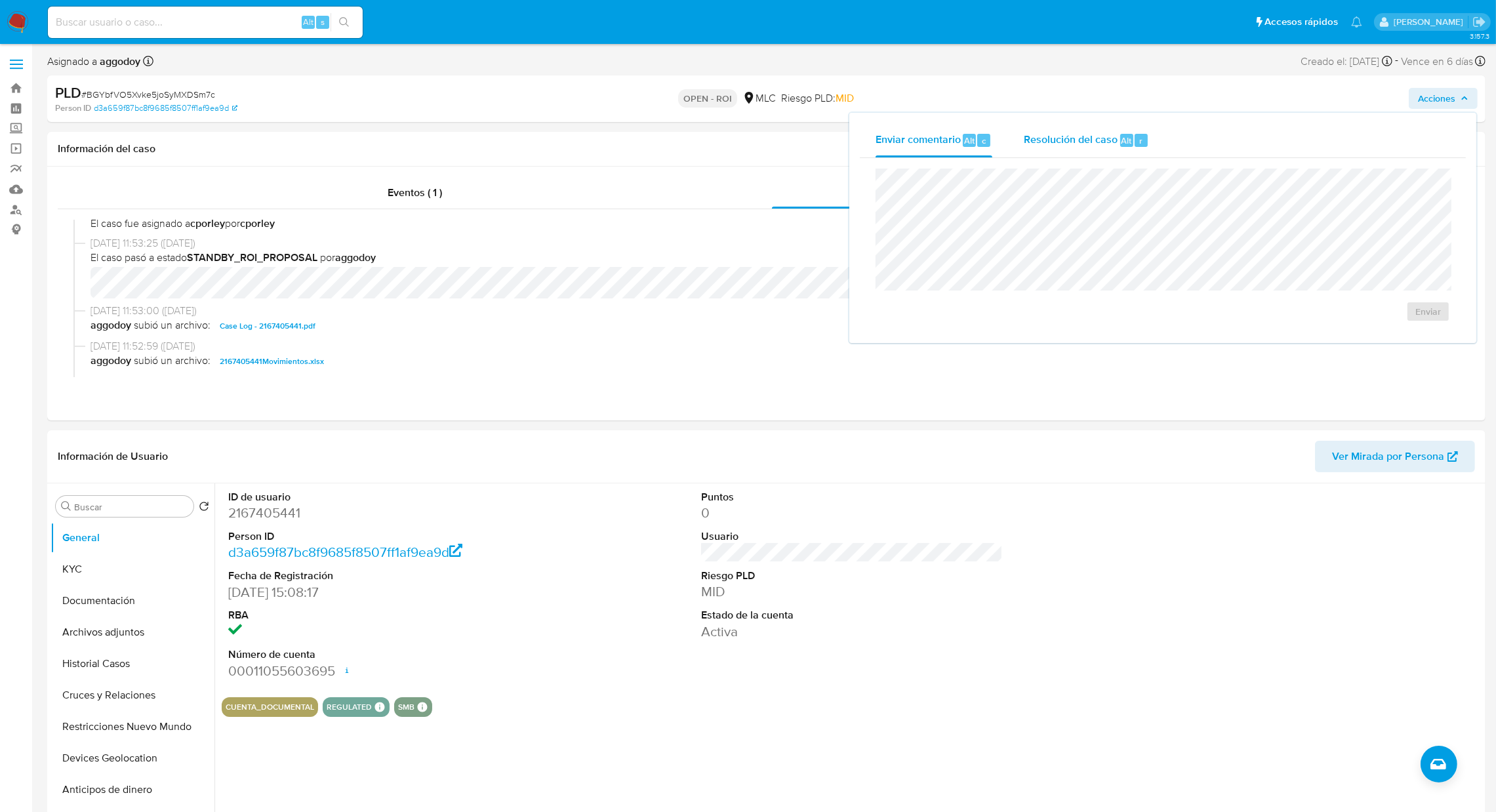
click at [1131, 130] on div "Resolución del caso Alt r" at bounding box center [1086, 140] width 126 height 34
click at [1375, 324] on span "ROI" at bounding box center [1390, 324] width 64 height 29
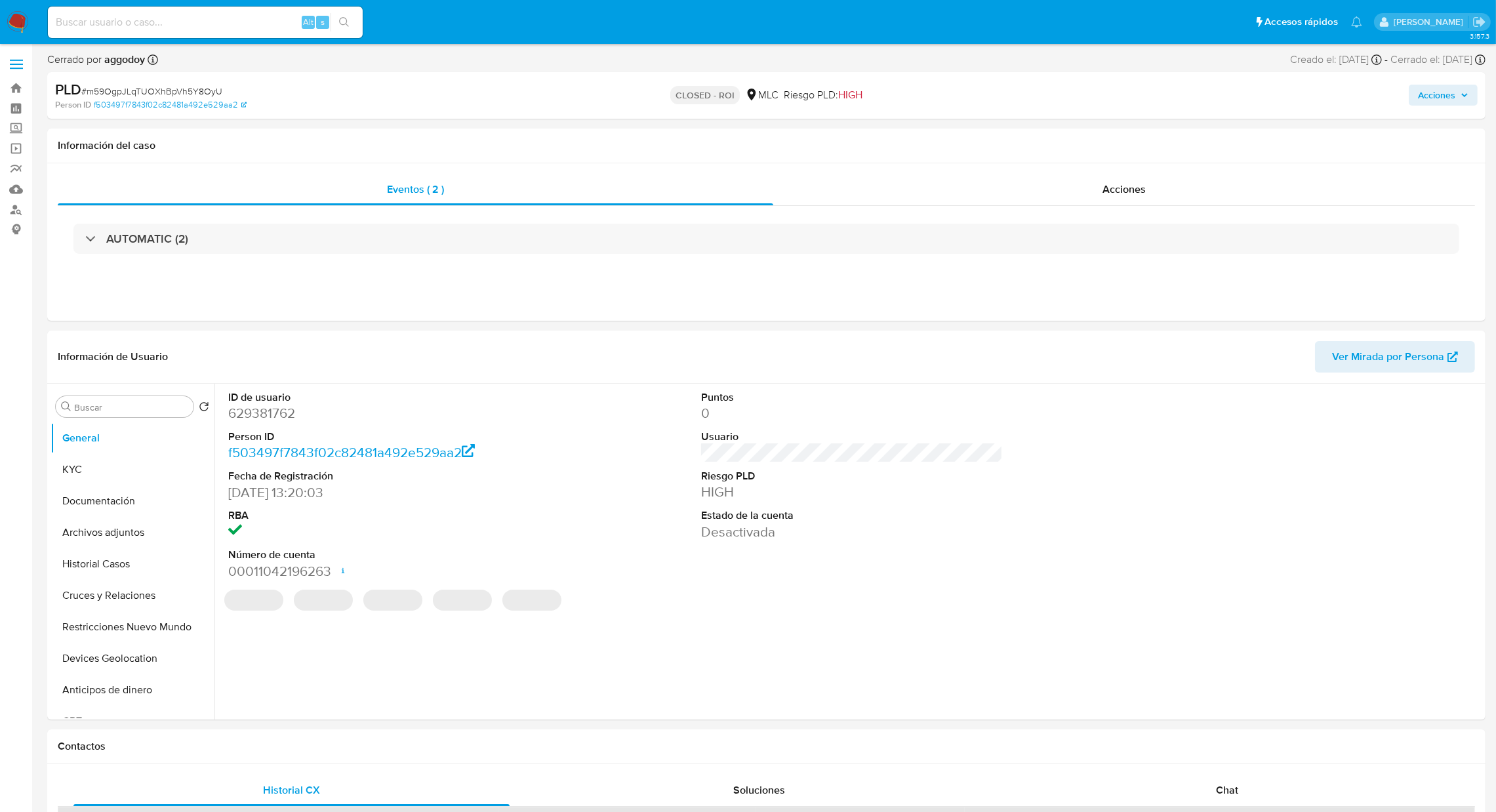
select select "10"
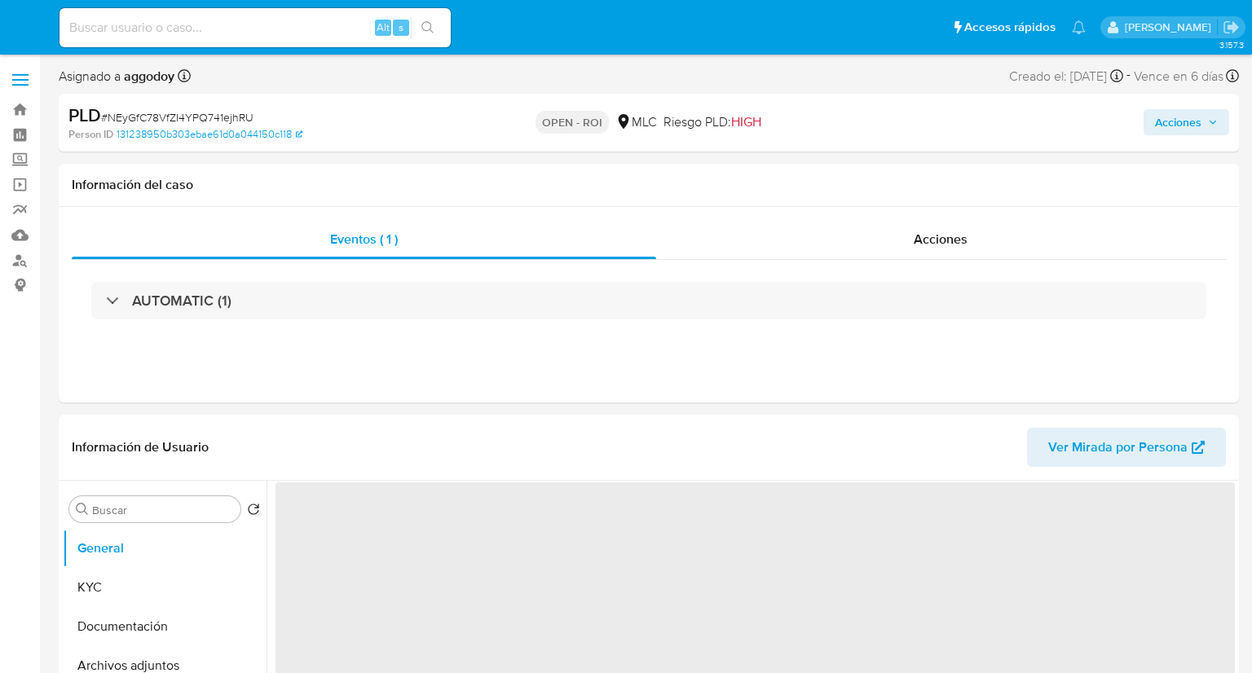
select select "10"
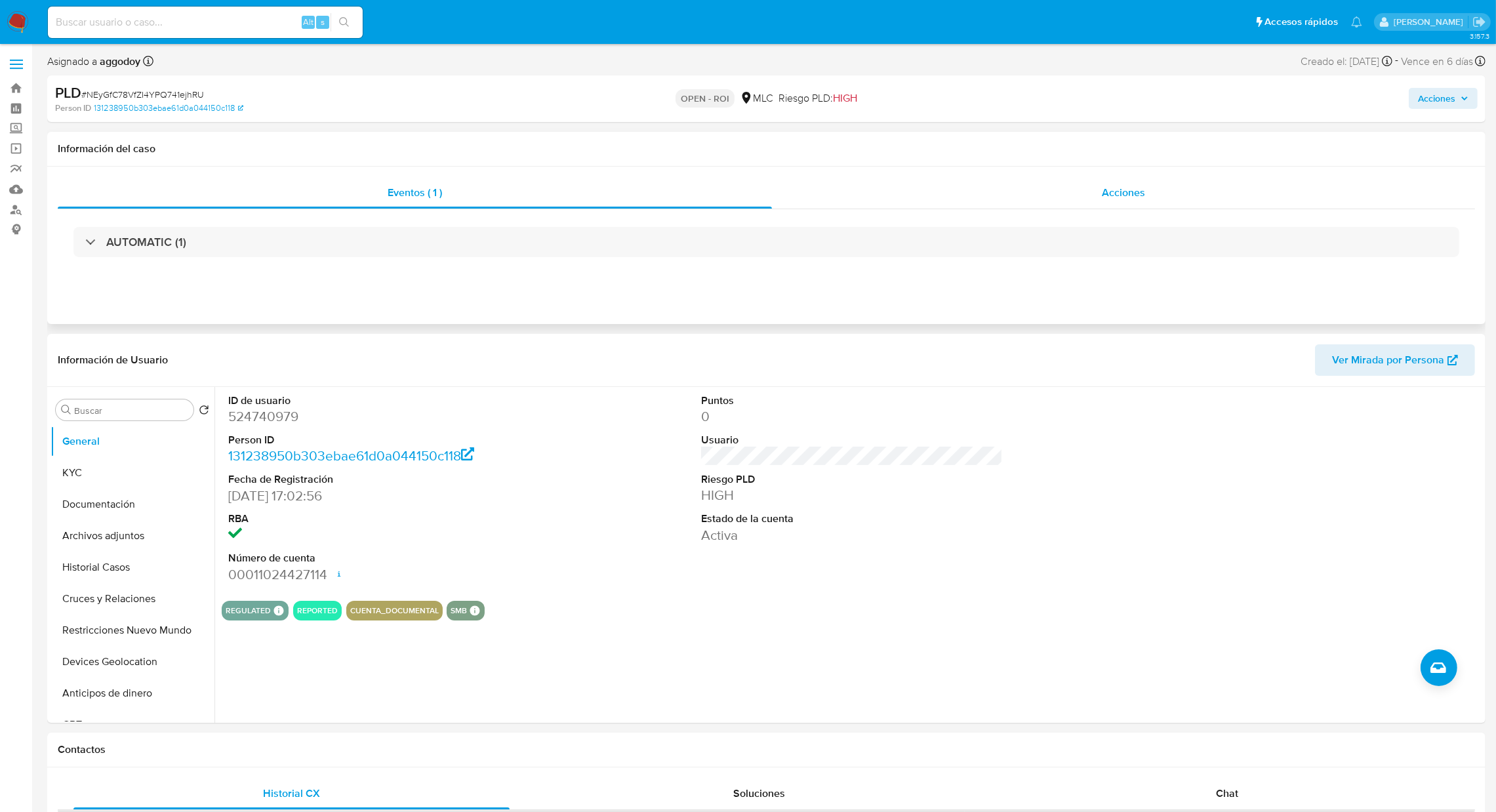
click at [1005, 202] on div "Acciones" at bounding box center [1123, 192] width 703 height 31
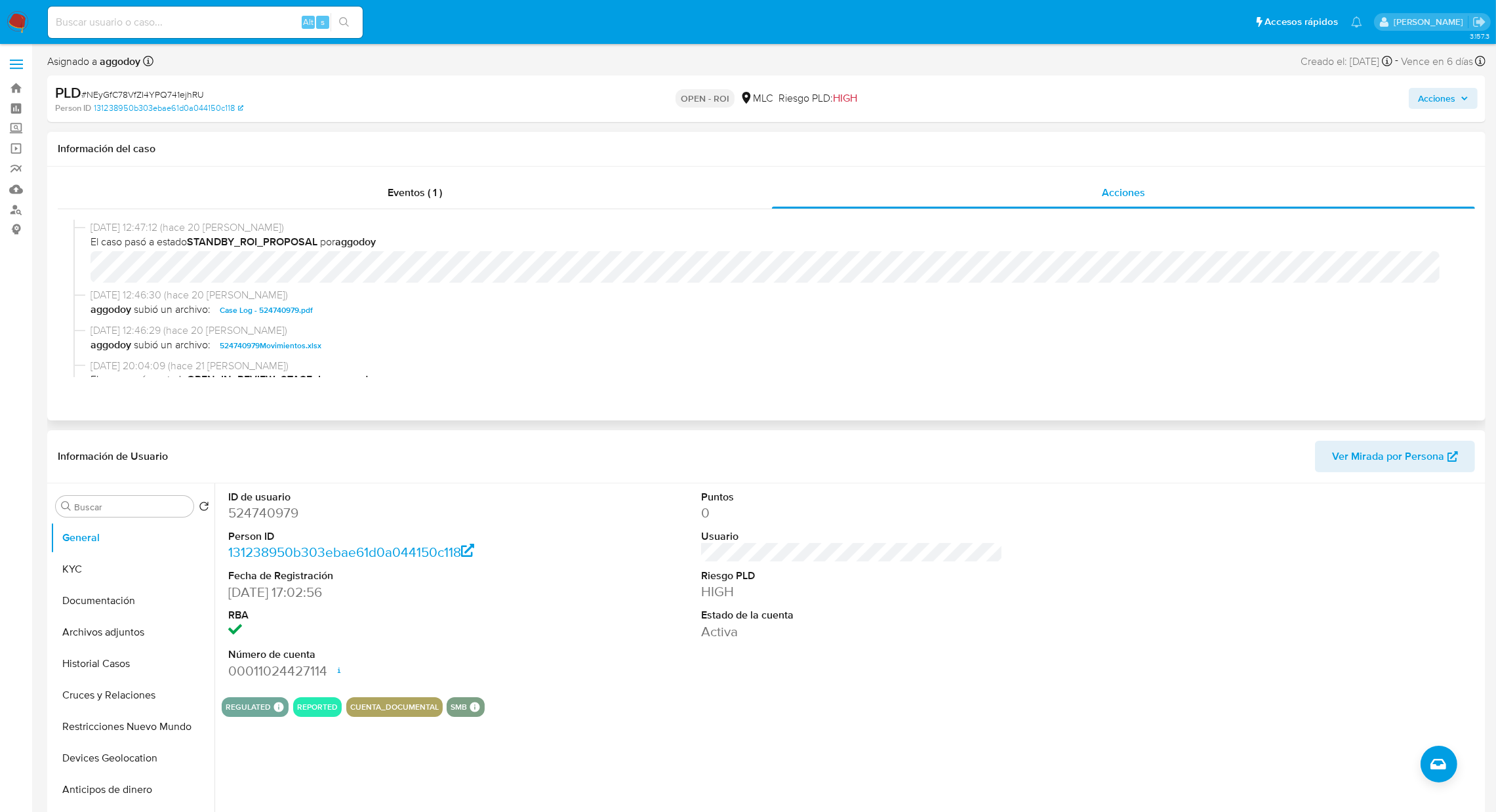
scroll to position [320, 0]
click at [1007, 97] on span "Acciones" at bounding box center [1436, 98] width 37 height 21
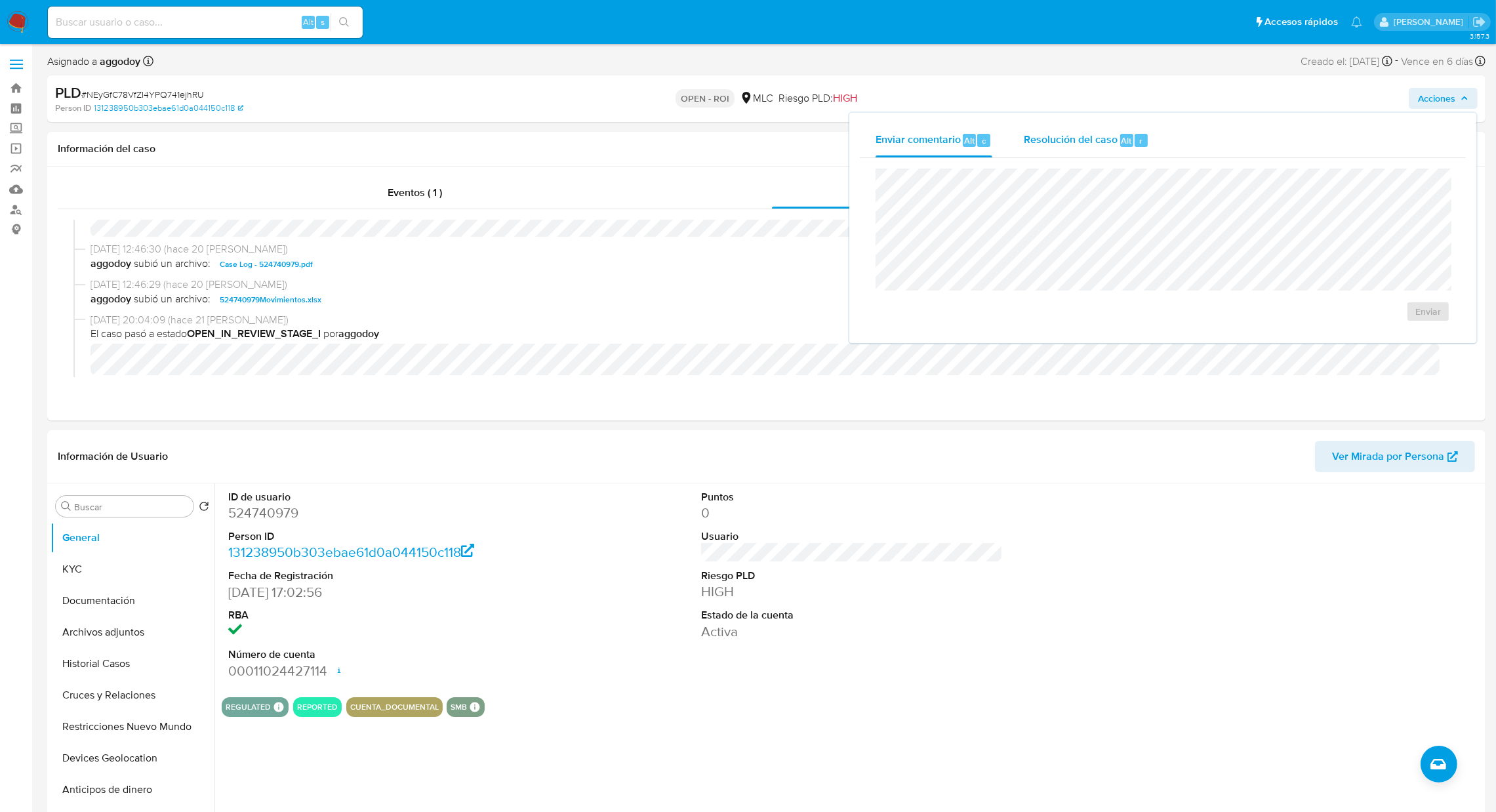
click at [1007, 150] on div "Resolución del caso Alt r" at bounding box center [1086, 140] width 126 height 34
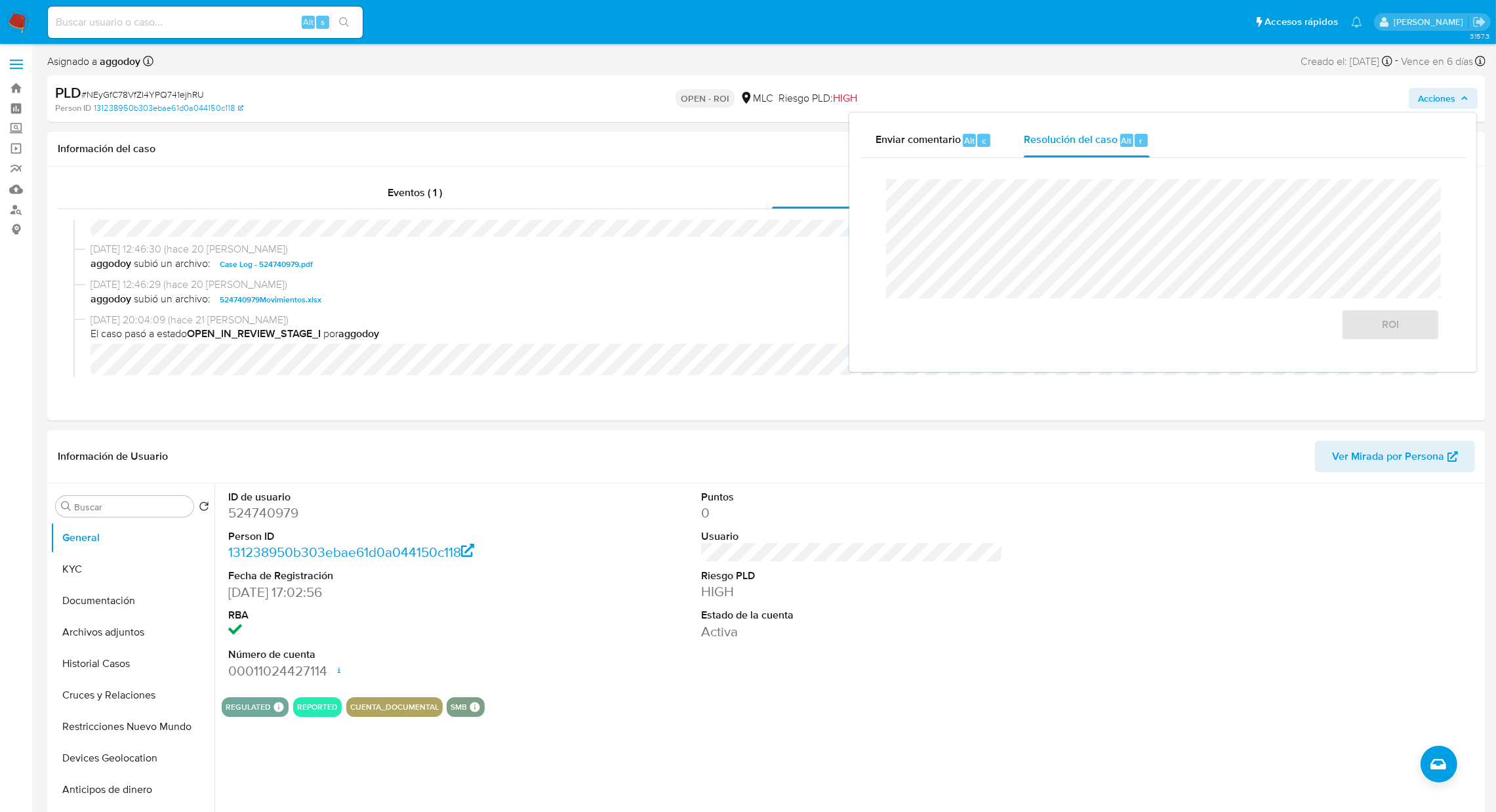
click at [1007, 177] on div "ROI" at bounding box center [1163, 259] width 575 height 183
click at [1007, 335] on span "ROI" at bounding box center [1390, 324] width 64 height 29
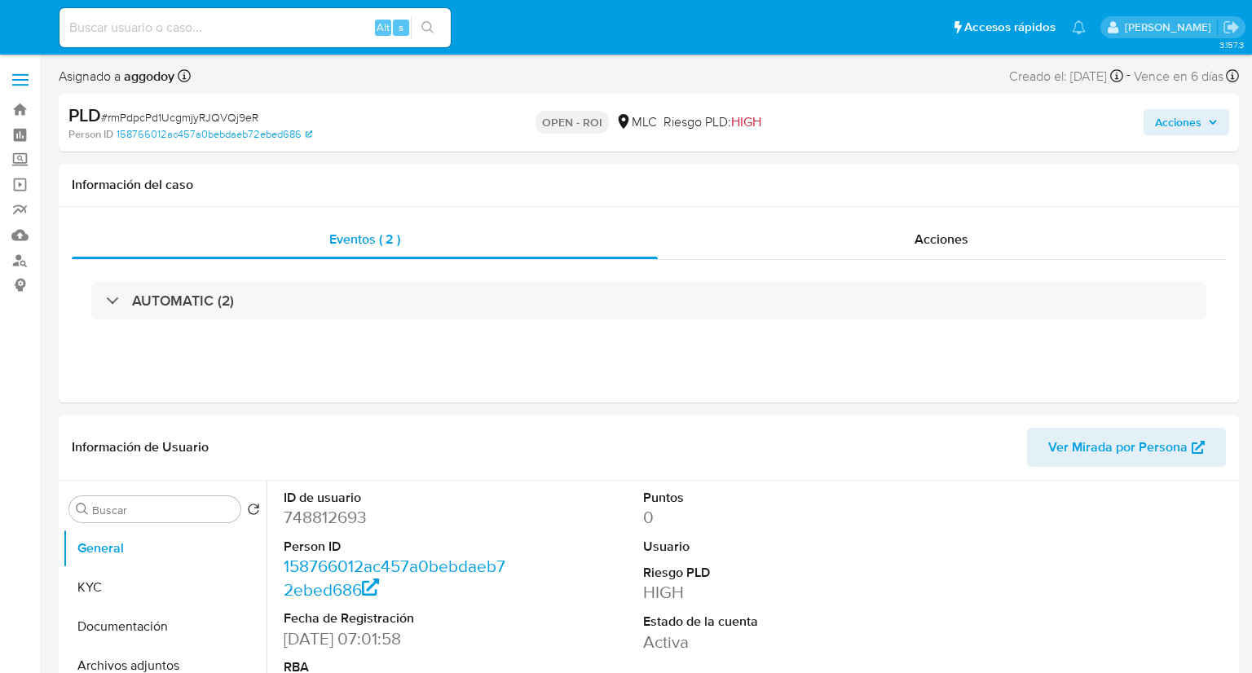
select select "10"
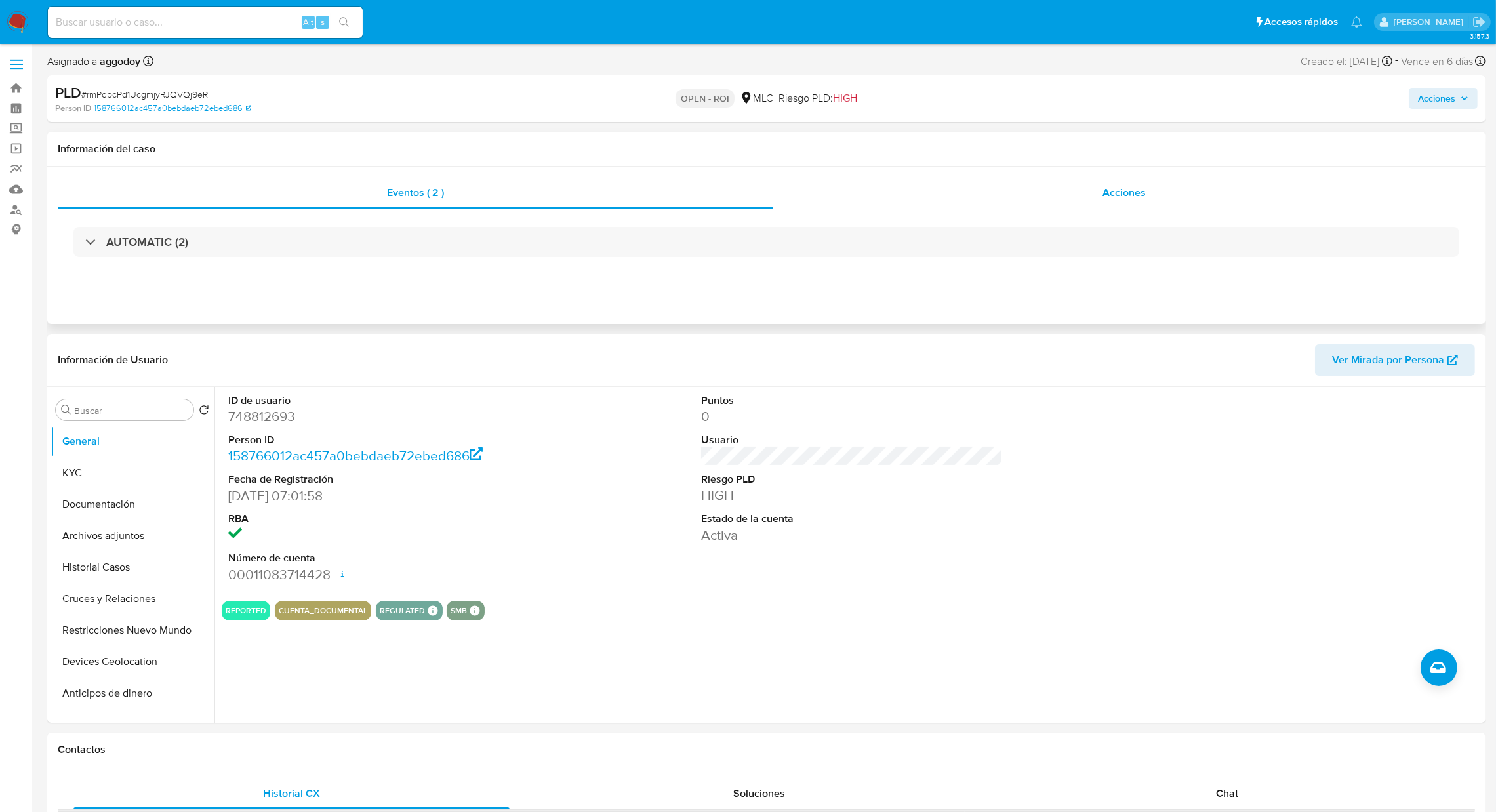
click at [1007, 193] on div "Acciones" at bounding box center [1124, 192] width 702 height 31
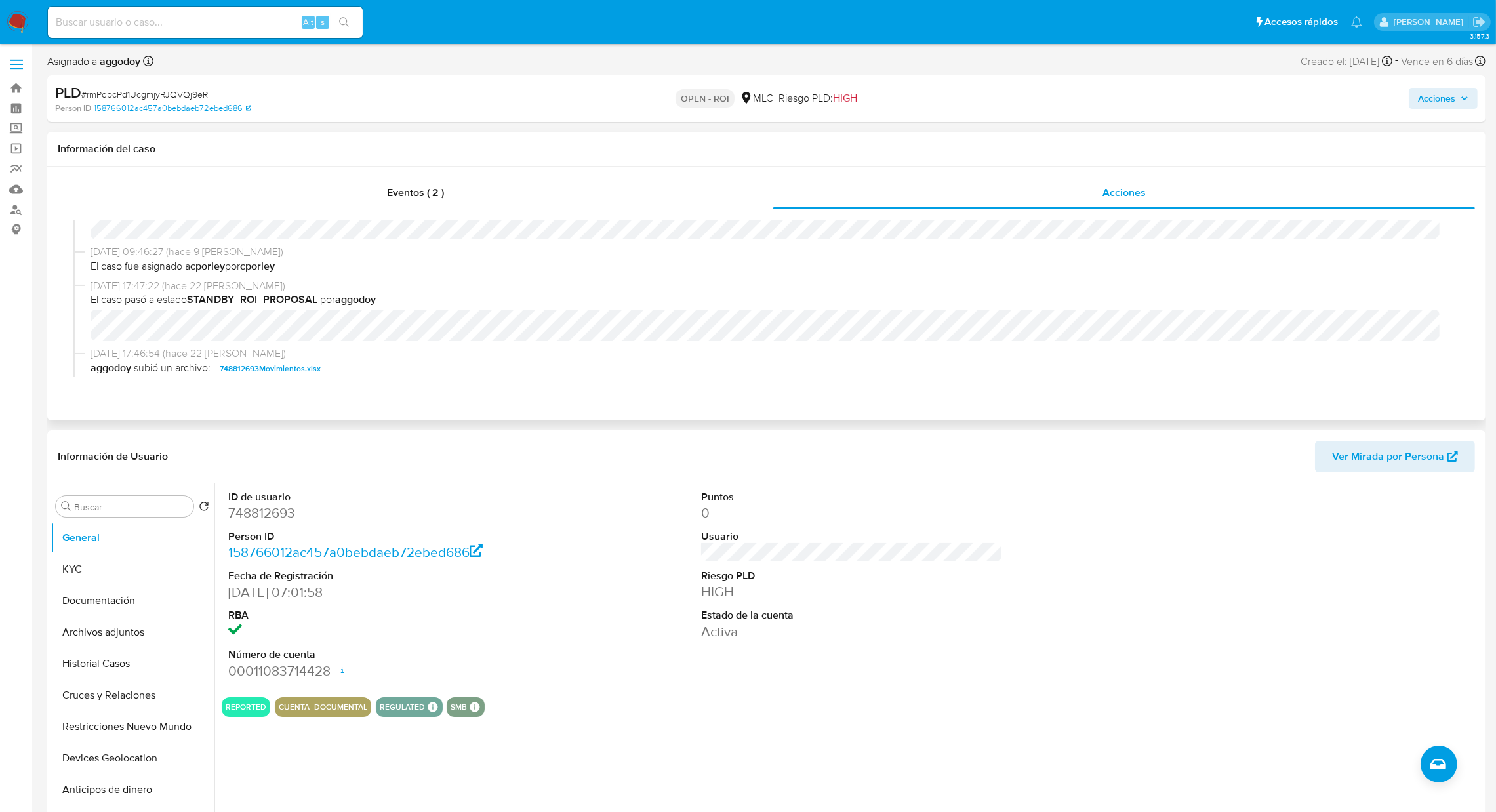
scroll to position [196, 0]
click at [1007, 105] on span "Acciones" at bounding box center [1436, 98] width 37 height 21
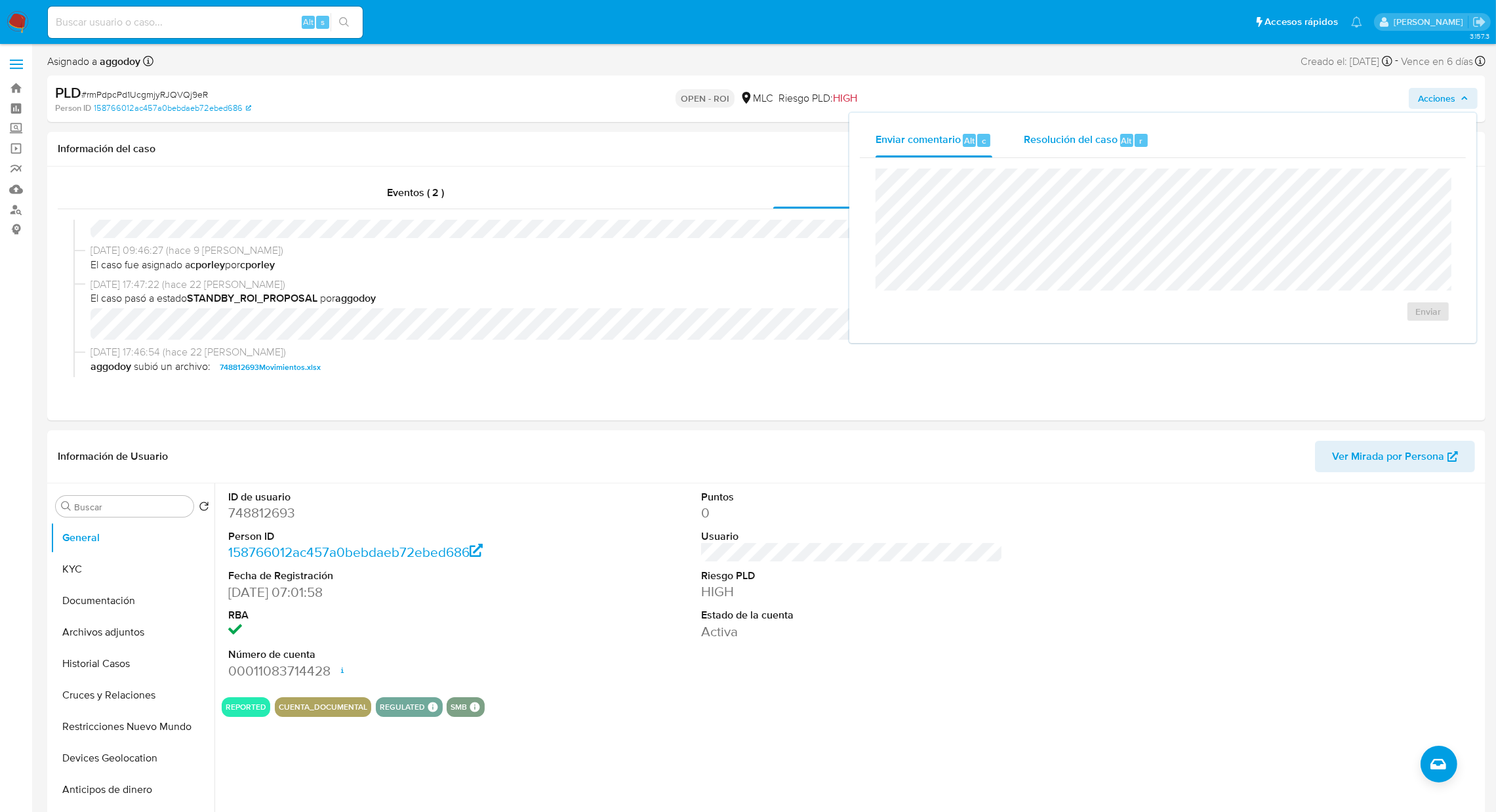
click at [999, 147] on button "Enviar comentario Alt c" at bounding box center [933, 140] width 148 height 34
click at [1007, 134] on span "Resolución del caso" at bounding box center [1070, 140] width 94 height 15
click at [1007, 303] on div "ROI" at bounding box center [1163, 259] width 554 height 161
click at [1007, 315] on span "ROI" at bounding box center [1390, 324] width 64 height 29
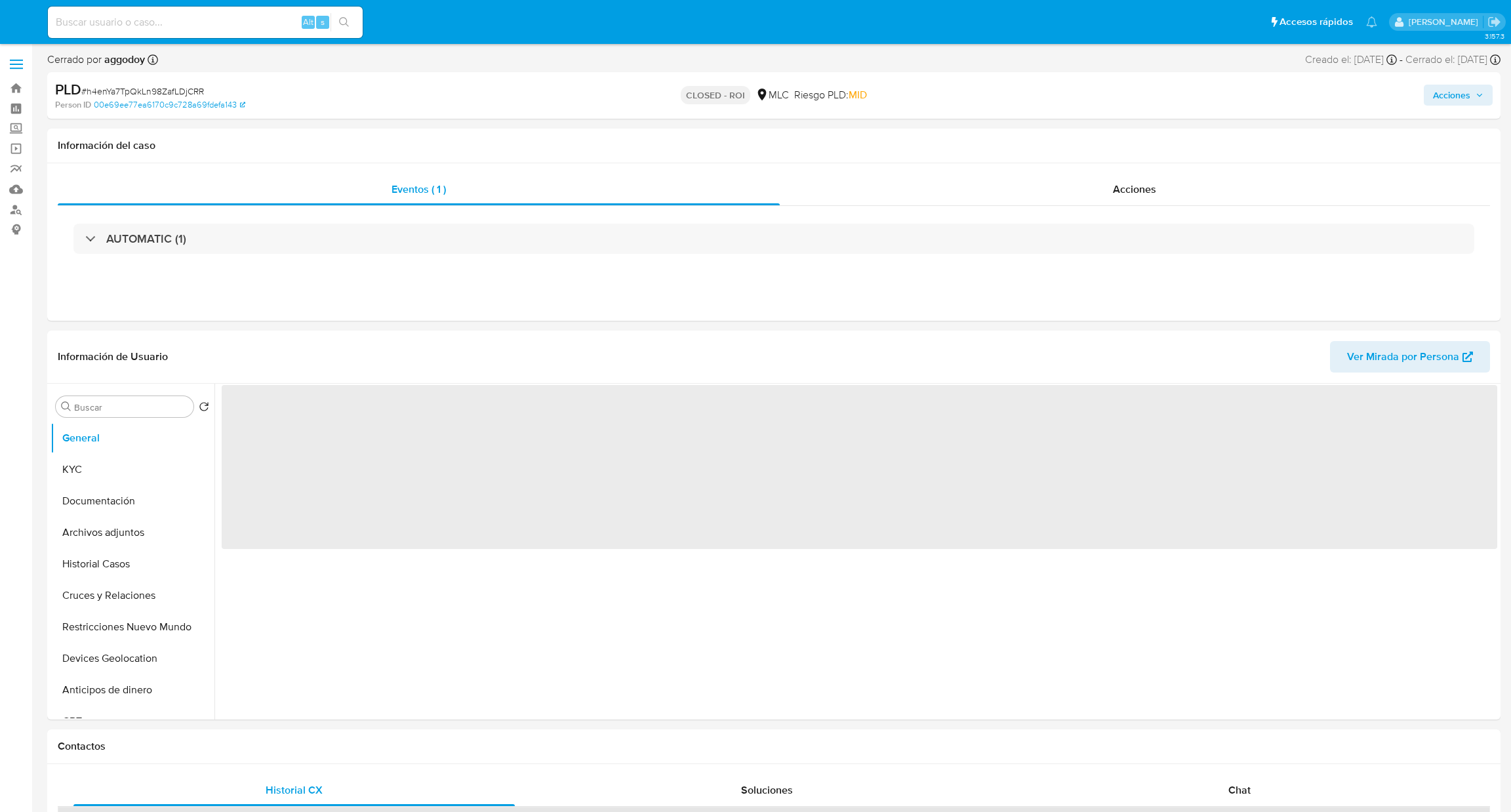
select select "10"
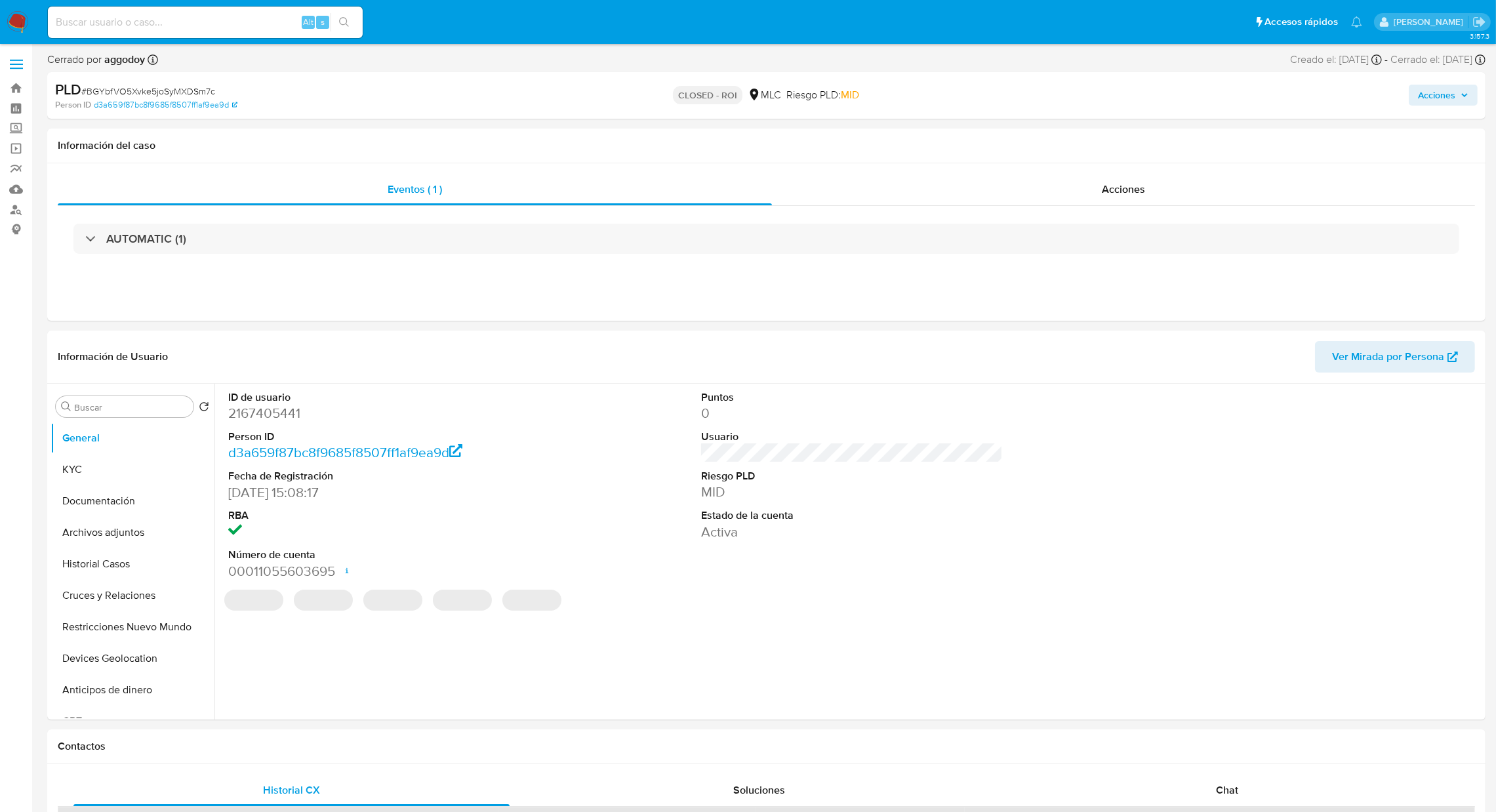
select select "10"
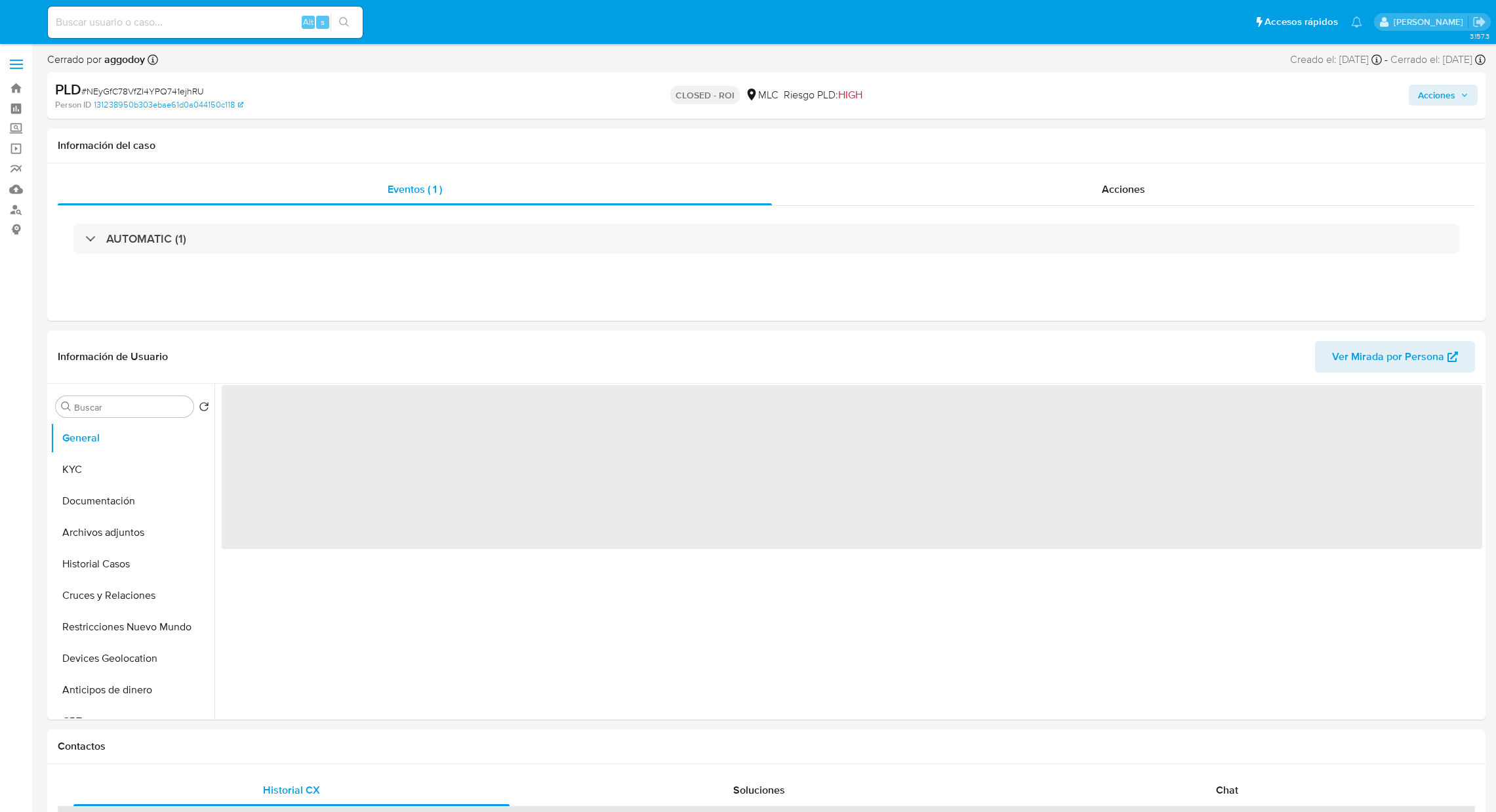
select select "10"
